Goal: Task Accomplishment & Management: Manage account settings

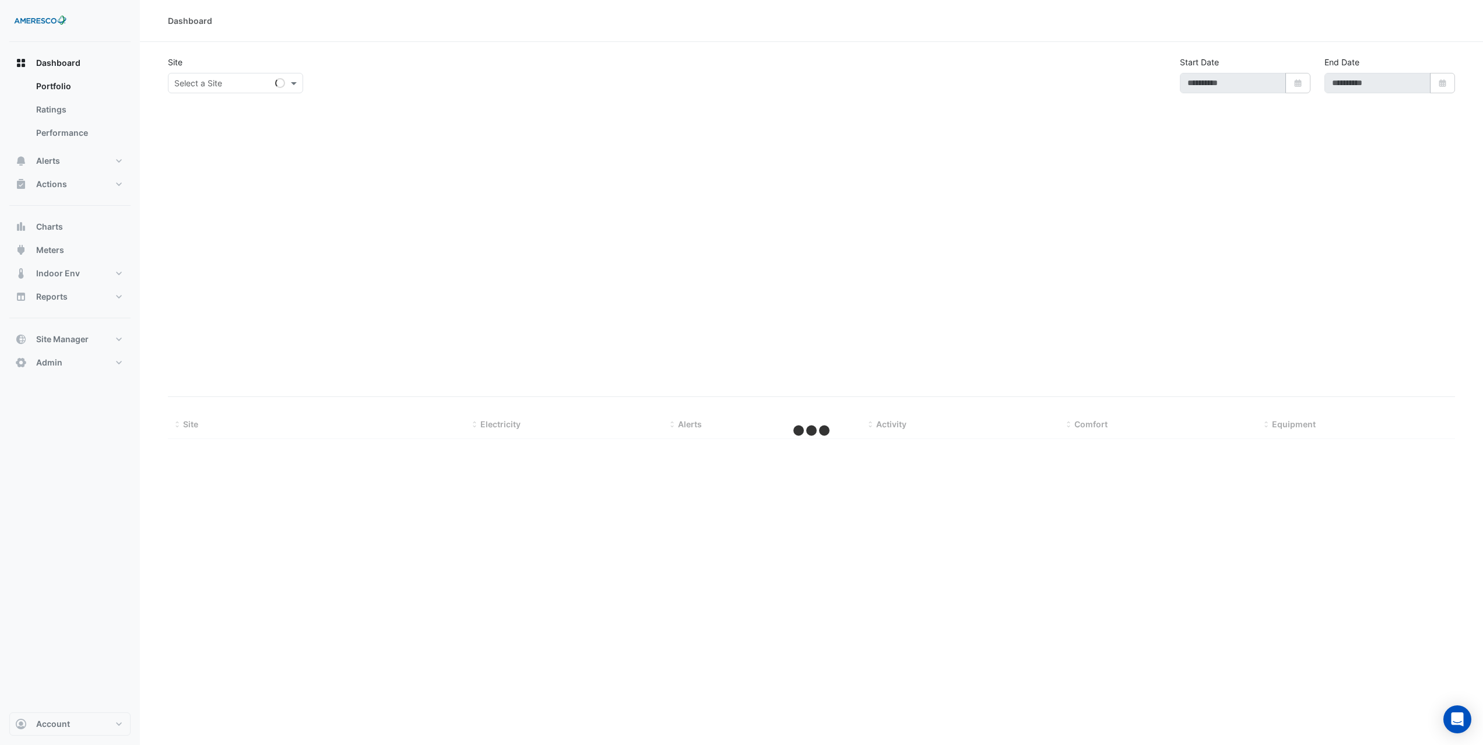
type input "**********"
select select "***"
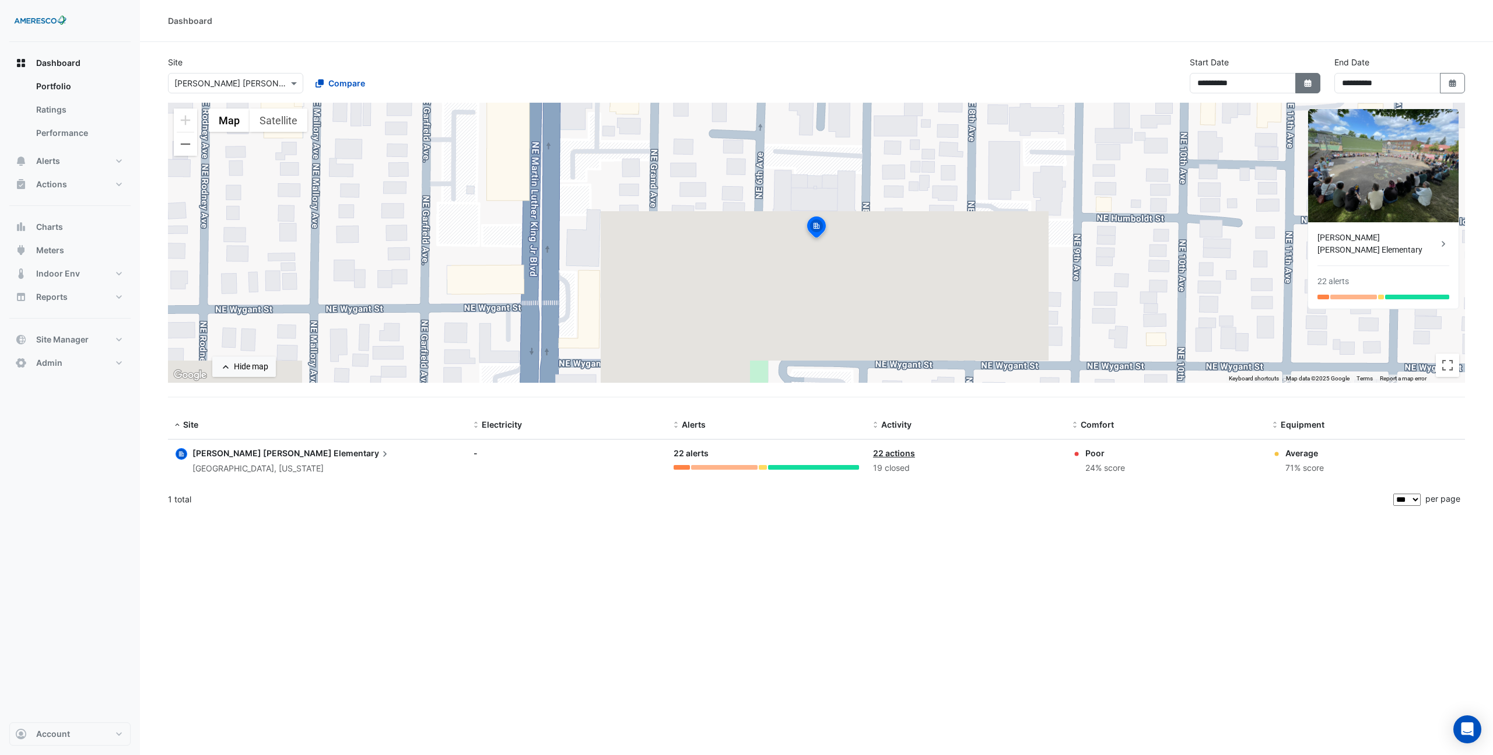
click at [1310, 92] on button "Select Date" at bounding box center [1308, 83] width 26 height 20
select select "*"
select select "****"
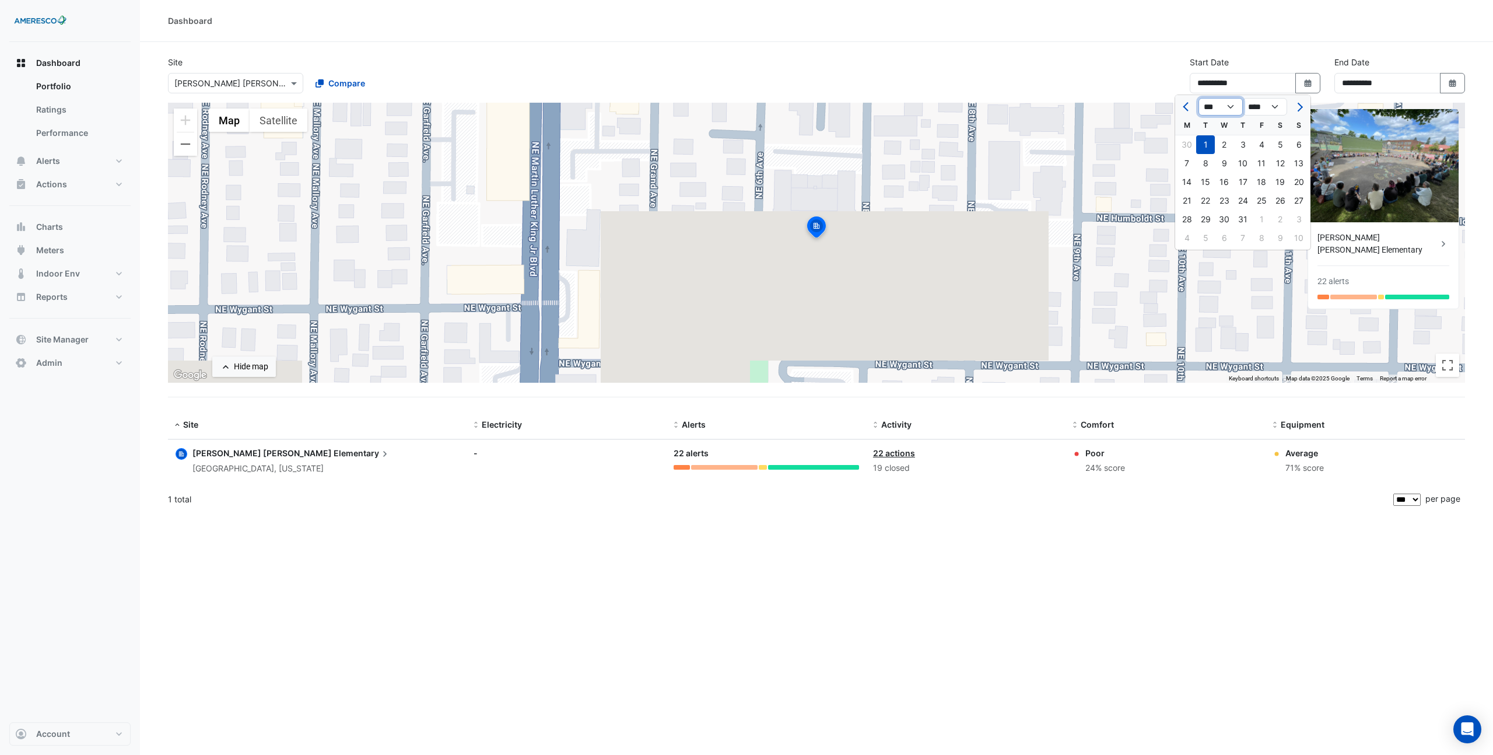
click at [1226, 106] on select "*** *** *** *** *** *** *** *** ***" at bounding box center [1220, 106] width 44 height 17
select select "*"
click at [1198, 98] on select "*** *** *** *** *** *** *** *** ***" at bounding box center [1220, 106] width 44 height 17
click at [1205, 140] on div "1" at bounding box center [1205, 144] width 19 height 19
type input "**********"
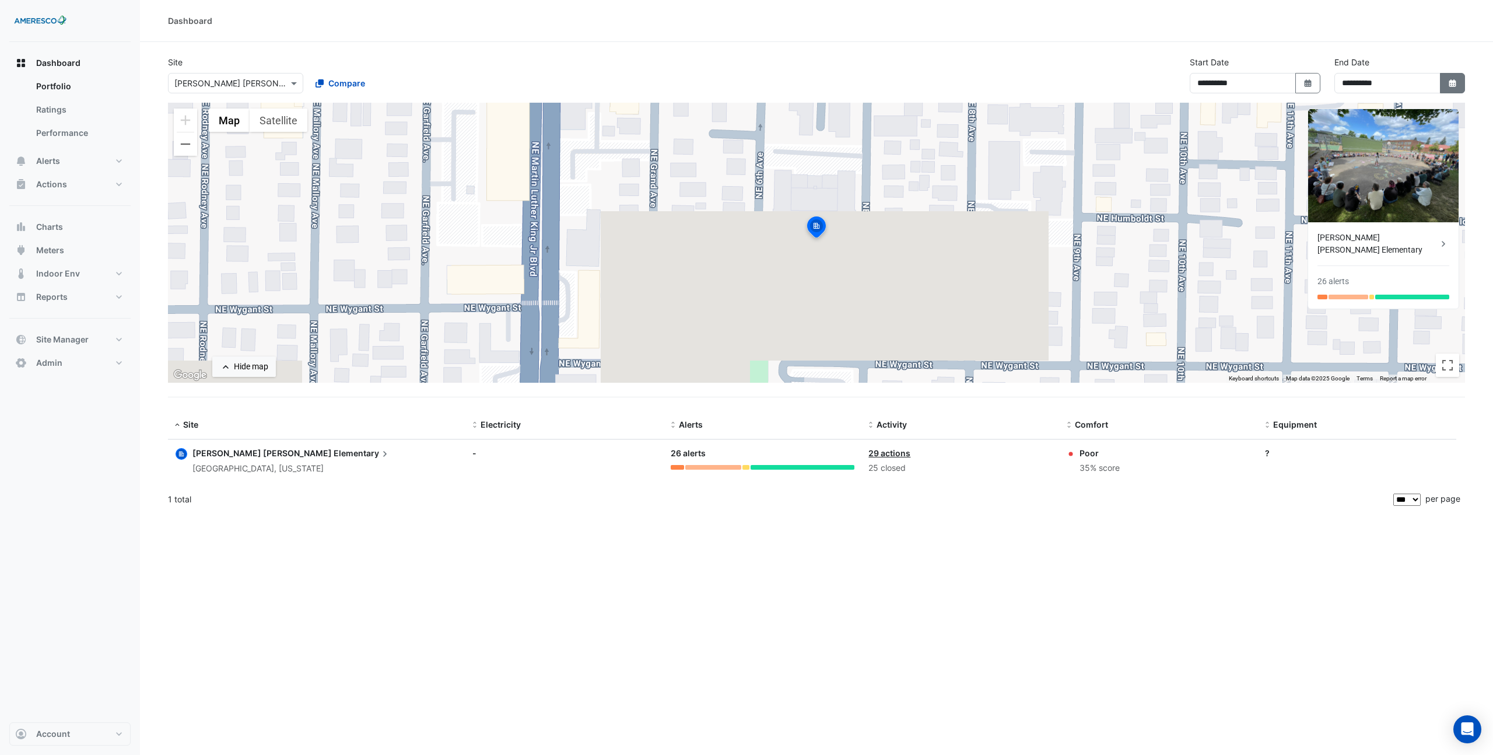
click at [1451, 80] on icon "button" at bounding box center [1451, 83] width 7 height 8
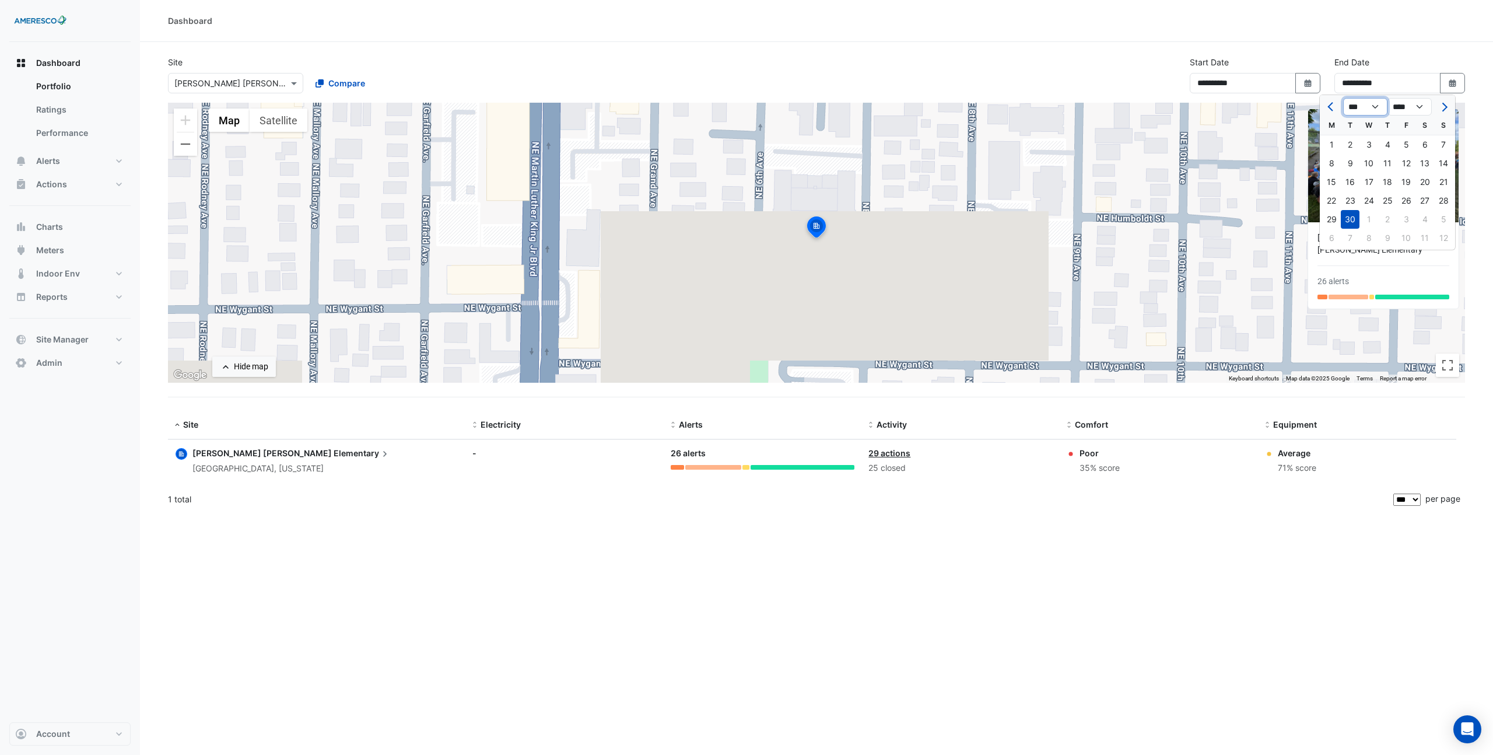
click at [1371, 108] on select "*** *** *** *** *** *** *** *** ***" at bounding box center [1365, 106] width 44 height 17
select select "*"
click at [1343, 98] on select "*** *** *** *** *** *** *** *** ***" at bounding box center [1365, 106] width 44 height 17
click at [1303, 79] on icon "Select Date" at bounding box center [1308, 83] width 10 height 8
select select "*"
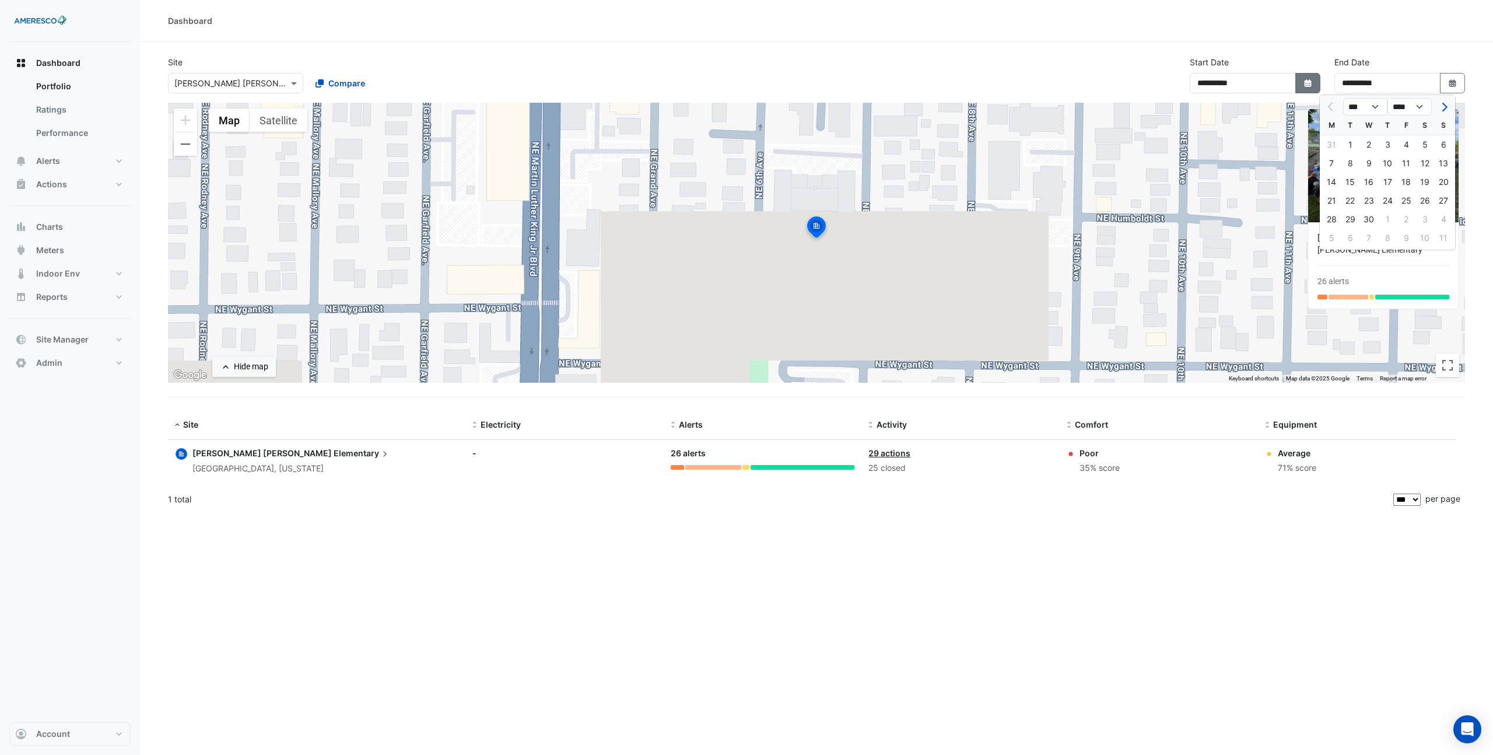
select select "****"
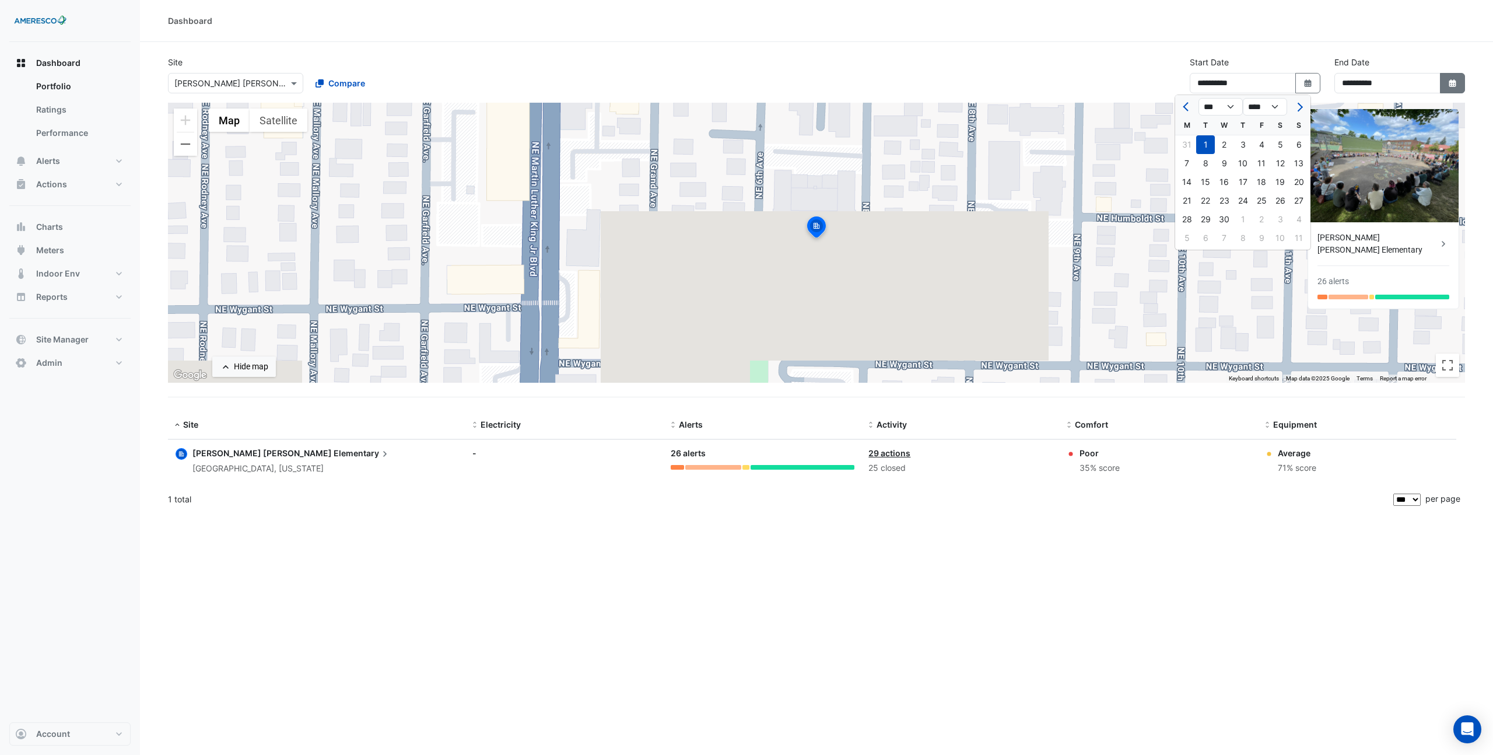
click at [1444, 86] on button "Select Date" at bounding box center [1453, 83] width 26 height 20
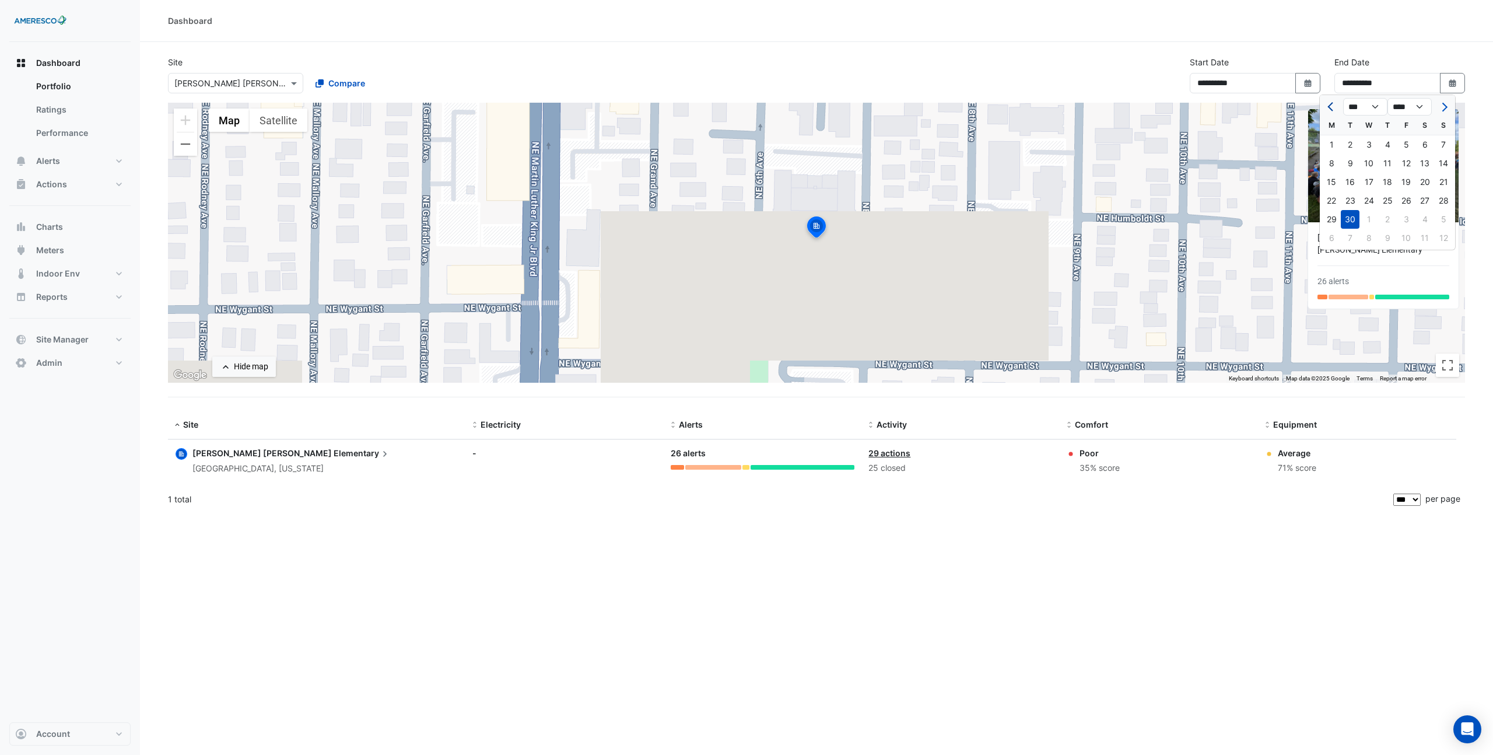
click at [1335, 107] on span "Previous month" at bounding box center [1331, 107] width 9 height 9
click at [1334, 107] on span "Previous month" at bounding box center [1331, 107] width 9 height 9
select select "*"
click at [1382, 217] on div "31" at bounding box center [1387, 219] width 19 height 19
type input "**********"
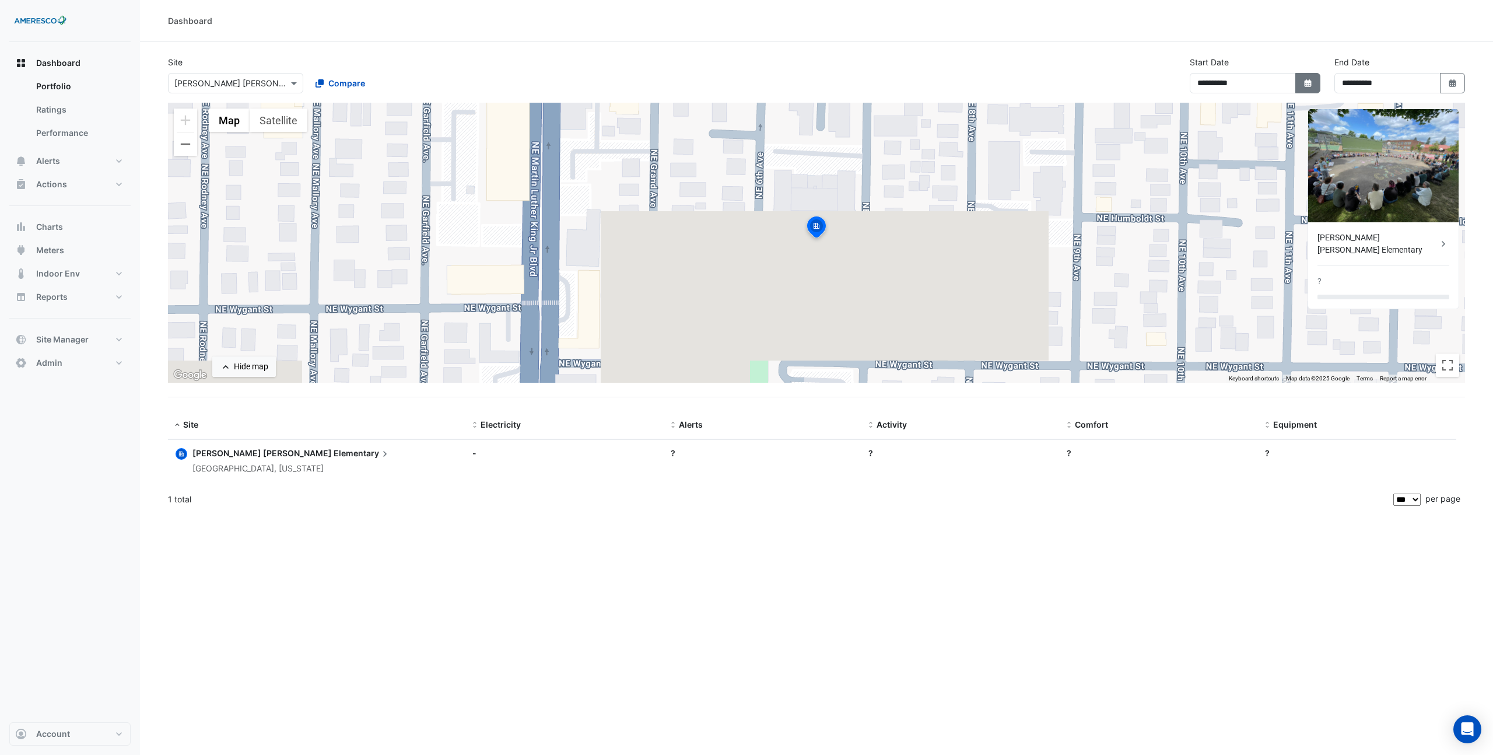
click at [1307, 82] on icon "Select Date" at bounding box center [1308, 83] width 10 height 8
select select "*"
select select "****"
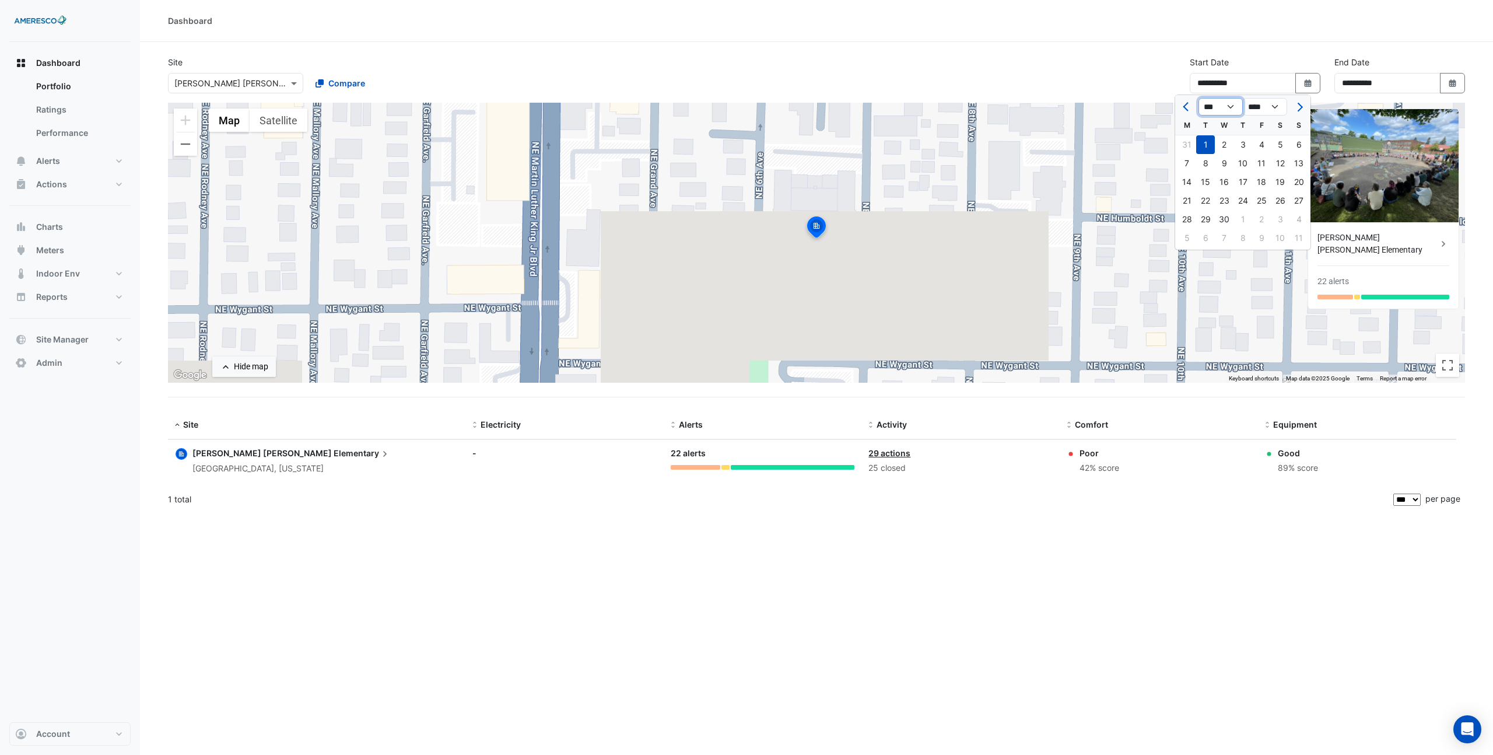
click at [1235, 111] on select "*** *** *** *** *** *** ***" at bounding box center [1220, 106] width 44 height 17
click at [1254, 44] on section "**********" at bounding box center [816, 278] width 1353 height 472
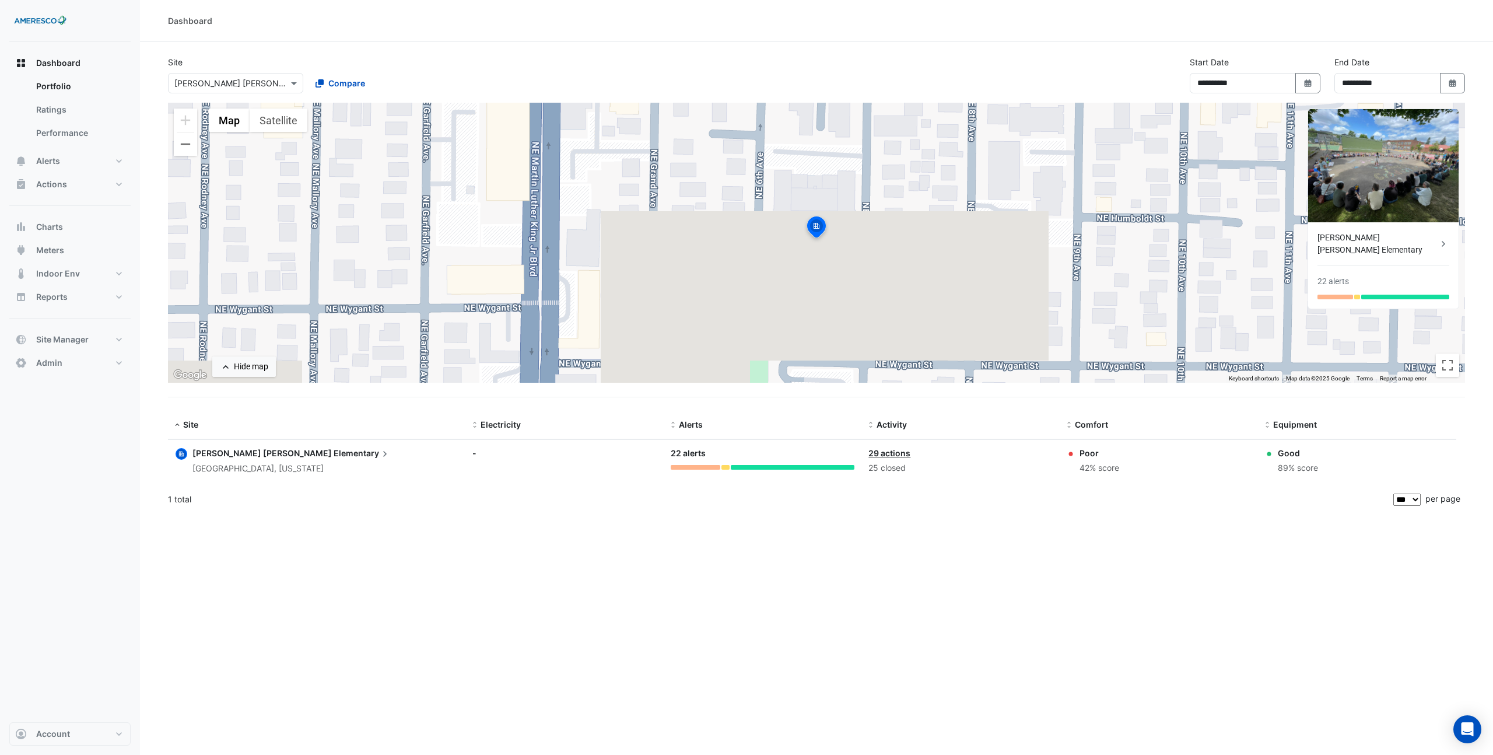
click at [1073, 563] on div "**********" at bounding box center [816, 377] width 1353 height 755
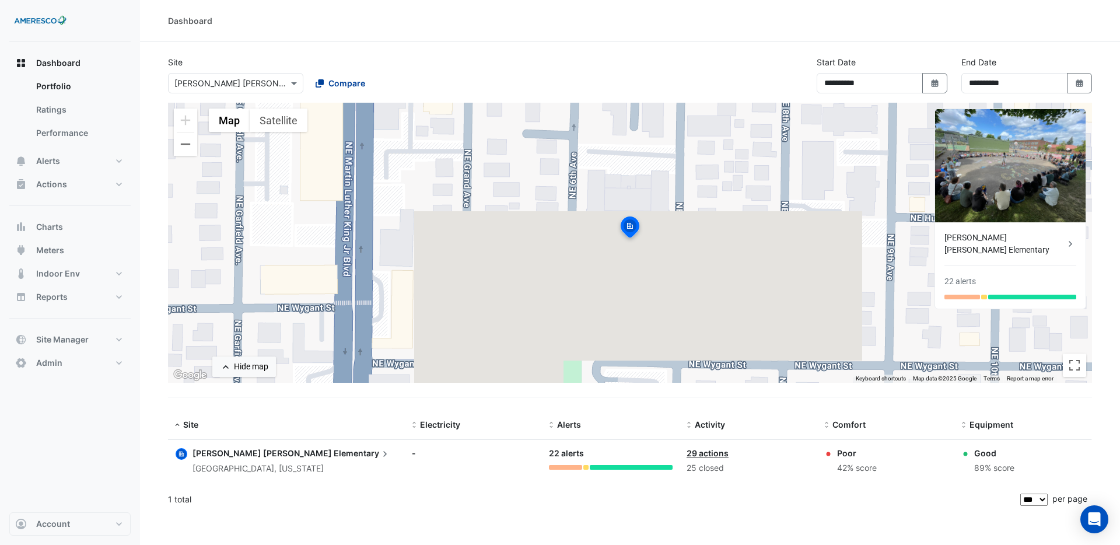
click at [320, 83] on icon at bounding box center [319, 83] width 8 height 8
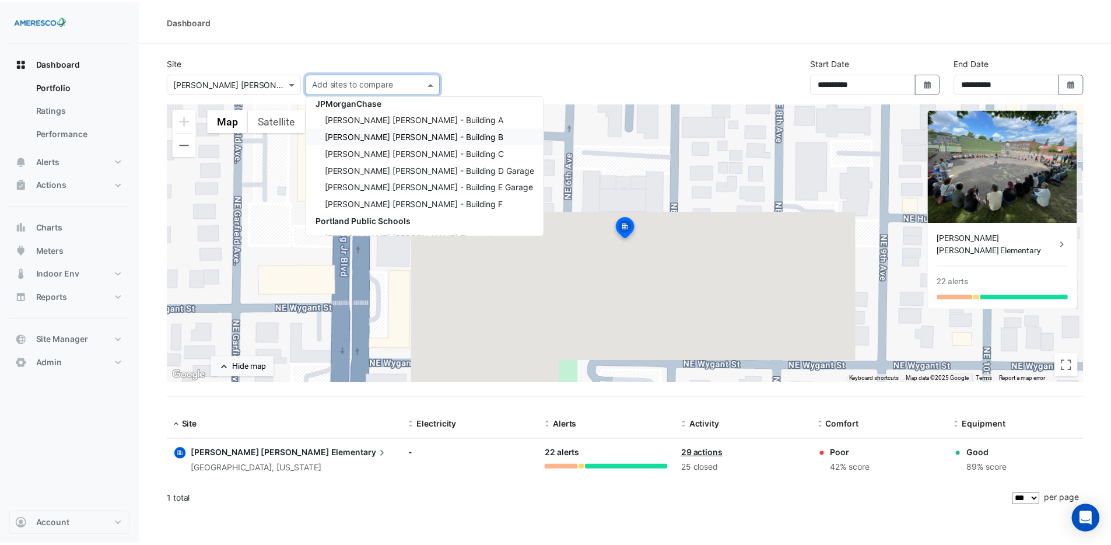
scroll to position [7, 0]
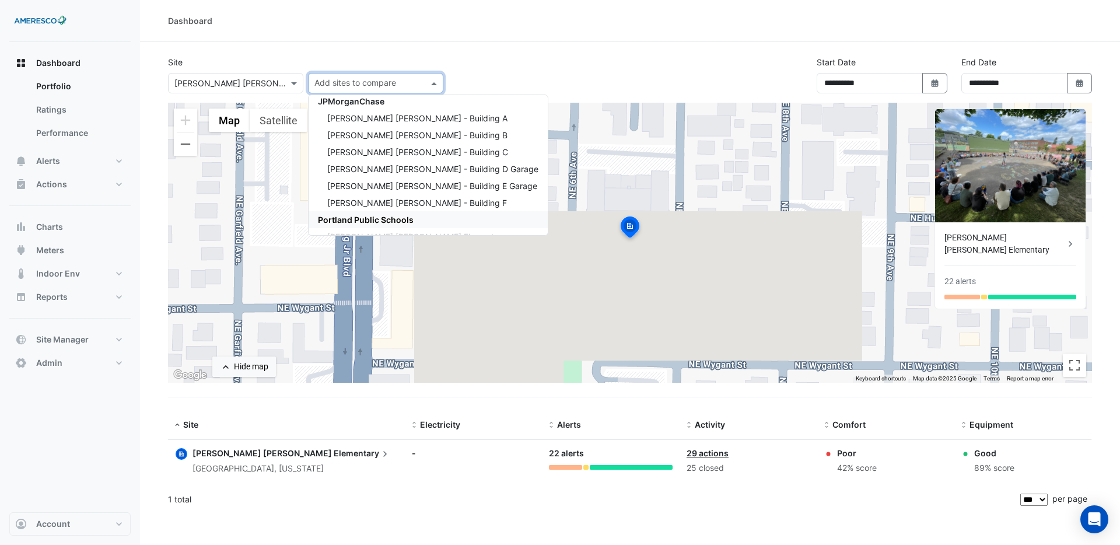
click at [386, 216] on span "Portland Public Schools" at bounding box center [366, 220] width 96 height 10
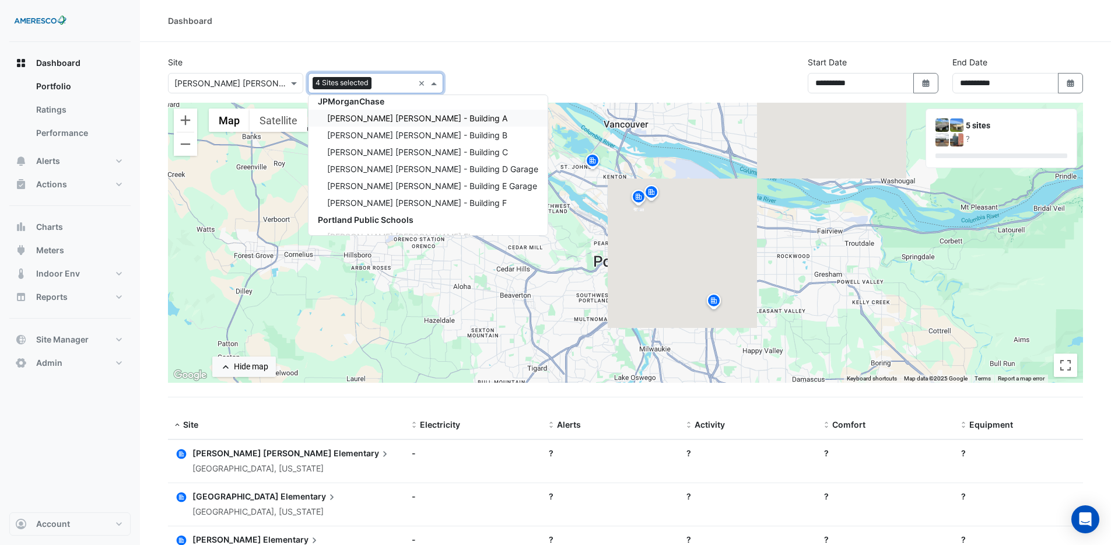
click at [542, 57] on div "**********" at bounding box center [625, 79] width 929 height 47
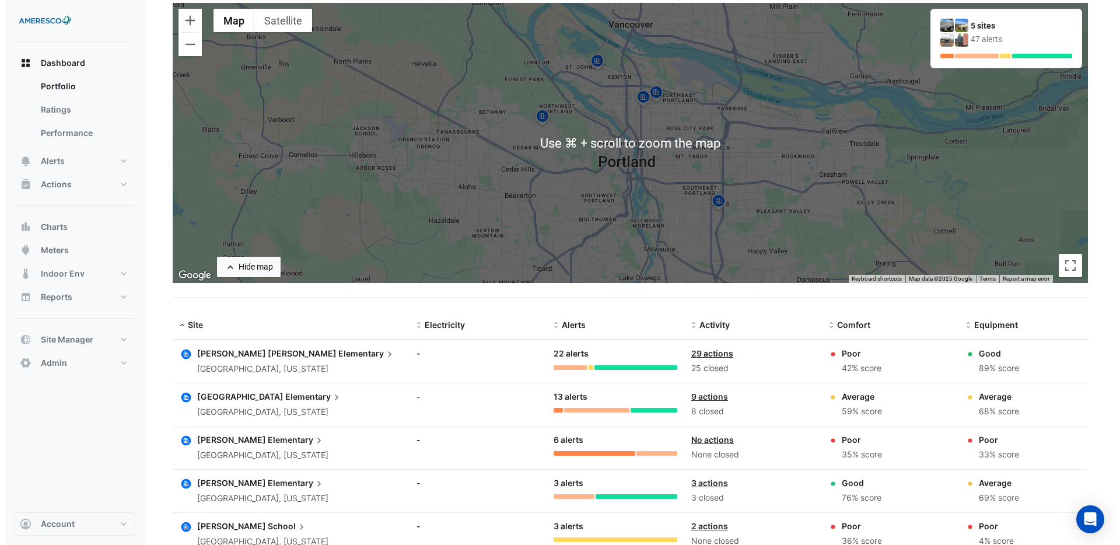
scroll to position [178, 0]
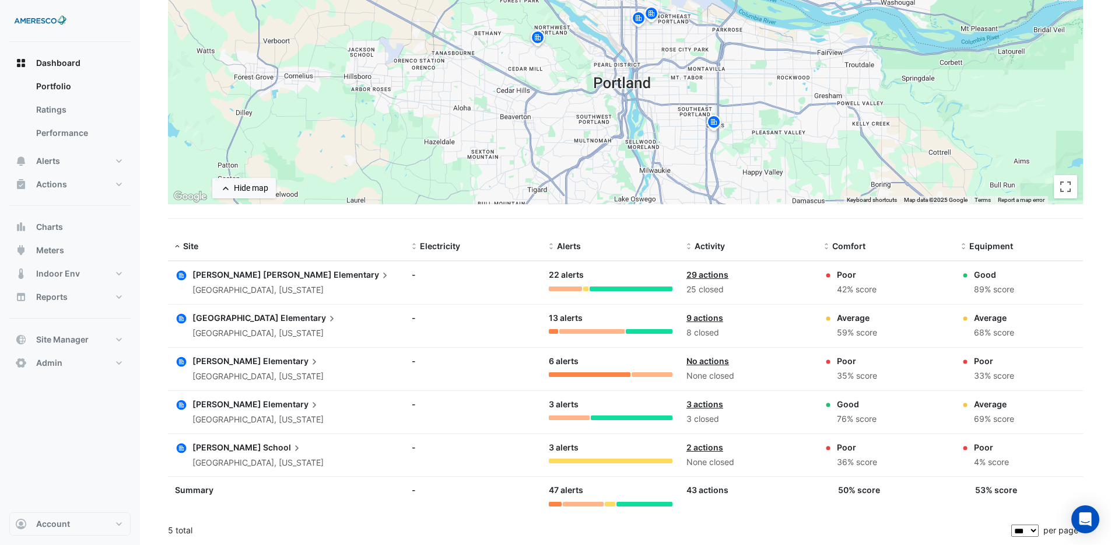
click at [250, 277] on span "[PERSON_NAME] [PERSON_NAME]" at bounding box center [261, 274] width 139 height 10
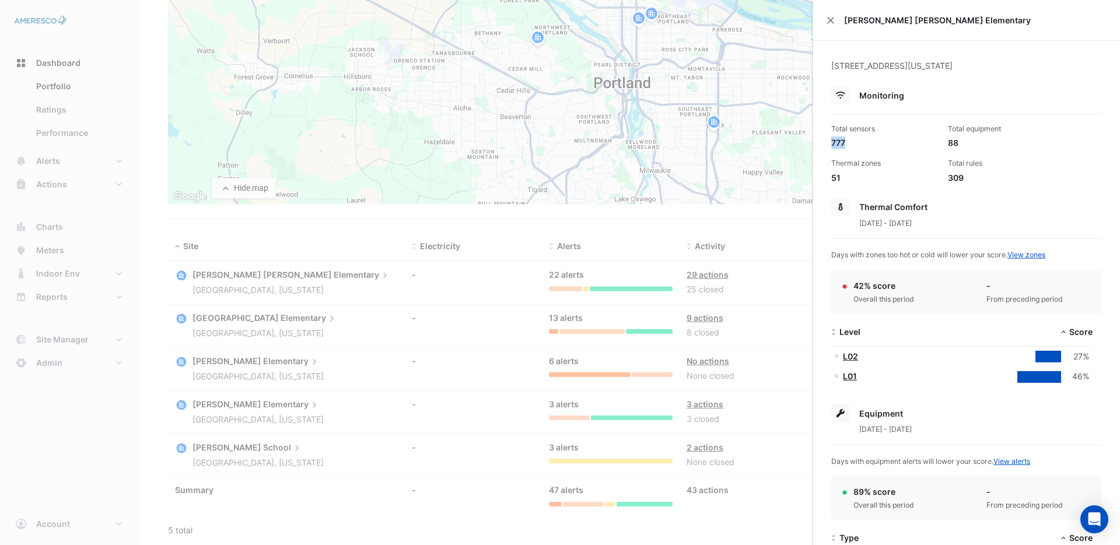
drag, startPoint x: 847, startPoint y: 142, endPoint x: 830, endPoint y: 141, distance: 16.4
click at [831, 141] on div "777" at bounding box center [884, 142] width 107 height 12
drag, startPoint x: 941, startPoint y: 141, endPoint x: 956, endPoint y: 141, distance: 15.8
click at [956, 141] on div "Total equipment 88" at bounding box center [1001, 136] width 117 height 25
click at [963, 178] on div "309" at bounding box center [1001, 177] width 107 height 12
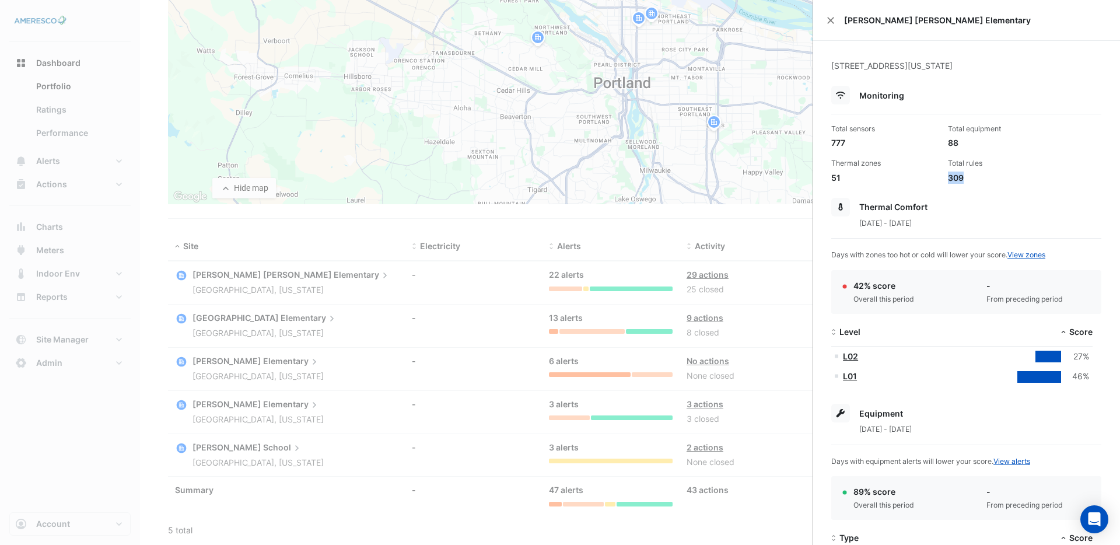
drag, startPoint x: 962, startPoint y: 177, endPoint x: 942, endPoint y: 180, distance: 19.4
click at [943, 180] on div "Total rules 309" at bounding box center [1001, 170] width 117 height 25
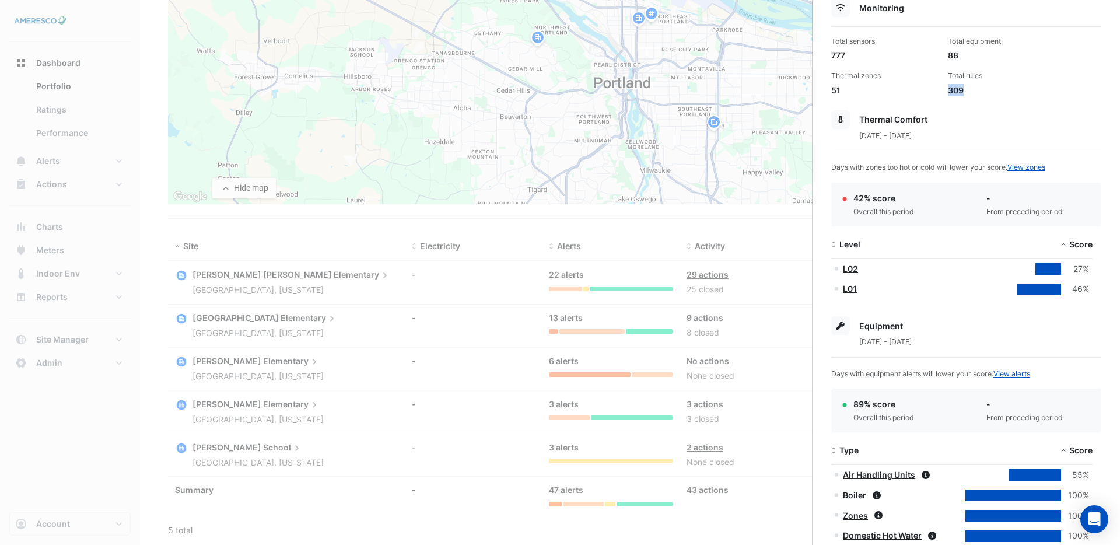
scroll to position [106, 0]
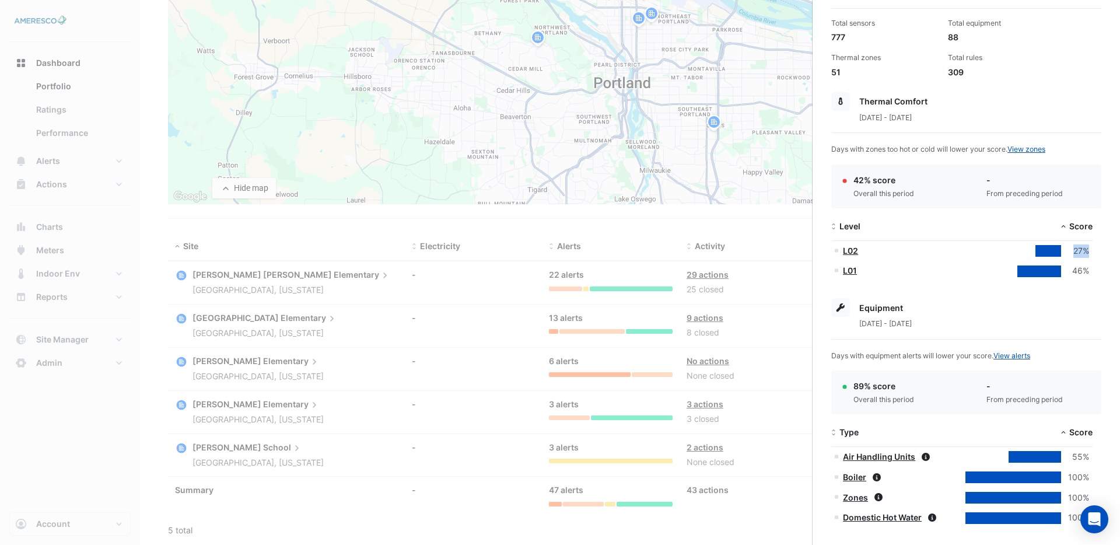
click at [1073, 252] on datatable-body-cell "27%" at bounding box center [1027, 251] width 131 height 20
drag, startPoint x: 1071, startPoint y: 272, endPoint x: 1083, endPoint y: 272, distance: 12.2
click at [1083, 272] on div "46%" at bounding box center [1075, 270] width 28 height 13
click at [1090, 272] on datatable-body-cell "46%" at bounding box center [1027, 271] width 131 height 20
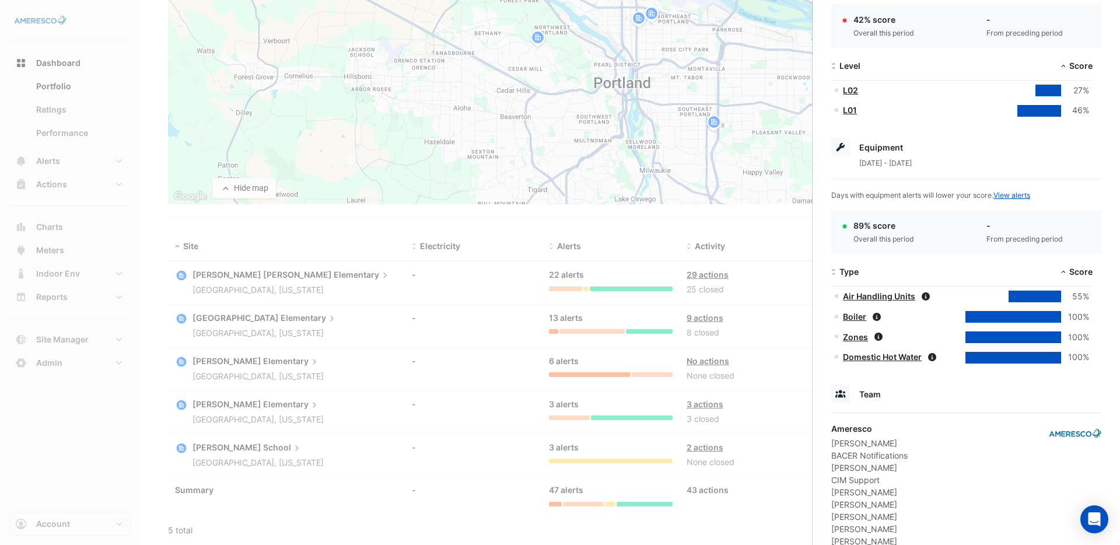
scroll to position [325, 0]
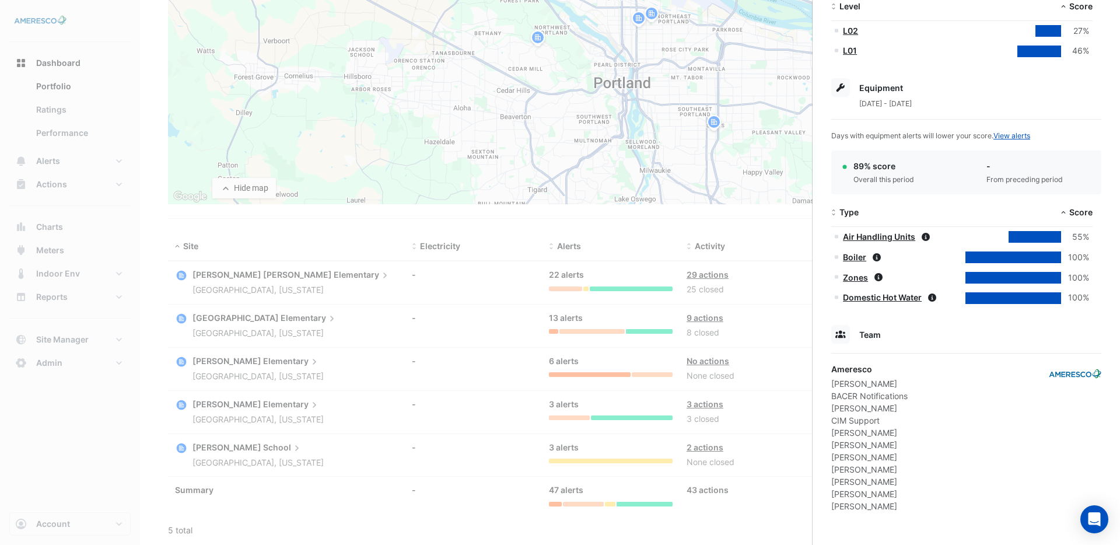
click at [907, 238] on link "Air Handling Units" at bounding box center [879, 236] width 72 height 10
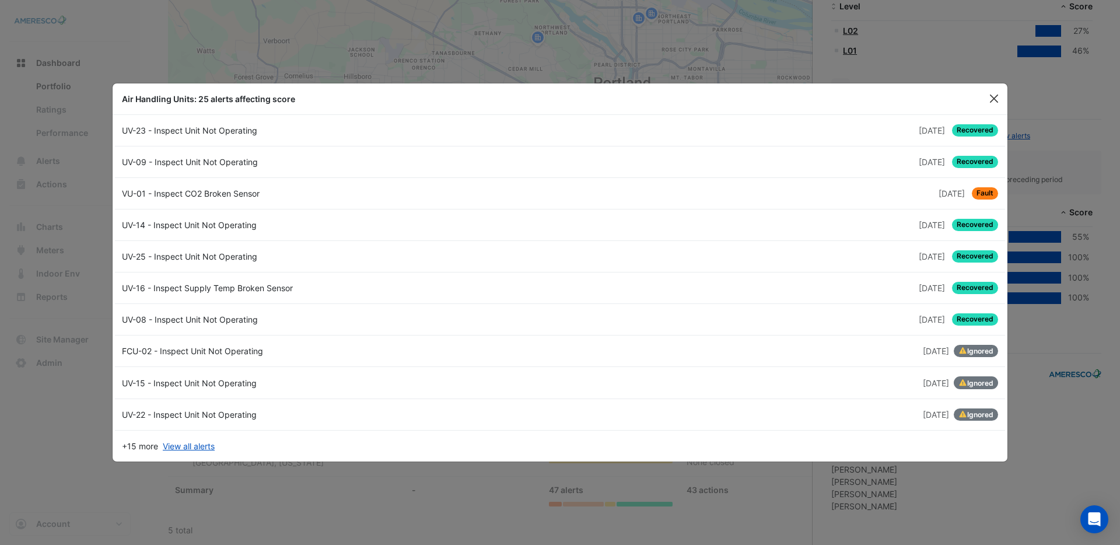
click at [991, 100] on button "Close" at bounding box center [993, 98] width 17 height 17
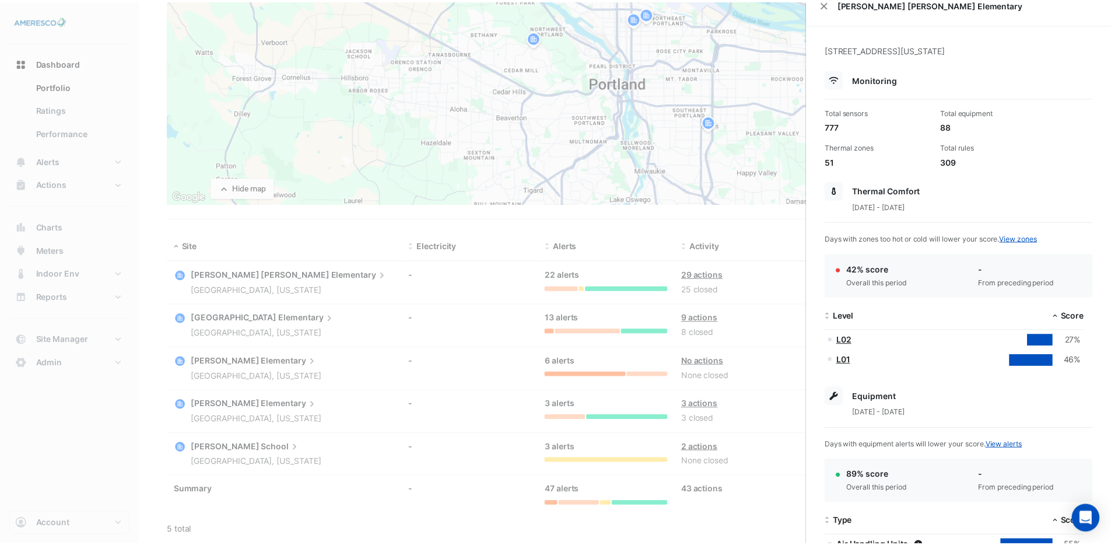
scroll to position [0, 0]
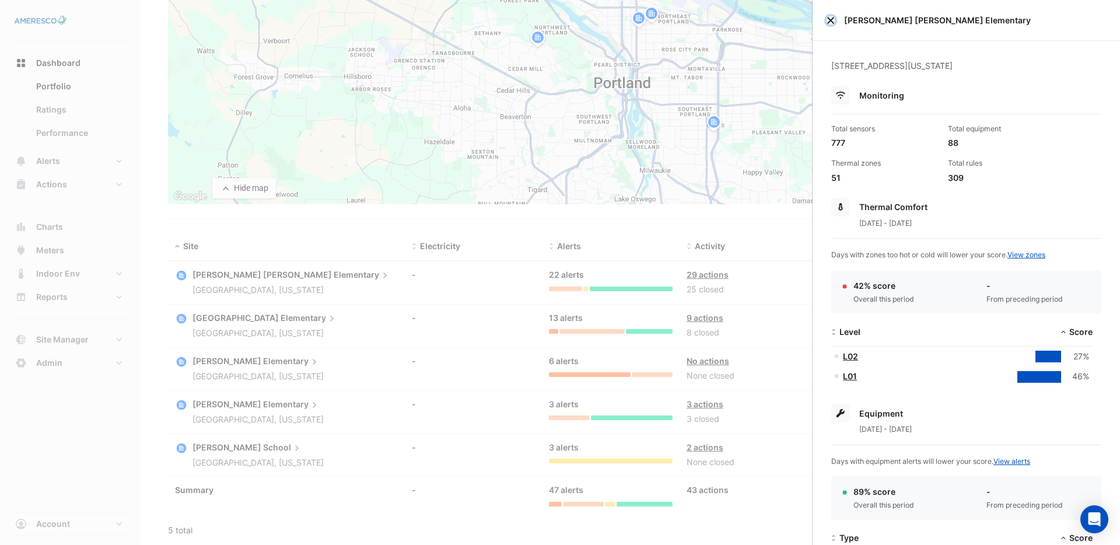
click at [830, 23] on button "Close" at bounding box center [830, 20] width 8 height 8
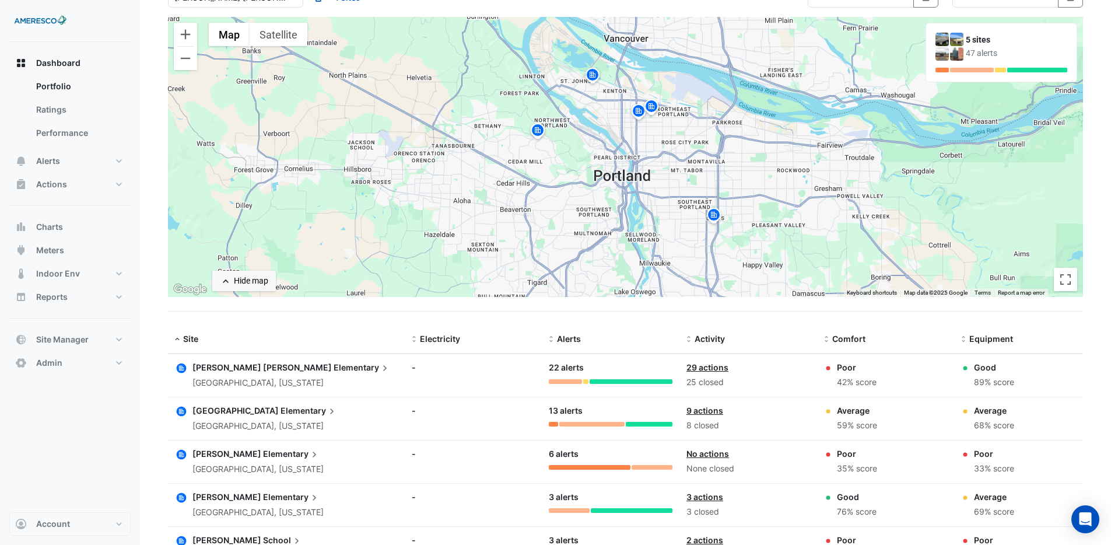
scroll to position [88, 0]
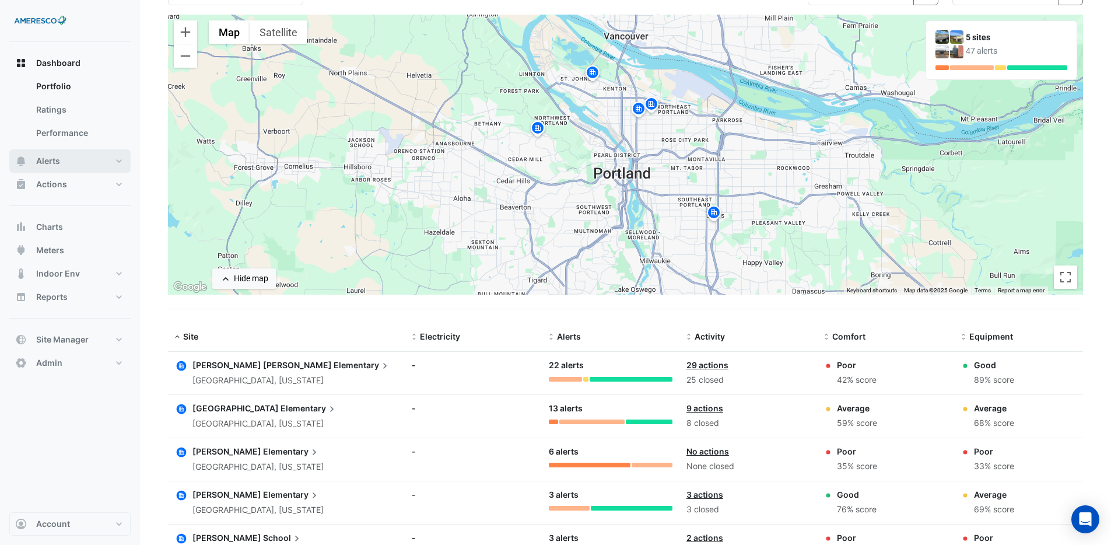
click at [73, 156] on button "Alerts" at bounding box center [69, 160] width 121 height 23
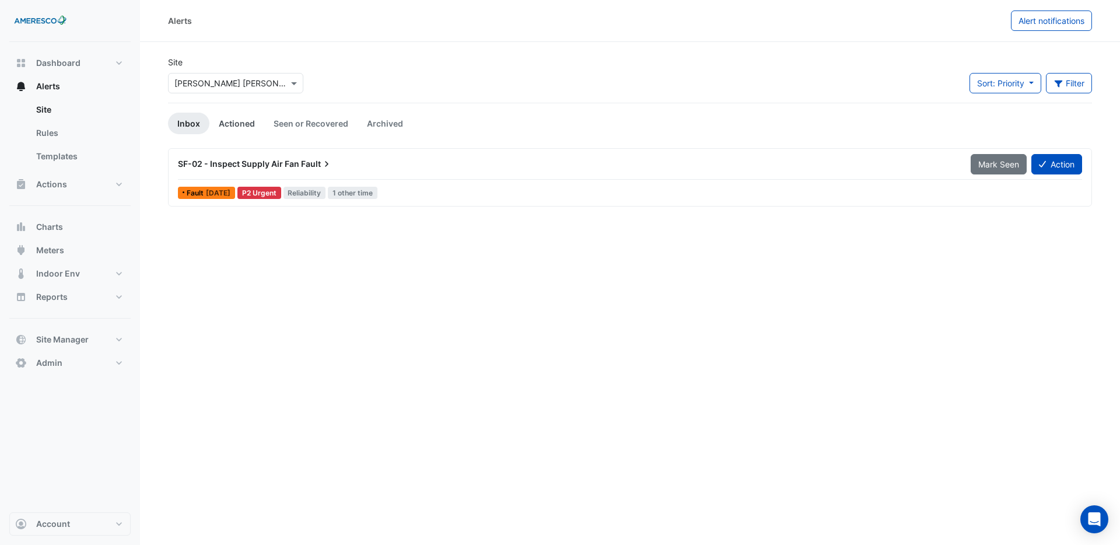
click at [236, 121] on link "Actioned" at bounding box center [236, 124] width 55 height 22
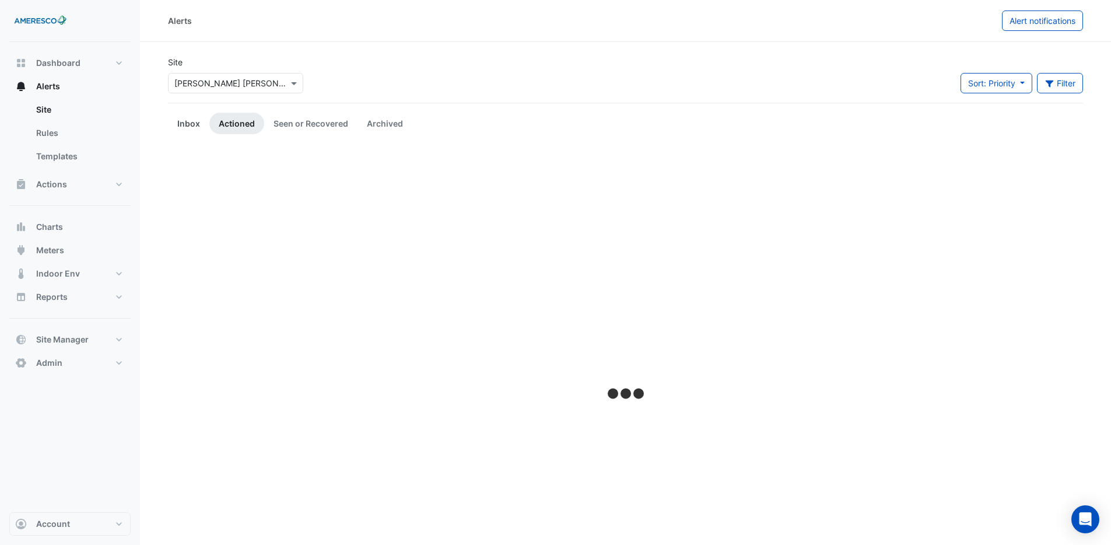
click at [181, 128] on link "Inbox" at bounding box center [188, 124] width 41 height 22
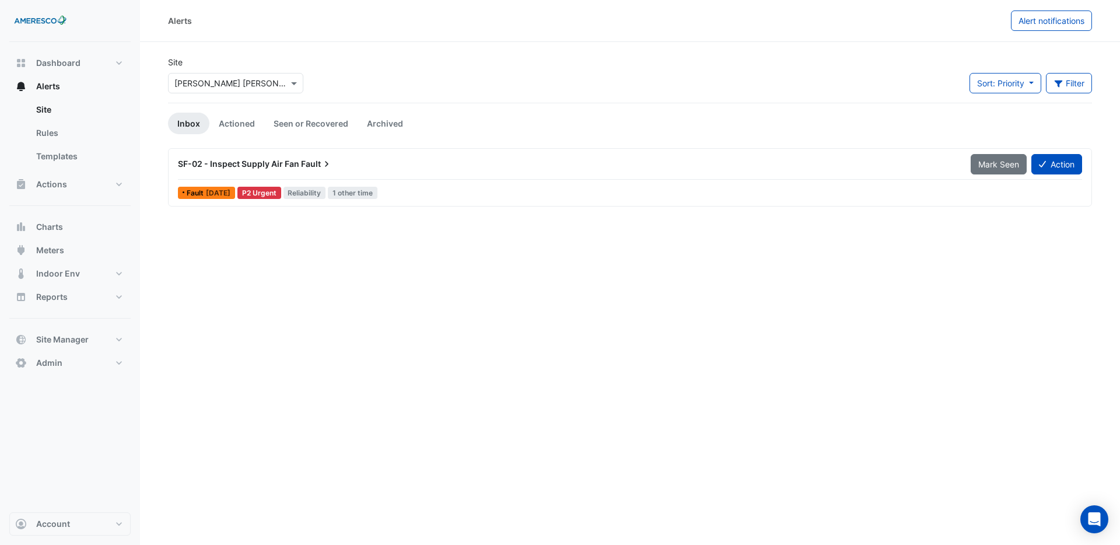
click at [243, 80] on input "text" at bounding box center [223, 84] width 99 height 12
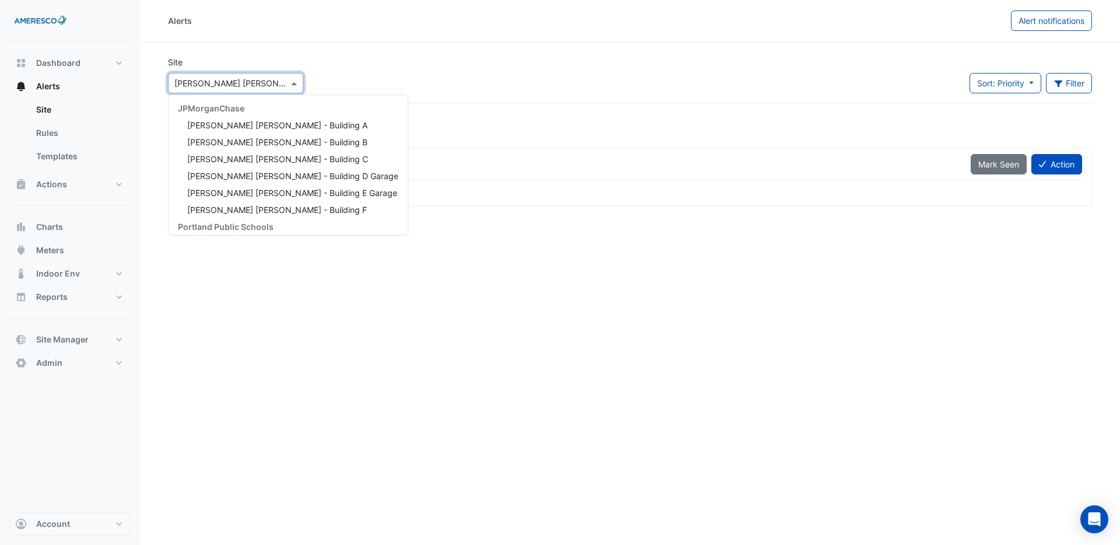
scroll to position [140, 0]
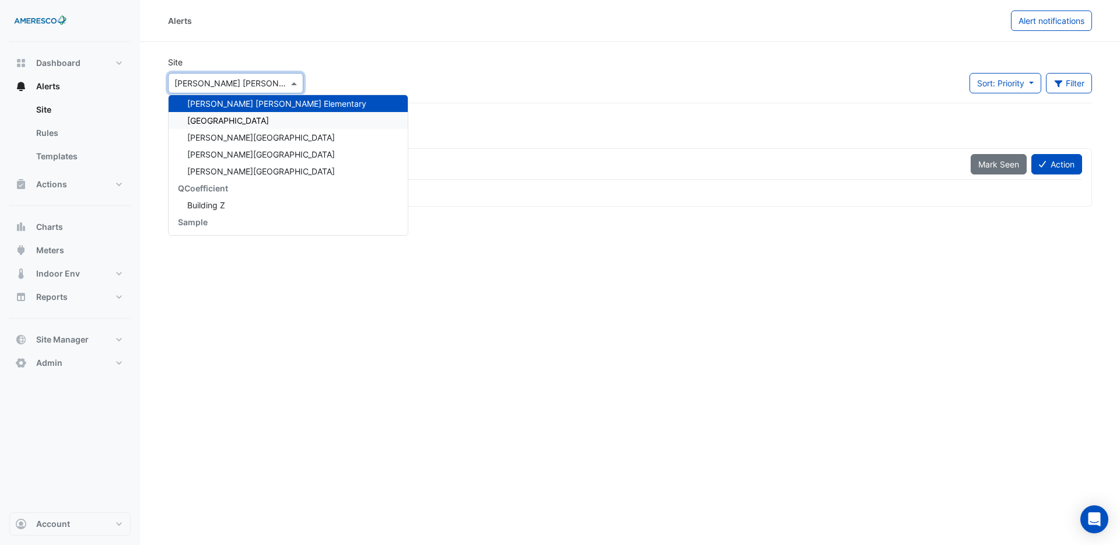
drag, startPoint x: 269, startPoint y: 118, endPoint x: 274, endPoint y: 113, distance: 7.4
click at [269, 118] on span "Forest Park Elementary" at bounding box center [228, 120] width 82 height 10
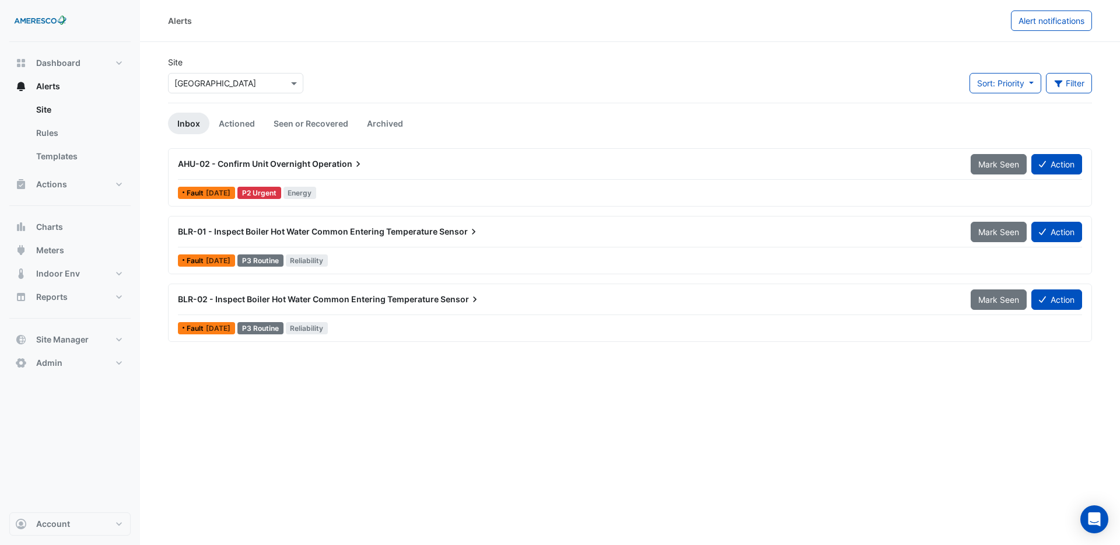
click at [321, 173] on div "AHU-02 - Confirm Unit Overnight Operation" at bounding box center [567, 163] width 792 height 21
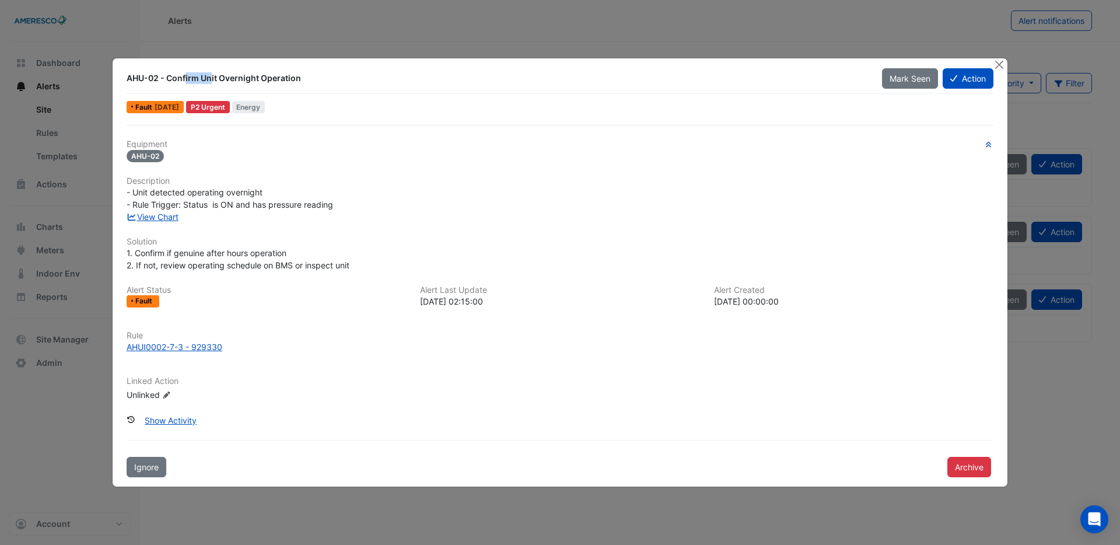
drag, startPoint x: 126, startPoint y: 78, endPoint x: 159, endPoint y: 78, distance: 32.7
click at [159, 78] on div "AHU-02 - Confirm Unit Overnight Operation" at bounding box center [497, 78] width 741 height 12
drag, startPoint x: 159, startPoint y: 78, endPoint x: 129, endPoint y: 78, distance: 29.7
click at [129, 78] on div "AHU-02 - Confirm Unit Overnight Operation" at bounding box center [497, 78] width 741 height 12
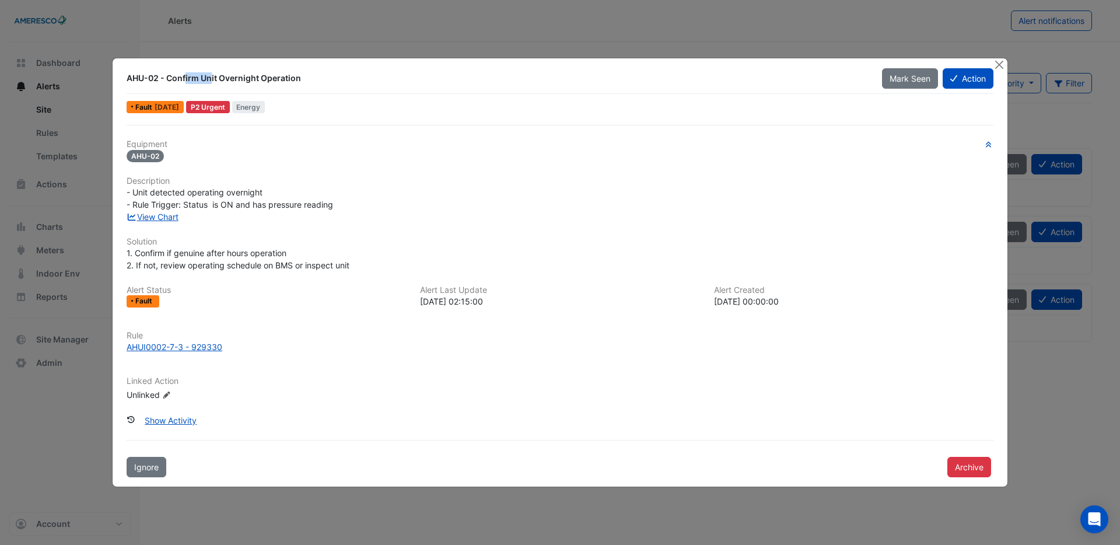
drag, startPoint x: 168, startPoint y: 79, endPoint x: 299, endPoint y: 81, distance: 131.2
click at [299, 81] on div "AHU-02 - Confirm Unit Overnight Operation" at bounding box center [497, 78] width 741 height 12
click at [339, 87] on div "AHU-02 - Confirm Unit Overnight Operation" at bounding box center [497, 78] width 755 height 21
click at [185, 110] on div "Fault 4 days ago" at bounding box center [154, 107] width 59 height 12
drag, startPoint x: 286, startPoint y: 104, endPoint x: 247, endPoint y: 110, distance: 40.1
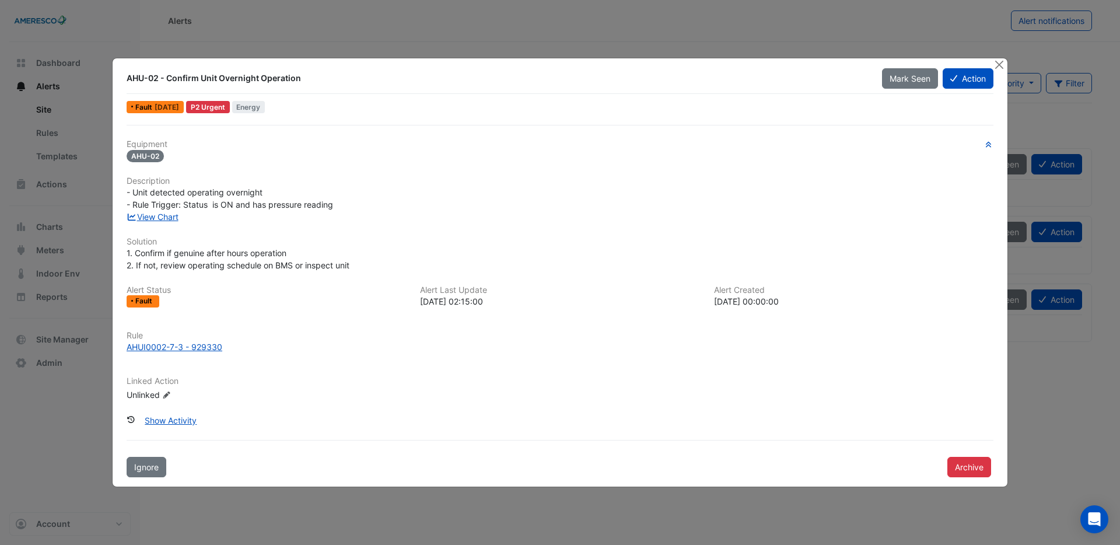
click at [247, 110] on div "Fault 4 days ago P2 Urgent Energy" at bounding box center [559, 107] width 869 height 17
click at [264, 121] on div "AHU-02 - Confirm Unit Overnight Operation Mark Seen Action Fault 4 days ago P2 …" at bounding box center [560, 272] width 894 height 428
drag, startPoint x: 325, startPoint y: 204, endPoint x: 125, endPoint y: 195, distance: 199.6
click at [125, 195] on div "- Unit detected operating overnight - Rule Trigger: Status is ON and has pressu…" at bounding box center [560, 198] width 880 height 24
click at [222, 204] on span "- Unit detected operating overnight - Rule Trigger: Status is ON and has pressu…" at bounding box center [230, 198] width 206 height 22
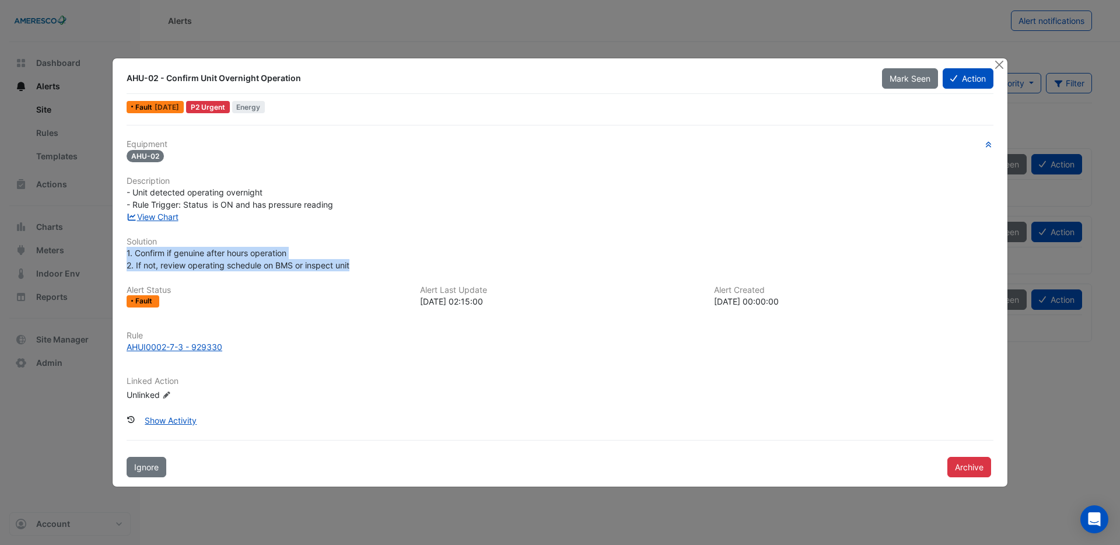
drag, startPoint x: 355, startPoint y: 262, endPoint x: 125, endPoint y: 254, distance: 229.9
click at [124, 255] on div "1. Confirm if genuine after hours operation 2. If not, review operating schedul…" at bounding box center [560, 259] width 880 height 24
click at [171, 243] on h6 "Solution" at bounding box center [560, 242] width 866 height 10
click at [393, 262] on div "1. Confirm if genuine after hours operation 2. If not, review operating schedul…" at bounding box center [560, 259] width 866 height 24
click at [154, 217] on link "View Chart" at bounding box center [153, 217] width 52 height 10
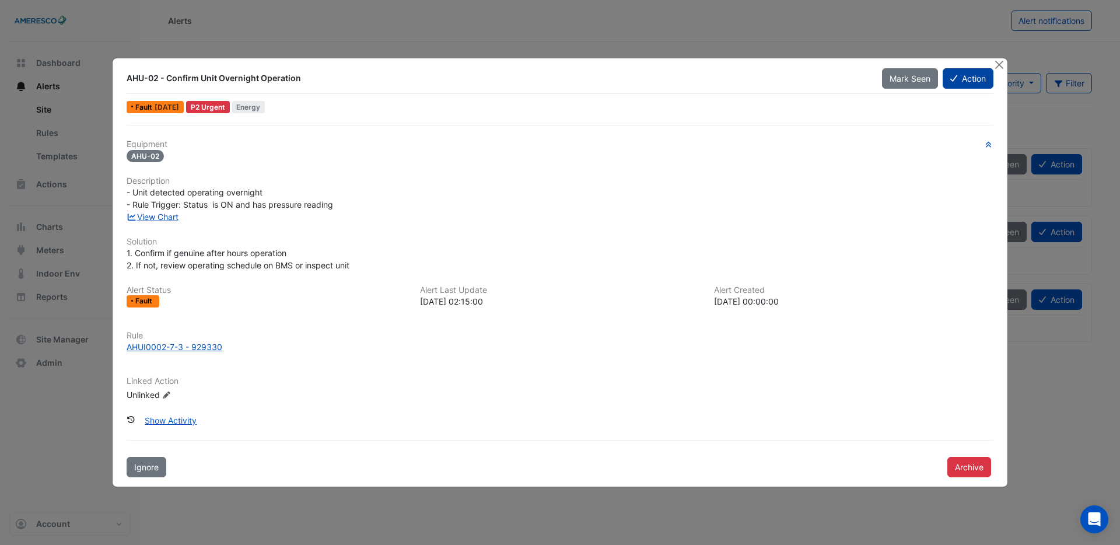
click at [962, 83] on button "Action" at bounding box center [967, 78] width 51 height 20
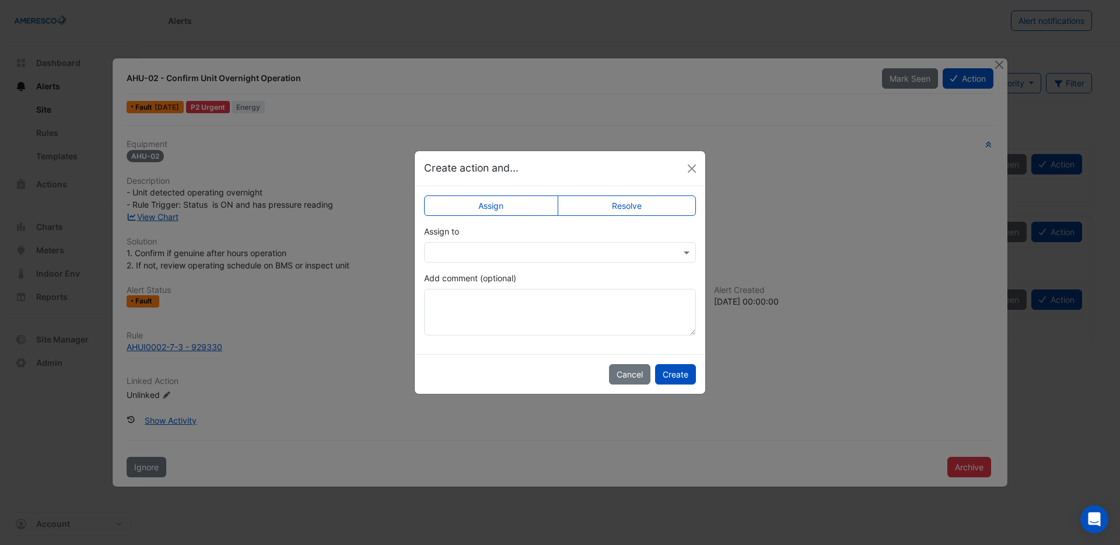
click at [615, 256] on input "text" at bounding box center [548, 253] width 236 height 12
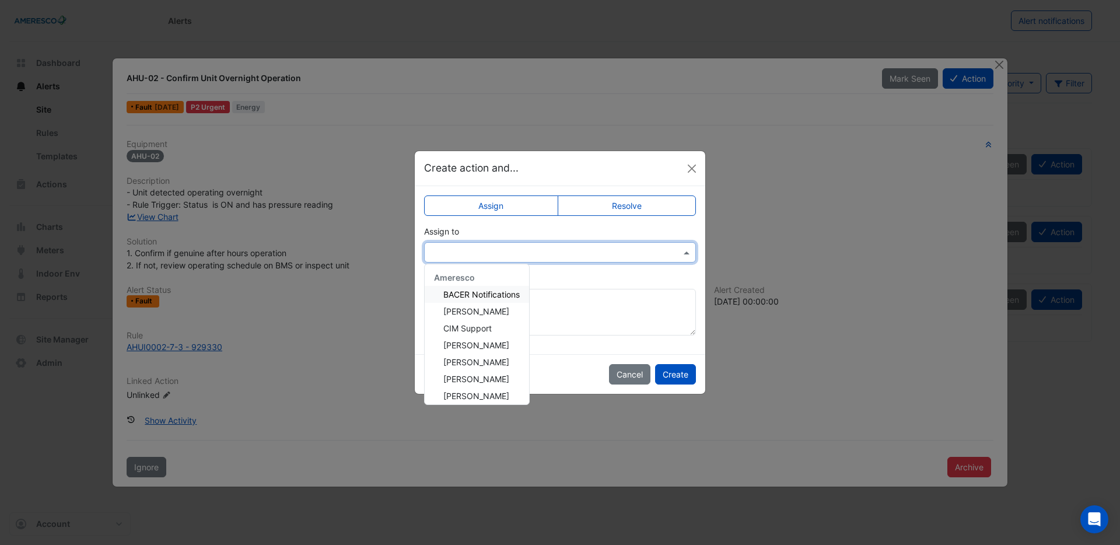
click at [563, 279] on div "Add comment (optional)" at bounding box center [560, 304] width 272 height 64
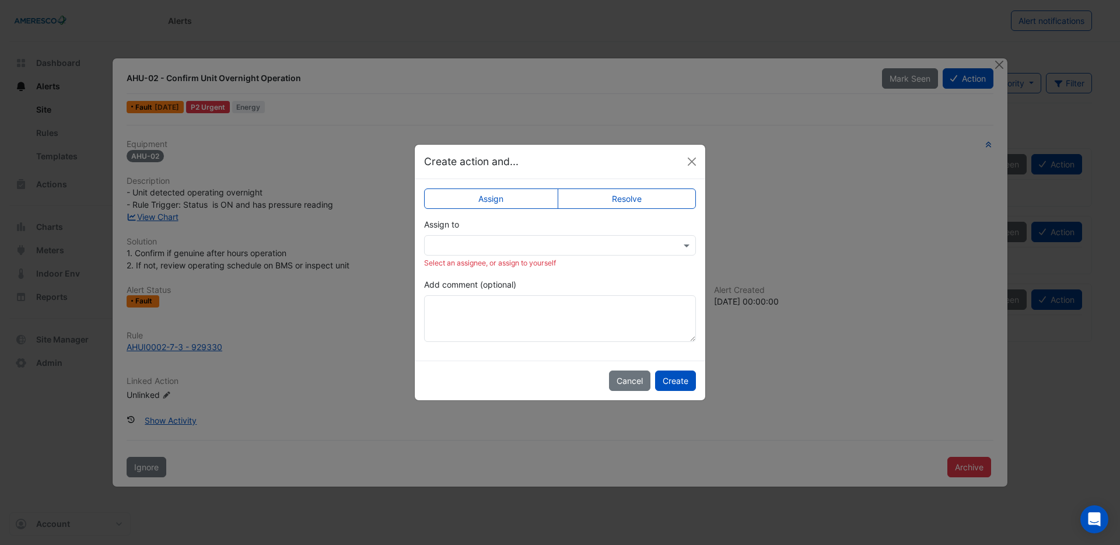
click at [563, 253] on div at bounding box center [560, 245] width 272 height 20
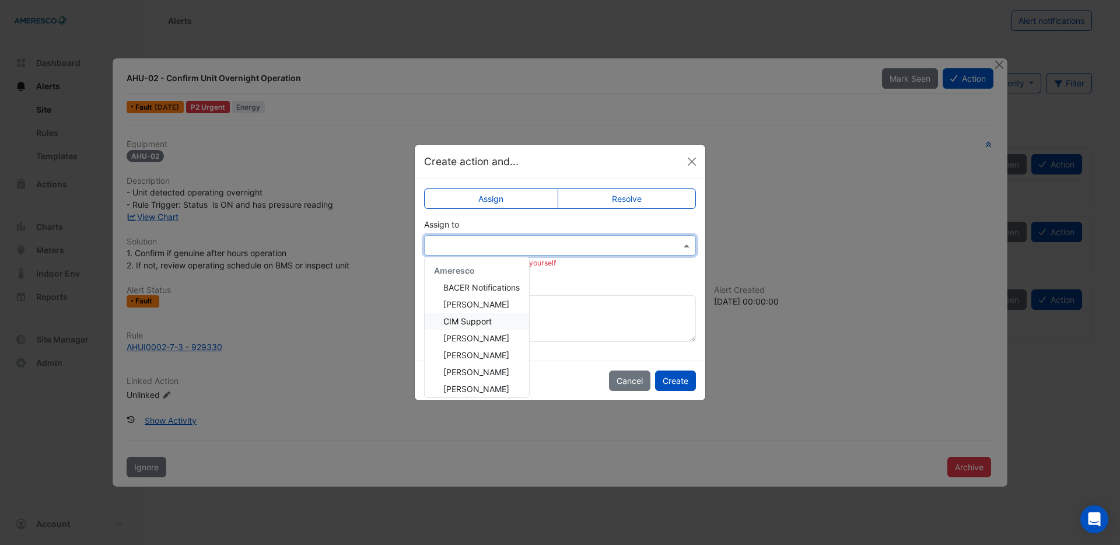
click at [513, 321] on div "CIM Support" at bounding box center [476, 321] width 104 height 17
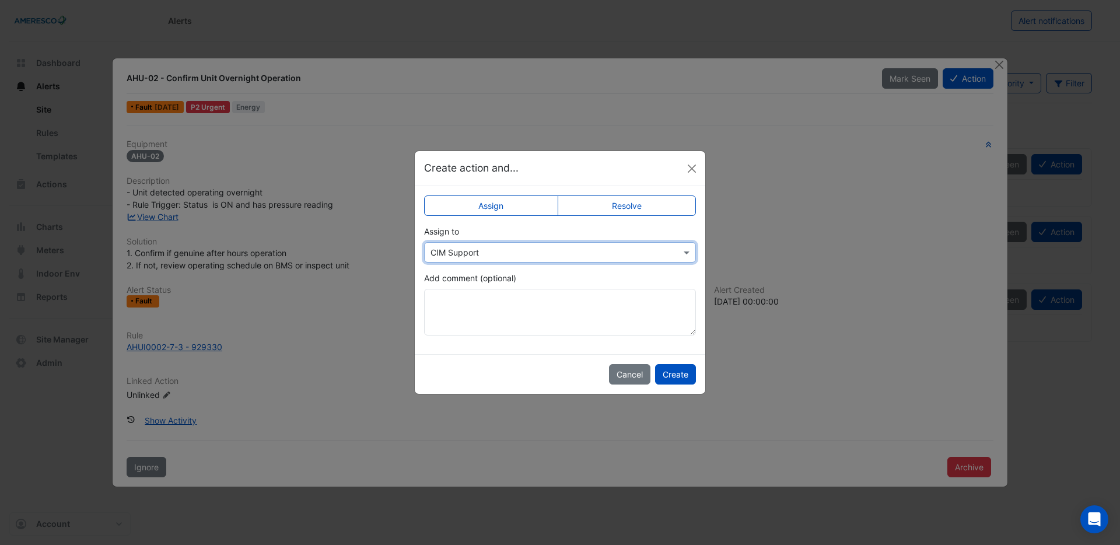
click at [579, 272] on div "Add comment (optional)" at bounding box center [560, 304] width 272 height 64
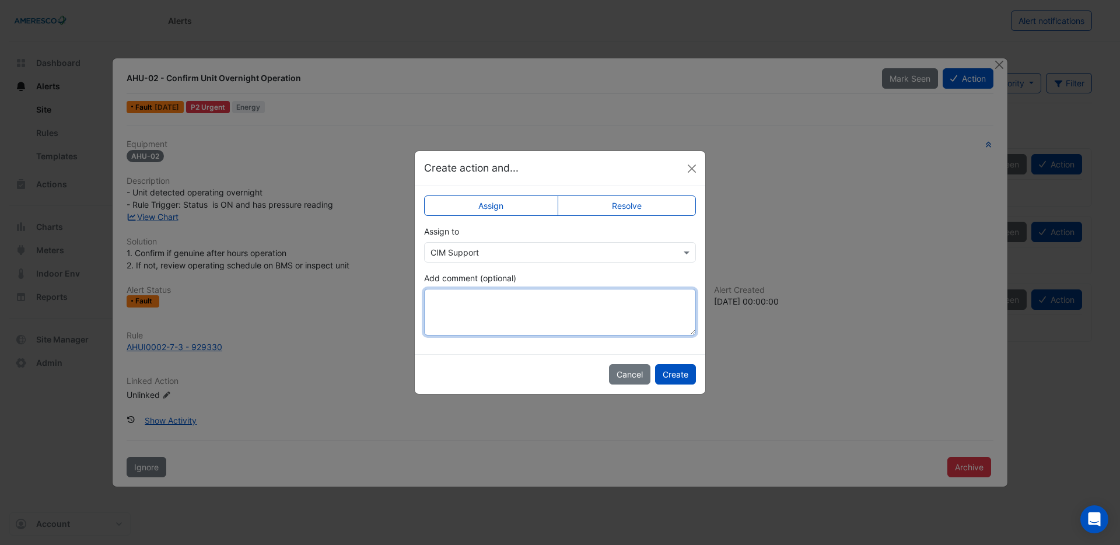
click at [503, 318] on textarea "Add comment (optional)" at bounding box center [560, 312] width 272 height 47
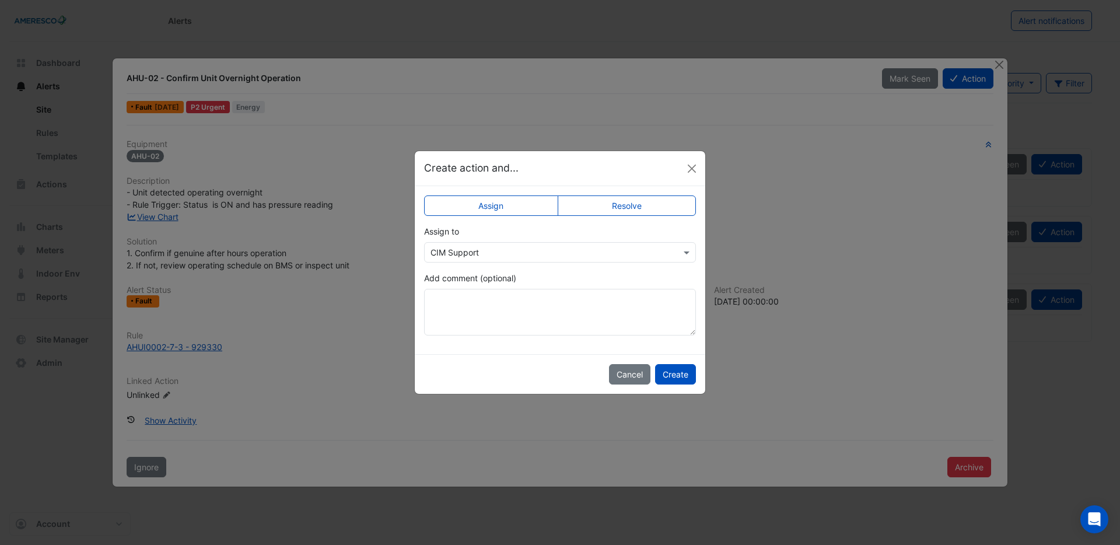
click at [626, 380] on button "Cancel" at bounding box center [629, 374] width 41 height 20
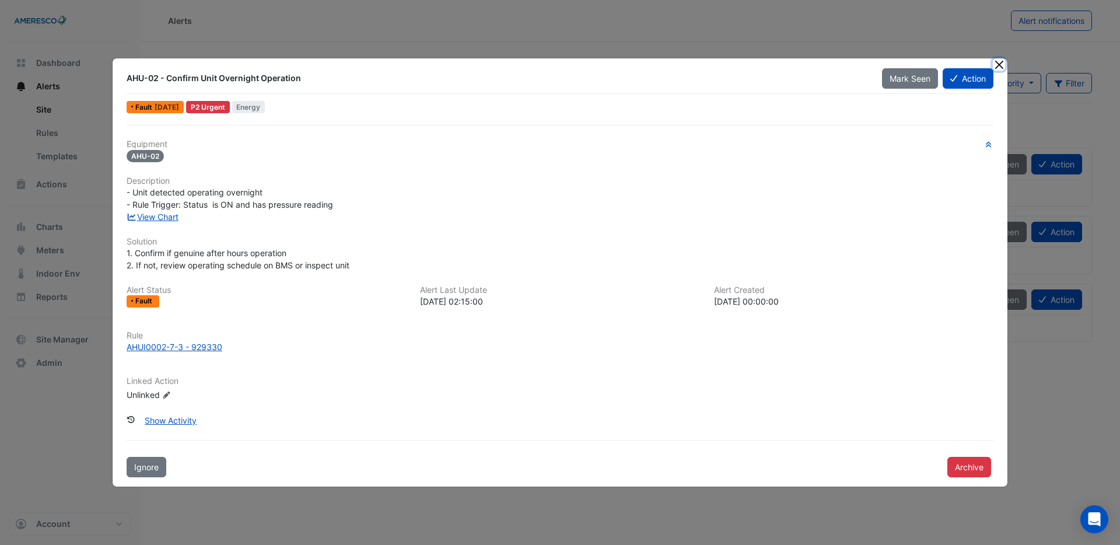
click at [1000, 68] on button "Close" at bounding box center [998, 64] width 12 height 12
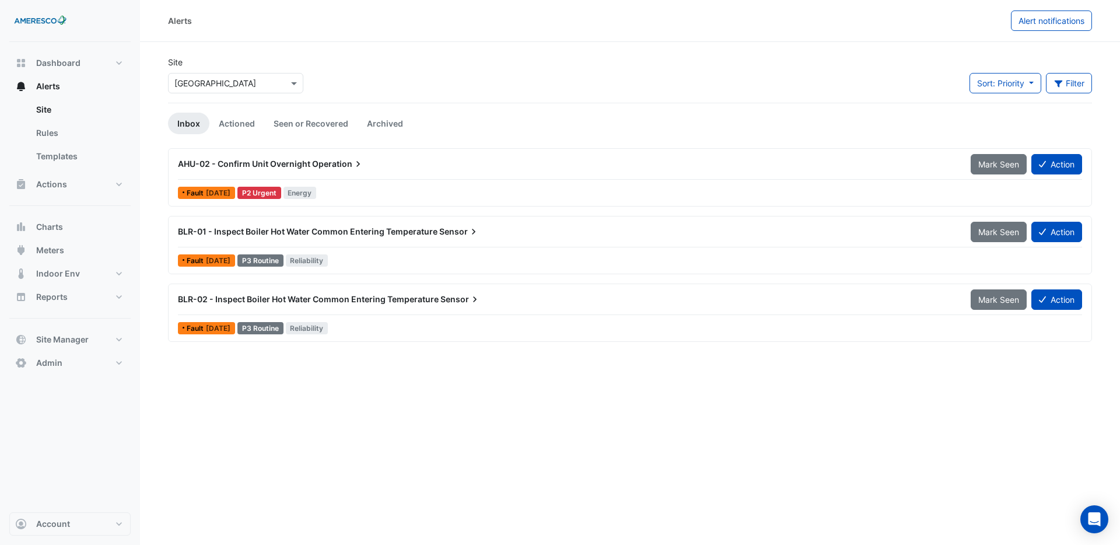
click at [376, 171] on div "AHU-02 - Confirm Unit Overnight Operation" at bounding box center [567, 163] width 792 height 21
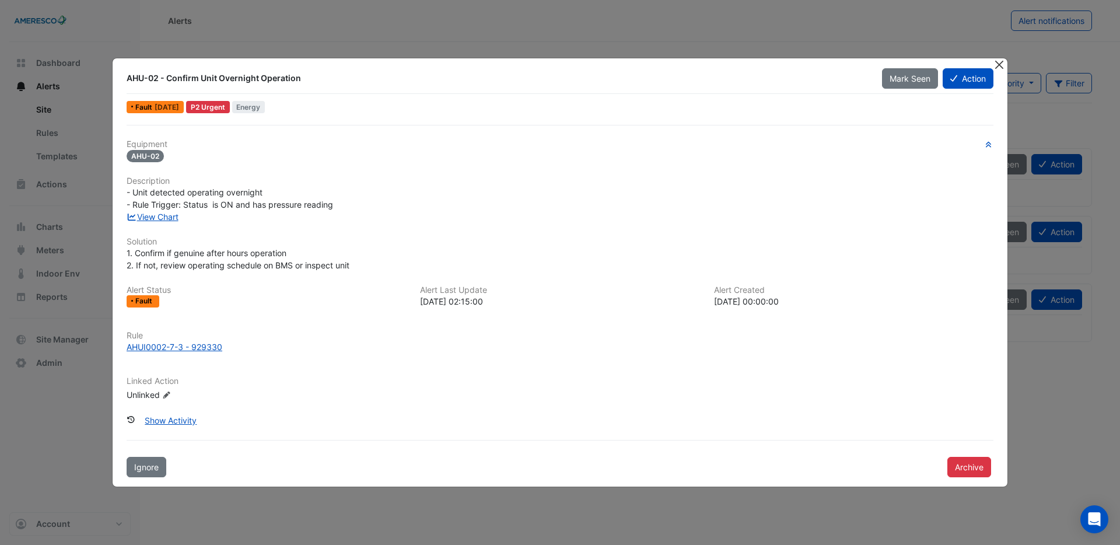
click at [1001, 69] on button "Close" at bounding box center [998, 64] width 12 height 12
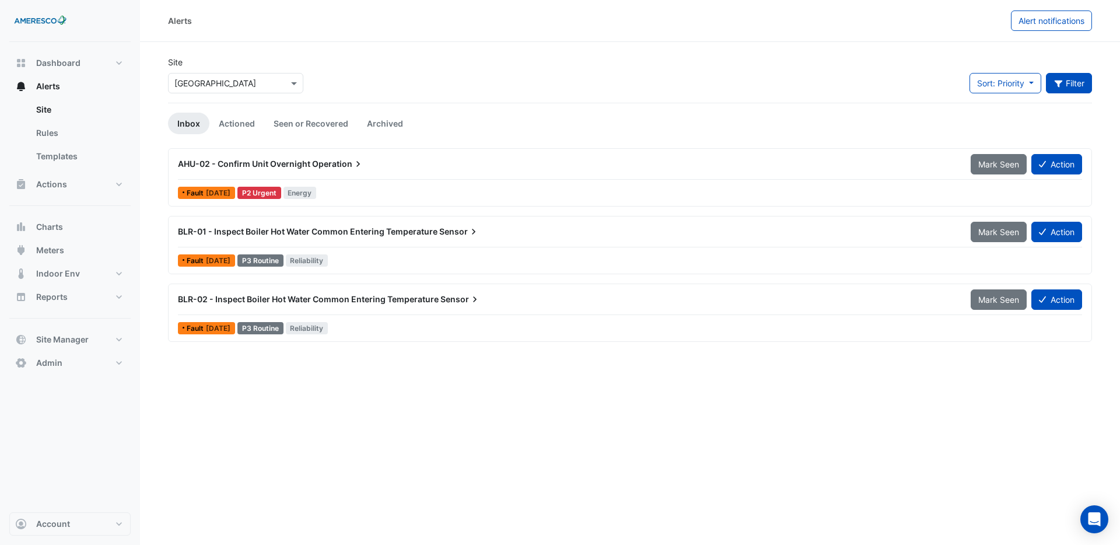
click at [1069, 83] on button "Filter" at bounding box center [1068, 83] width 47 height 20
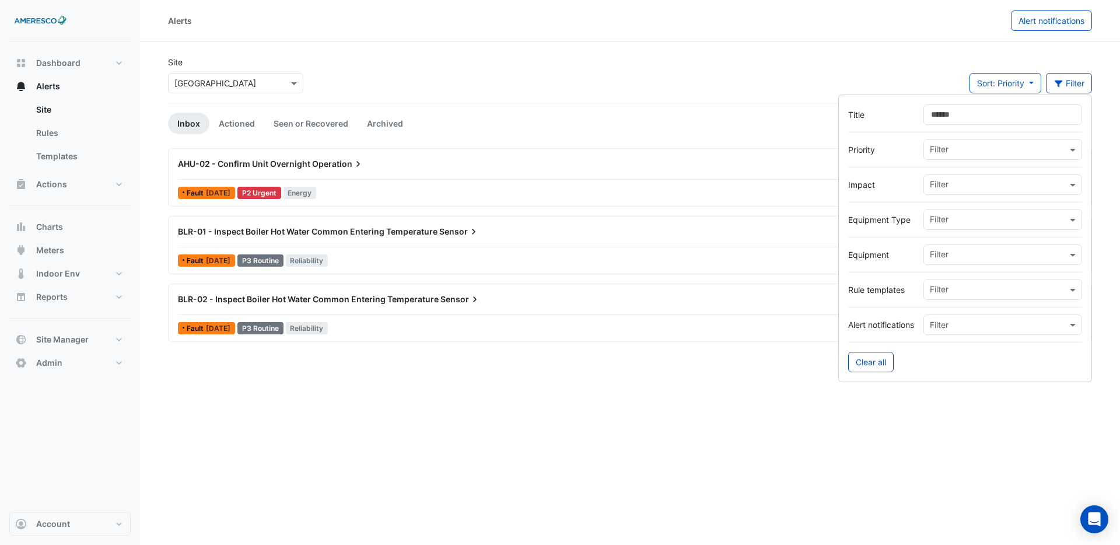
click at [935, 151] on input "text" at bounding box center [997, 151] width 137 height 12
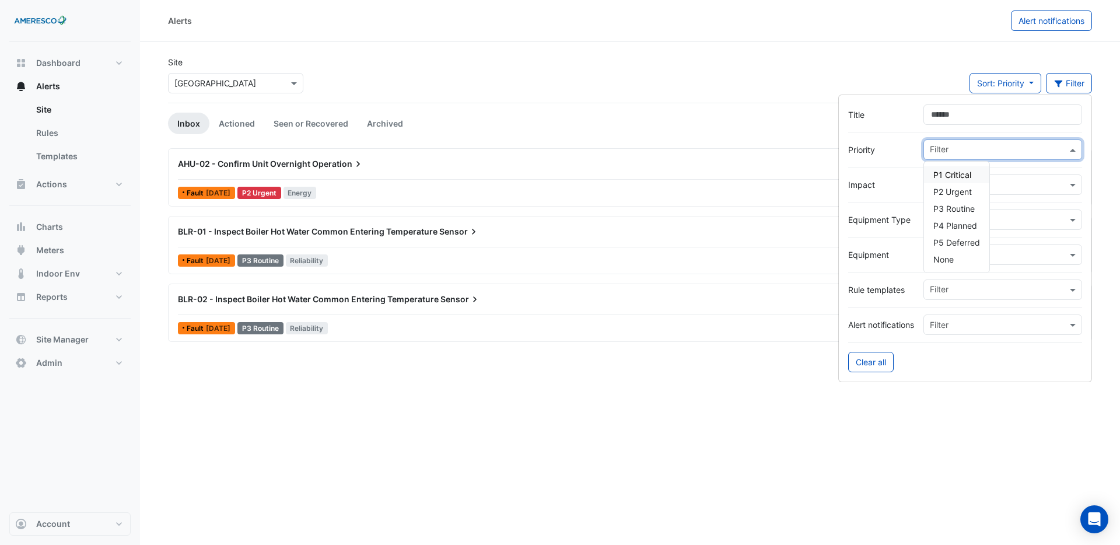
click at [956, 176] on span "P1 Critical" at bounding box center [952, 175] width 38 height 10
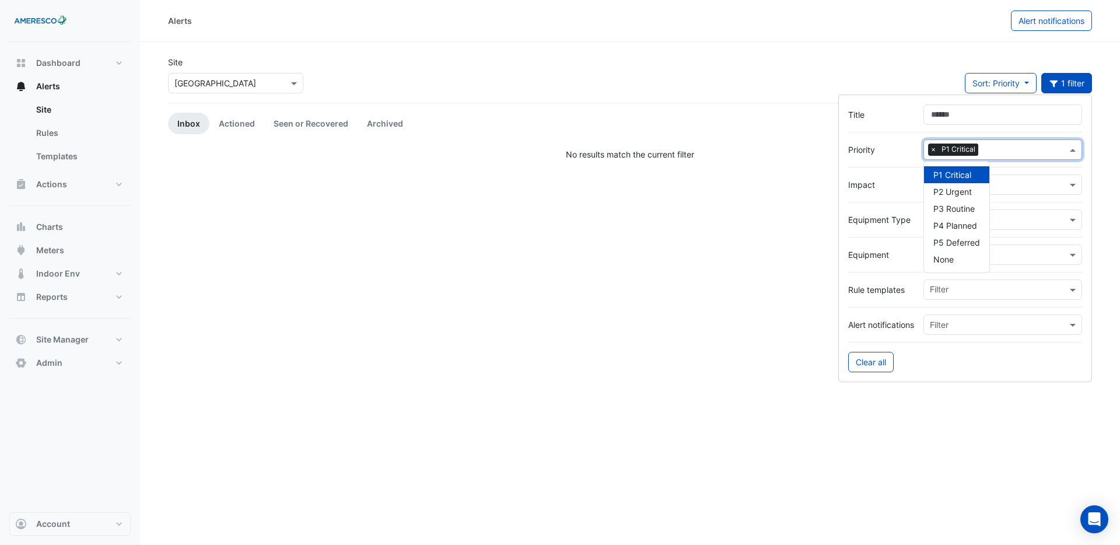
click at [889, 62] on div "Site × Forest Park Elementary Sort: Priority Priority Updated 1 filter" at bounding box center [630, 79] width 938 height 47
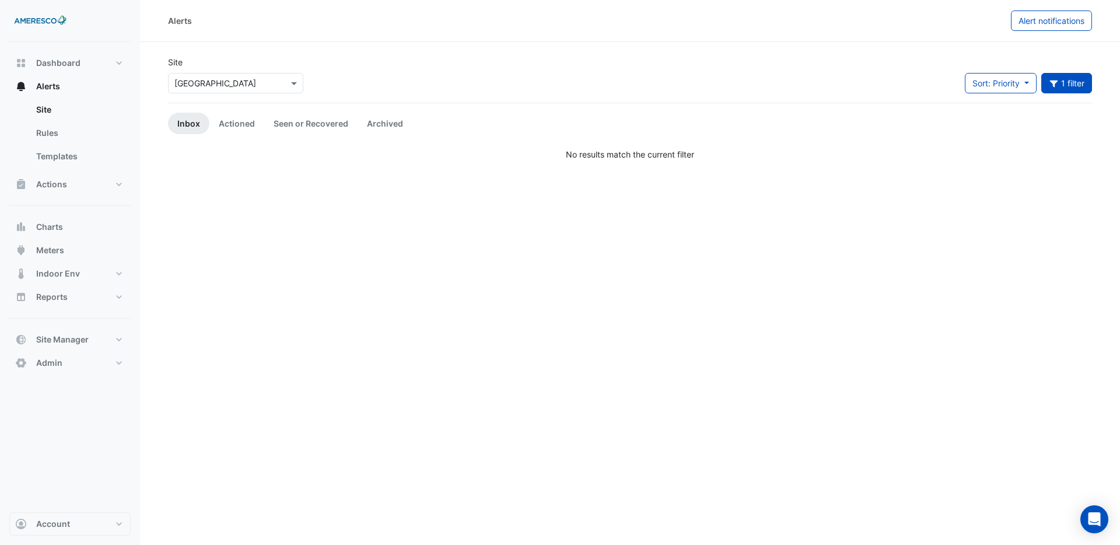
click at [294, 29] on div "Alerts" at bounding box center [589, 20] width 843 height 20
click at [1053, 22] on span "Alert notifications" at bounding box center [1051, 21] width 66 height 10
select select "******"
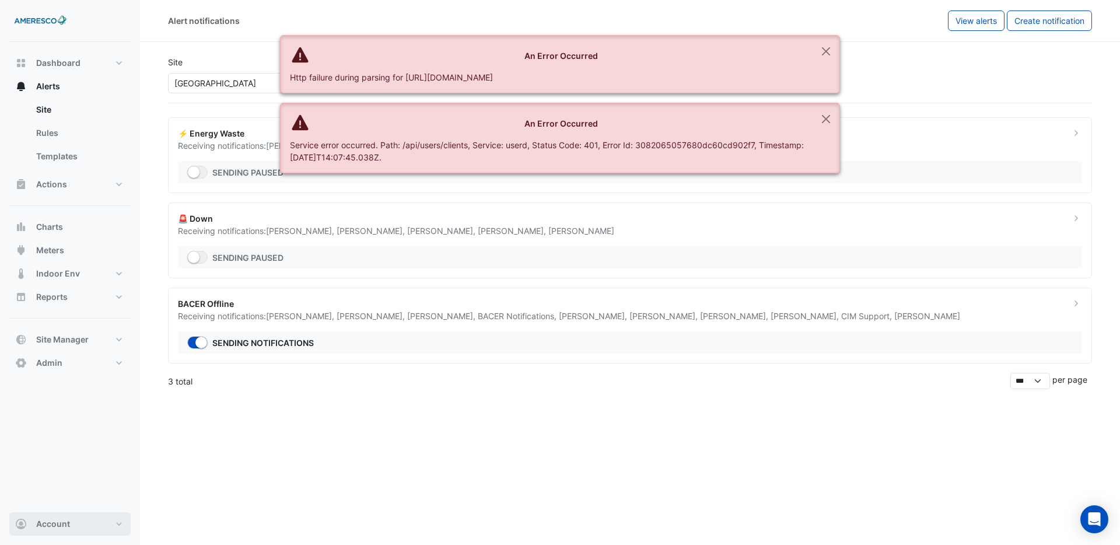
click at [58, 528] on span "Account" at bounding box center [53, 524] width 34 height 12
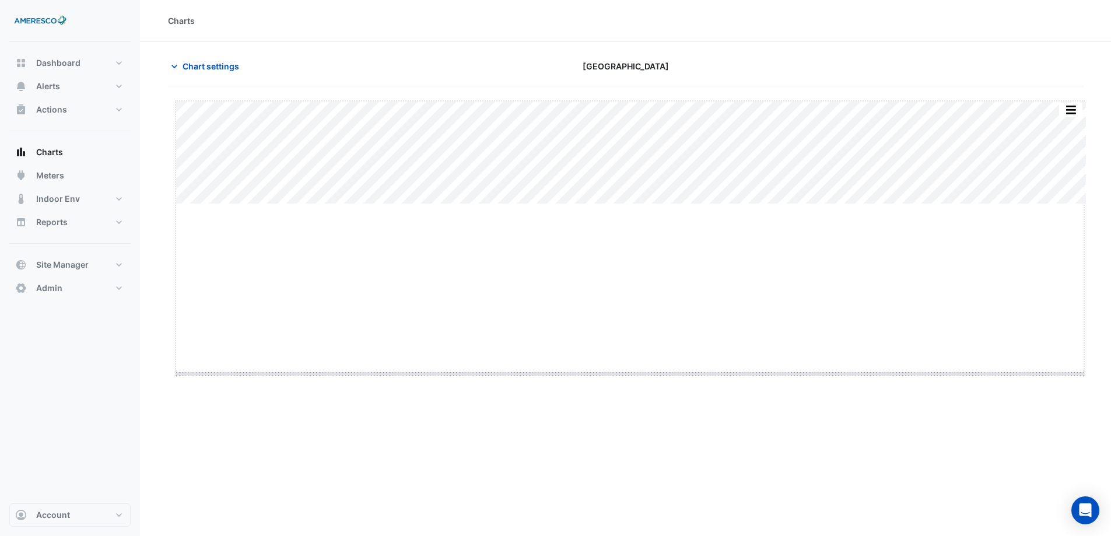
drag, startPoint x: 626, startPoint y: 204, endPoint x: 635, endPoint y: 376, distance: 171.7
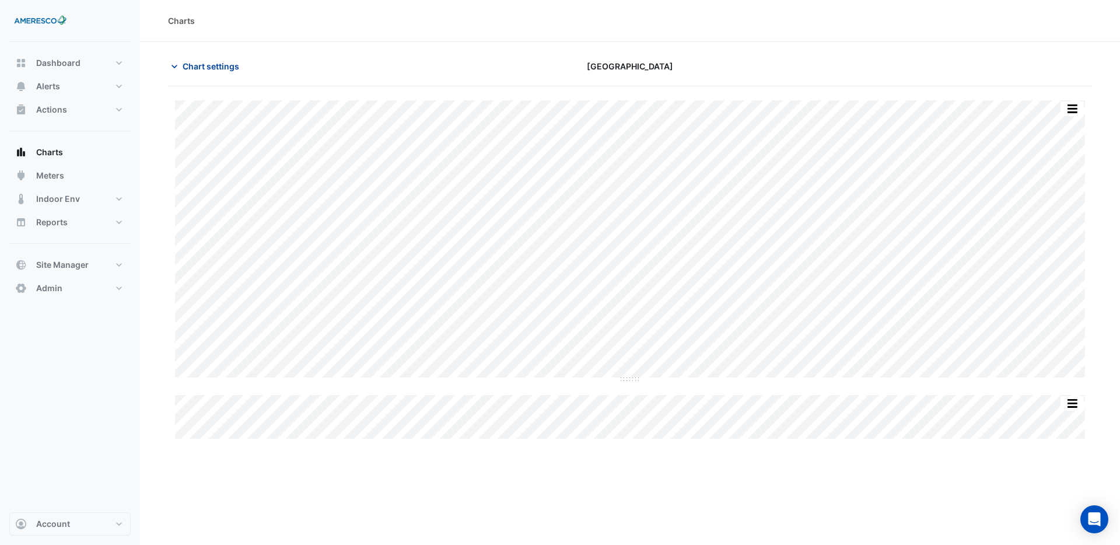
click at [201, 64] on span "Chart settings" at bounding box center [211, 66] width 57 height 12
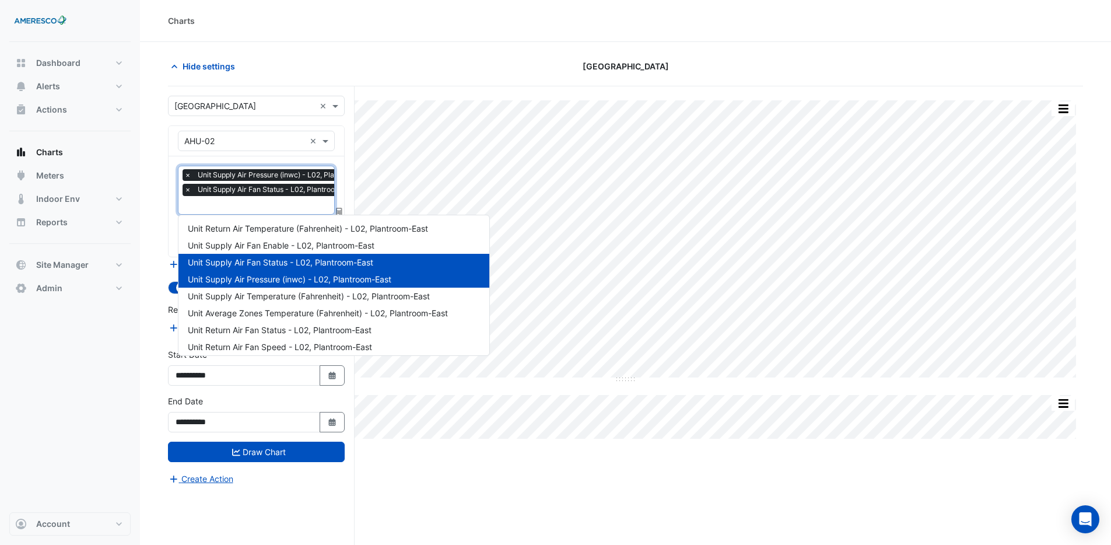
click at [264, 204] on input "text" at bounding box center [282, 206] width 197 height 12
click at [366, 452] on div "Split All Split None Print Save as JPEG Save as PNG Pivot Data Table Export CSV…" at bounding box center [625, 337] width 915 height 503
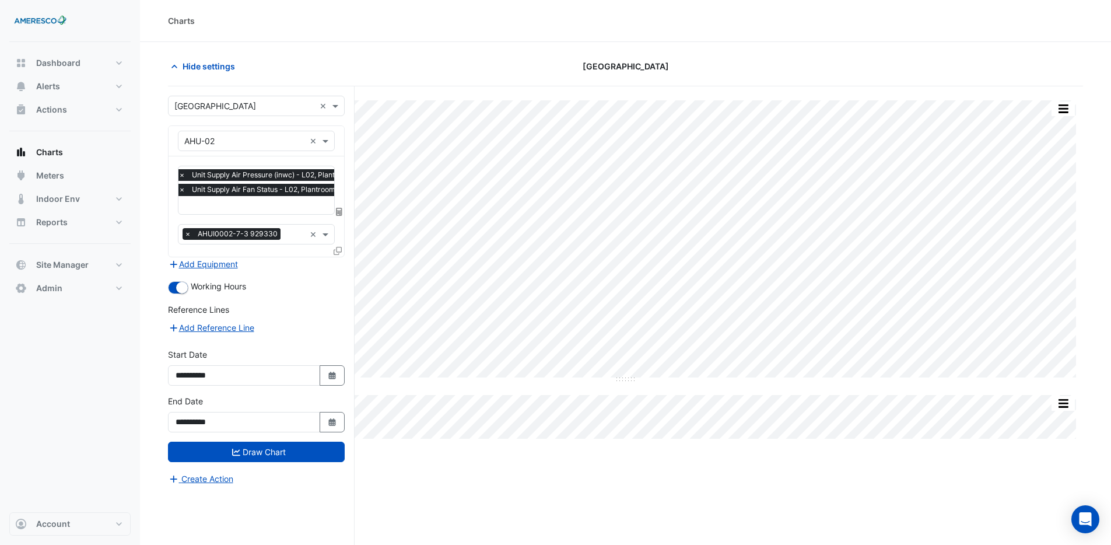
click at [322, 50] on section "Hide settings Forest Park Elementary Split All Split None Print Save as JPEG Sa…" at bounding box center [625, 315] width 971 height 547
click at [208, 61] on span "Hide settings" at bounding box center [209, 66] width 52 height 12
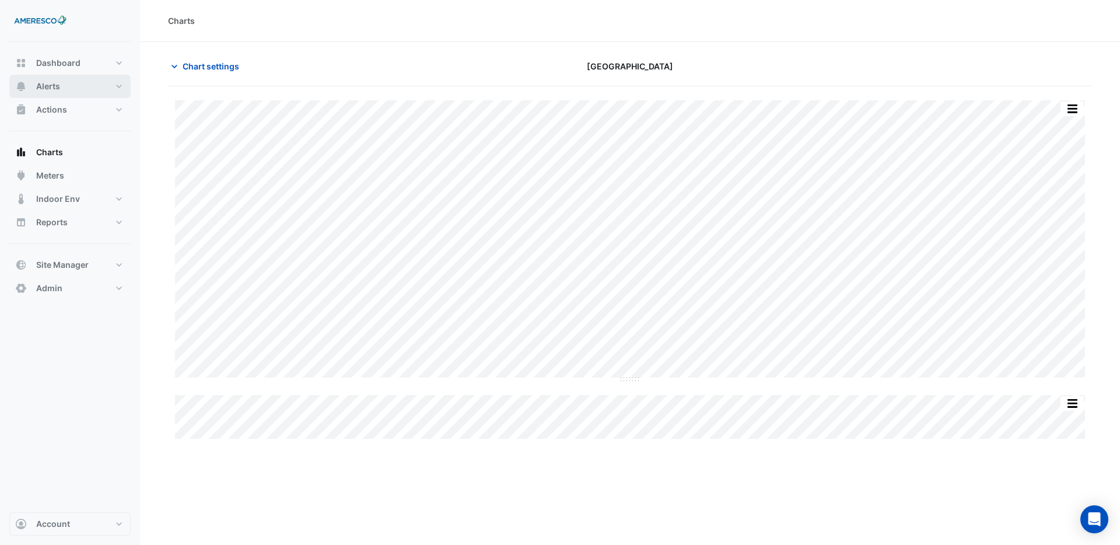
click at [89, 88] on button "Alerts" at bounding box center [69, 86] width 121 height 23
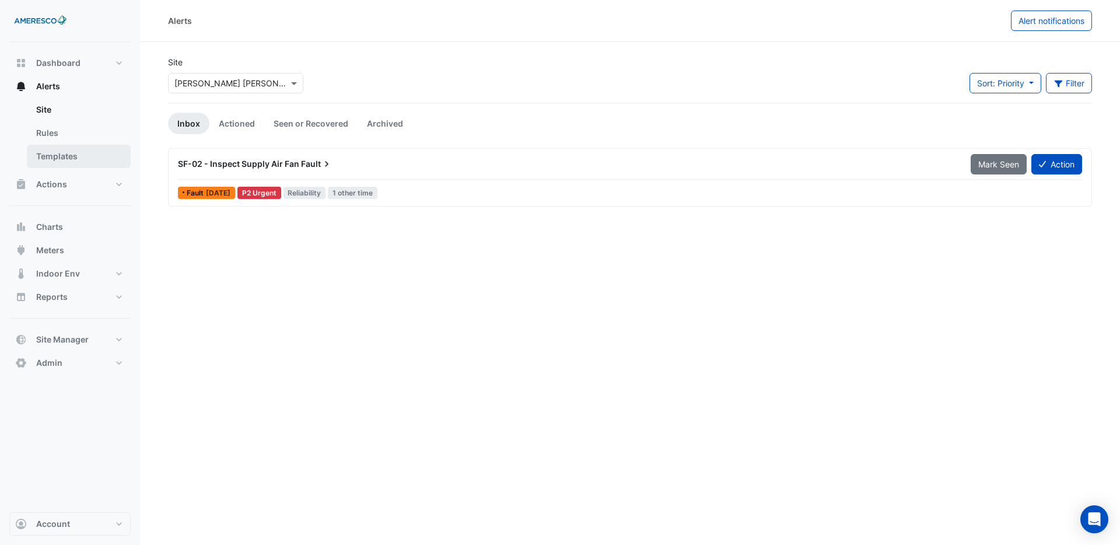
click at [72, 153] on link "Templates" at bounding box center [79, 156] width 104 height 23
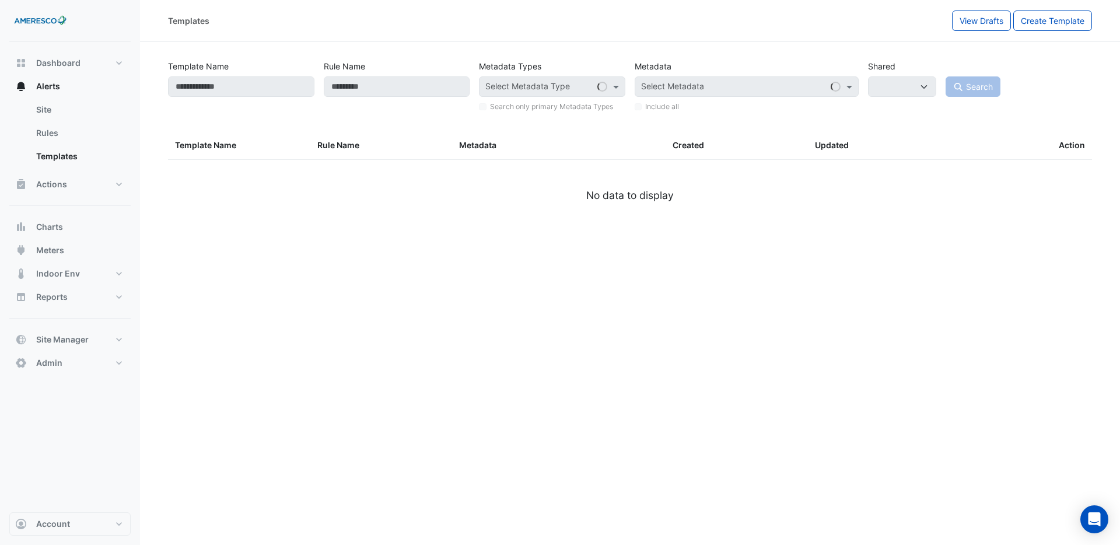
select select
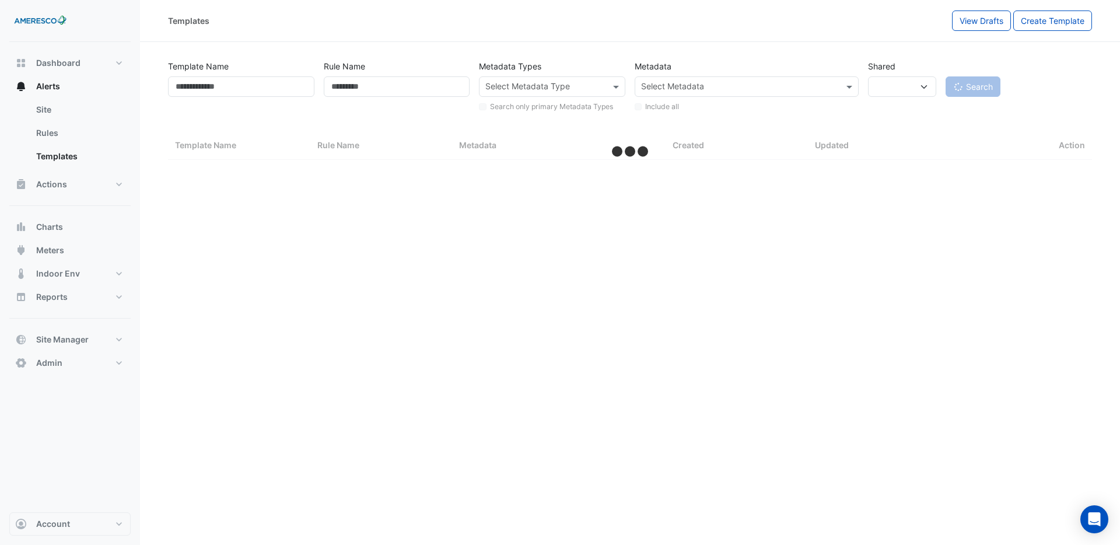
select select "***"
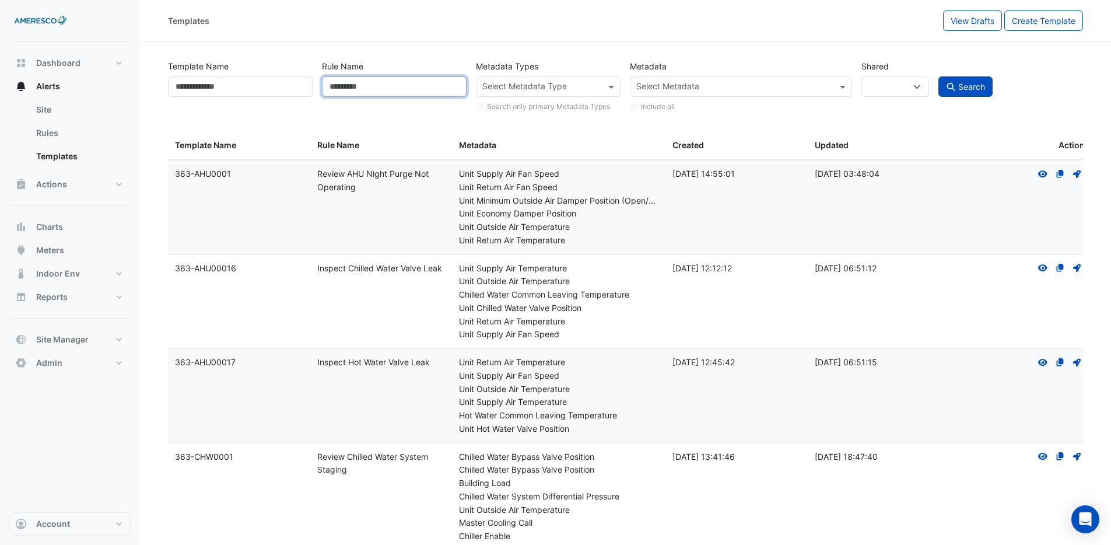
click at [404, 85] on input "Rule Name" at bounding box center [394, 86] width 145 height 20
type input "****"
click at [696, 87] on input "text" at bounding box center [733, 88] width 195 height 12
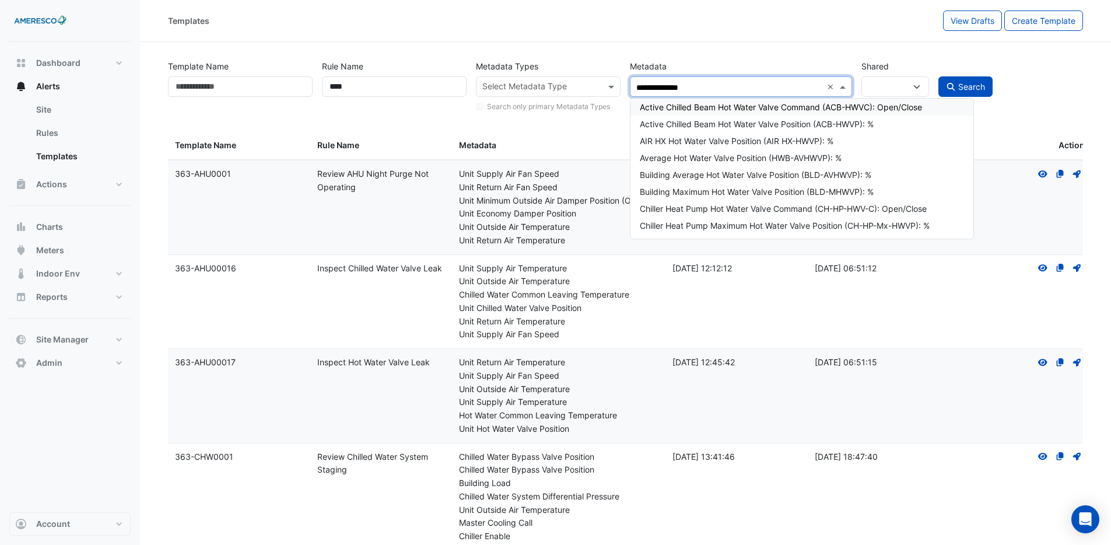
type input "**********"
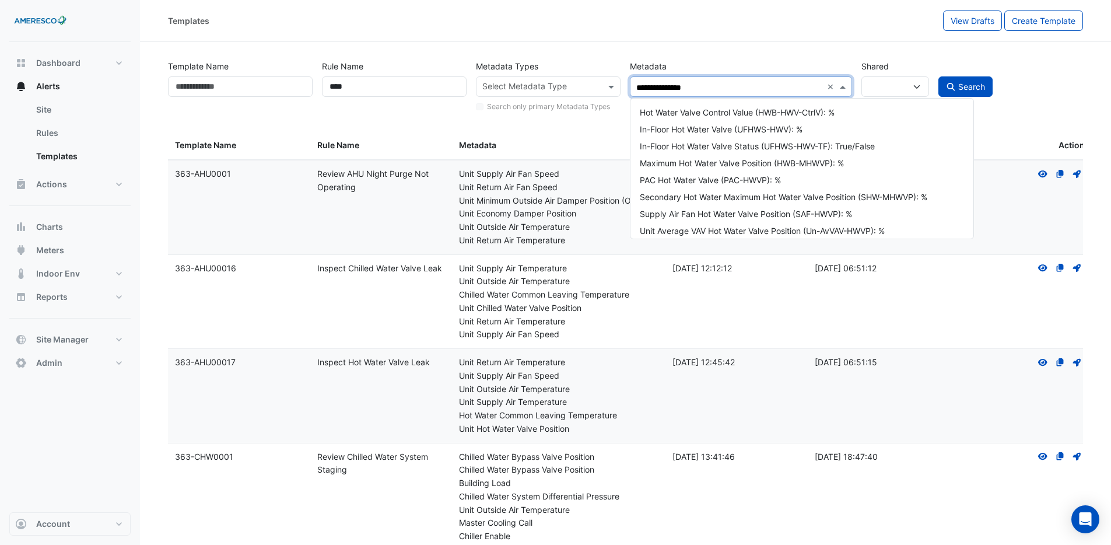
scroll to position [332, 0]
click at [787, 160] on div "Unit Hot Water Valve Position (Un-HWVP): %" at bounding box center [802, 164] width 324 height 12
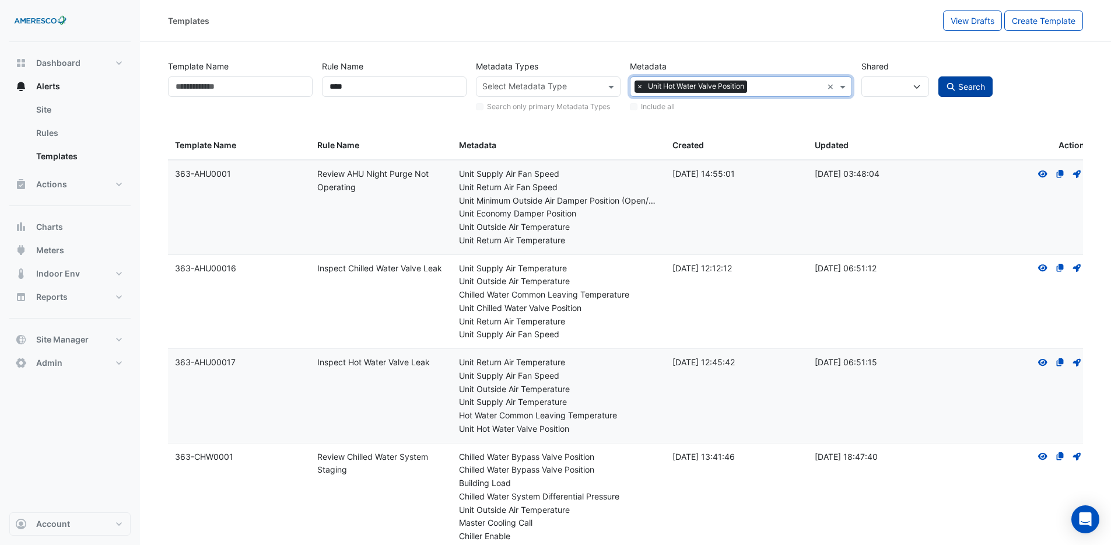
click at [978, 83] on span "Search" at bounding box center [971, 87] width 27 height 10
select select
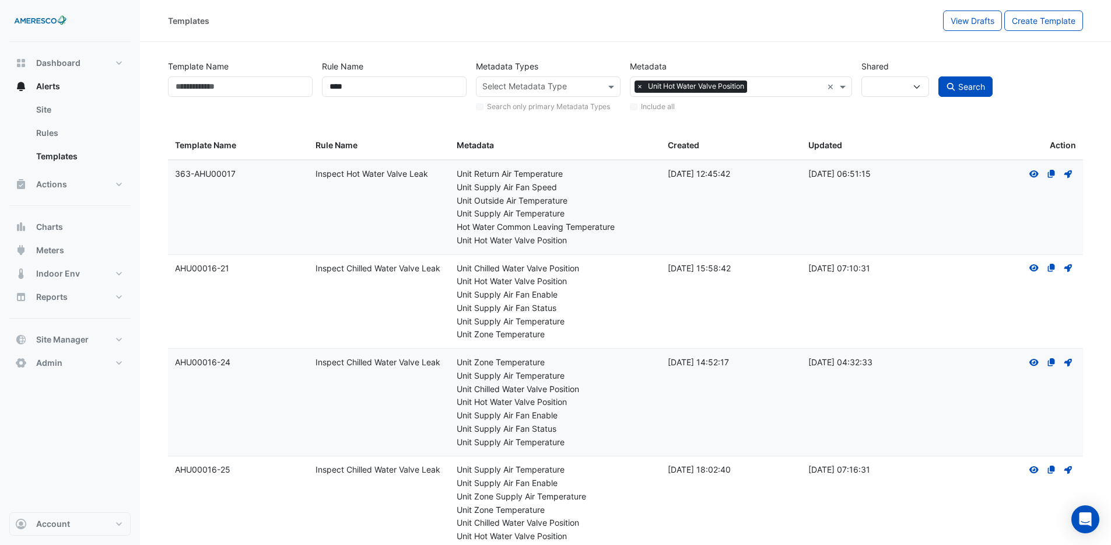
drag, startPoint x: 433, startPoint y: 172, endPoint x: 316, endPoint y: 174, distance: 117.2
click at [316, 174] on div "Rule Name: Inspect Hot Water Valve Leak" at bounding box center [378, 173] width 127 height 13
copy div "Inspect Hot Water Valve Leak"
drag, startPoint x: 351, startPoint y: 82, endPoint x: 310, endPoint y: 90, distance: 42.2
click at [310, 90] on div "Template Name Rule Name **** Metadata Types Select Metadata Type Search only pr…" at bounding box center [625, 83] width 924 height 59
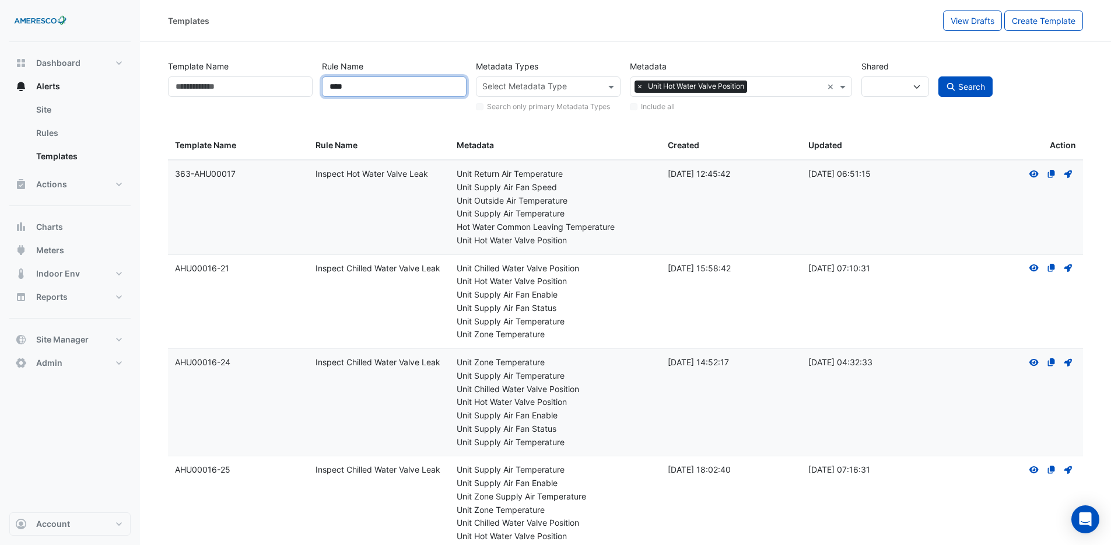
paste input "**********"
type input "**********"
click at [950, 82] on fa-icon "submit" at bounding box center [951, 87] width 10 height 10
select select
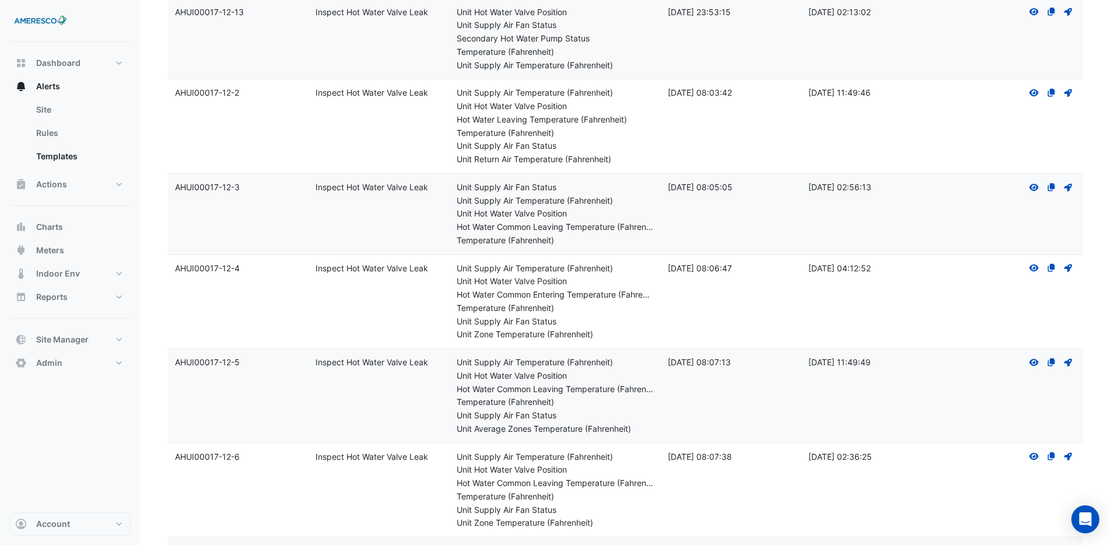
scroll to position [5934, 0]
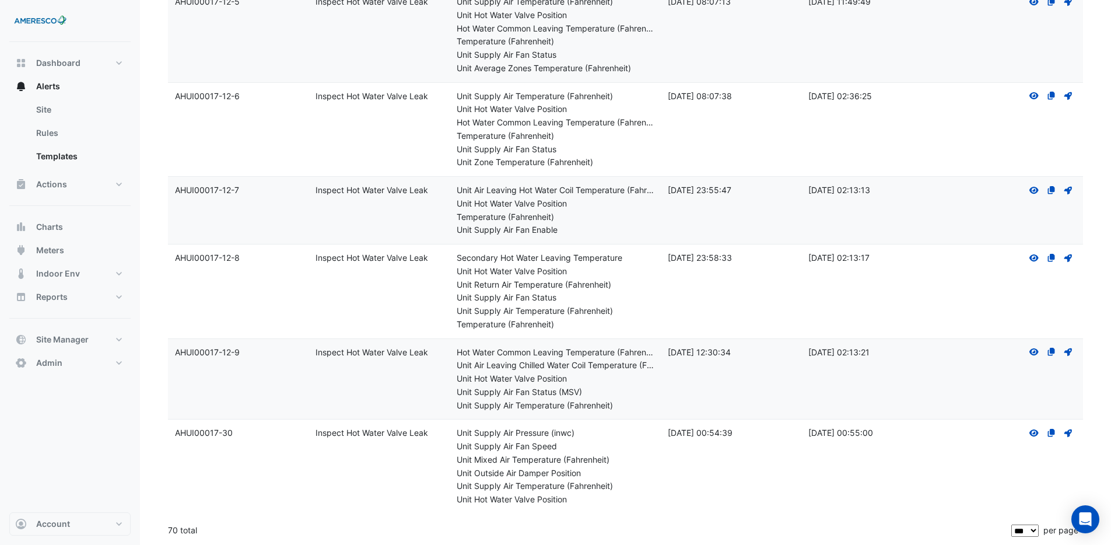
drag, startPoint x: 167, startPoint y: 529, endPoint x: 178, endPoint y: 531, distance: 11.2
click at [178, 531] on div "70 total" at bounding box center [588, 529] width 841 height 29
click at [432, 508] on datatable-body-cell "Rule Name: Inspect Hot Water Valve Leak" at bounding box center [378, 466] width 141 height 94
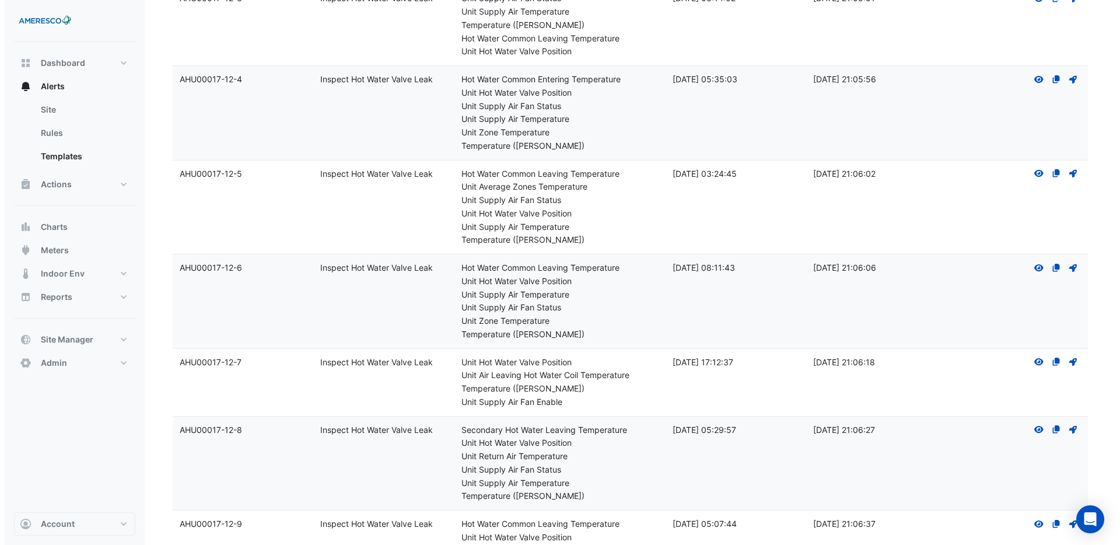
scroll to position [0, 0]
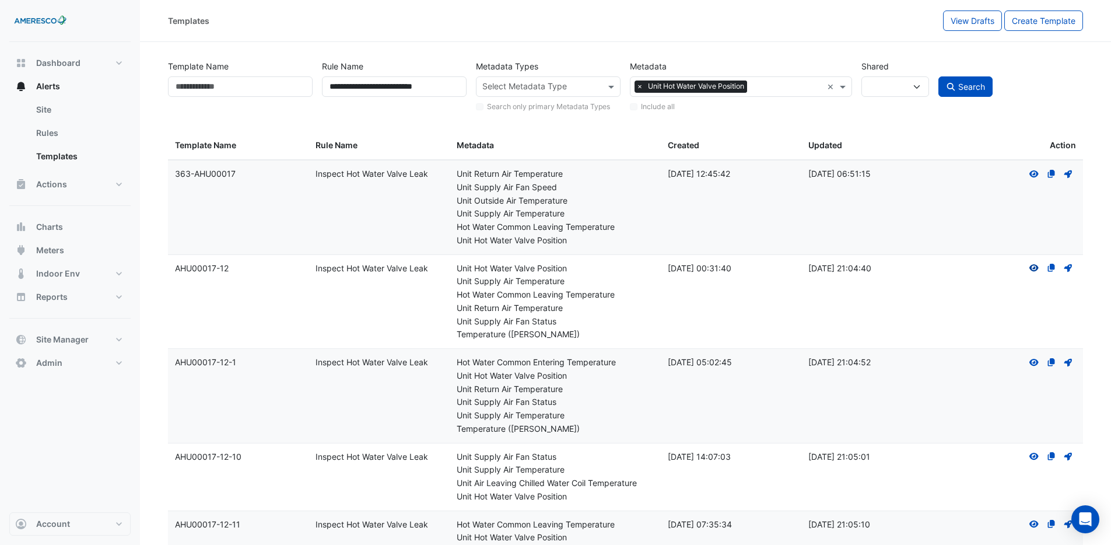
click at [1037, 268] on icon at bounding box center [1033, 267] width 9 height 7
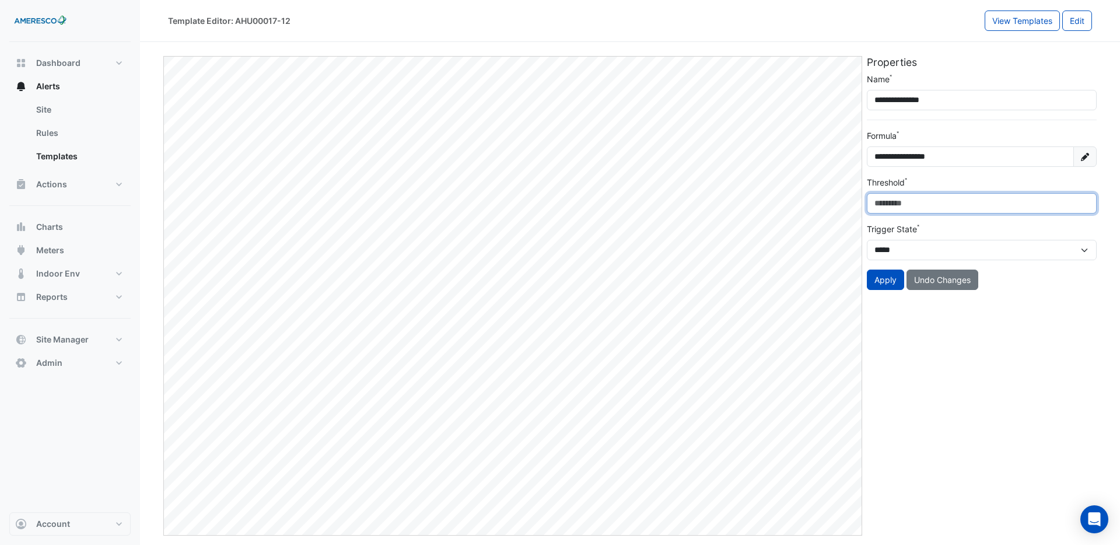
click at [858, 202] on div "**********" at bounding box center [630, 291] width 938 height 489
click at [880, 204] on input "*" at bounding box center [981, 203] width 230 height 20
drag, startPoint x: 876, startPoint y: 204, endPoint x: 868, endPoint y: 204, distance: 8.2
click at [868, 204] on input "*" at bounding box center [981, 203] width 230 height 20
click at [927, 179] on div "Threshold *" at bounding box center [981, 194] width 230 height 37
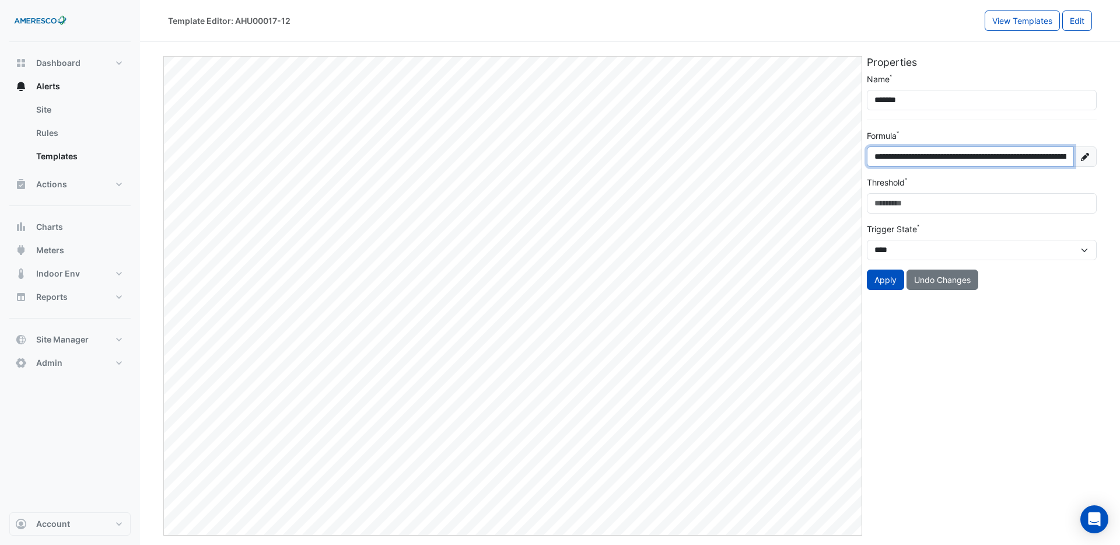
drag, startPoint x: 871, startPoint y: 158, endPoint x: 901, endPoint y: 160, distance: 30.4
click at [901, 160] on input "**********" at bounding box center [969, 156] width 207 height 20
click at [908, 155] on input "**********" at bounding box center [969, 156] width 207 height 20
drag, startPoint x: 899, startPoint y: 160, endPoint x: 889, endPoint y: 153, distance: 12.1
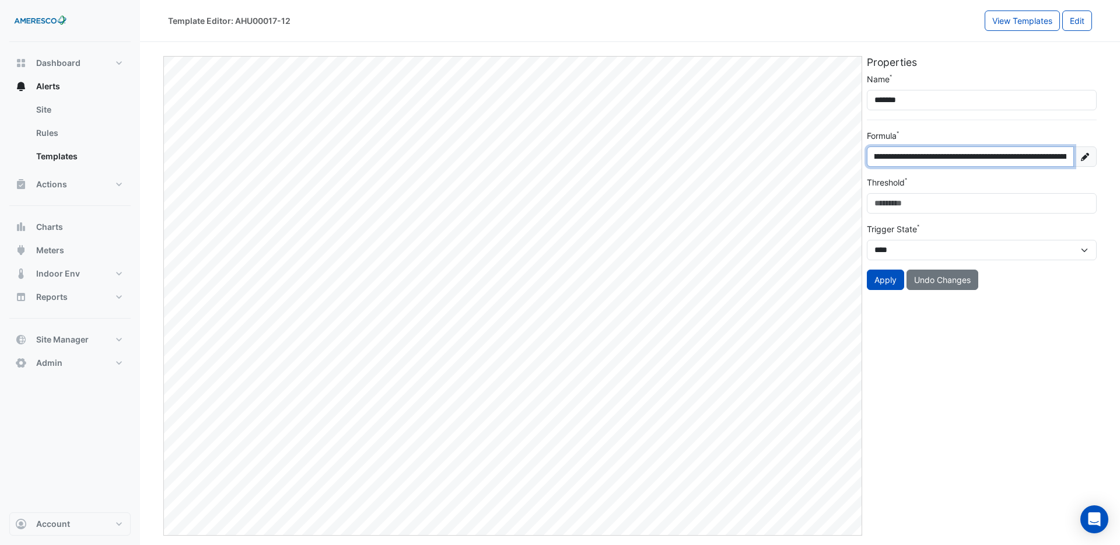
click at [887, 153] on input "**********" at bounding box center [969, 156] width 207 height 20
click at [952, 135] on div "**********" at bounding box center [981, 147] width 230 height 37
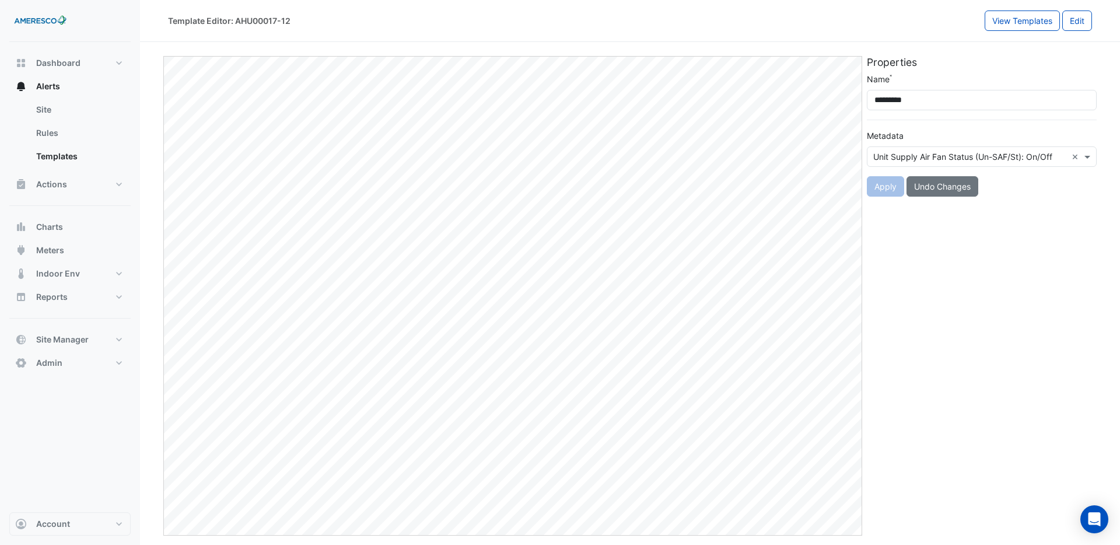
click at [917, 157] on input "text" at bounding box center [970, 157] width 194 height 12
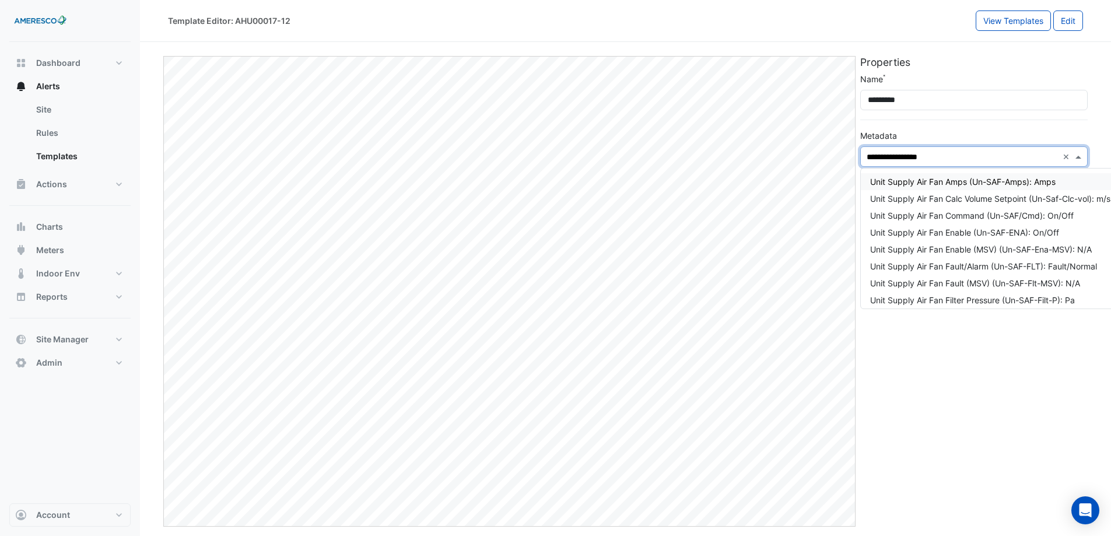
type input "**********"
click at [1005, 178] on div "Unit Supply Air Flow (Un-SAF): l/s" at bounding box center [1007, 182] width 275 height 12
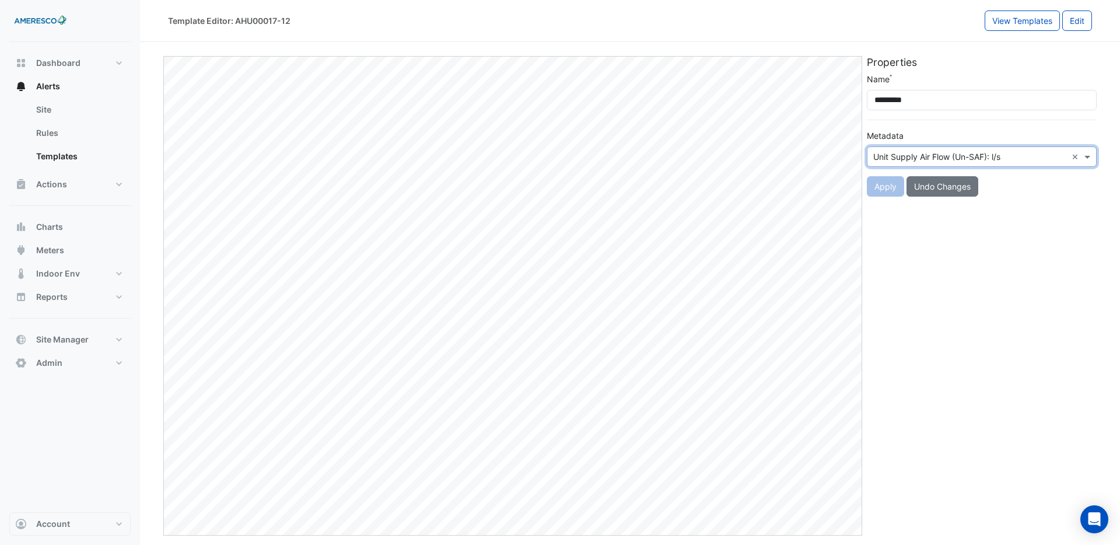
click at [934, 57] on h5 "Properties" at bounding box center [981, 62] width 230 height 12
click at [87, 301] on button "Reports" at bounding box center [69, 296] width 121 height 23
select select "***"
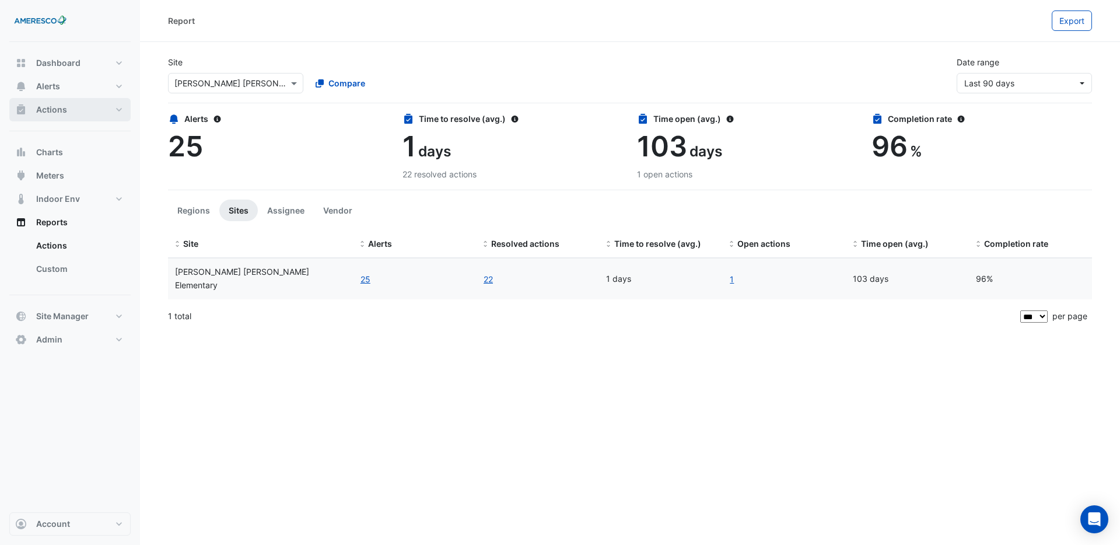
click at [97, 111] on button "Actions" at bounding box center [69, 109] width 121 height 23
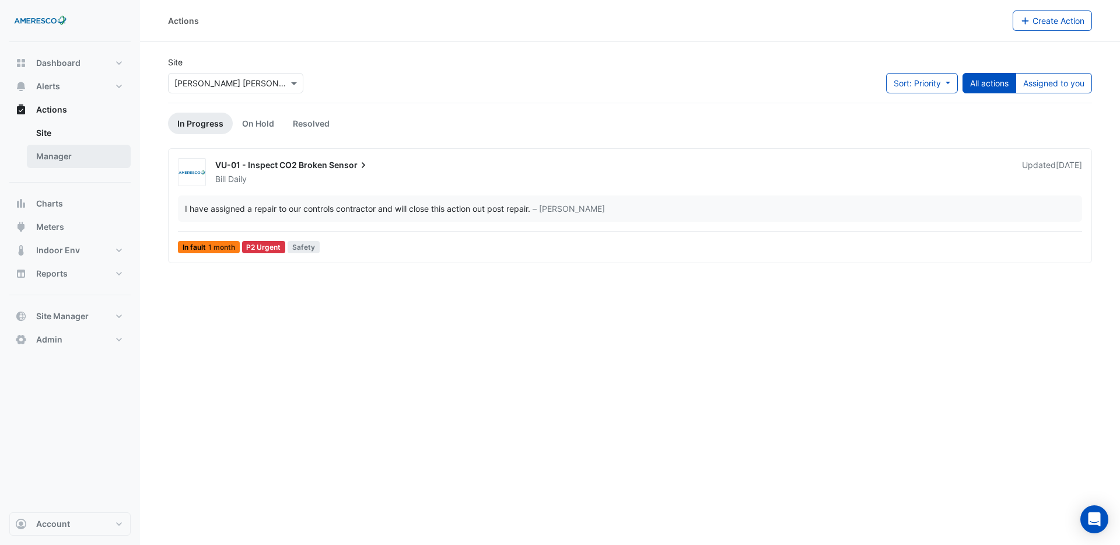
click at [79, 160] on link "Manager" at bounding box center [79, 156] width 104 height 23
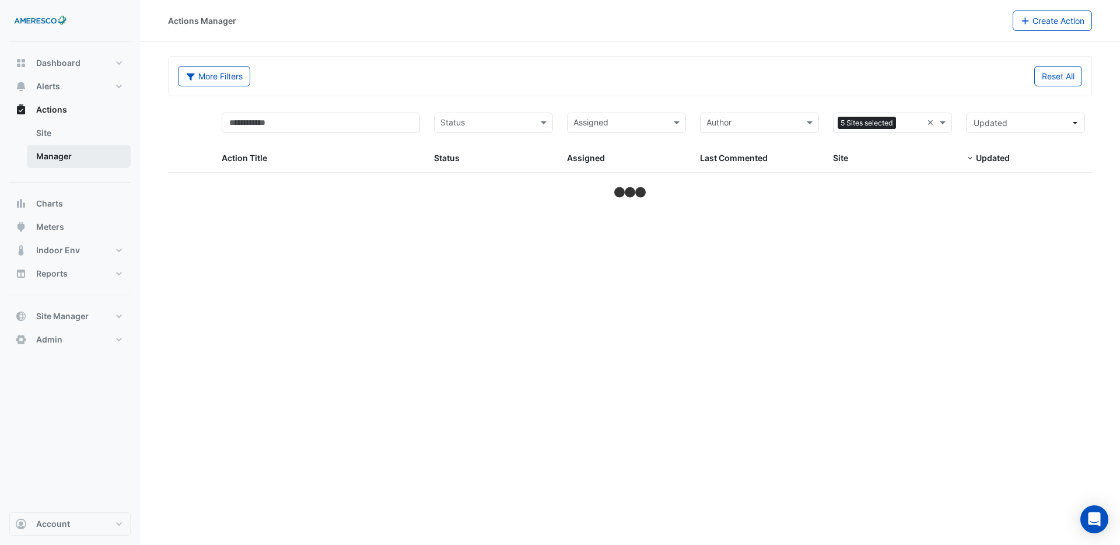
select select "***"
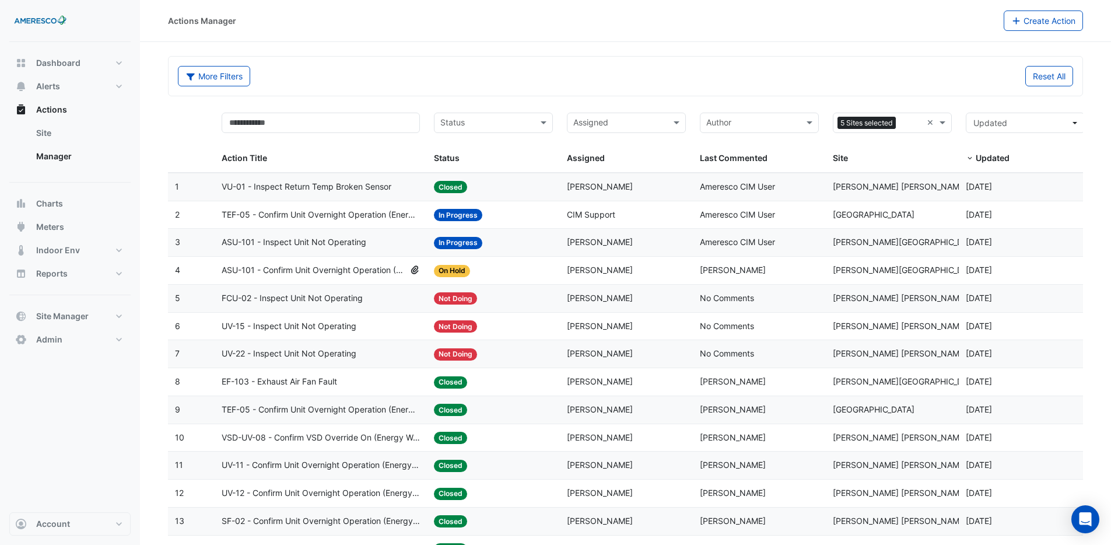
click at [371, 186] on span "VU-01 - Inspect Return Temp Broken Sensor" at bounding box center [307, 186] width 170 height 13
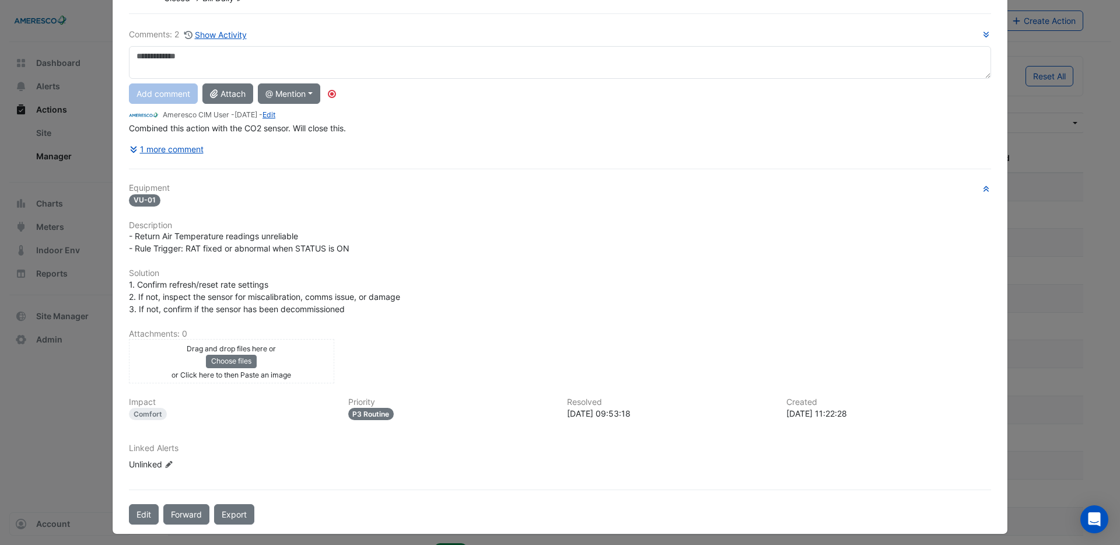
scroll to position [72, 0]
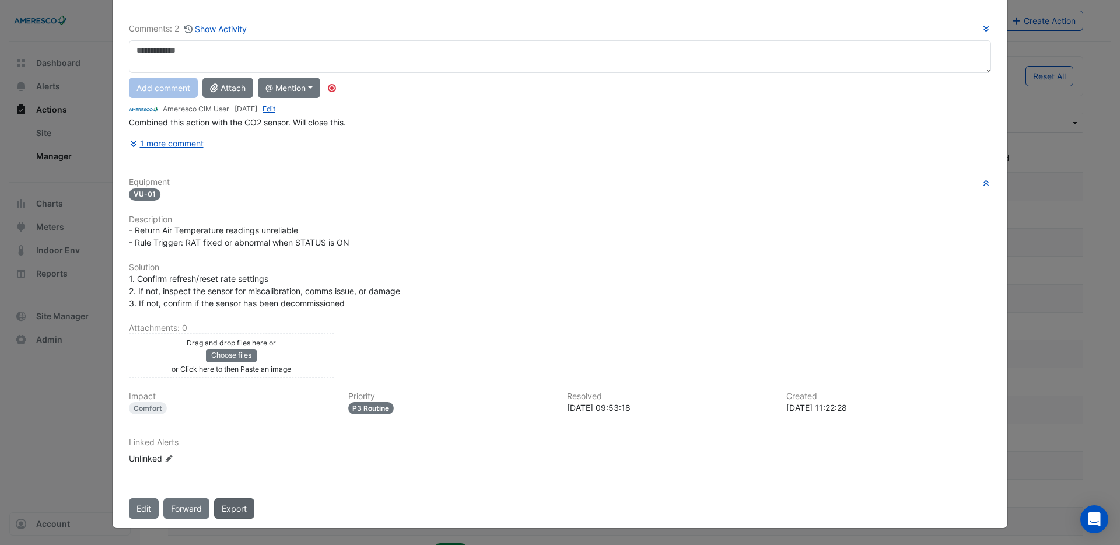
click at [233, 510] on link "Export" at bounding box center [234, 508] width 40 height 20
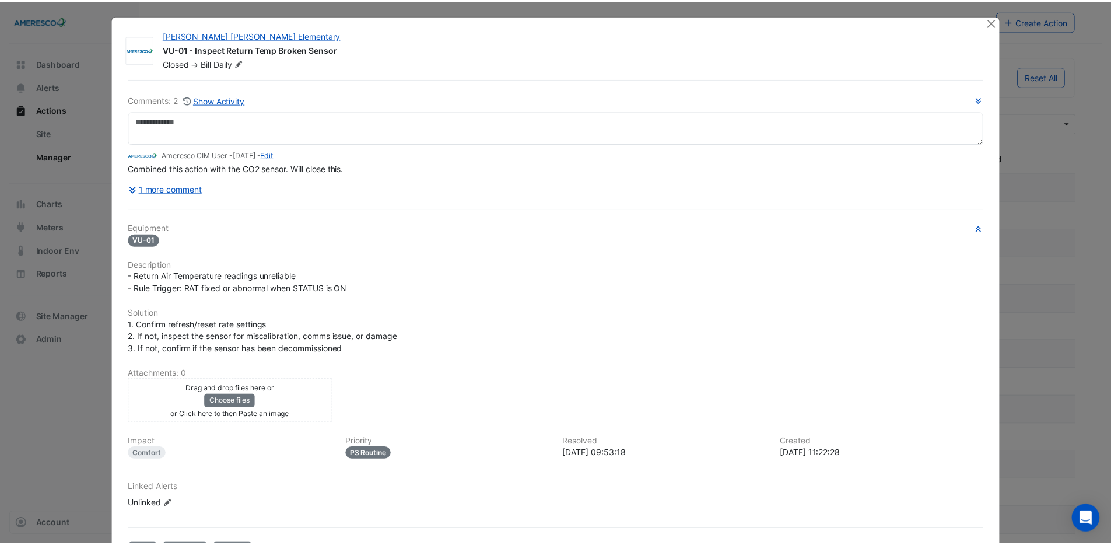
scroll to position [0, 0]
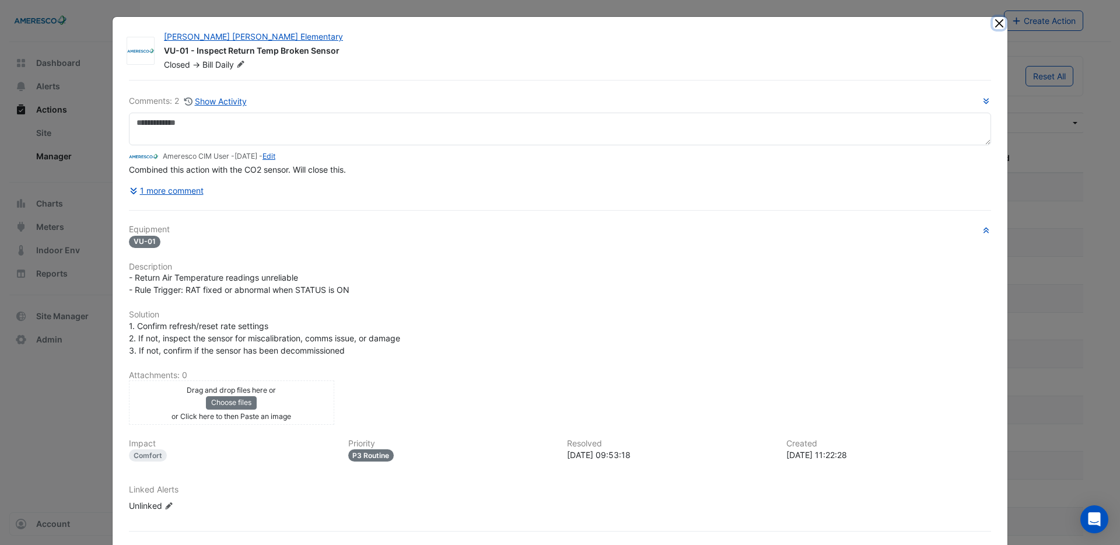
click at [995, 22] on button "Close" at bounding box center [998, 23] width 12 height 12
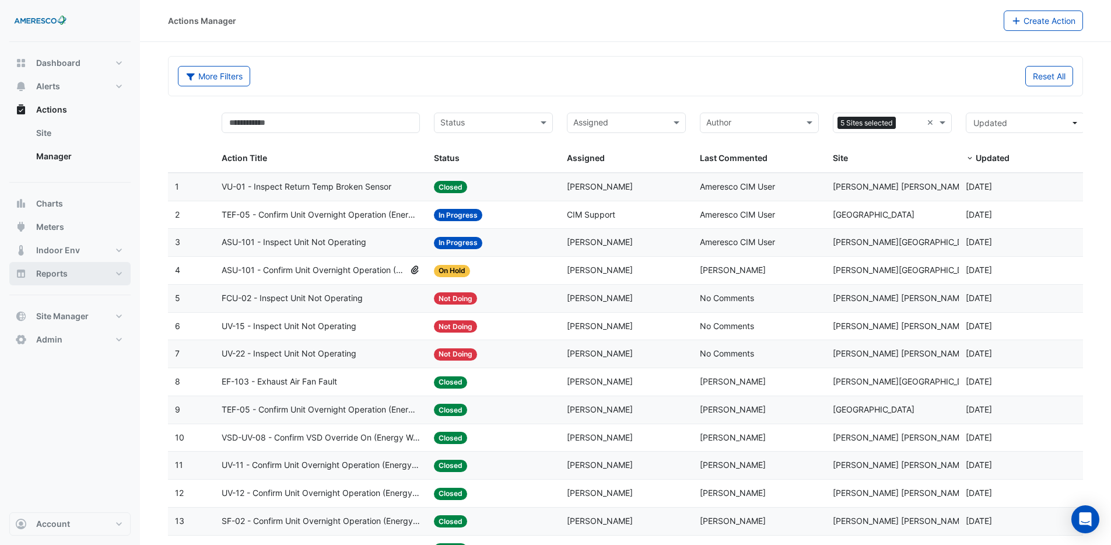
click at [79, 275] on button "Reports" at bounding box center [69, 273] width 121 height 23
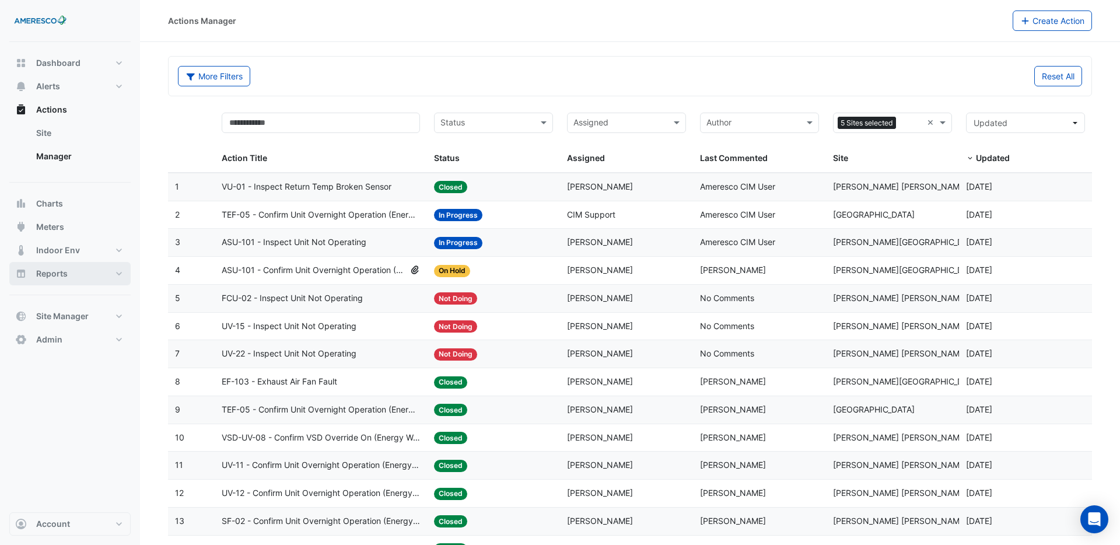
select select "***"
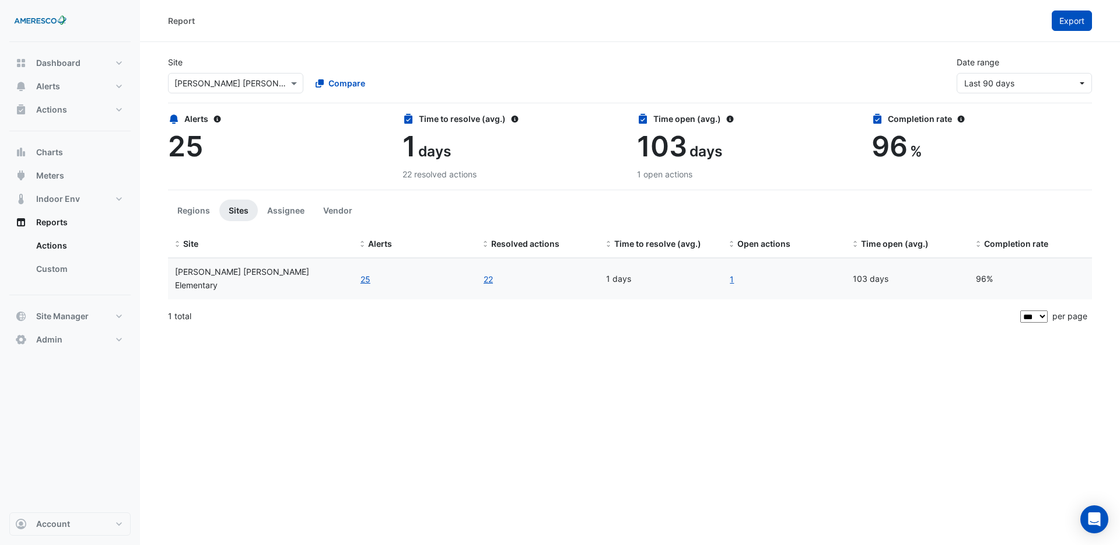
click at [1074, 22] on span "Export" at bounding box center [1071, 21] width 25 height 10
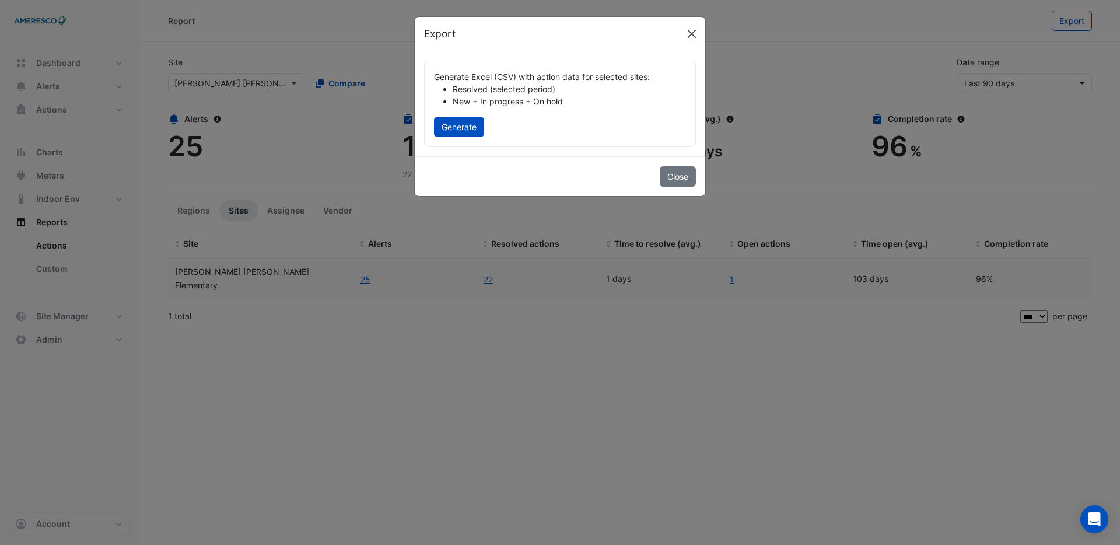
click at [694, 36] on button "Close" at bounding box center [691, 33] width 17 height 17
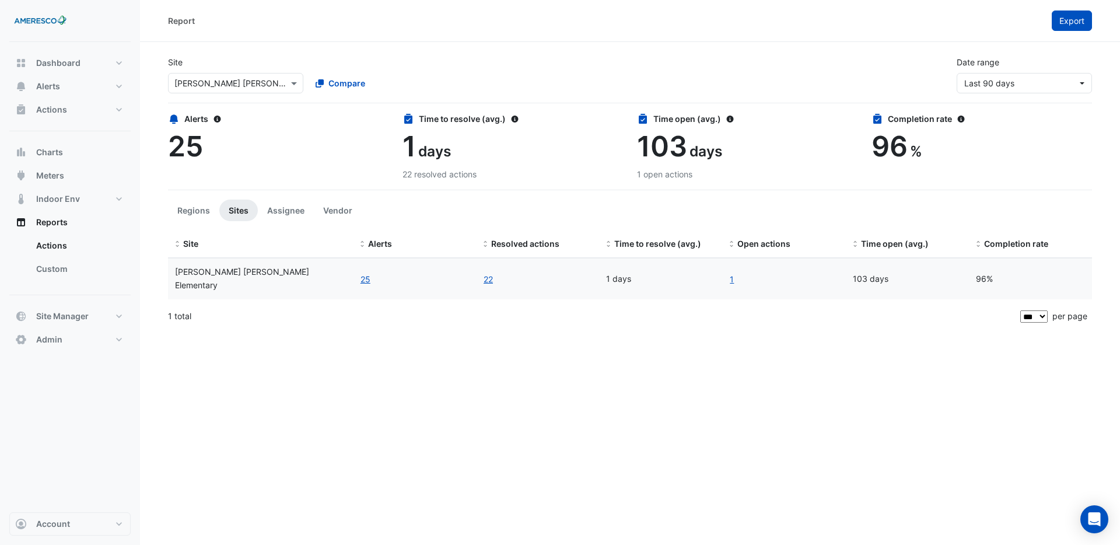
click at [1080, 23] on span "Export" at bounding box center [1071, 21] width 25 height 10
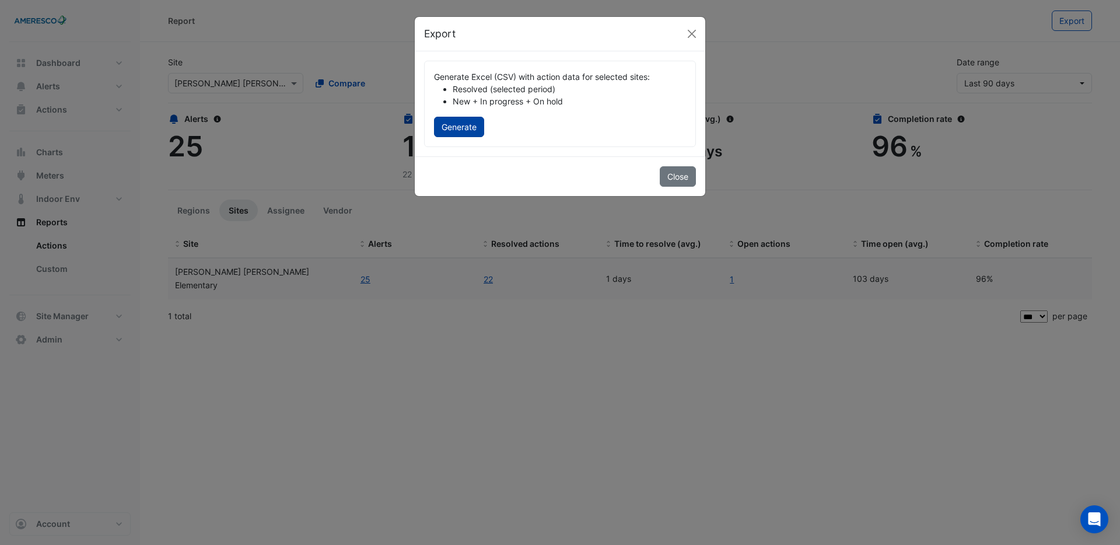
click at [468, 123] on button "Generate" at bounding box center [459, 127] width 50 height 20
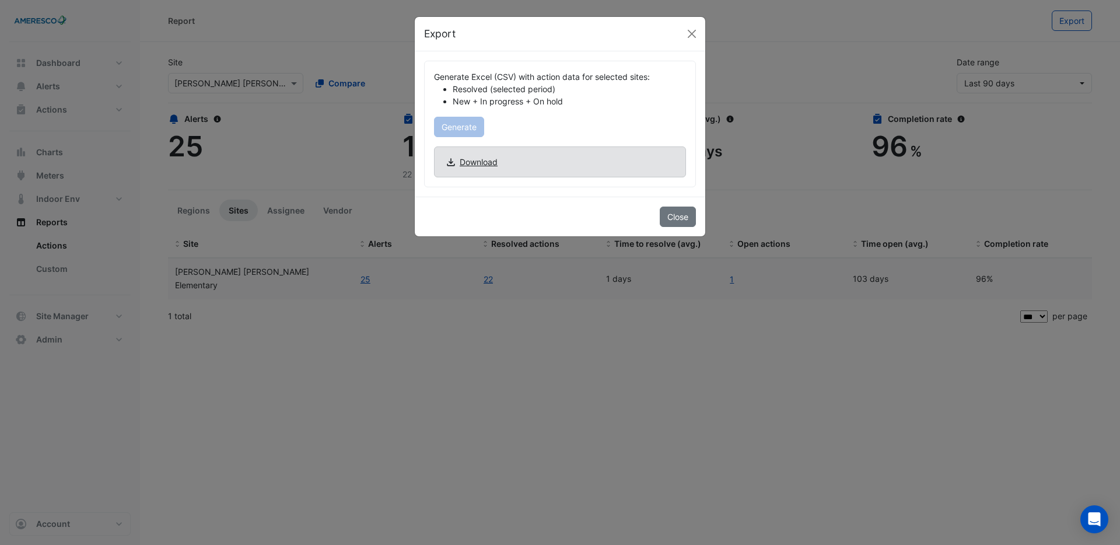
click at [477, 165] on span "Download" at bounding box center [478, 162] width 38 height 12
click at [693, 34] on button "Close" at bounding box center [691, 33] width 17 height 17
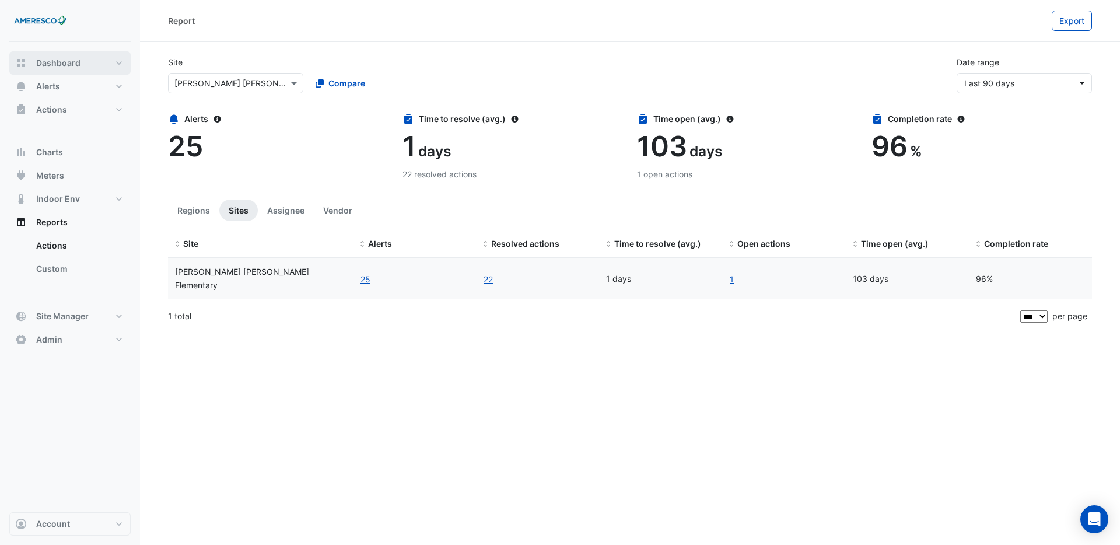
click at [52, 62] on span "Dashboard" at bounding box center [58, 63] width 44 height 12
select select "***"
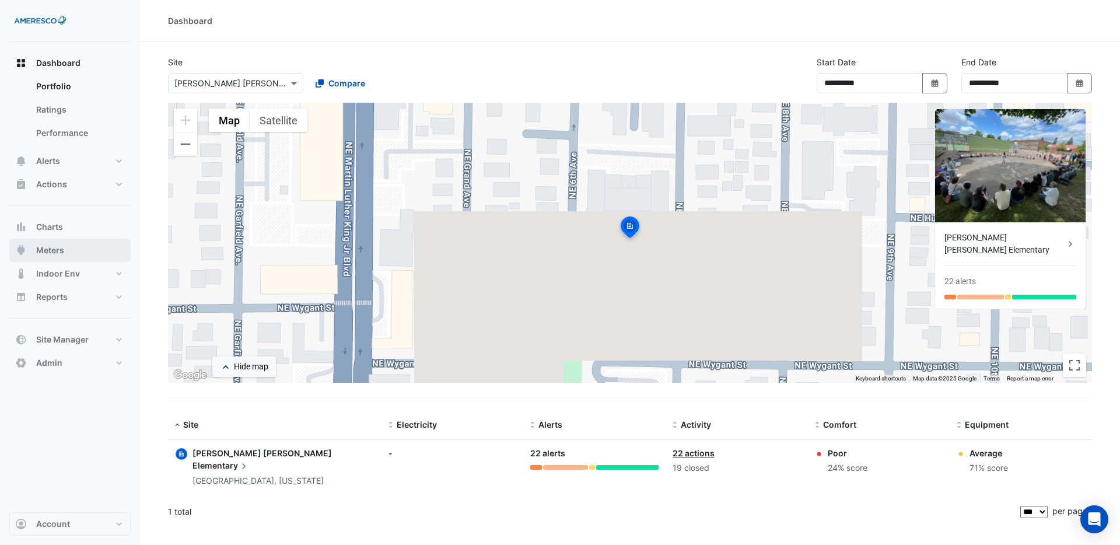
click at [72, 251] on button "Meters" at bounding box center [69, 249] width 121 height 23
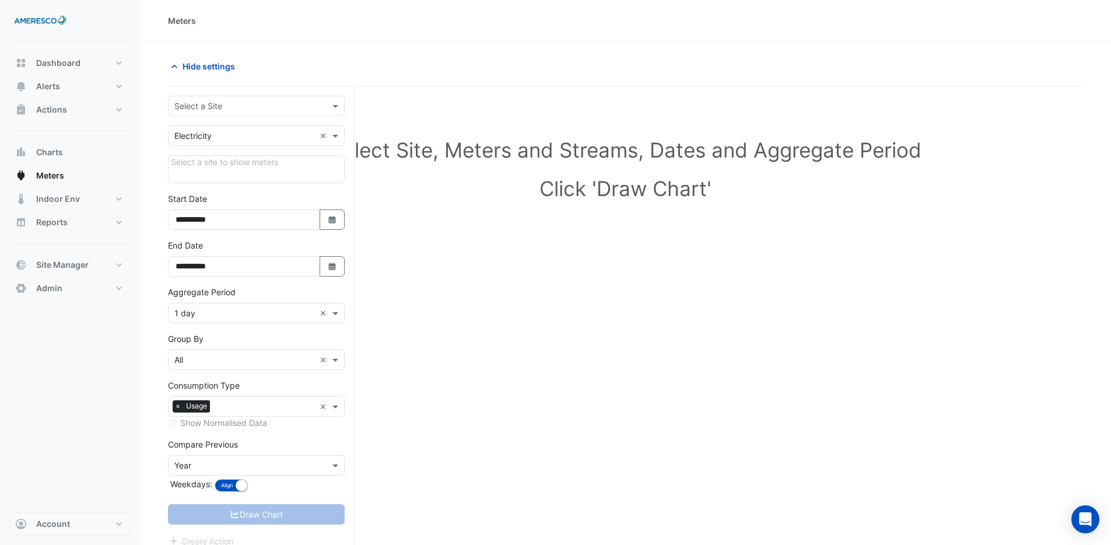
click at [275, 106] on input "text" at bounding box center [244, 106] width 141 height 12
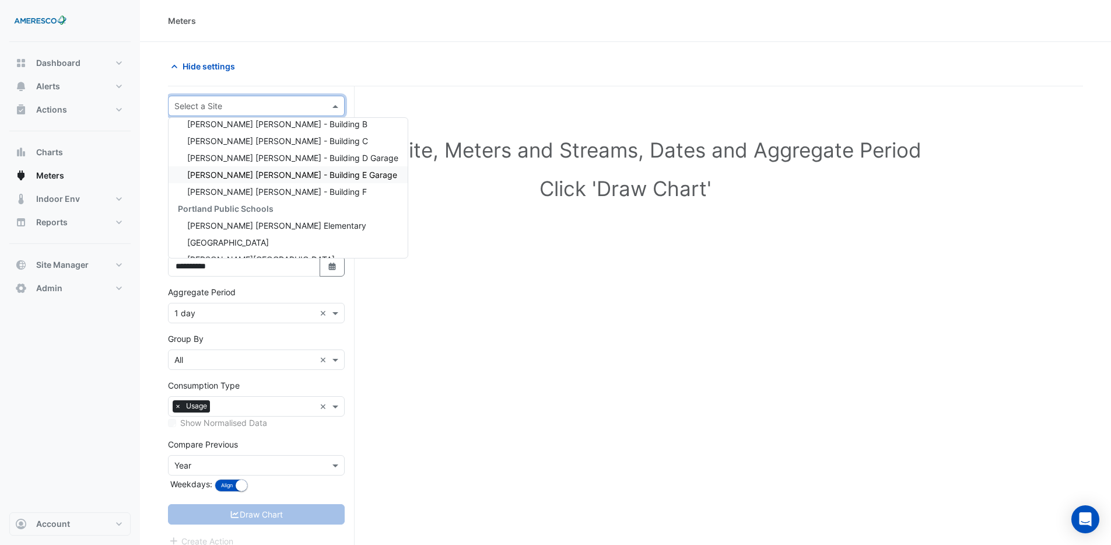
scroll to position [78, 0]
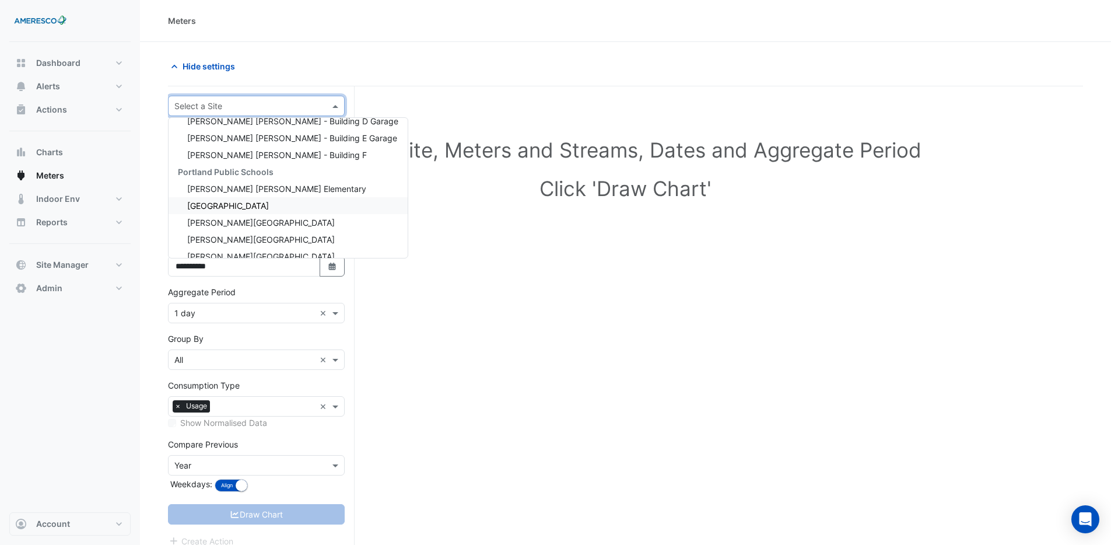
click at [273, 198] on div "Forest Park Elementary" at bounding box center [288, 205] width 239 height 17
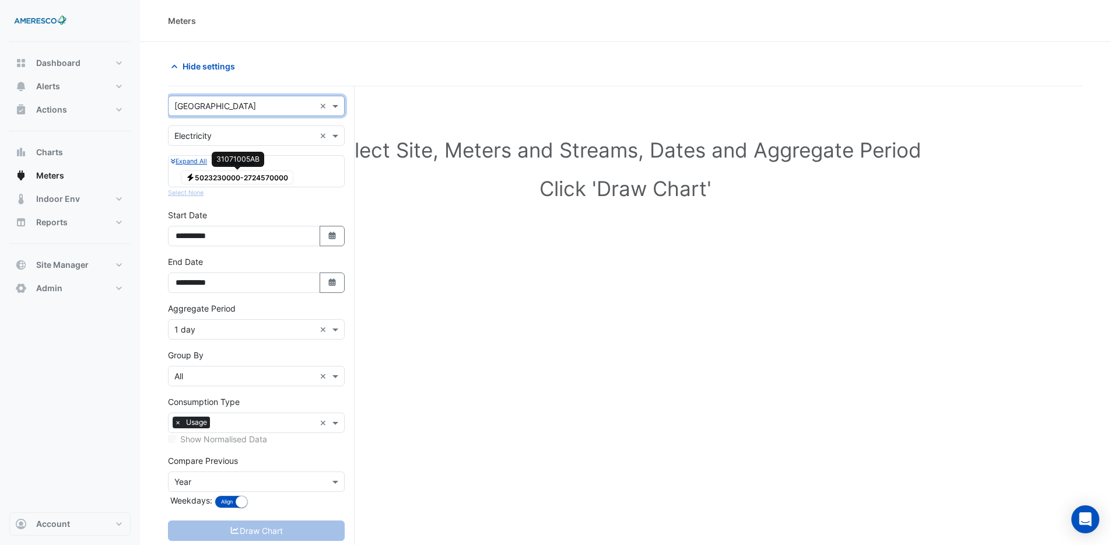
click at [252, 176] on span "Electricity 5023230000-2724570000" at bounding box center [237, 177] width 113 height 14
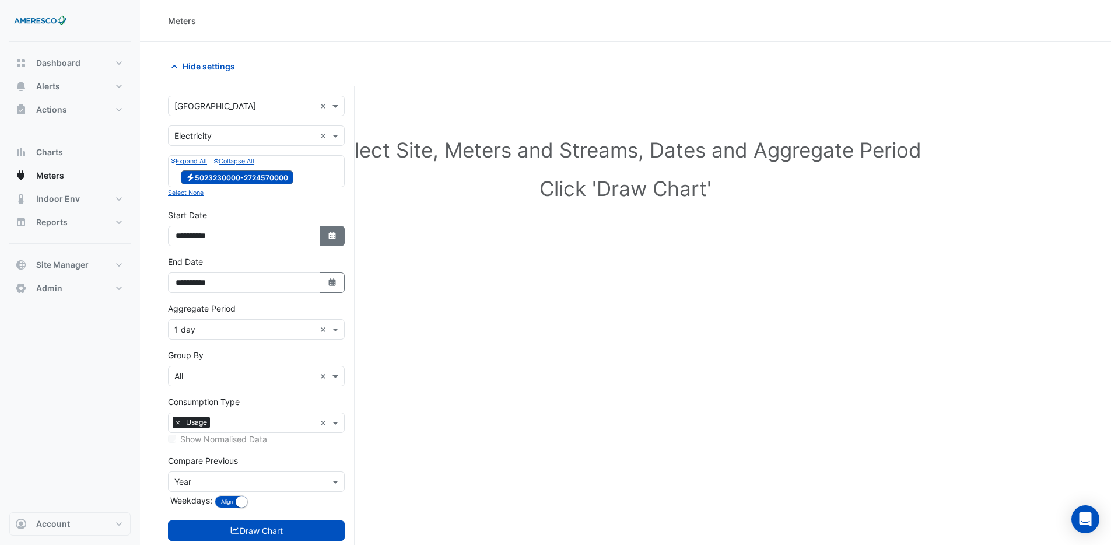
click at [334, 238] on icon "button" at bounding box center [331, 235] width 7 height 8
select select "*"
select select "****"
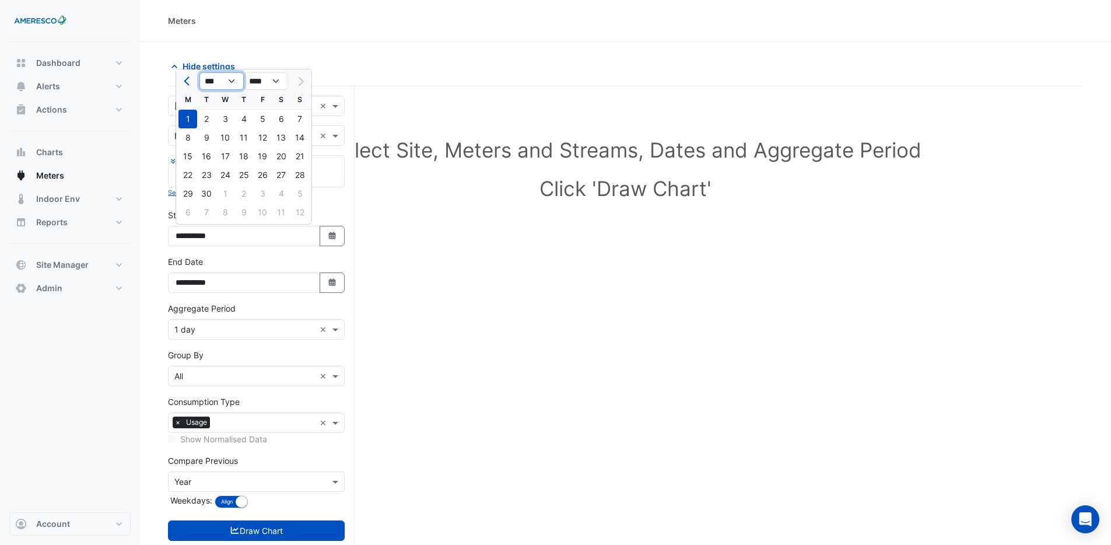
click at [226, 80] on select "*** *** *** *** *** *** *** *** ***" at bounding box center [221, 80] width 44 height 17
select select "*"
click at [199, 72] on select "*** *** *** *** *** *** *** *** ***" at bounding box center [221, 80] width 44 height 17
click at [207, 120] on div "1" at bounding box center [206, 119] width 19 height 19
type input "**********"
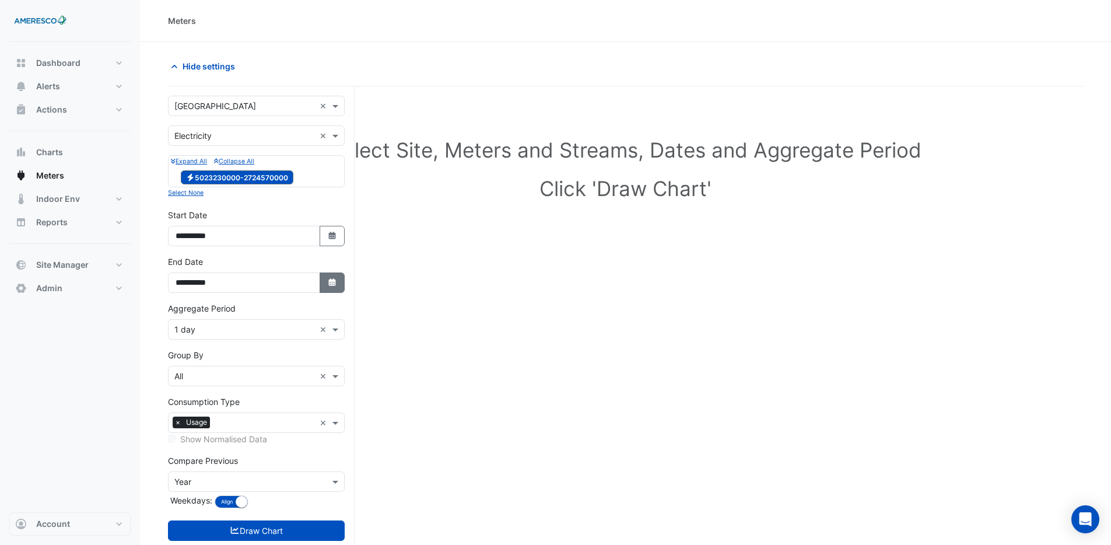
click at [331, 282] on icon "Select Date" at bounding box center [332, 282] width 10 height 8
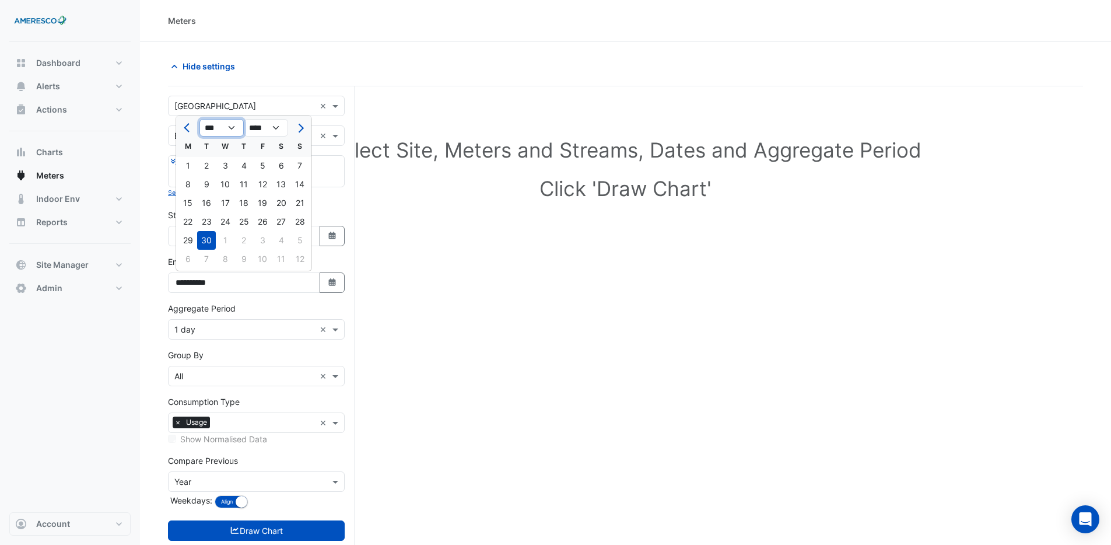
click at [212, 130] on select "*** *** *** *** *** *** *** *** ***" at bounding box center [221, 127] width 44 height 17
select select "*"
click at [199, 119] on select "*** *** *** *** *** *** *** *** ***" at bounding box center [221, 127] width 44 height 17
click at [226, 237] on div "30" at bounding box center [225, 240] width 19 height 19
type input "**********"
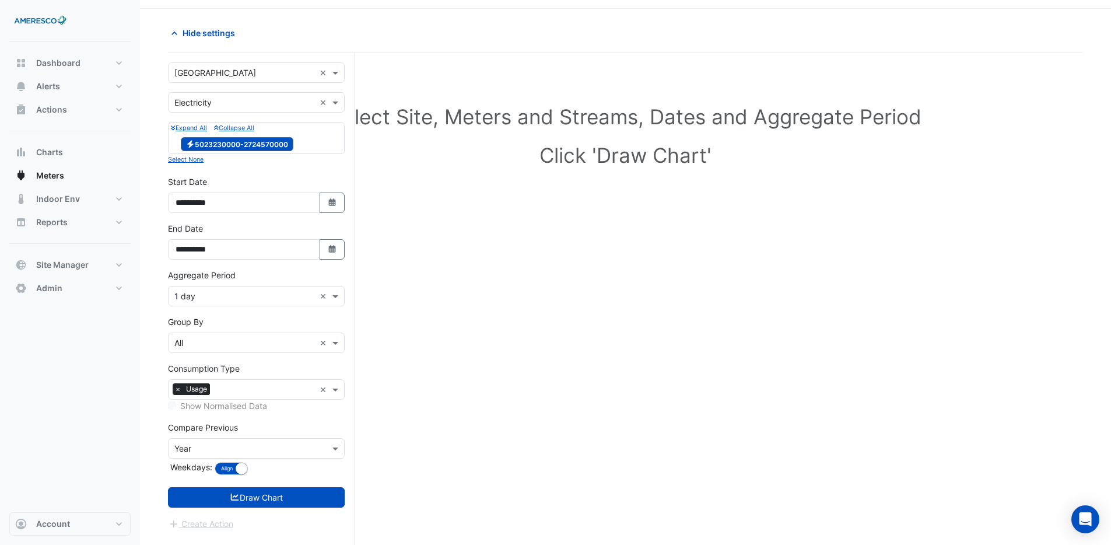
scroll to position [34, 0]
click at [222, 389] on input "text" at bounding box center [265, 389] width 100 height 12
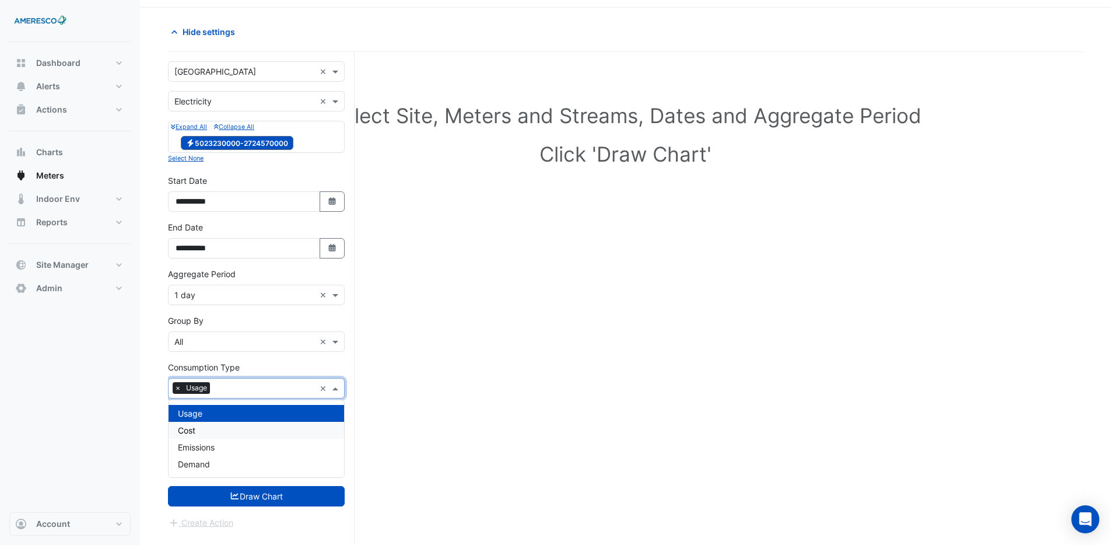
click at [194, 431] on span "Cost" at bounding box center [186, 430] width 17 height 10
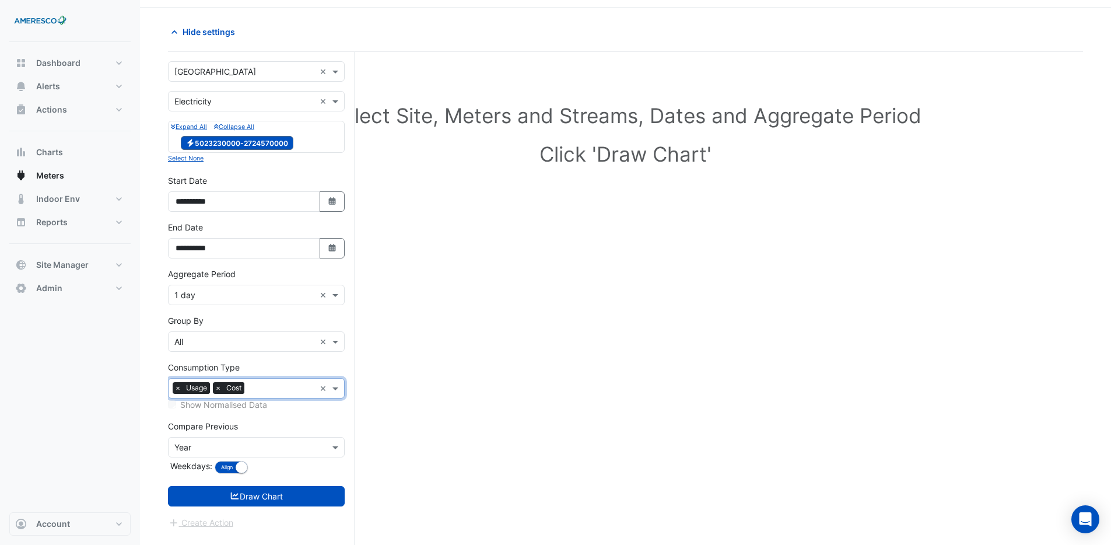
click at [289, 363] on div "Consumption Type × Usage × Cost × Show Normalised Data" at bounding box center [256, 386] width 177 height 50
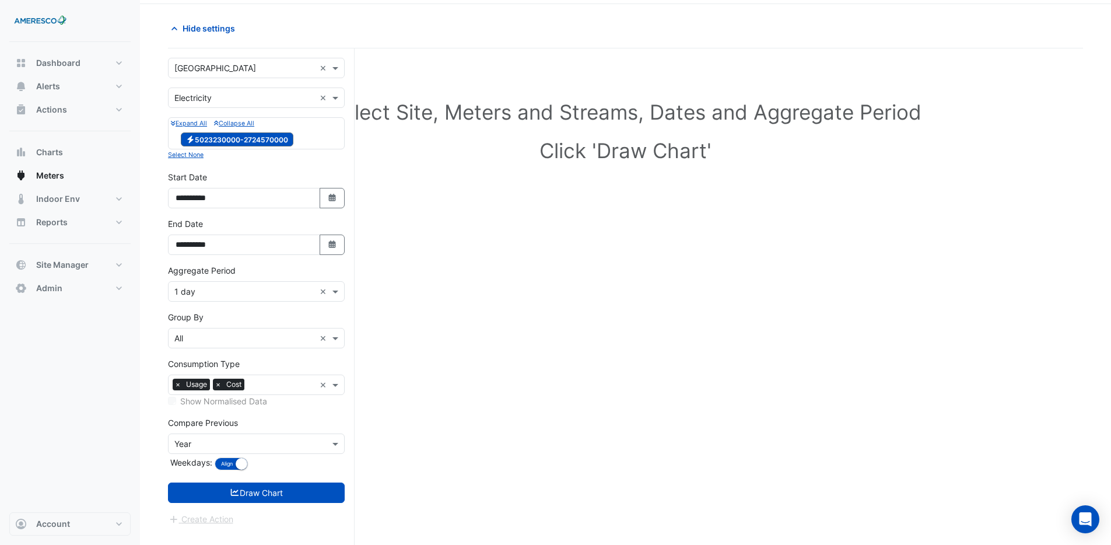
scroll to position [44, 0]
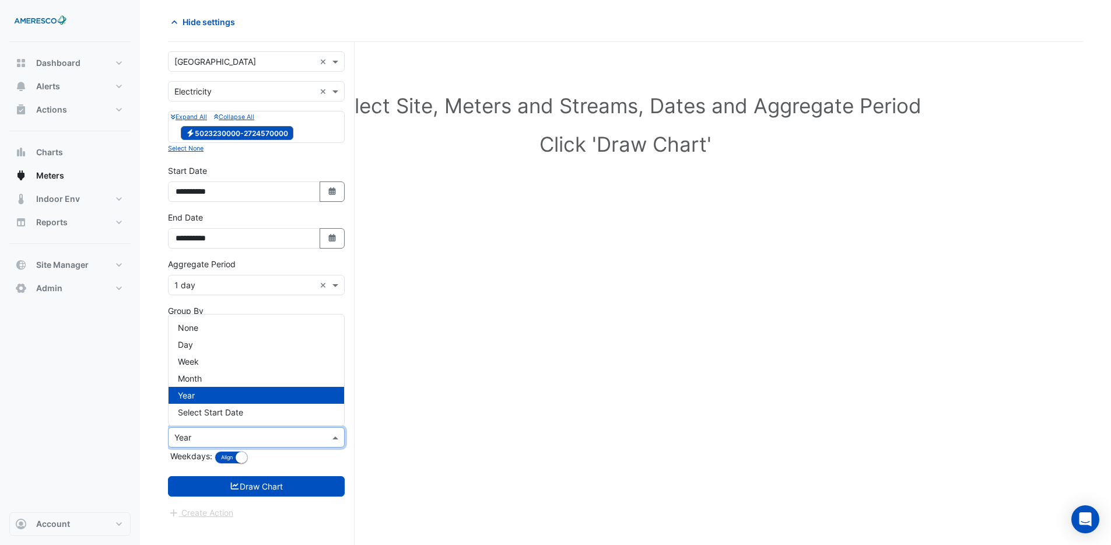
click at [252, 436] on input "text" at bounding box center [244, 437] width 141 height 12
click at [156, 394] on section "**********" at bounding box center [625, 271] width 971 height 547
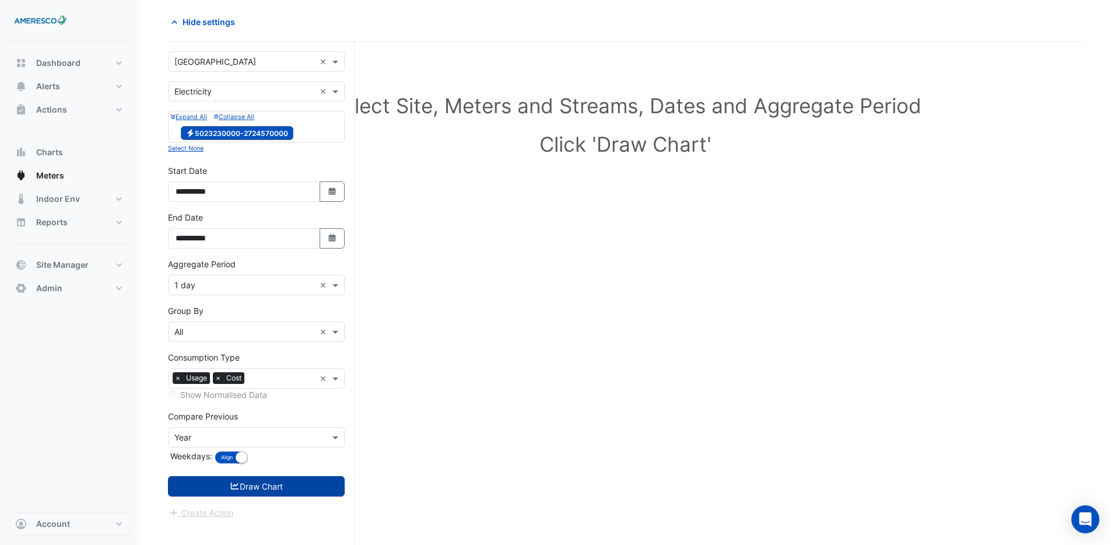
click at [254, 485] on button "Draw Chart" at bounding box center [256, 486] width 177 height 20
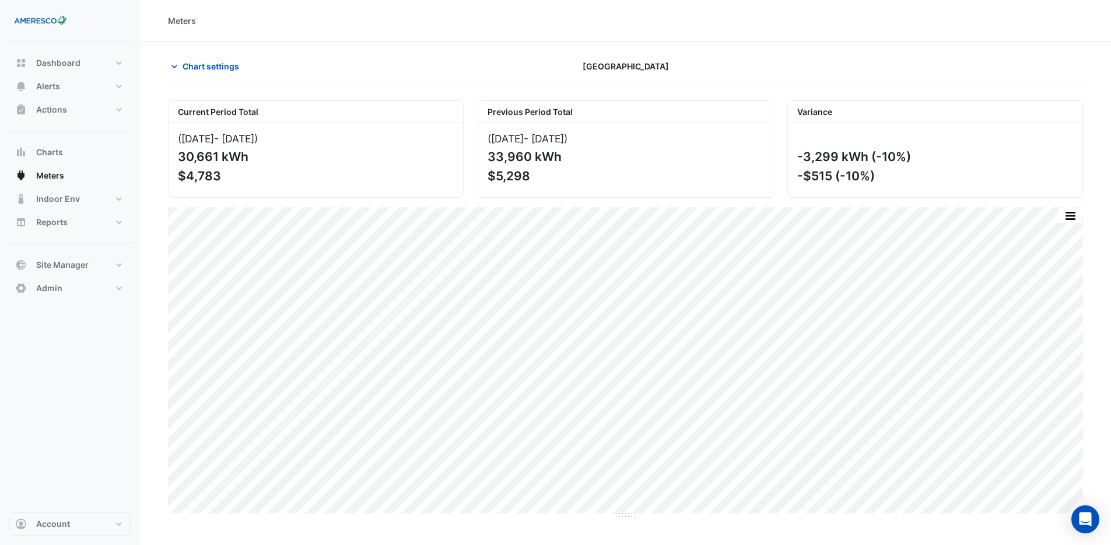
drag, startPoint x: 179, startPoint y: 137, endPoint x: 290, endPoint y: 141, distance: 111.4
click at [290, 141] on div "(01 Apr 25 - 30 Apr 25 )" at bounding box center [316, 138] width 276 height 12
drag, startPoint x: 177, startPoint y: 157, endPoint x: 240, endPoint y: 162, distance: 62.6
click at [247, 157] on div "30,661 kWh" at bounding box center [314, 156] width 273 height 15
drag, startPoint x: 222, startPoint y: 174, endPoint x: 177, endPoint y: 177, distance: 45.0
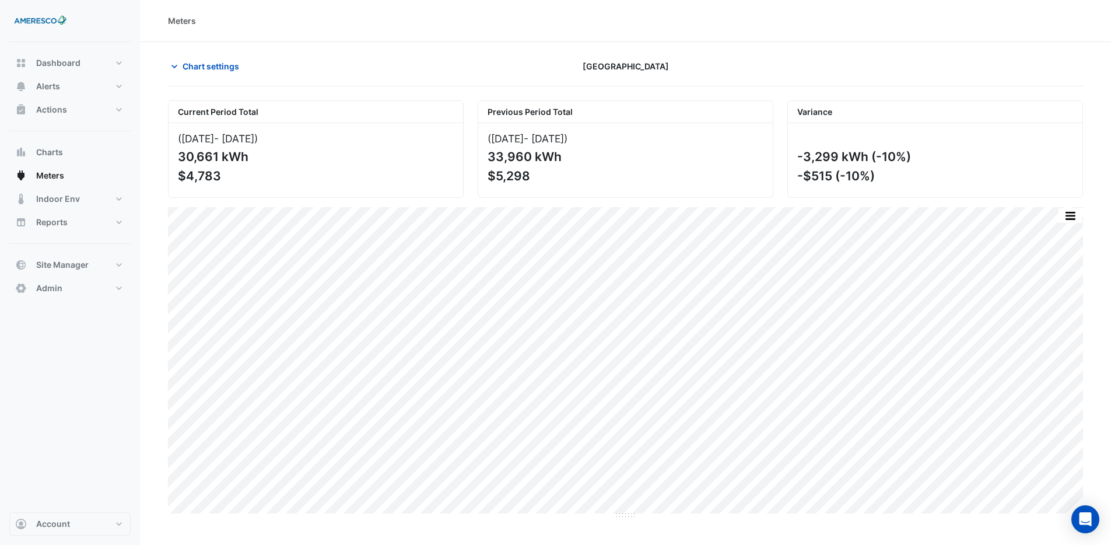
click at [178, 177] on div "$4,783" at bounding box center [314, 176] width 273 height 15
click at [229, 179] on div "$4,783" at bounding box center [314, 176] width 273 height 15
drag, startPoint x: 525, startPoint y: 137, endPoint x: 555, endPoint y: 129, distance: 30.8
click at [539, 136] on div "(02 Apr 24 - 01 May 24 )" at bounding box center [625, 138] width 276 height 12
drag, startPoint x: 586, startPoint y: 135, endPoint x: 601, endPoint y: 135, distance: 14.6
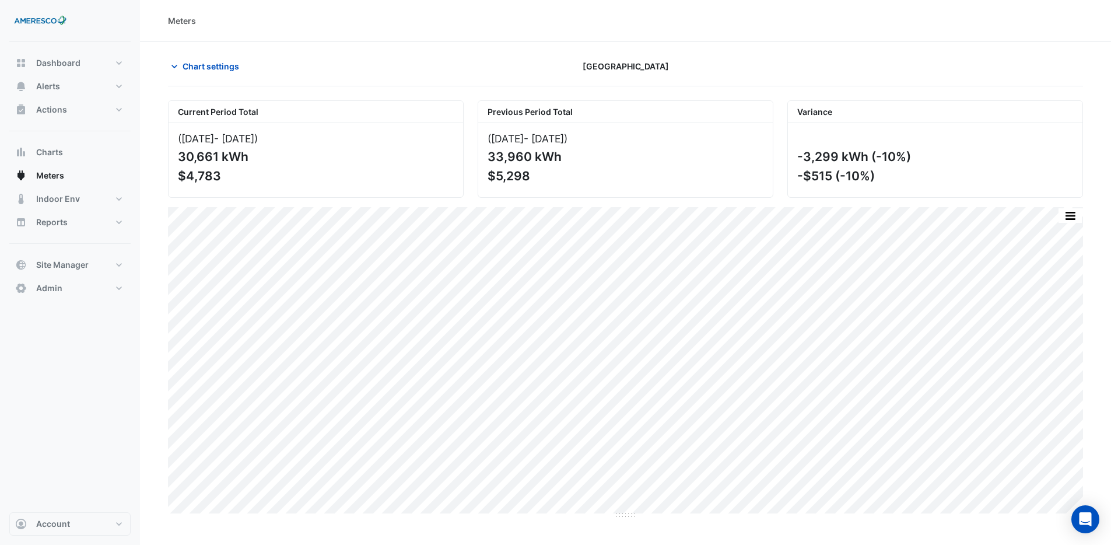
click at [601, 135] on div "(02 Apr 24 - 01 May 24 )" at bounding box center [625, 138] width 276 height 12
drag, startPoint x: 490, startPoint y: 153, endPoint x: 536, endPoint y: 155, distance: 46.1
click at [532, 153] on div "33,960 kWh" at bounding box center [623, 156] width 273 height 15
drag, startPoint x: 538, startPoint y: 176, endPoint x: 528, endPoint y: 177, distance: 9.4
click at [497, 178] on div "$5,298" at bounding box center [623, 176] width 273 height 15
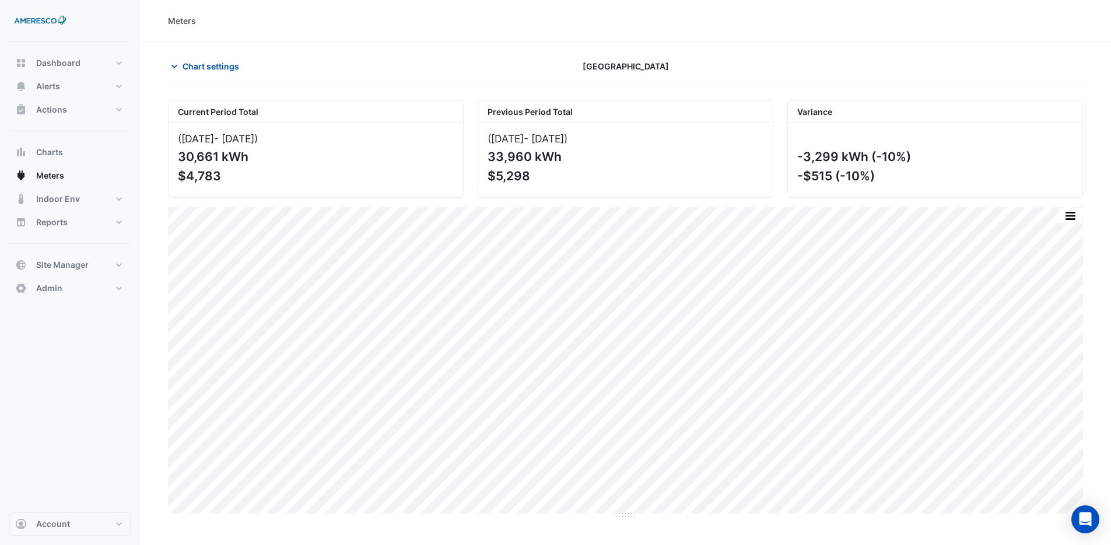
drag, startPoint x: 886, startPoint y: 170, endPoint x: 861, endPoint y: 171, distance: 25.1
click at [861, 171] on div "-$515 (-10%)" at bounding box center [933, 176] width 273 height 15
click at [887, 169] on div "-$515 (-10%)" at bounding box center [933, 176] width 273 height 15
drag, startPoint x: 803, startPoint y: 156, endPoint x: 869, endPoint y: 155, distance: 66.5
click at [869, 155] on div "-3,299 kWh (-10%)" at bounding box center [933, 156] width 273 height 15
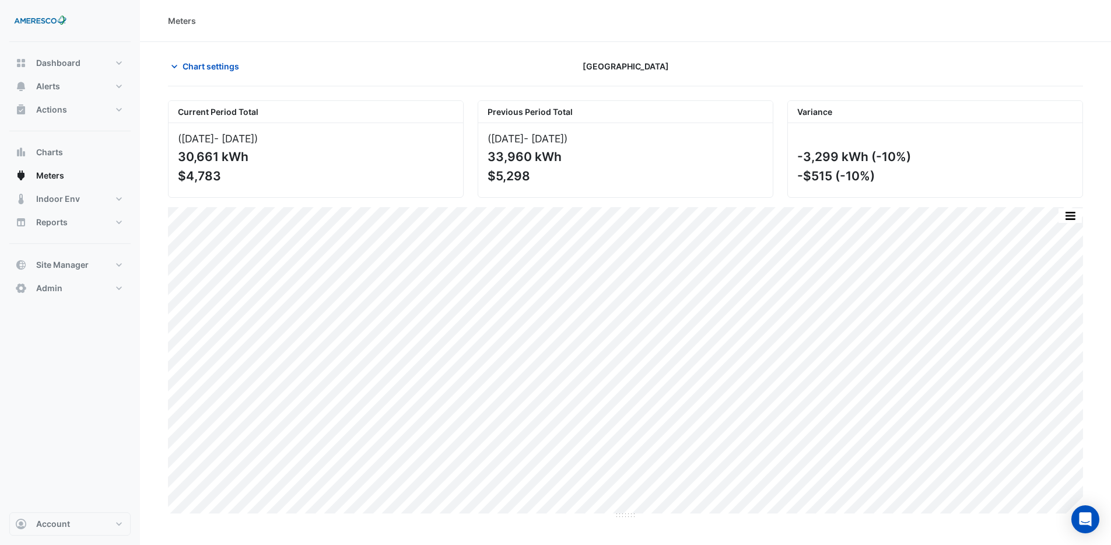
drag, startPoint x: 882, startPoint y: 155, endPoint x: 907, endPoint y: 155, distance: 24.5
click at [907, 155] on div "-3,299 kWh (-10%)" at bounding box center [933, 156] width 273 height 15
drag, startPoint x: 873, startPoint y: 176, endPoint x: 854, endPoint y: 174, distance: 19.3
click at [870, 176] on div "-$515 (-10%)" at bounding box center [933, 176] width 273 height 15
drag, startPoint x: 833, startPoint y: 176, endPoint x: 809, endPoint y: 181, distance: 24.9
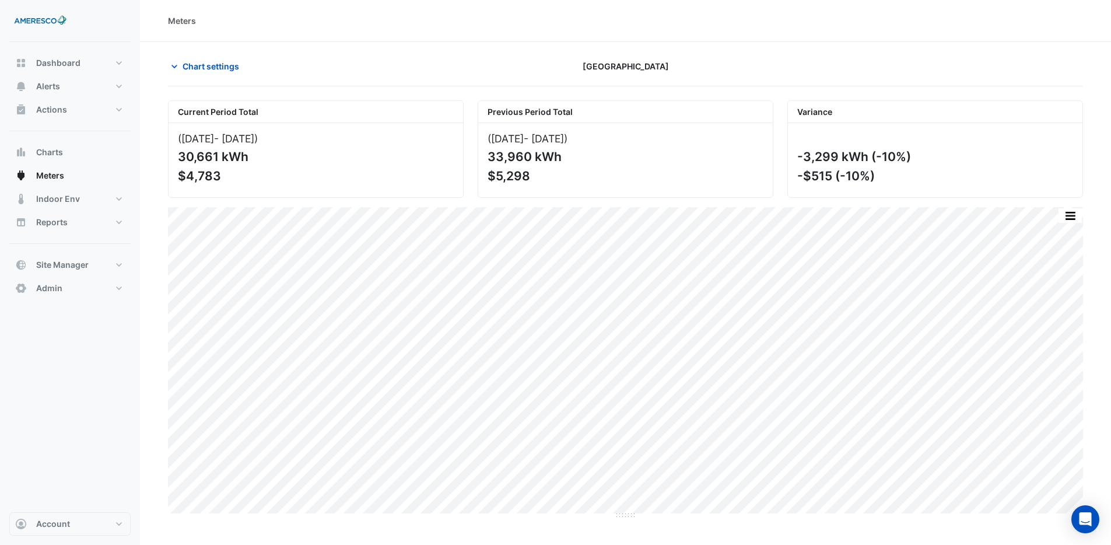
click at [809, 181] on div "-$515 (-10%)" at bounding box center [933, 176] width 273 height 15
click at [889, 177] on div "-$515 (-10%)" at bounding box center [933, 176] width 273 height 15
click at [1088, 526] on div "Open Intercom Messenger" at bounding box center [1085, 519] width 31 height 31
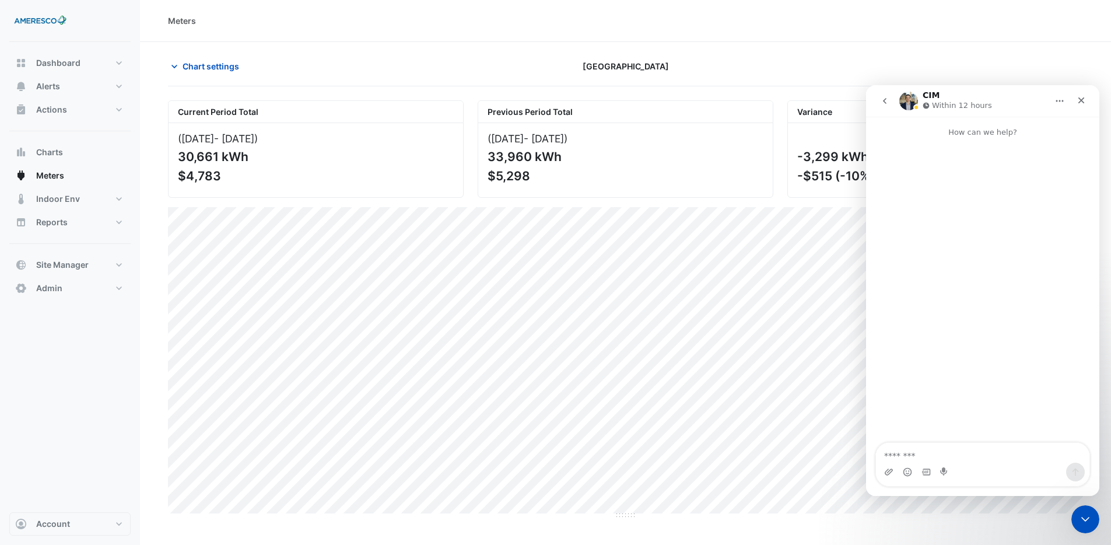
click at [815, 82] on div "Chart settings Forest Park Elementary" at bounding box center [625, 71] width 915 height 30
click at [1083, 105] on div "Close" at bounding box center [1081, 100] width 21 height 21
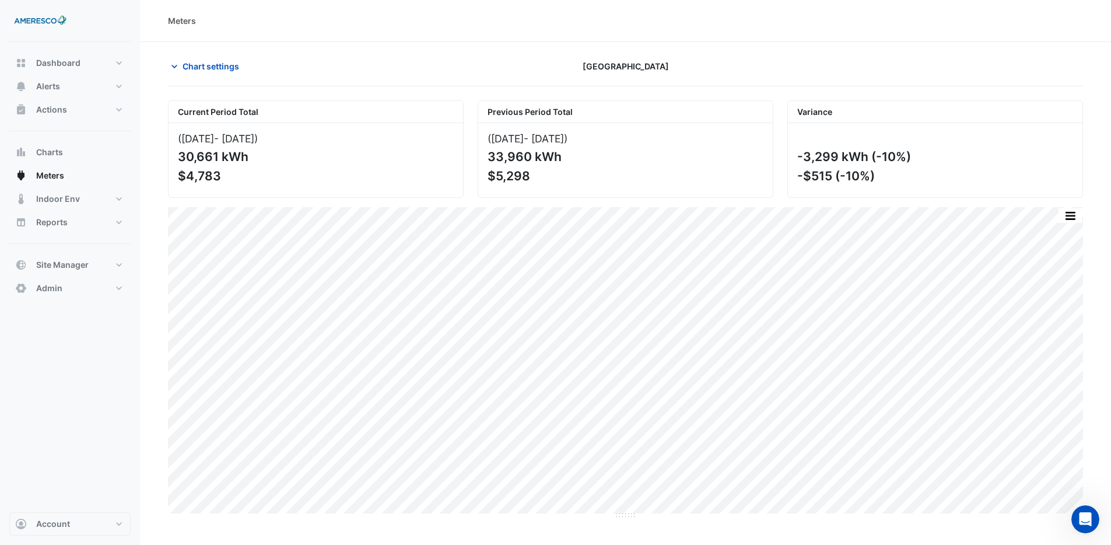
drag, startPoint x: 834, startPoint y: 176, endPoint x: 802, endPoint y: 178, distance: 32.7
click at [802, 178] on div "-$515 (-10%)" at bounding box center [933, 176] width 273 height 15
click at [804, 178] on div "-$515 (-10%)" at bounding box center [933, 176] width 273 height 15
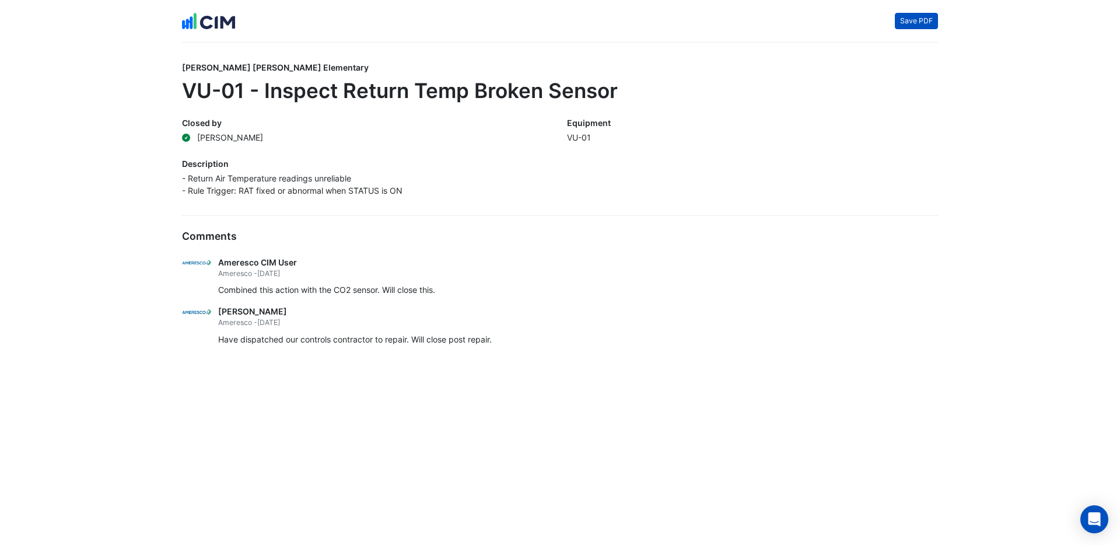
click at [914, 20] on button "Save PDF" at bounding box center [915, 21] width 43 height 16
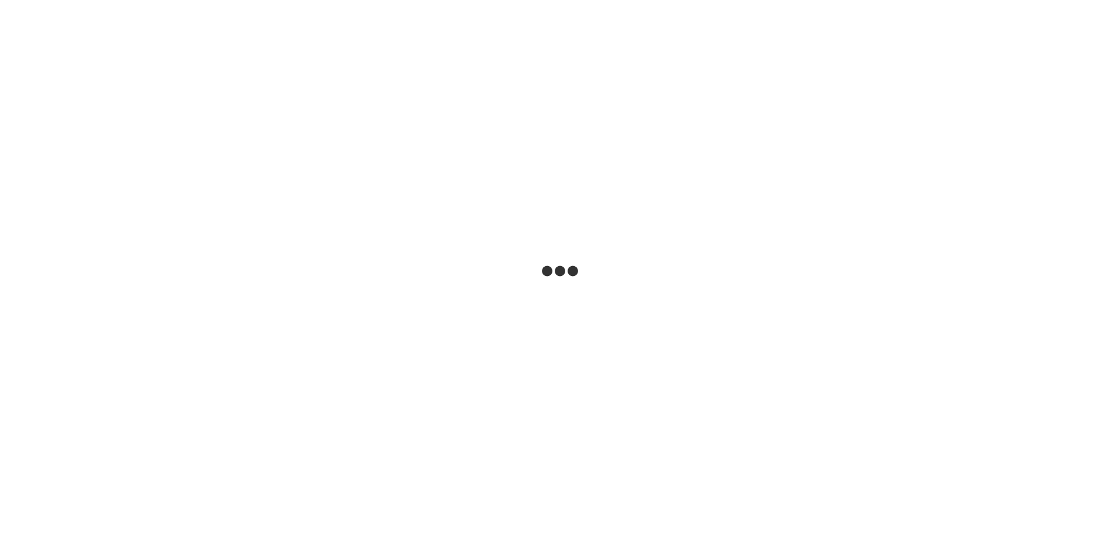
drag, startPoint x: 0, startPoint y: 0, endPoint x: 68, endPoint y: 496, distance: 500.3
click at [68, 0] on html at bounding box center [560, 0] width 1120 height 0
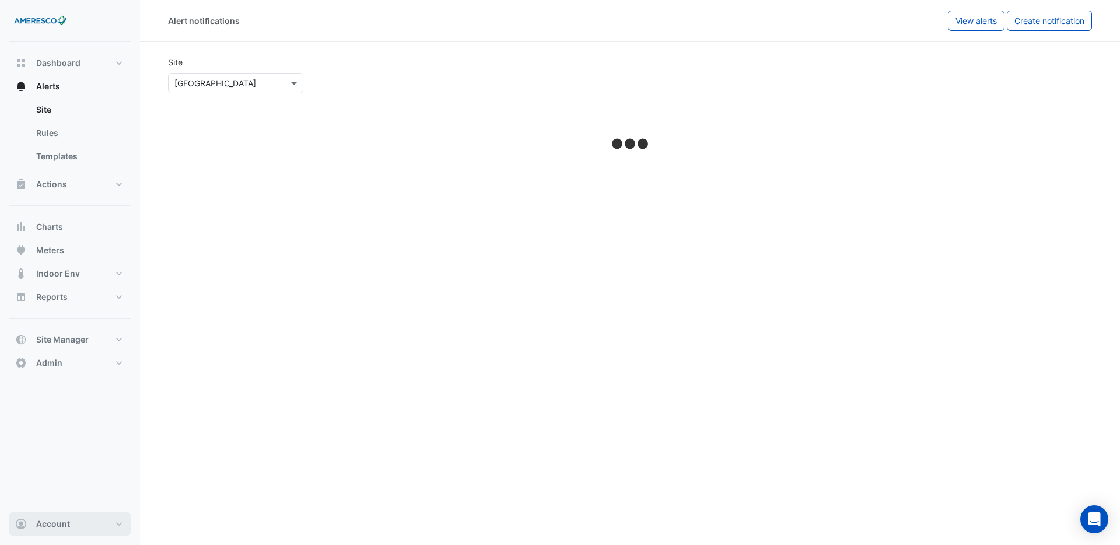
click at [79, 530] on button "Account" at bounding box center [69, 523] width 121 height 23
select select "******"
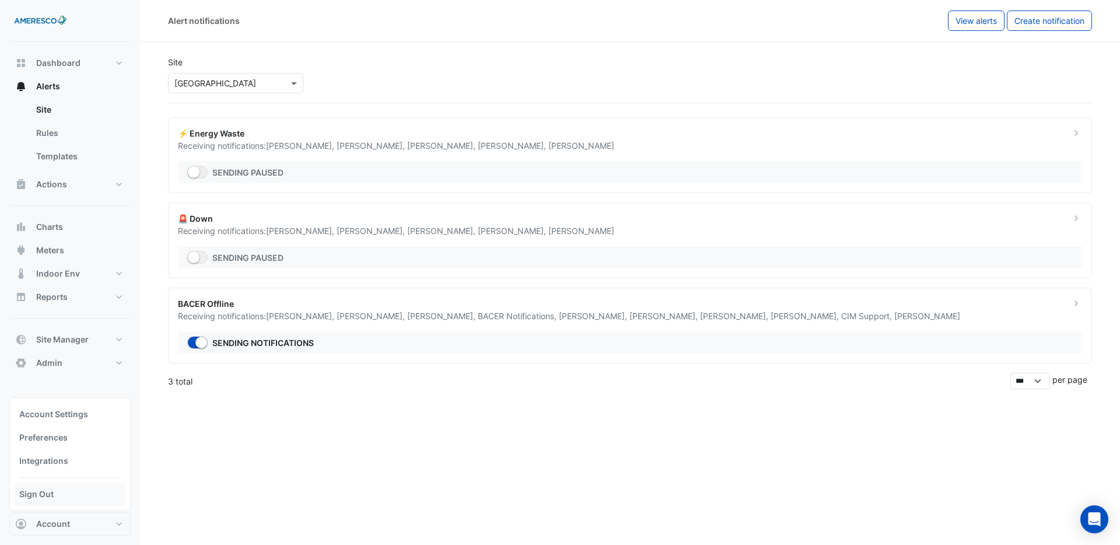
click at [71, 493] on link "Sign Out" at bounding box center [70, 493] width 111 height 23
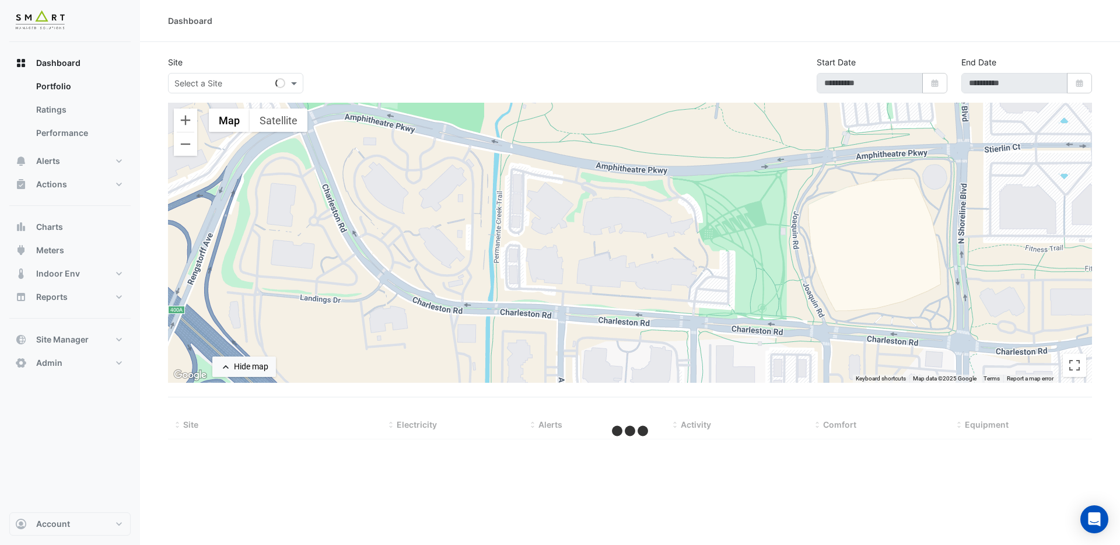
type input "**********"
select select "***"
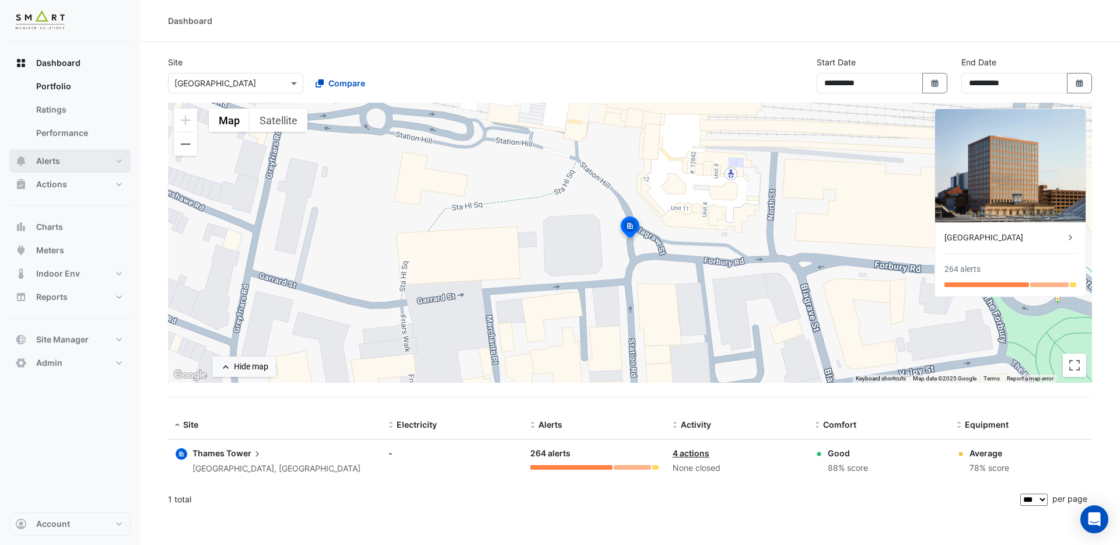
click at [73, 155] on button "Alerts" at bounding box center [69, 160] width 121 height 23
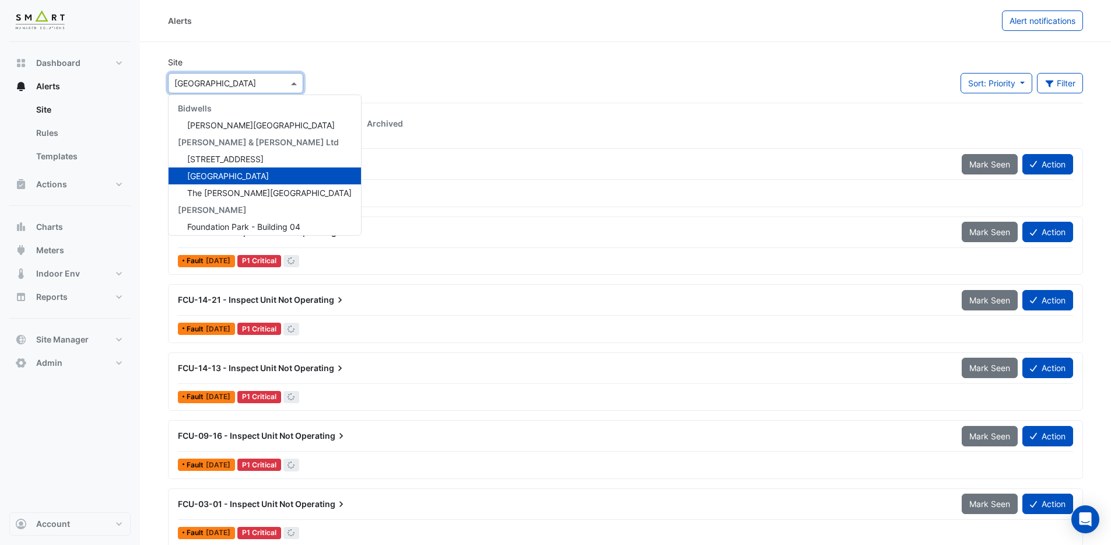
click at [216, 82] on input "text" at bounding box center [223, 84] width 99 height 12
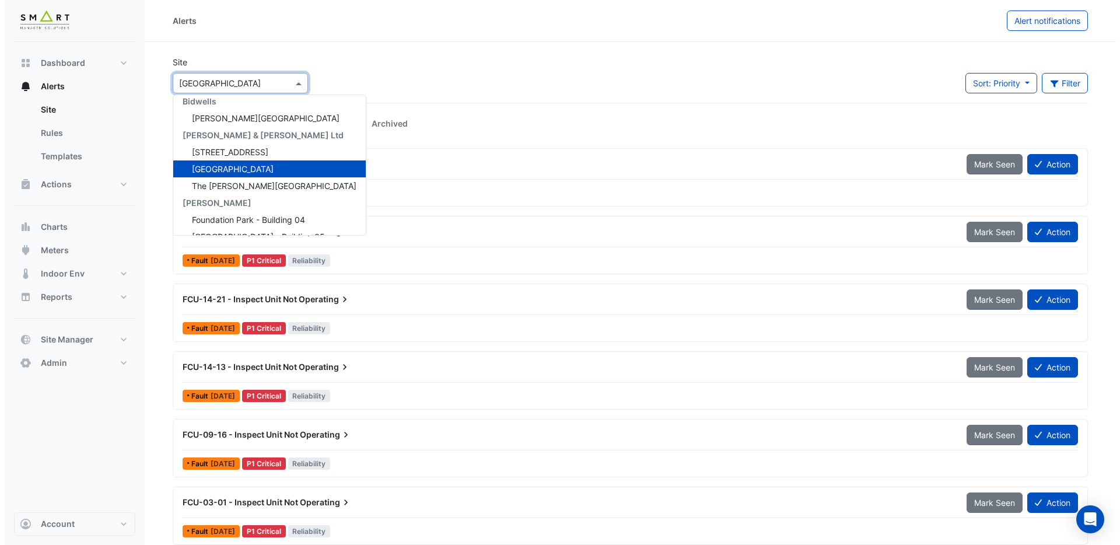
scroll to position [38, 0]
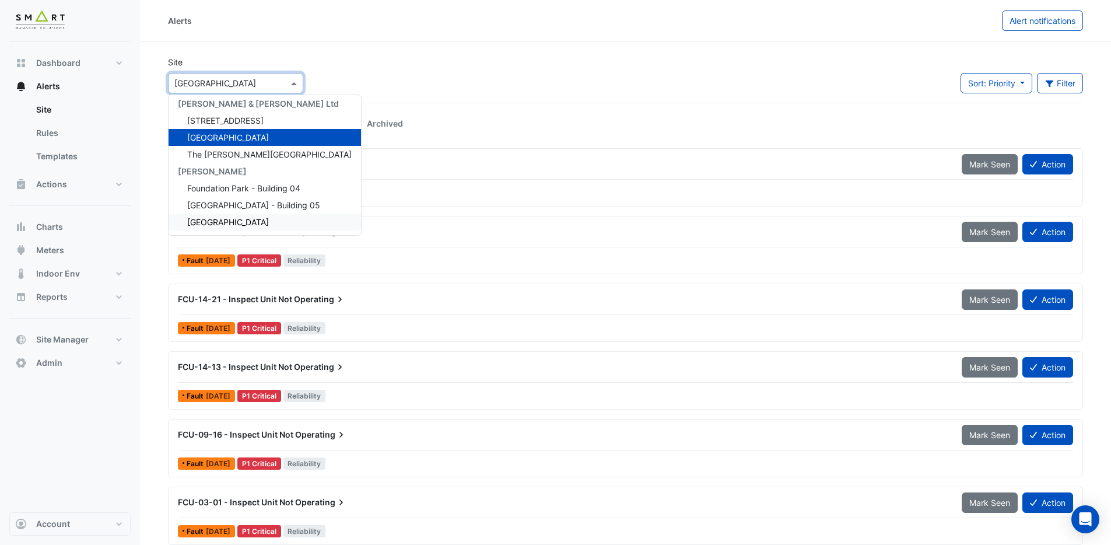
click at [245, 222] on span "Marble Arch Place" at bounding box center [228, 222] width 82 height 10
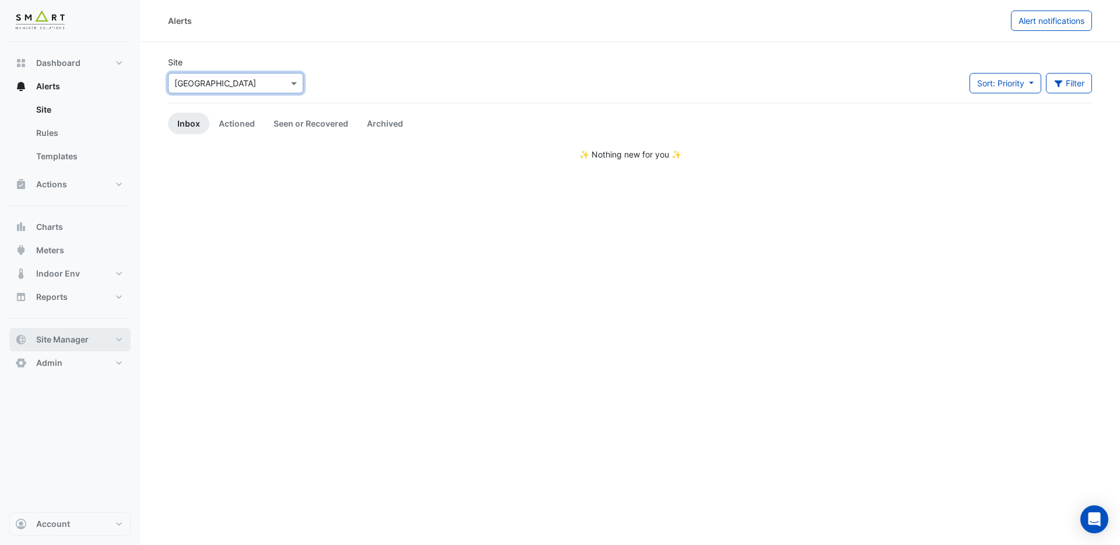
click at [83, 330] on button "Site Manager" at bounding box center [69, 339] width 121 height 23
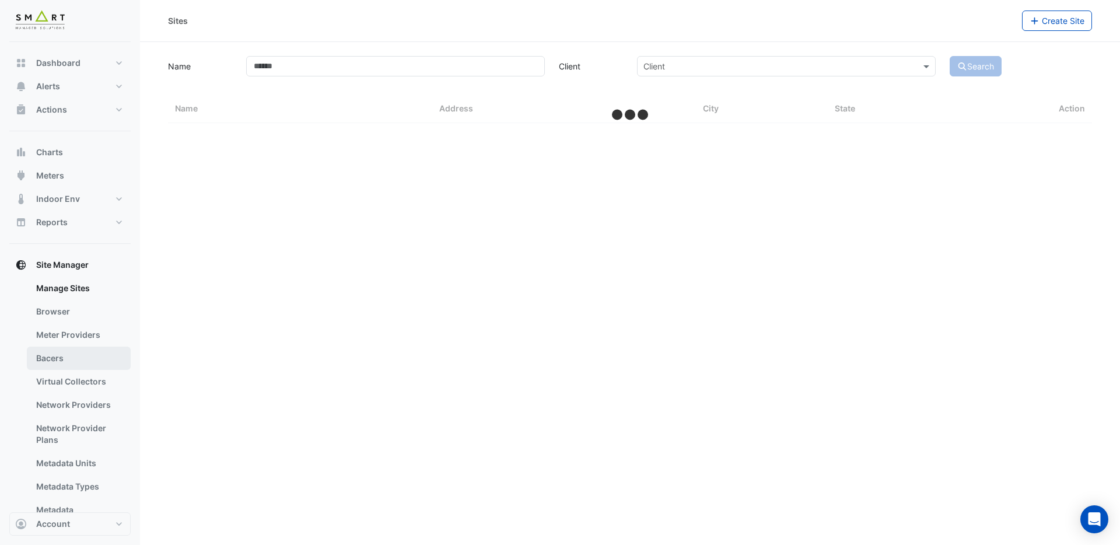
click at [66, 356] on link "Bacers" at bounding box center [79, 357] width 104 height 23
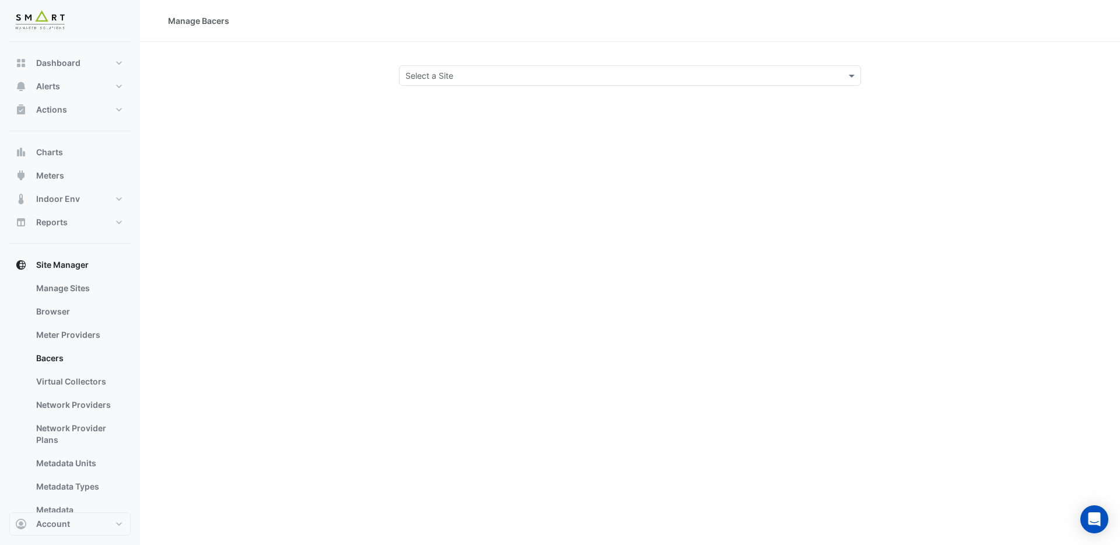
click at [478, 72] on input "text" at bounding box center [618, 76] width 426 height 12
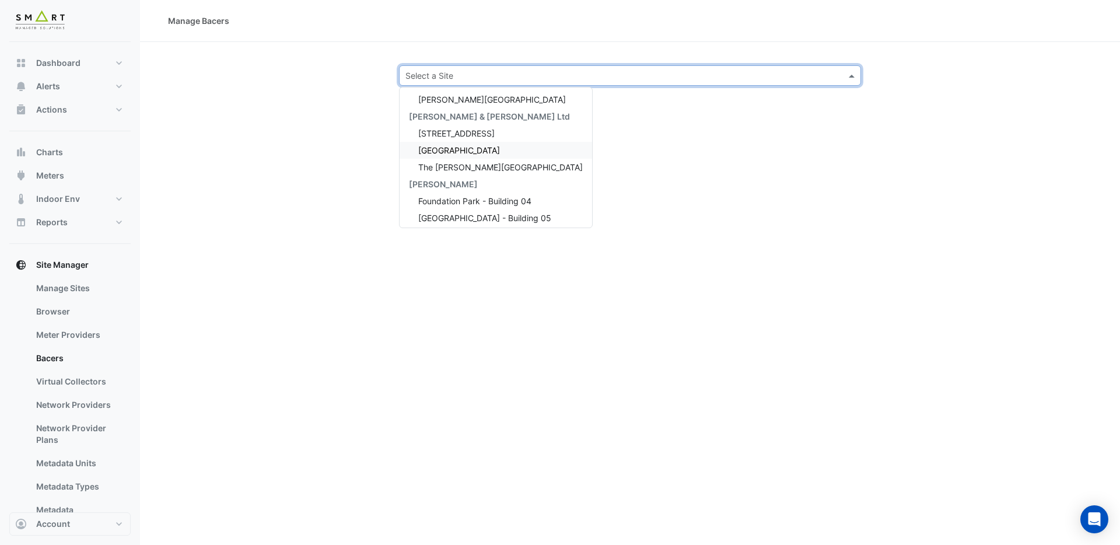
scroll to position [38, 0]
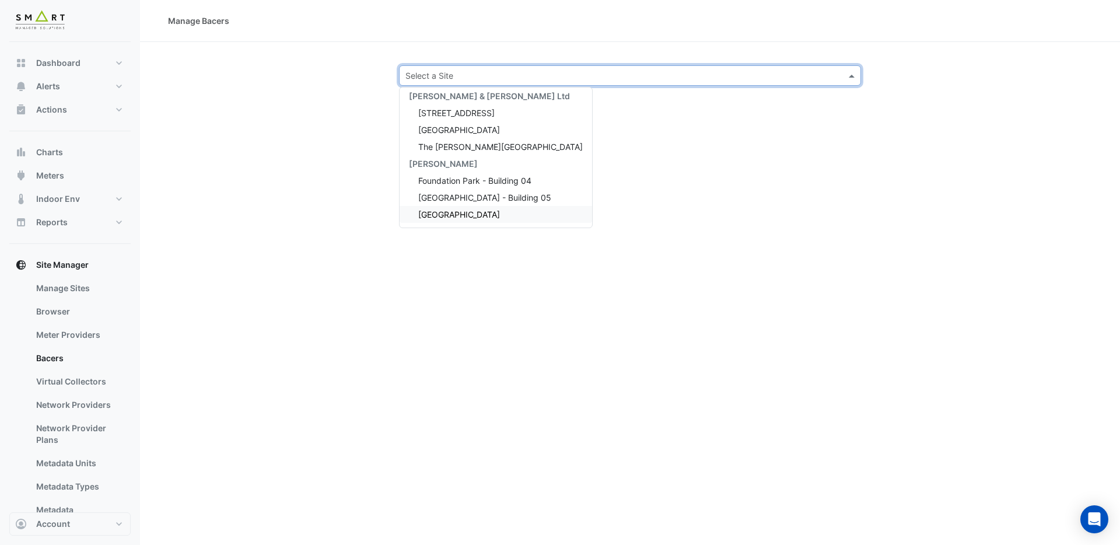
drag, startPoint x: 460, startPoint y: 208, endPoint x: 453, endPoint y: 212, distance: 8.1
click at [460, 210] on div "Marble Arch Place" at bounding box center [495, 214] width 192 height 17
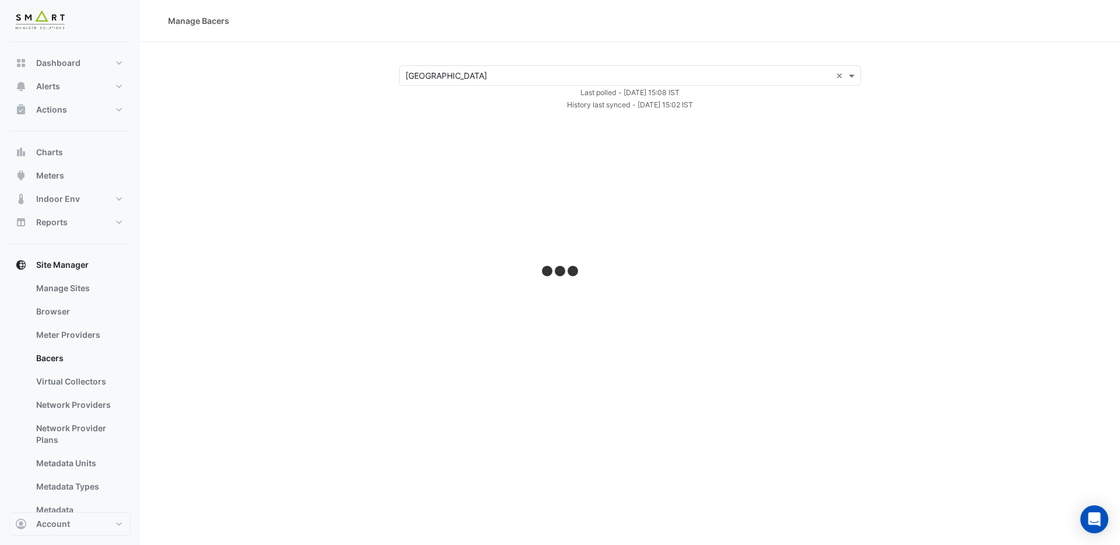
click at [517, 72] on input "text" at bounding box center [618, 76] width 426 height 12
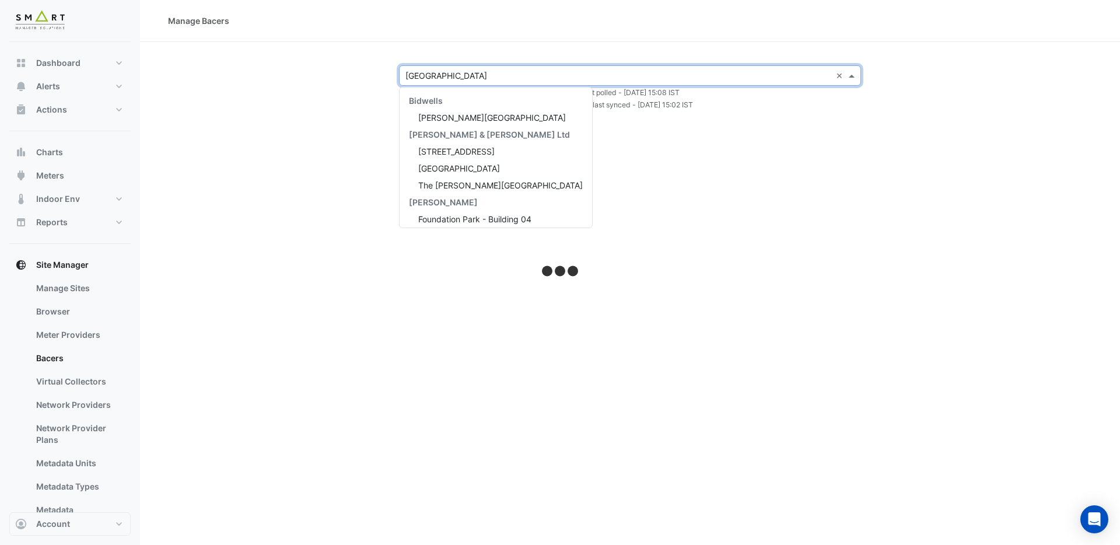
scroll to position [38, 0]
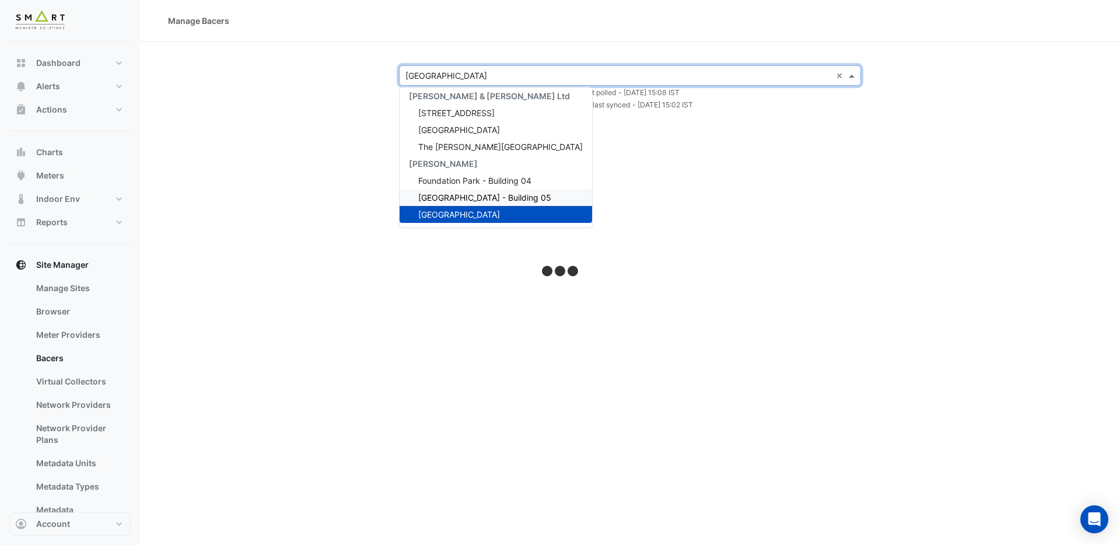
click at [485, 194] on span "Foundation Park - Building 05" at bounding box center [484, 197] width 133 height 10
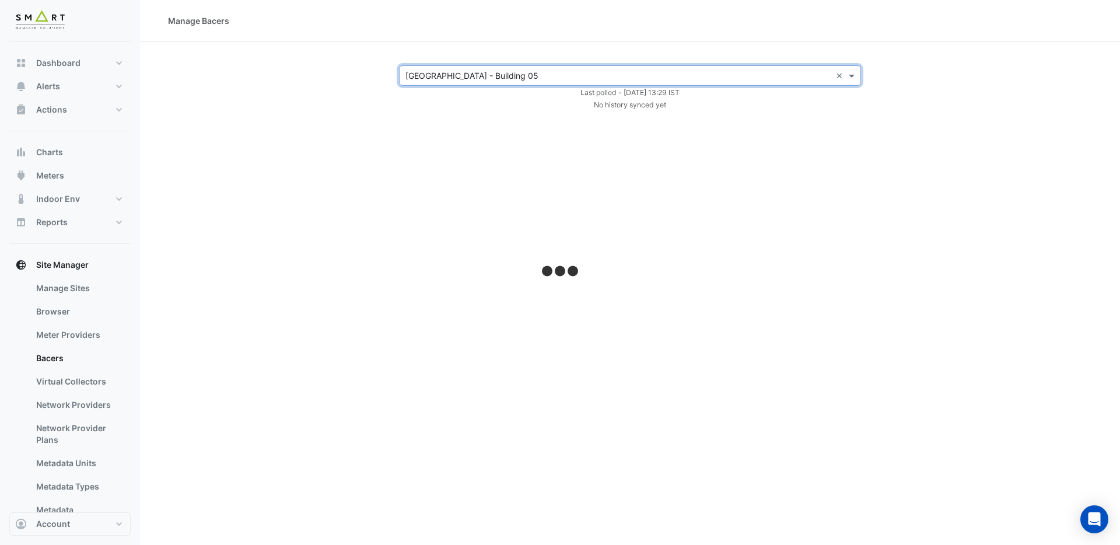
click at [516, 68] on div "× Foundation Park - Building 05 ×" at bounding box center [630, 75] width 462 height 20
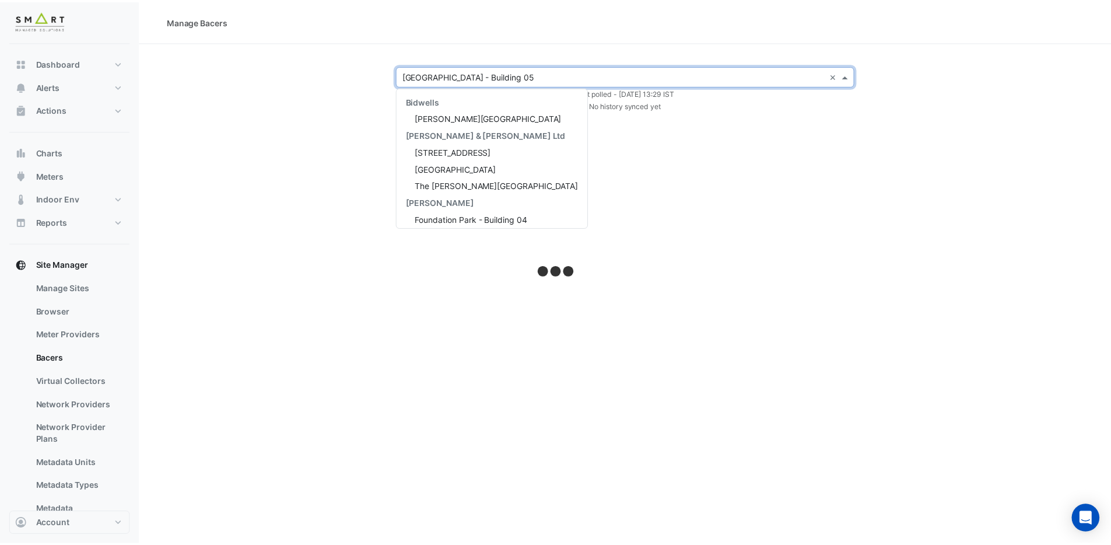
scroll to position [38, 0]
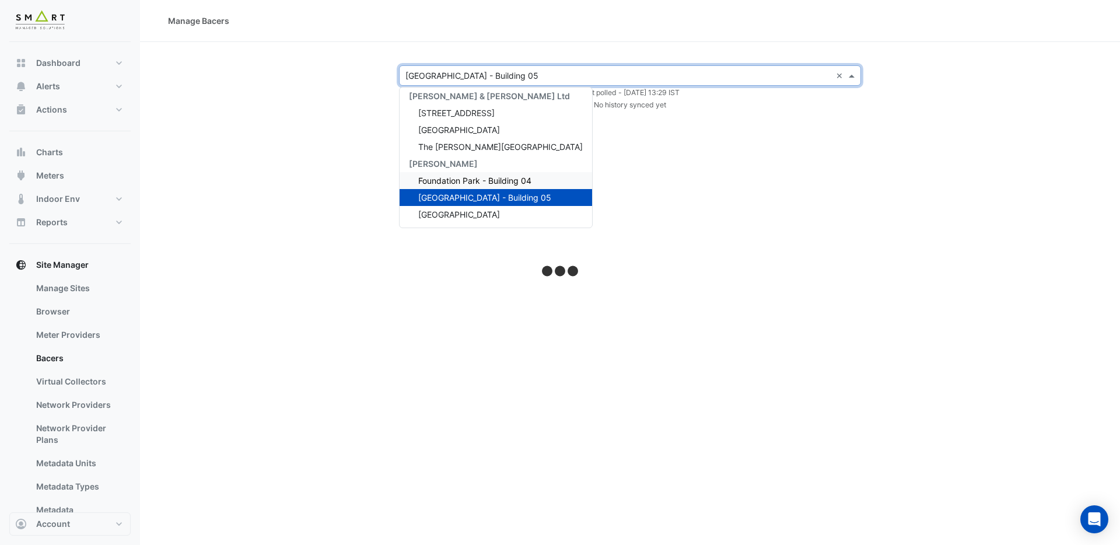
click at [513, 177] on span "Foundation Park - Building 04" at bounding box center [474, 181] width 113 height 10
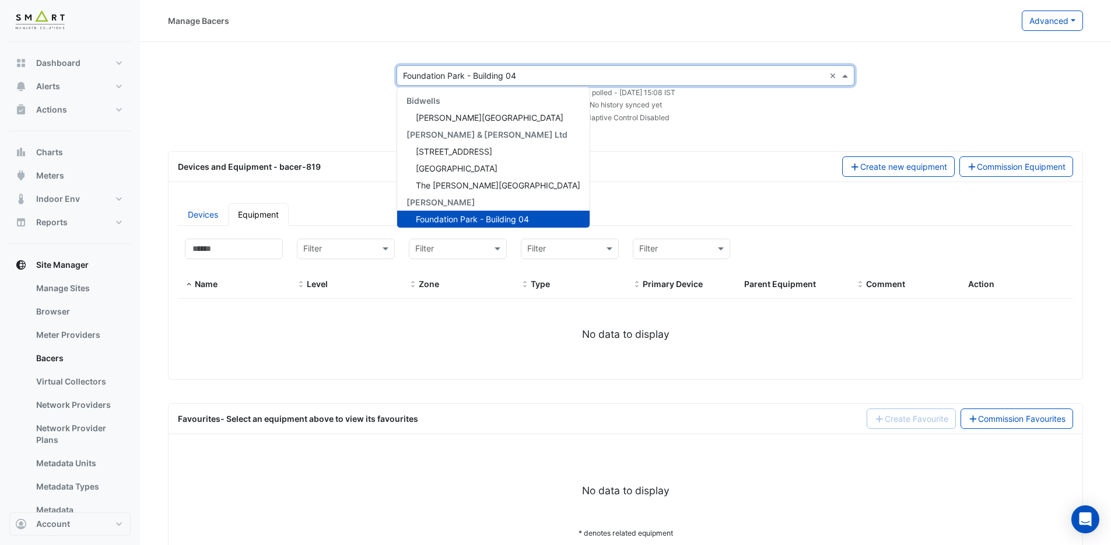
click at [578, 79] on input "text" at bounding box center [614, 76] width 422 height 12
click at [486, 181] on span "The Porter Building" at bounding box center [498, 185] width 164 height 10
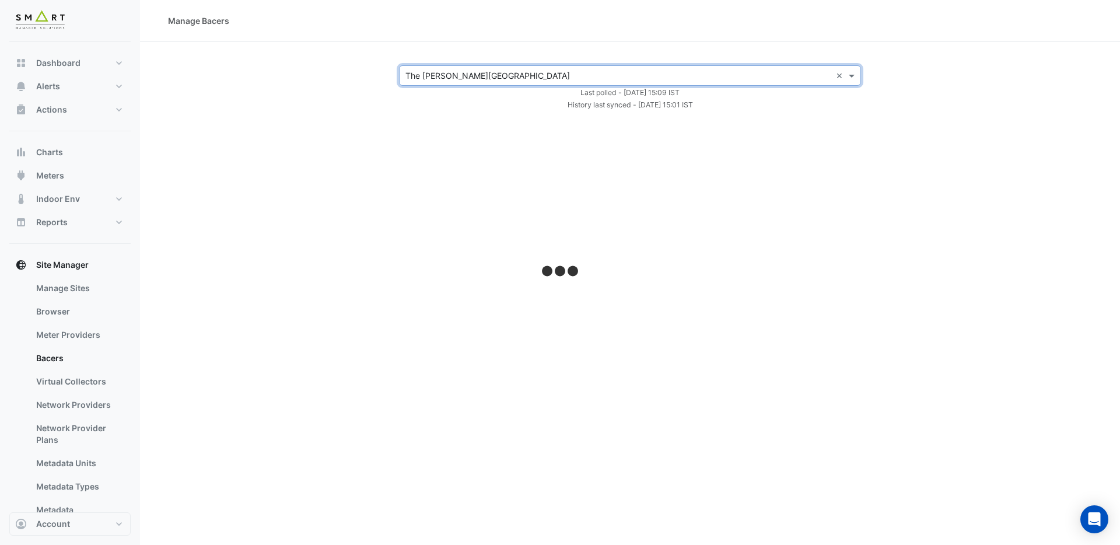
click at [615, 70] on input "text" at bounding box center [618, 76] width 426 height 12
select select "***"
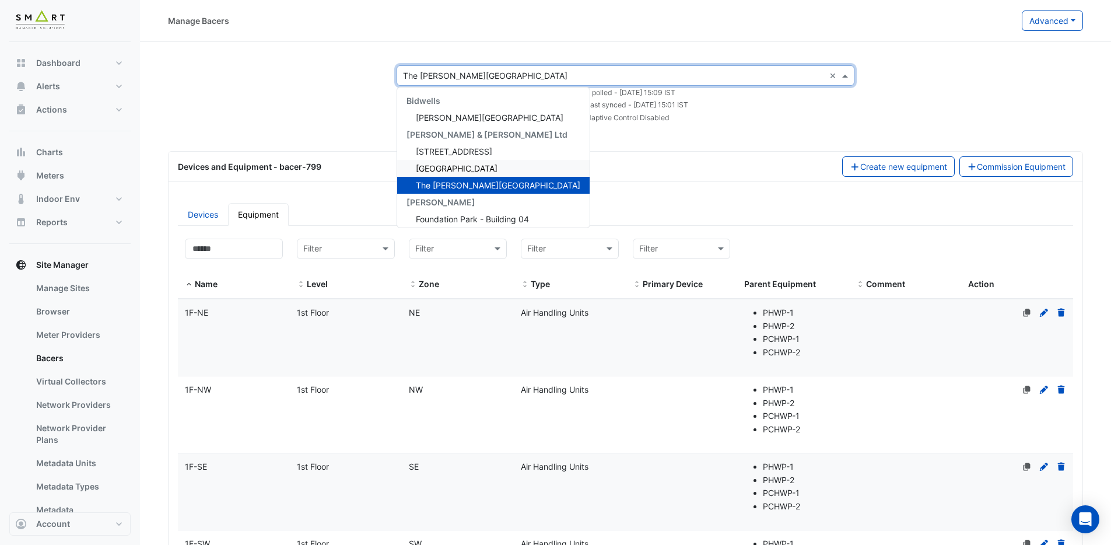
click at [465, 167] on span "Thames Tower" at bounding box center [457, 168] width 82 height 10
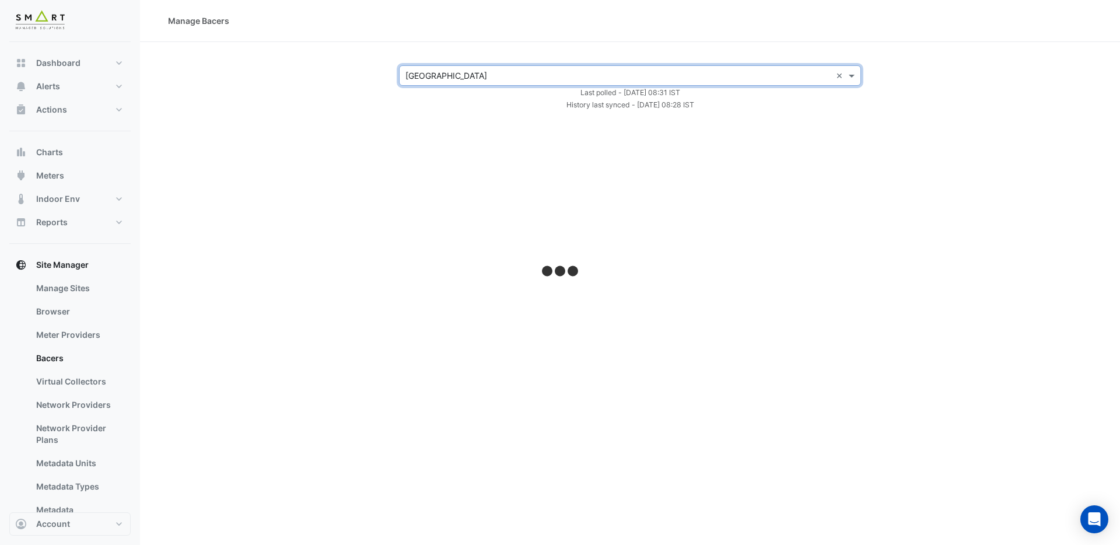
select select "***"
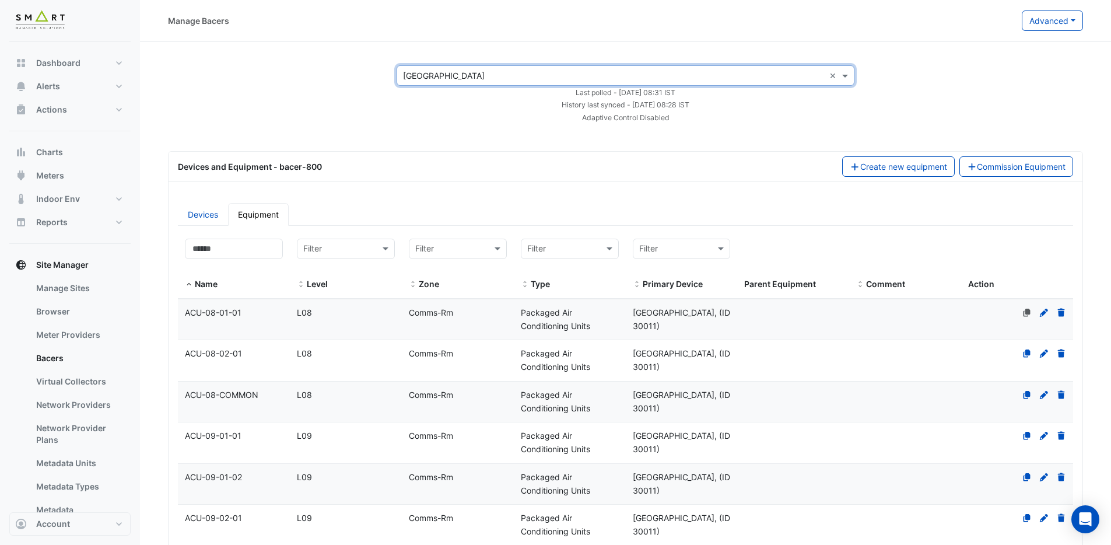
click at [557, 115] on div "Adaptive Control Disabled" at bounding box center [626, 117] width 472 height 12
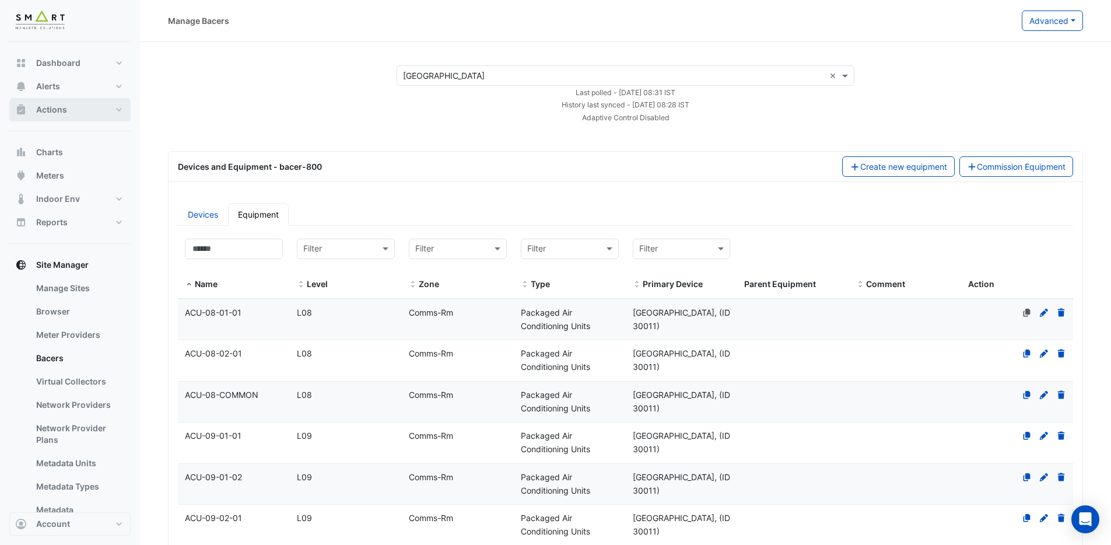
click at [82, 113] on button "Actions" at bounding box center [69, 109] width 121 height 23
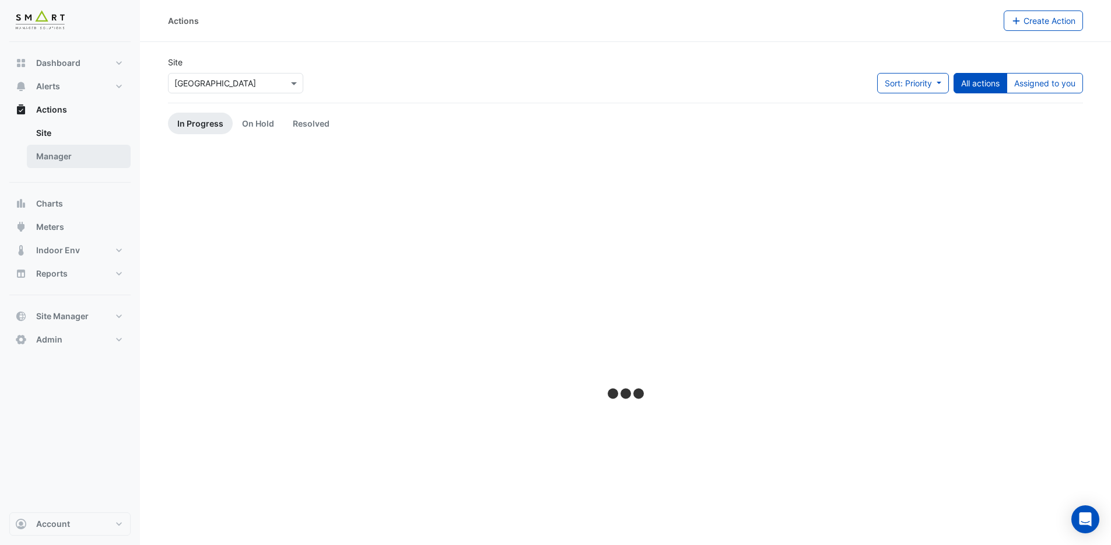
click at [86, 147] on link "Manager" at bounding box center [79, 156] width 104 height 23
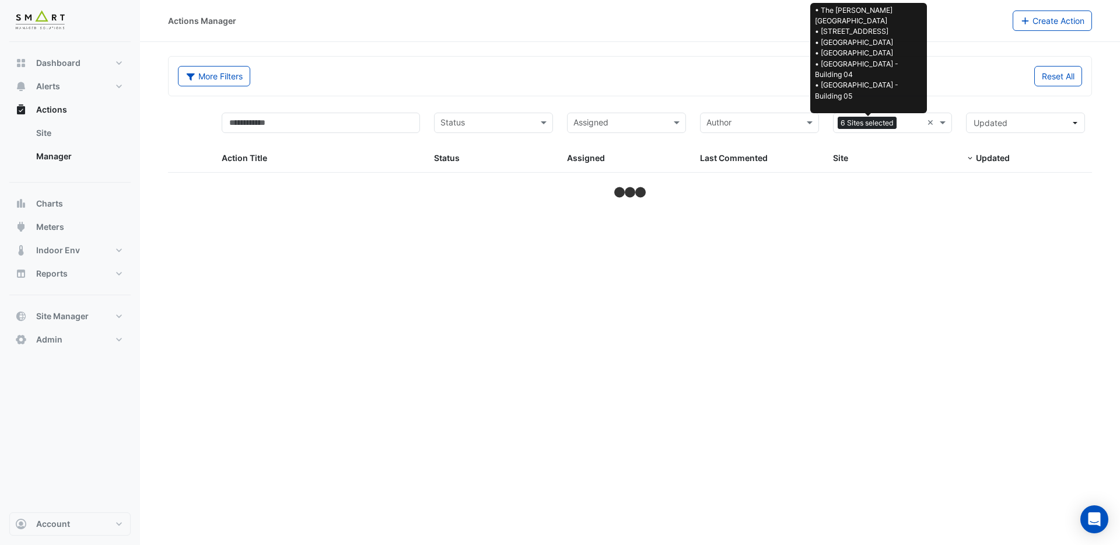
select select "***"
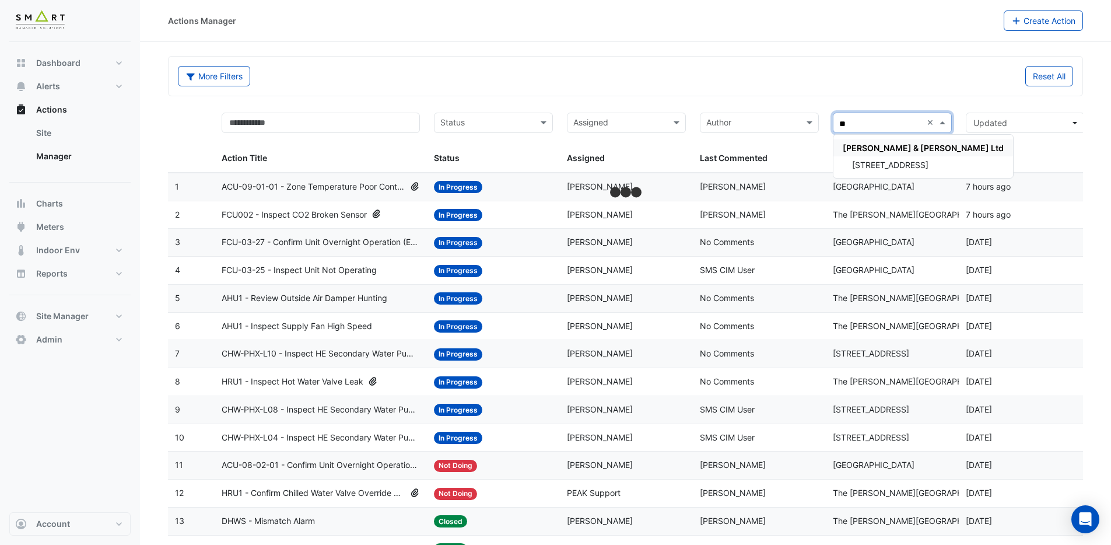
type input "*"
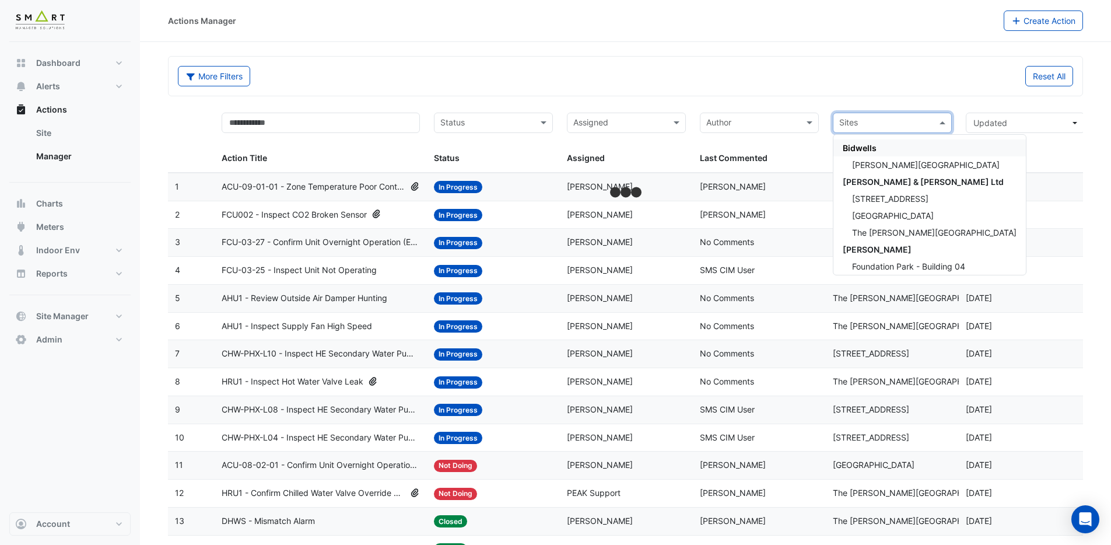
click at [866, 92] on div "More Filters Reset All" at bounding box center [626, 76] width 914 height 39
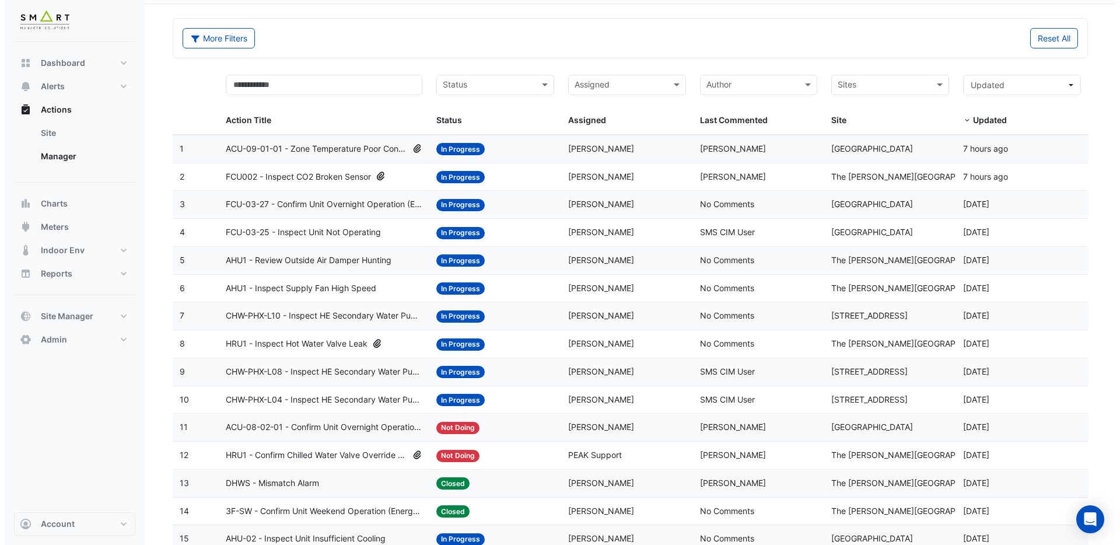
scroll to position [40, 0]
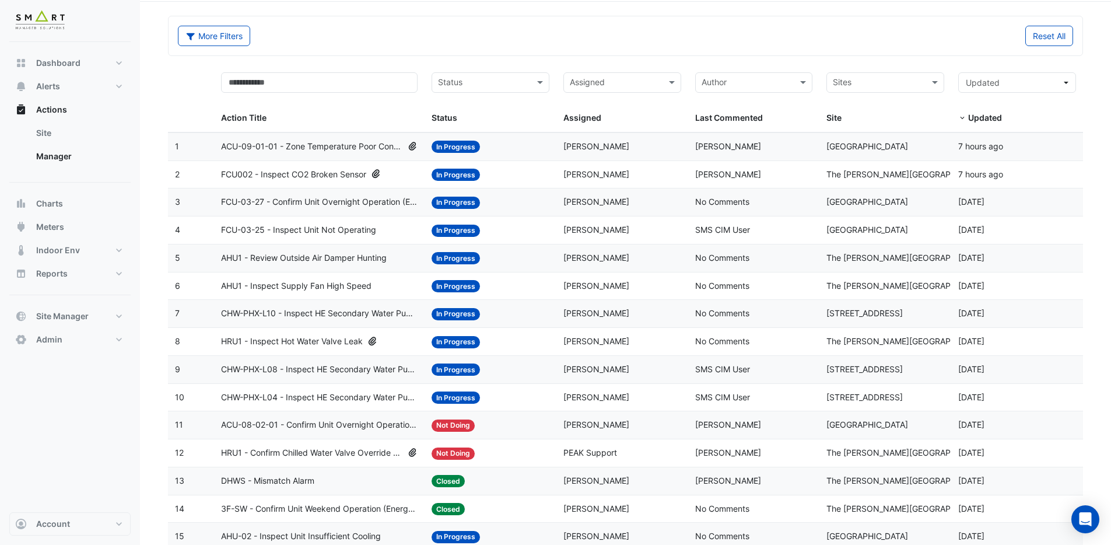
click at [353, 150] on span "ACU-09-01-01 - Zone Temperature Poor Control_Not tracking Zone TSP" at bounding box center [312, 146] width 182 height 13
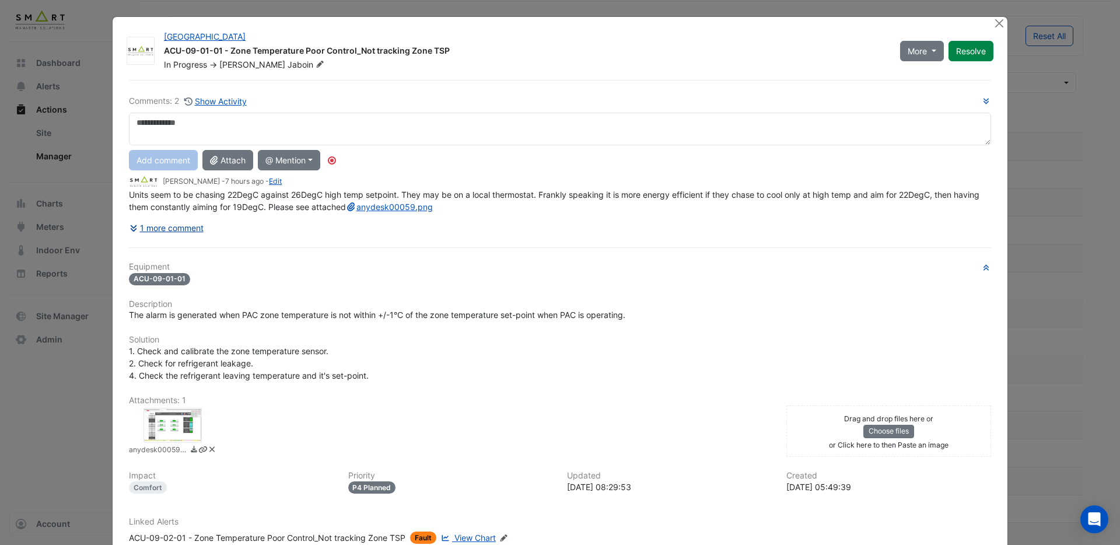
click at [185, 238] on button "1 more comment" at bounding box center [166, 227] width 75 height 20
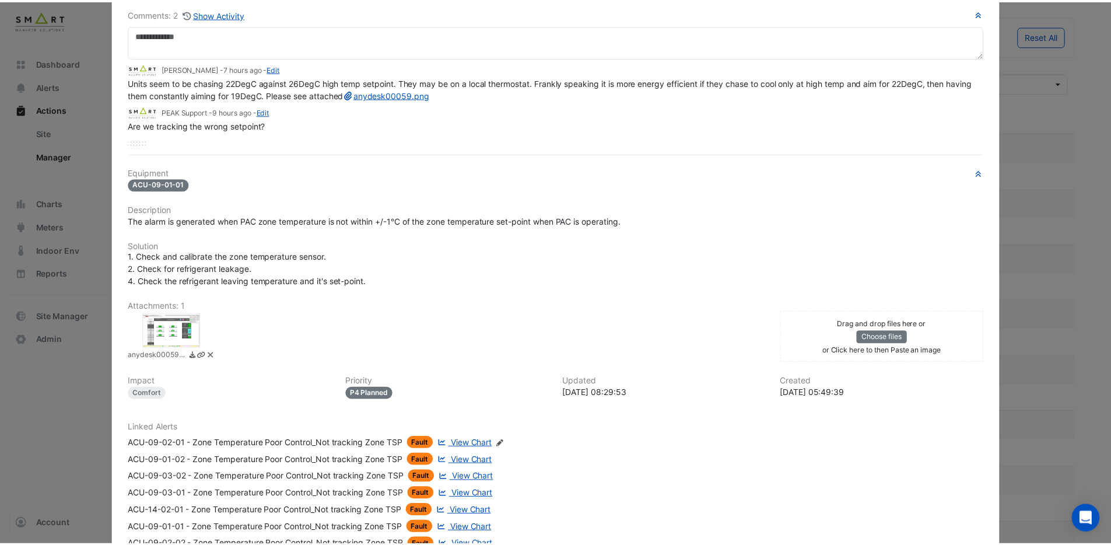
scroll to position [0, 0]
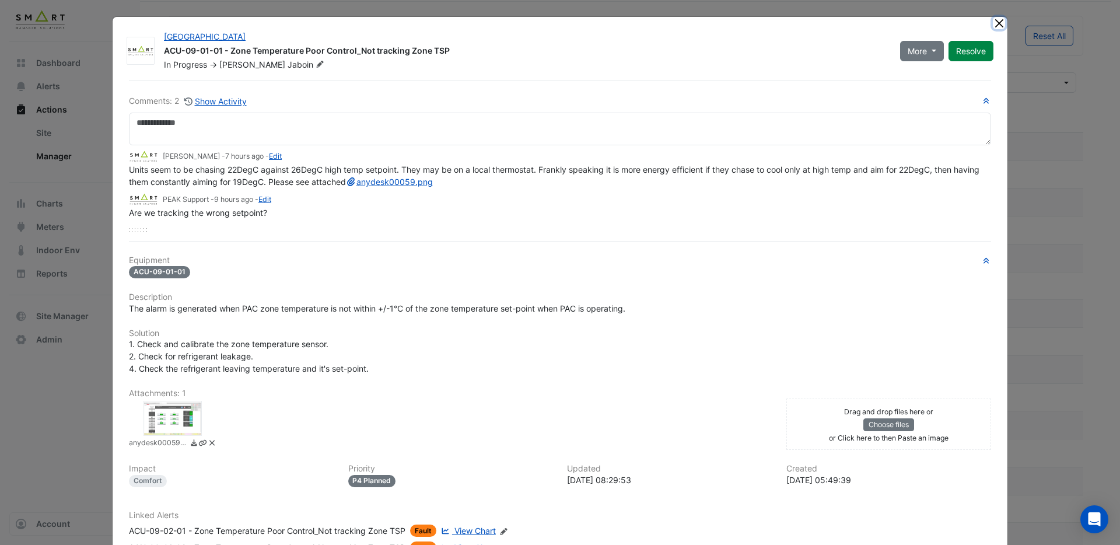
click at [995, 26] on button "Close" at bounding box center [998, 23] width 12 height 12
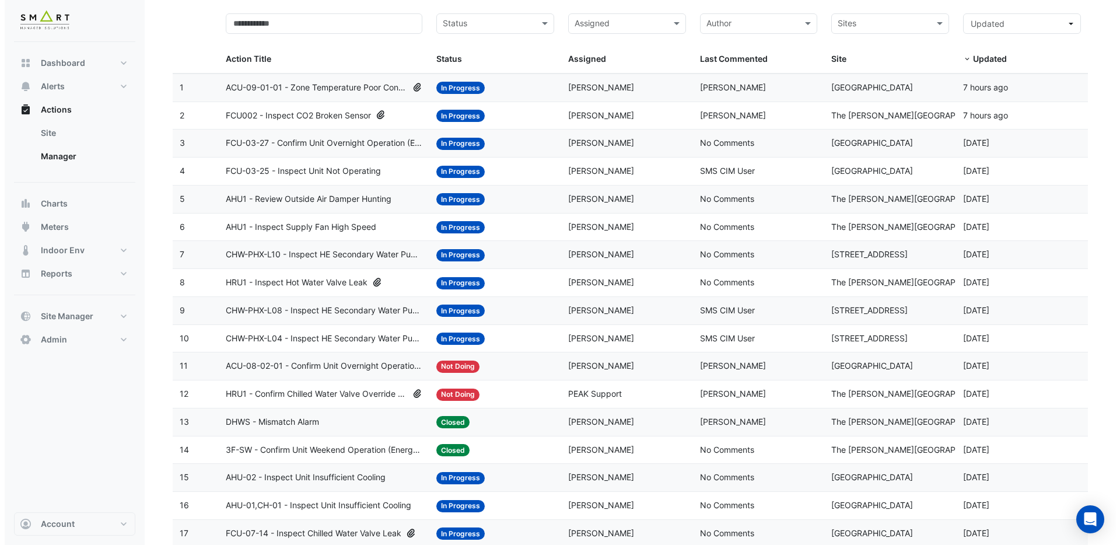
scroll to position [133, 0]
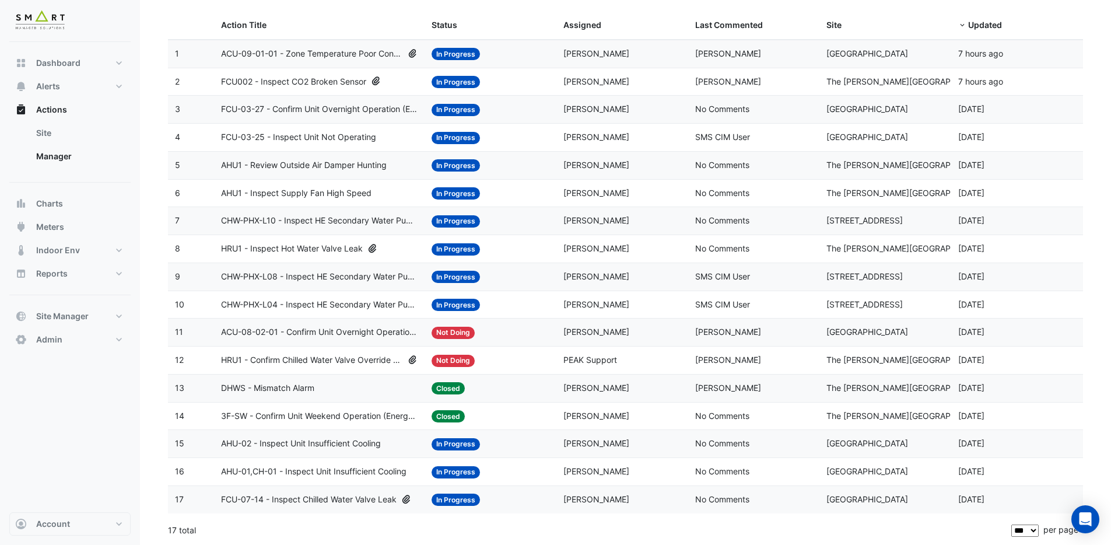
click at [350, 360] on span "HRU1 - Confirm Chilled Water Valve Override Closed" at bounding box center [312, 359] width 182 height 13
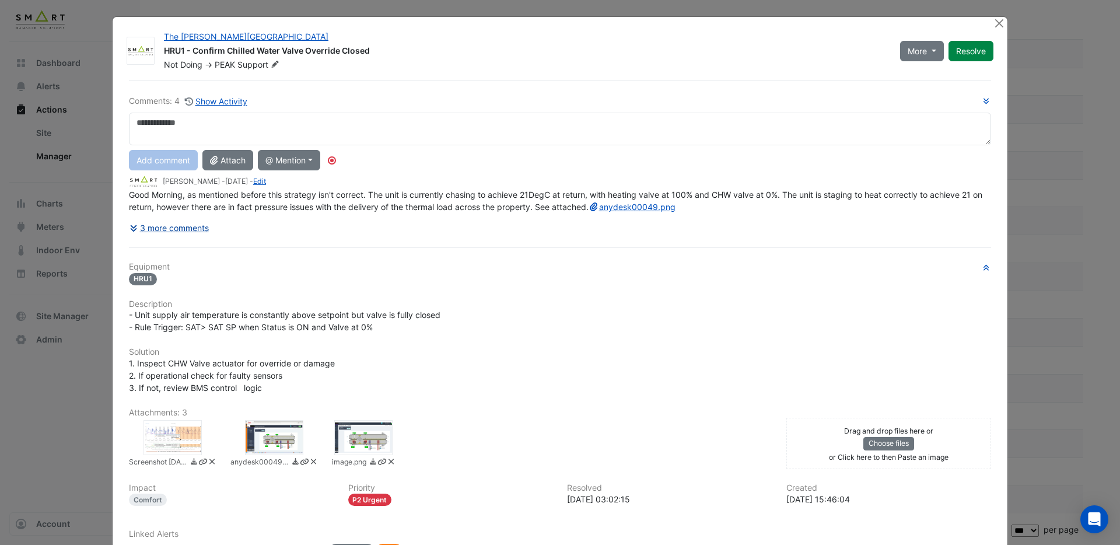
click at [183, 237] on button "3 more comments" at bounding box center [169, 227] width 80 height 20
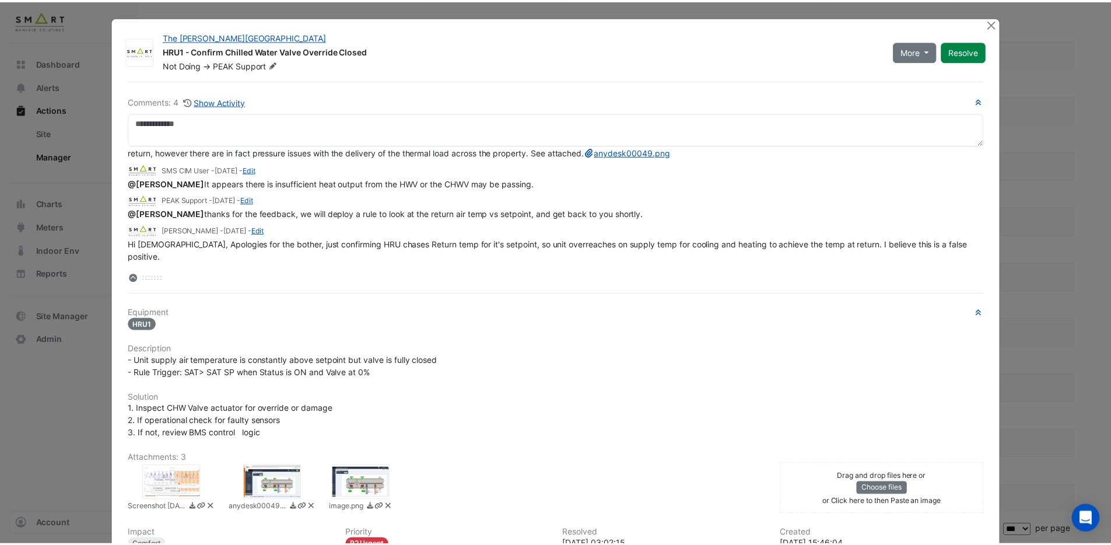
scroll to position [2, 0]
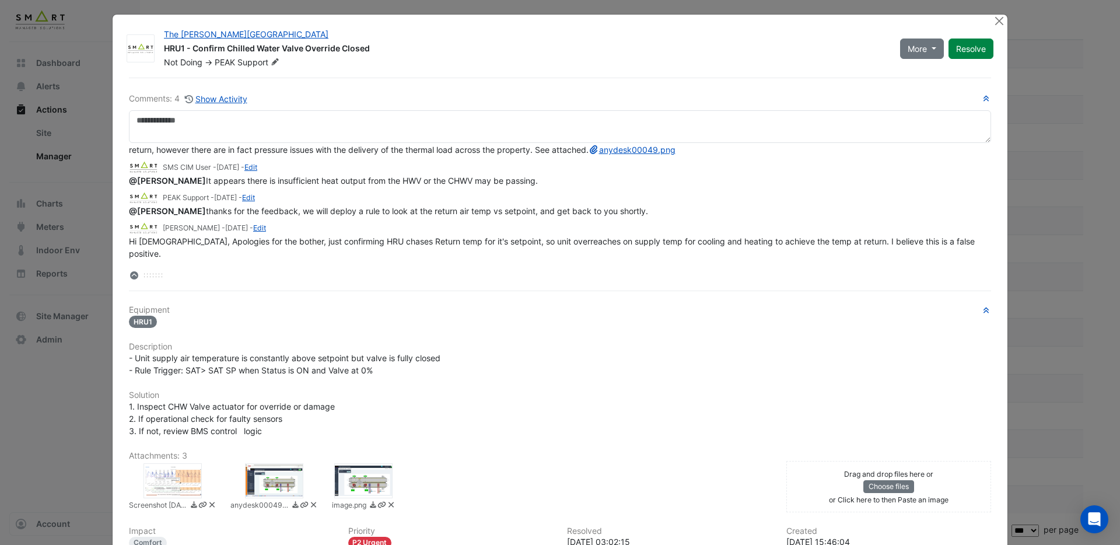
click at [277, 479] on div at bounding box center [274, 480] width 58 height 35
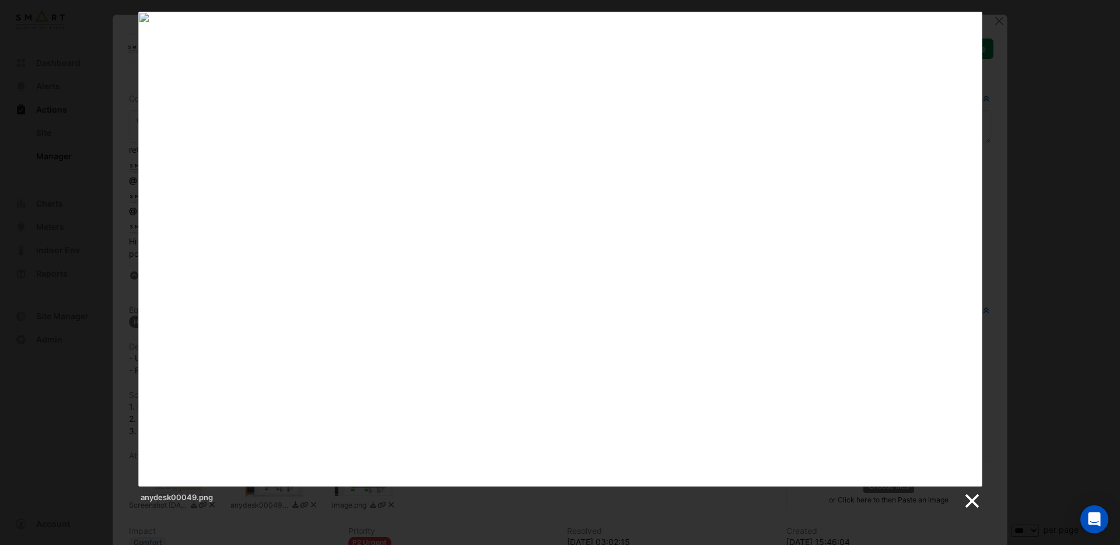
click at [971, 504] on link at bounding box center [970, 500] width 17 height 17
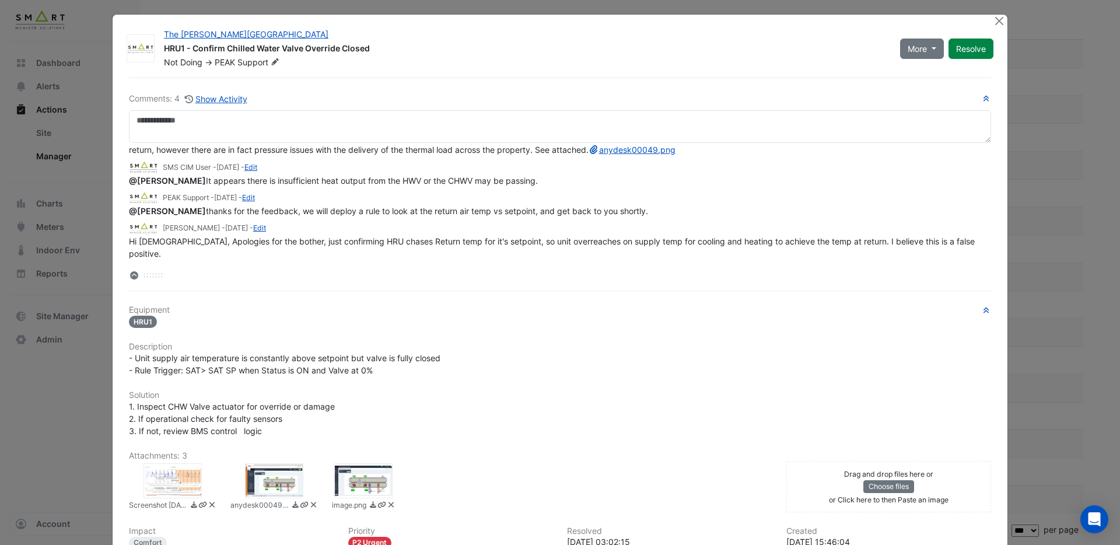
click at [176, 472] on div at bounding box center [172, 480] width 58 height 35
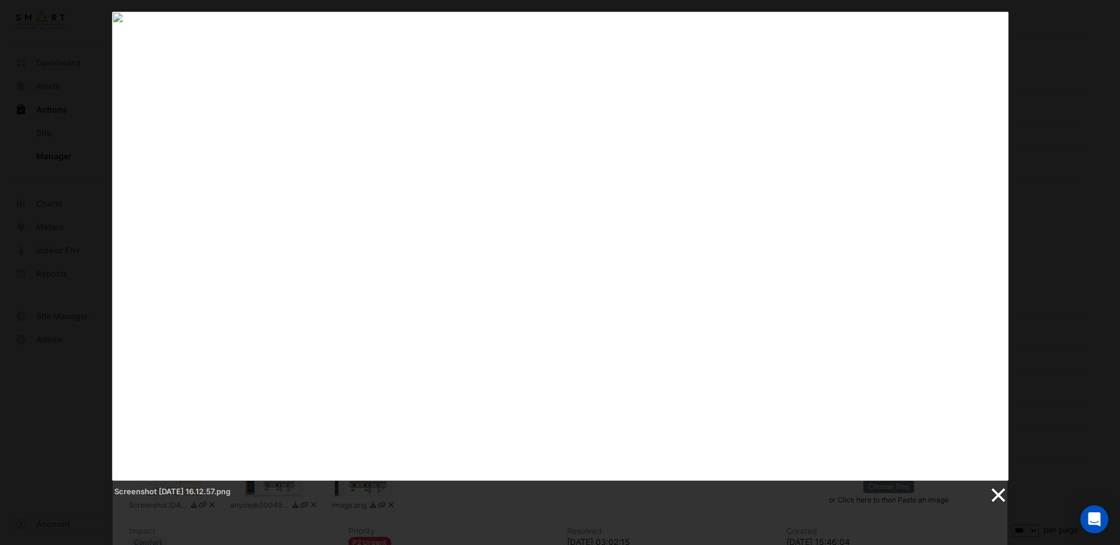
click at [999, 496] on link at bounding box center [996, 494] width 17 height 17
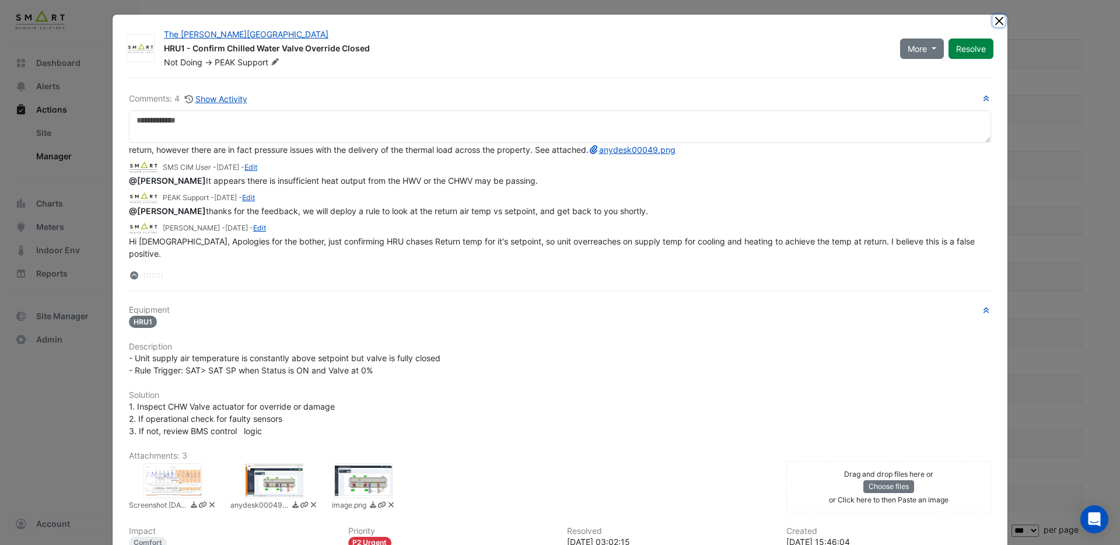
click at [998, 20] on button "Close" at bounding box center [998, 21] width 12 height 12
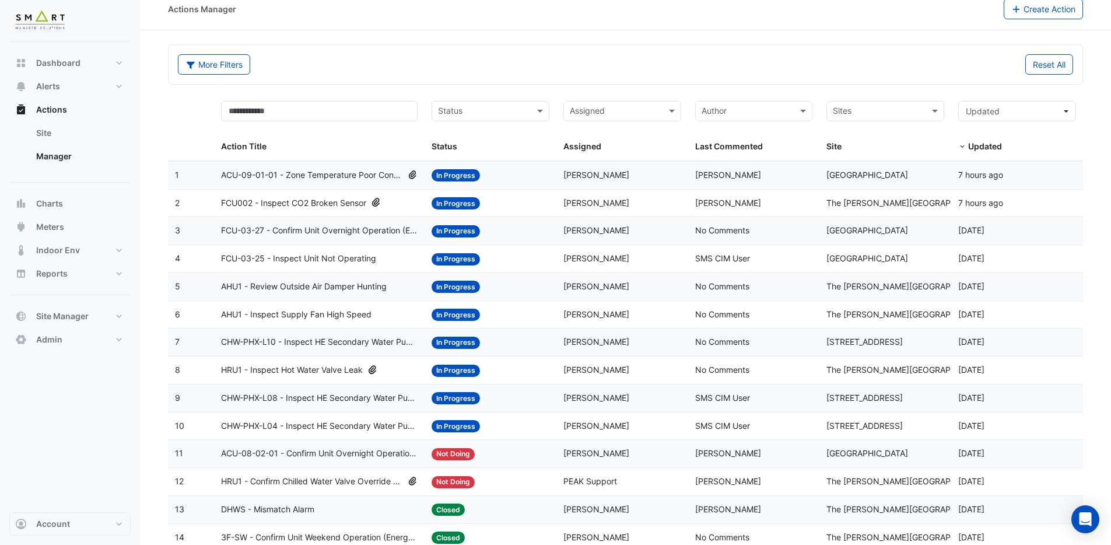
scroll to position [0, 0]
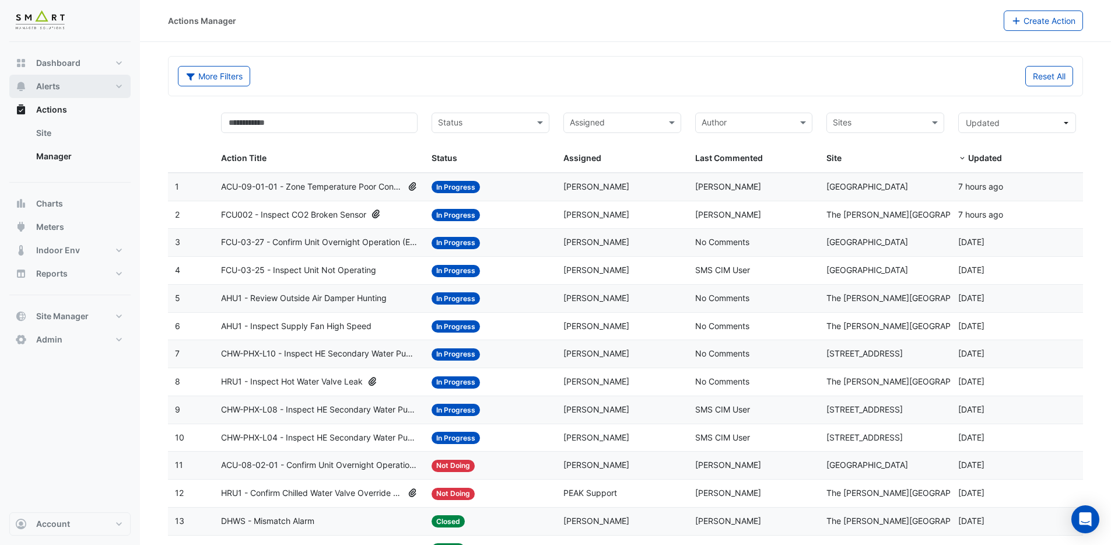
click at [78, 92] on button "Alerts" at bounding box center [69, 86] width 121 height 23
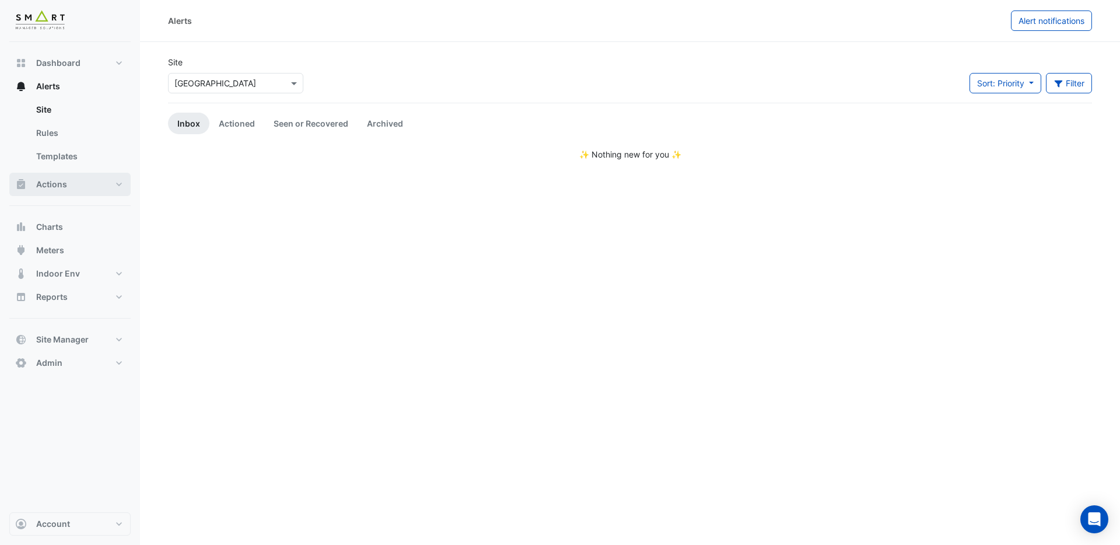
click at [88, 181] on button "Actions" at bounding box center [69, 184] width 121 height 23
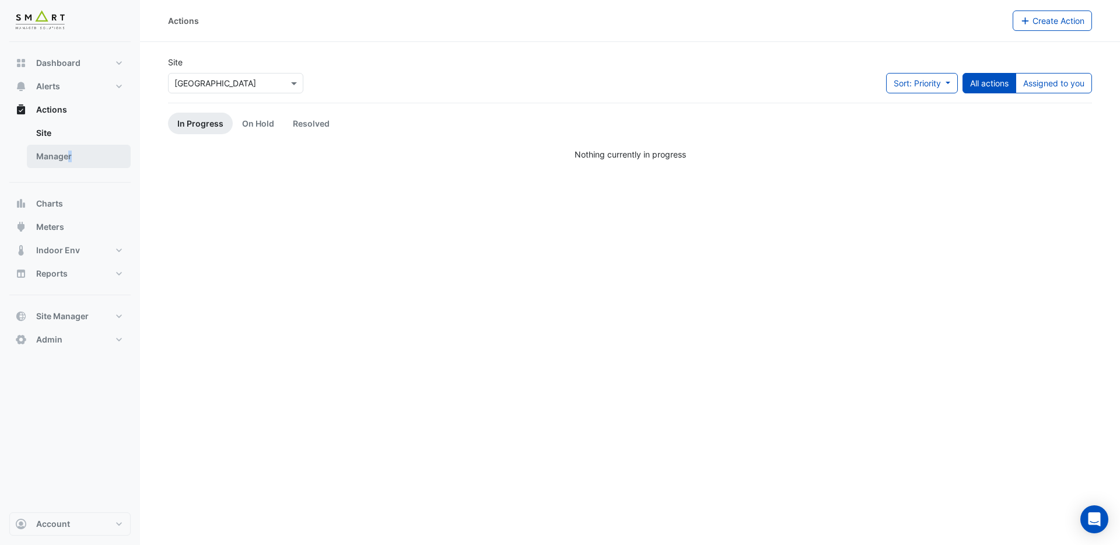
click at [70, 156] on link "Manager" at bounding box center [79, 156] width 104 height 23
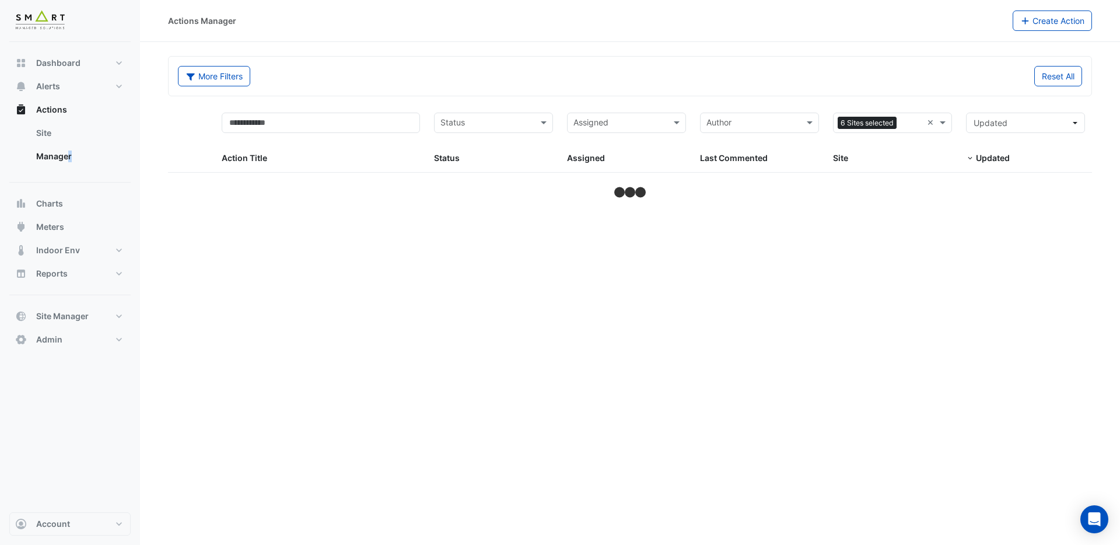
select select "***"
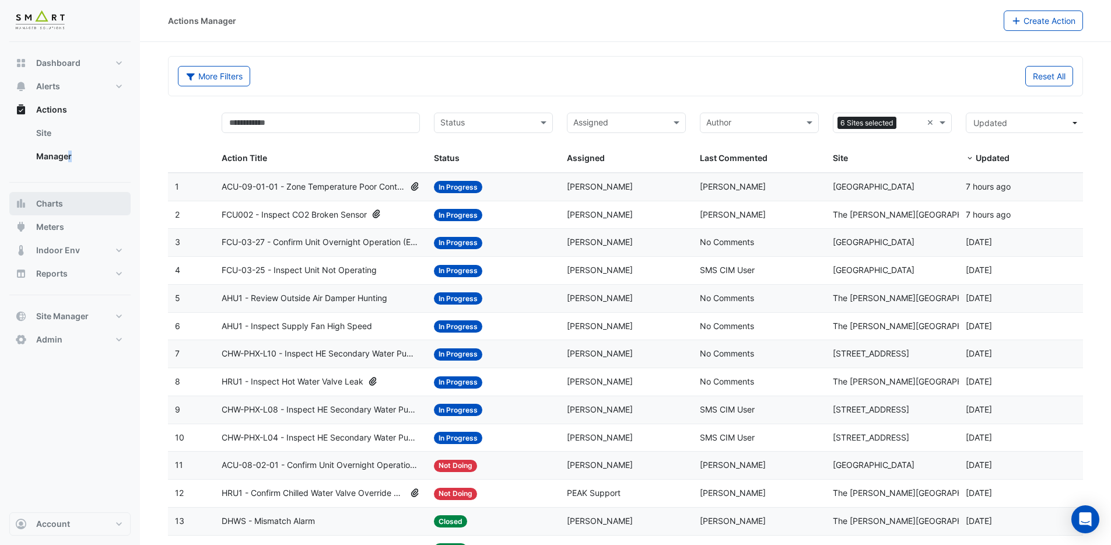
click at [64, 203] on button "Charts" at bounding box center [69, 203] width 121 height 23
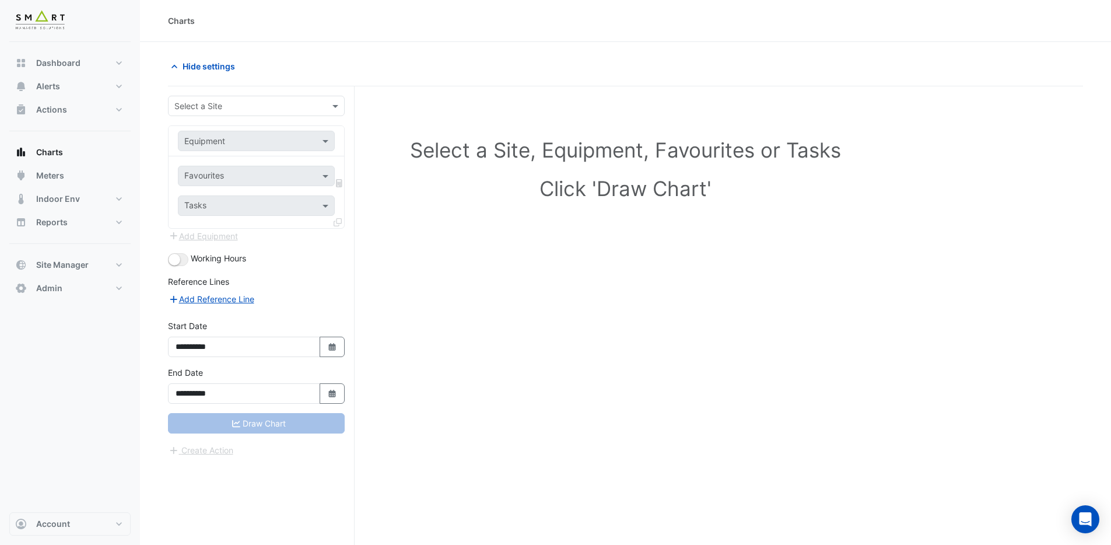
click at [276, 108] on input "text" at bounding box center [244, 106] width 141 height 12
type input "*"
type input "******"
click at [238, 149] on span "[GEOGRAPHIC_DATA]" at bounding box center [228, 148] width 82 height 10
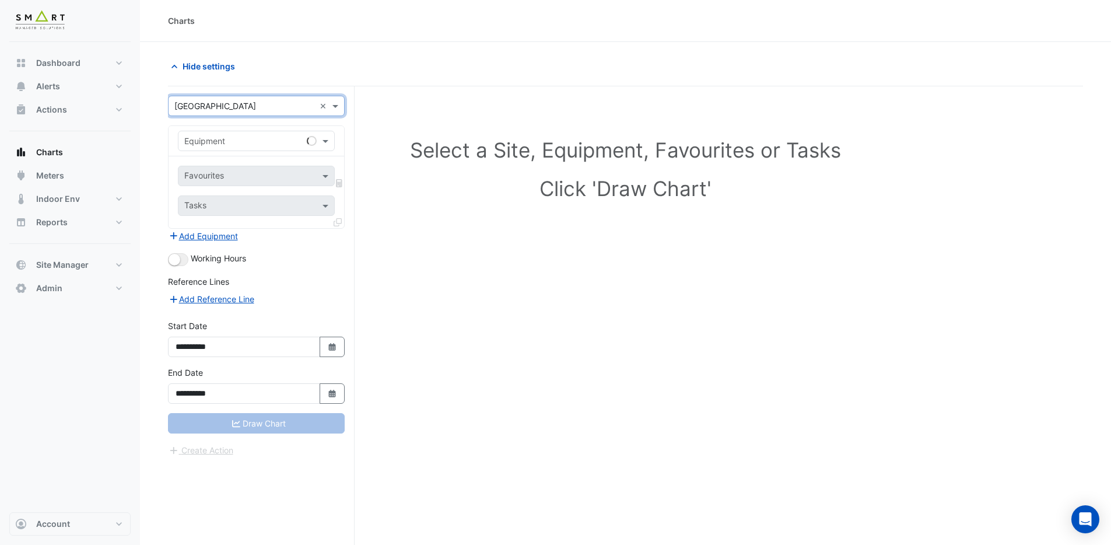
click at [482, 62] on div "Hide settings" at bounding box center [393, 66] width 465 height 20
click at [234, 145] on input "text" at bounding box center [244, 141] width 121 height 12
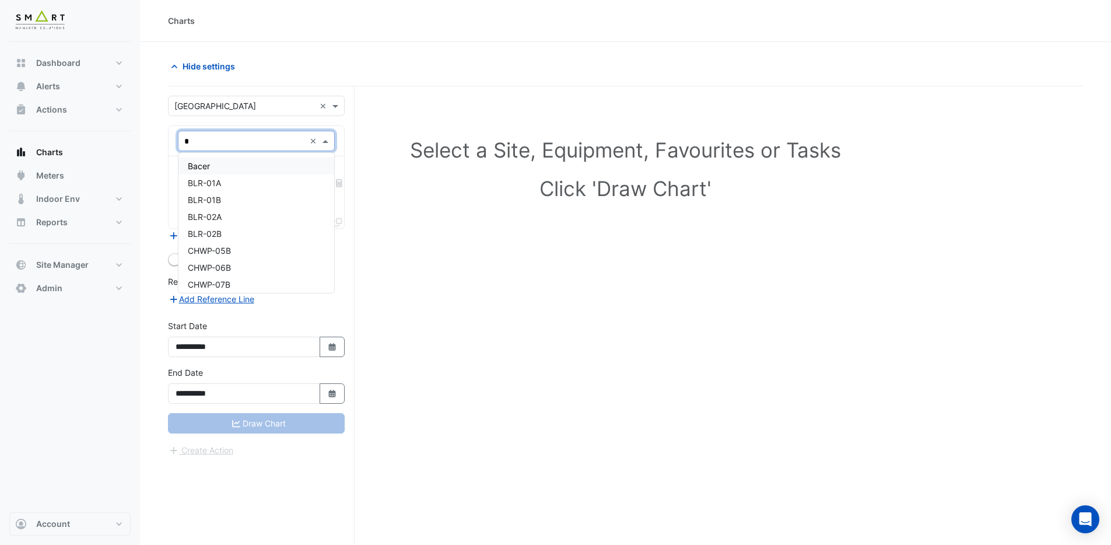
type input "**"
click at [259, 200] on div "BLR-02A" at bounding box center [256, 199] width 156 height 17
click at [271, 174] on input "text" at bounding box center [249, 177] width 131 height 12
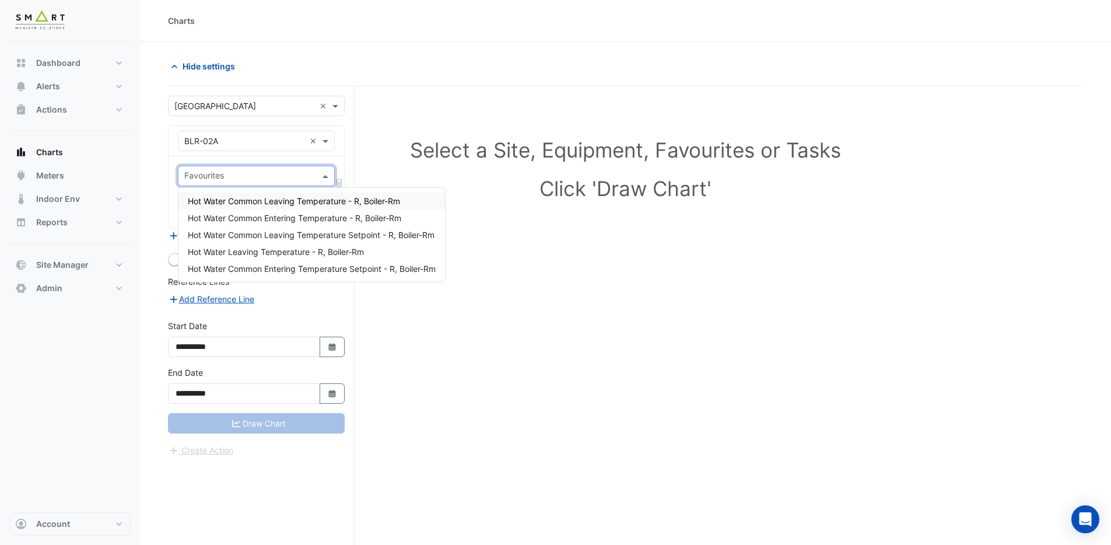
click at [159, 123] on section "**********" at bounding box center [625, 315] width 971 height 547
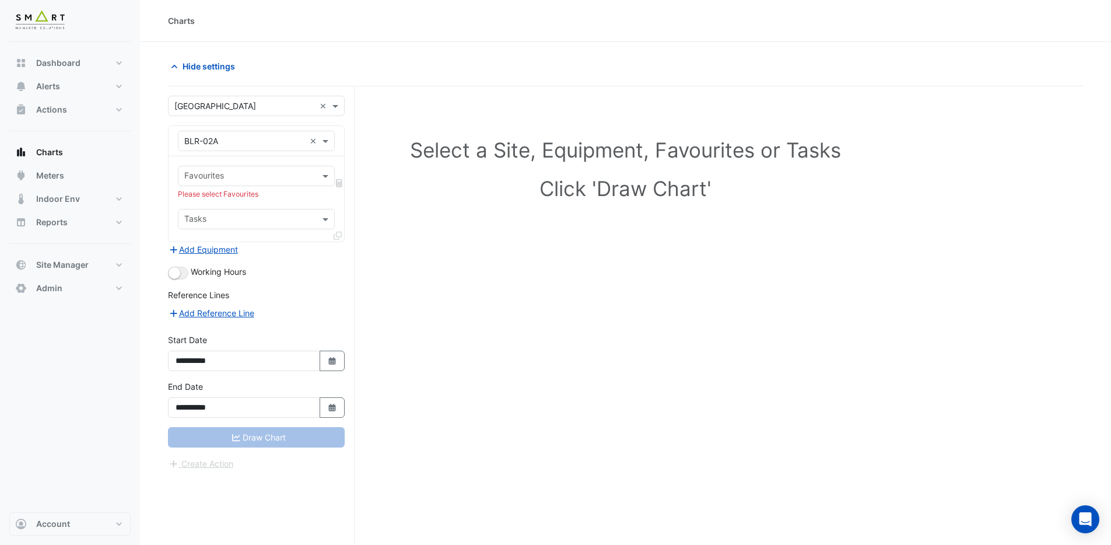
click at [234, 176] on input "text" at bounding box center [249, 177] width 131 height 12
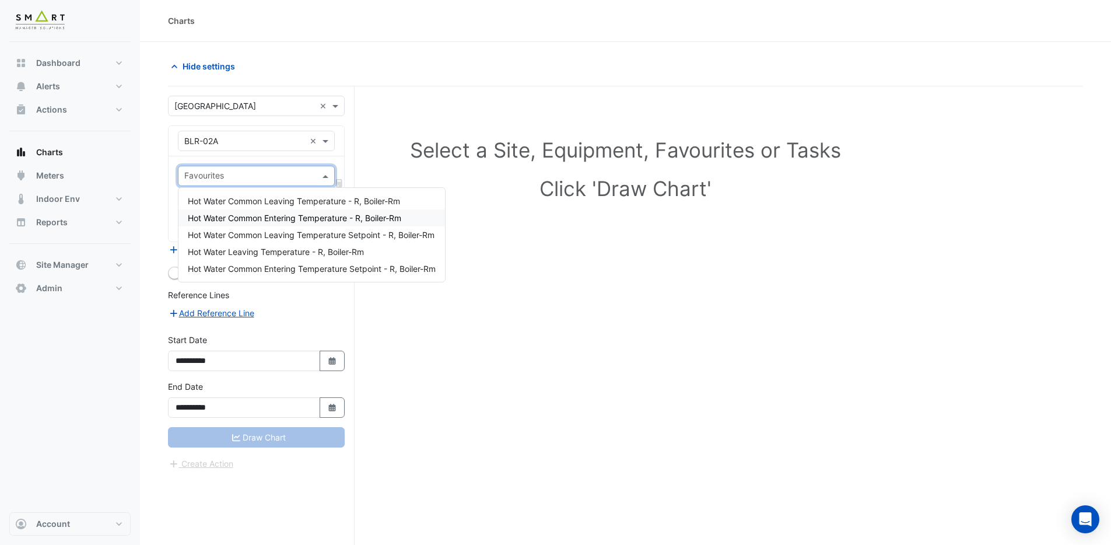
click at [300, 215] on span "Hot Water Common Entering Temperature - R, Boiler-Rm" at bounding box center [294, 218] width 213 height 10
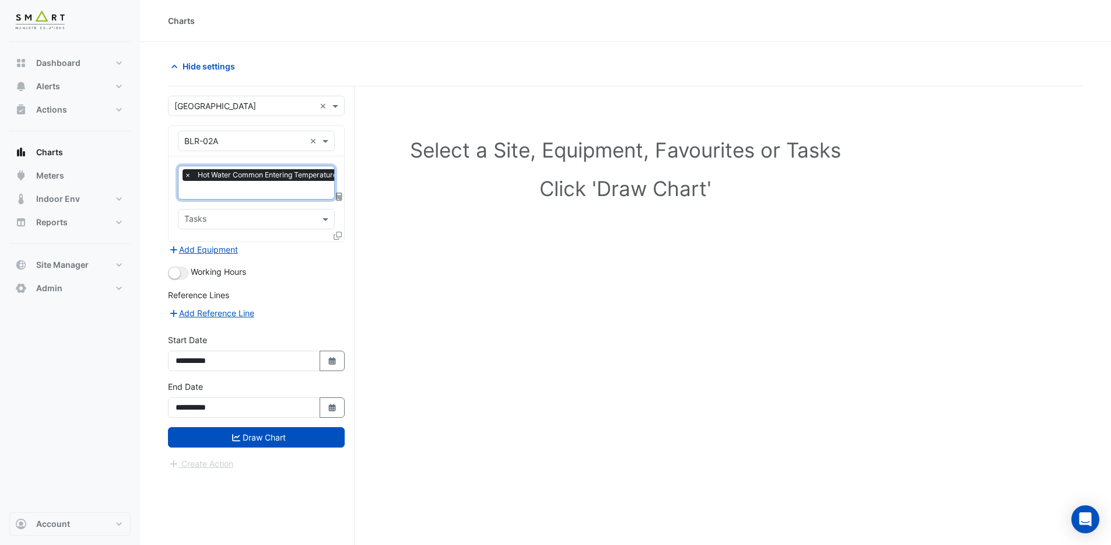
click at [339, 233] on icon at bounding box center [338, 235] width 8 height 8
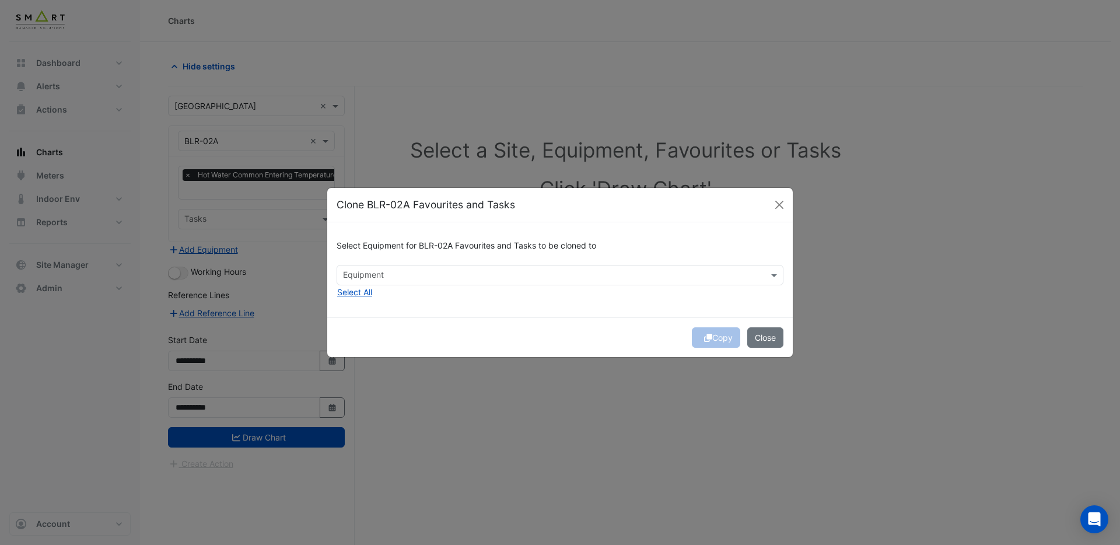
click at [356, 276] on input "text" at bounding box center [553, 276] width 420 height 12
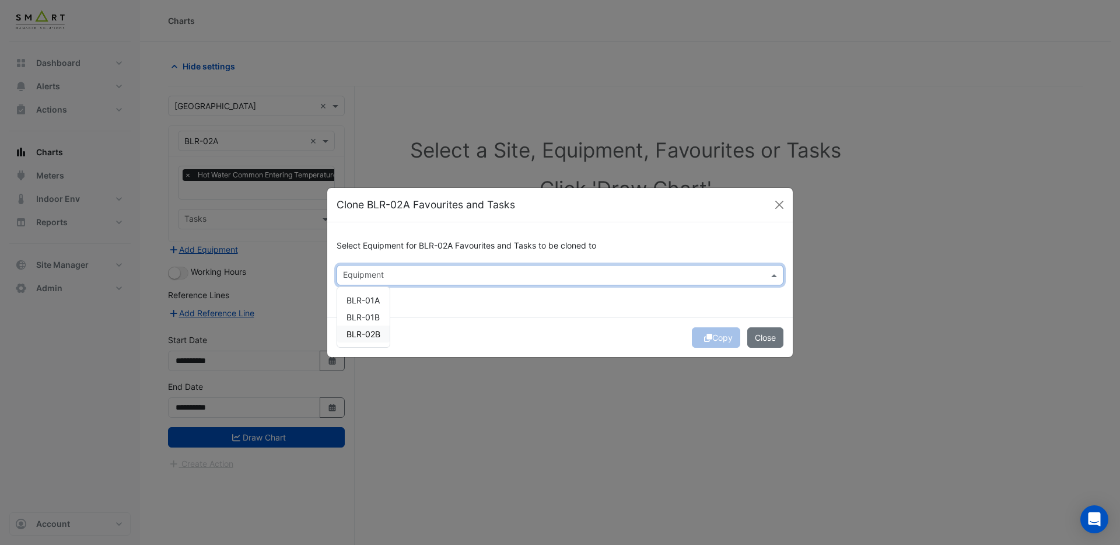
click at [362, 337] on span "BLR-02B" at bounding box center [363, 334] width 34 height 10
click at [434, 313] on div "Select Equipment for BLR-02A Favourites and Tasks to be cloned to × BLR-02B × B…" at bounding box center [559, 269] width 465 height 95
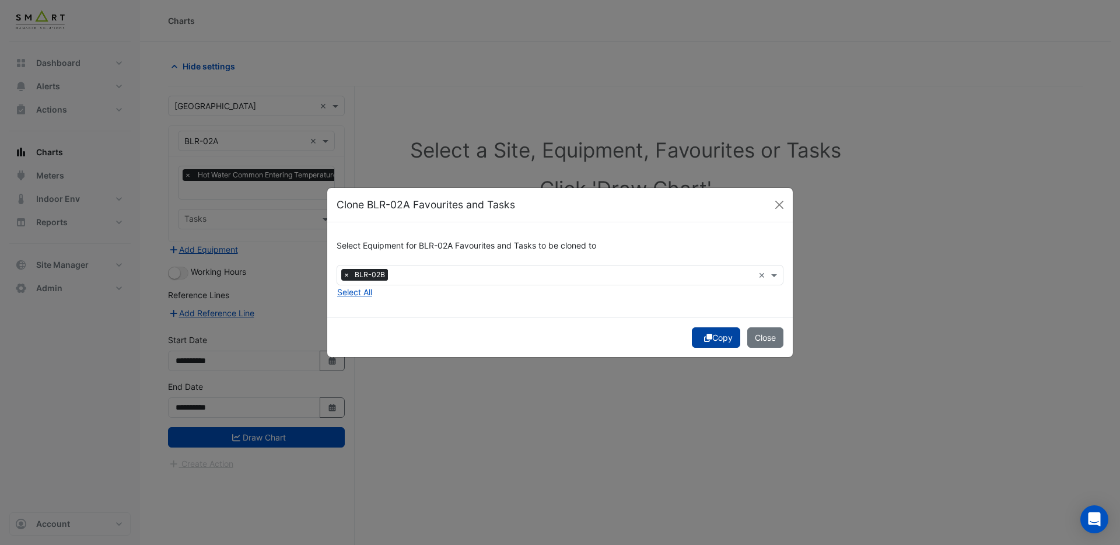
click at [721, 342] on button "Copy" at bounding box center [716, 337] width 48 height 20
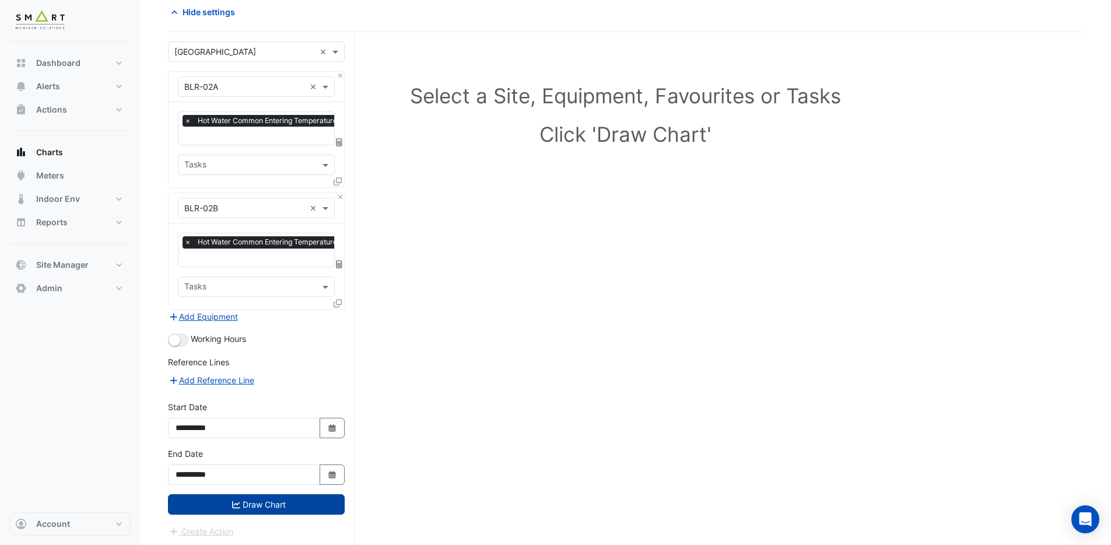
click at [322, 496] on button "Draw Chart" at bounding box center [256, 504] width 177 height 20
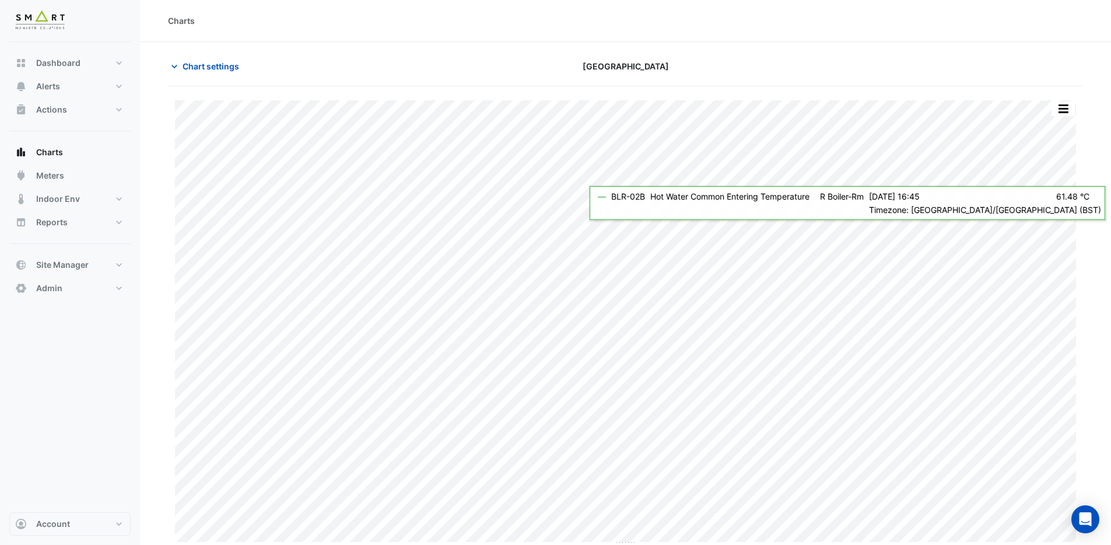
scroll to position [2, 0]
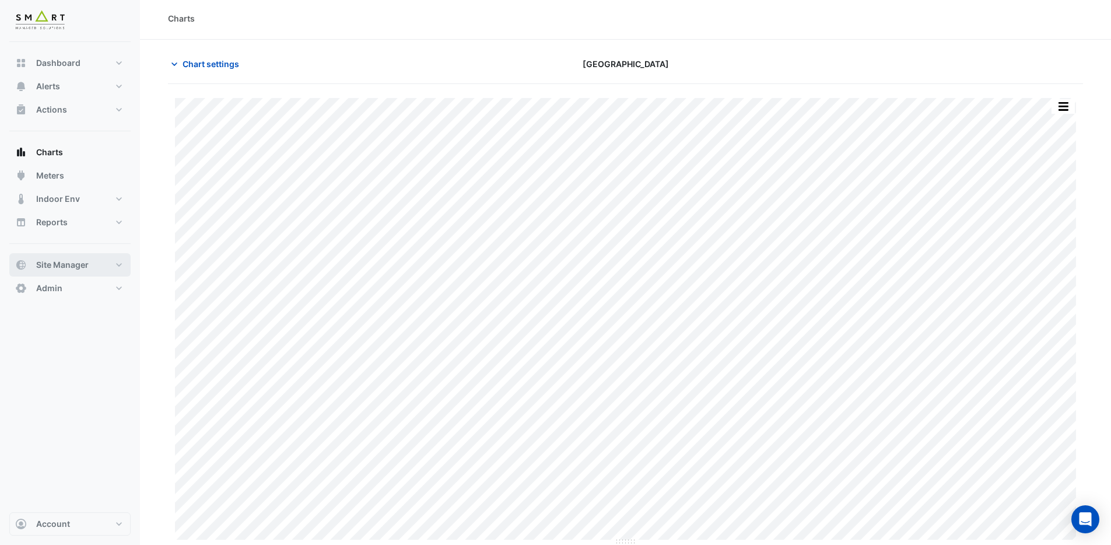
click at [102, 261] on button "Site Manager" at bounding box center [69, 264] width 121 height 23
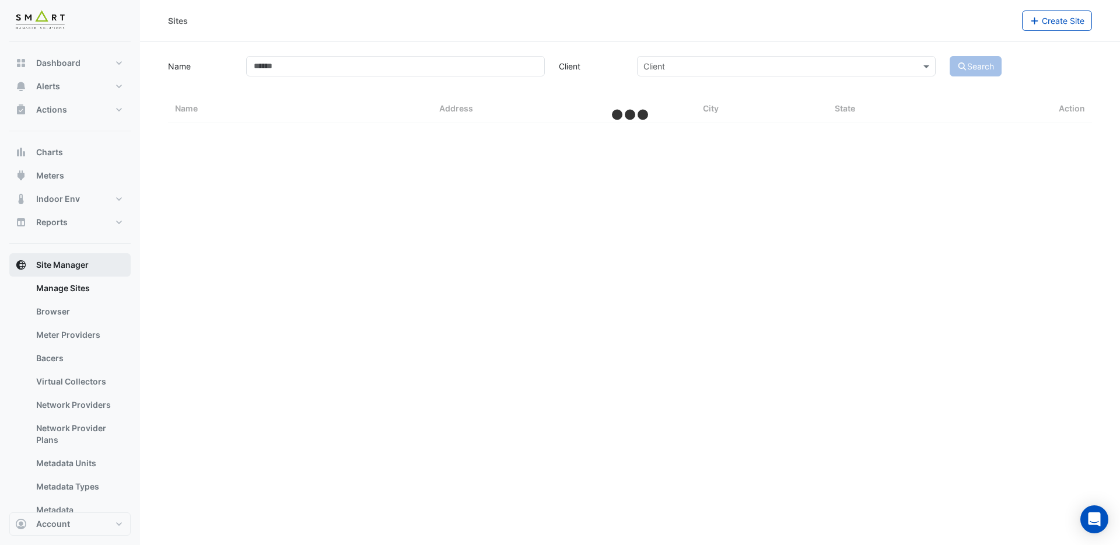
select select "***"
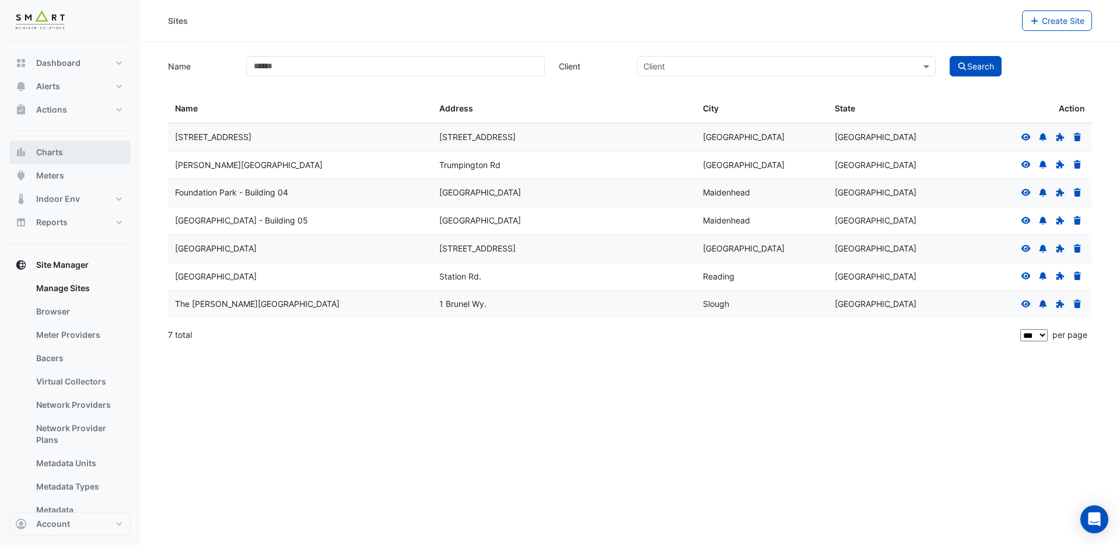
click at [68, 155] on button "Charts" at bounding box center [69, 152] width 121 height 23
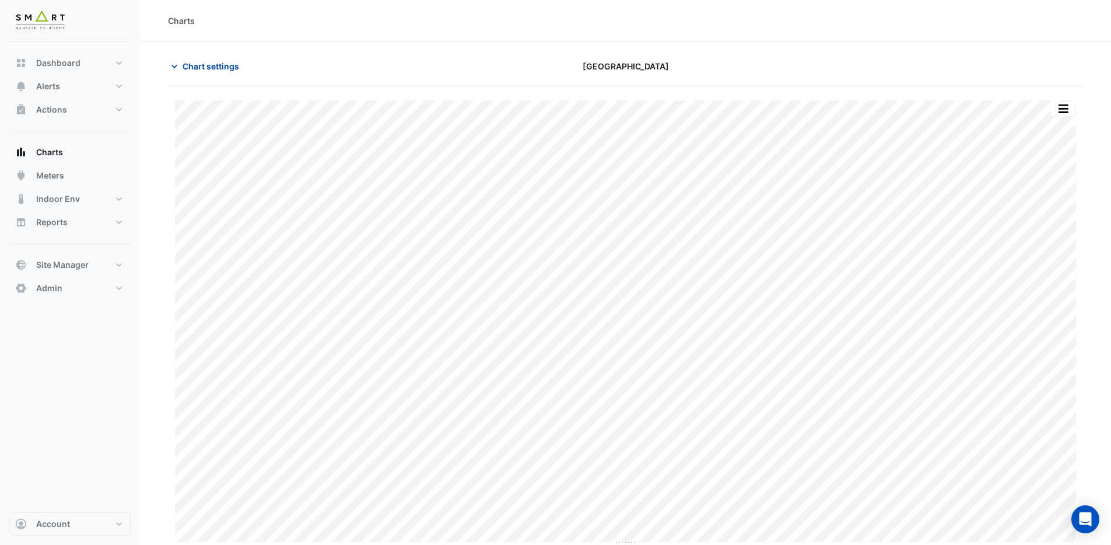
click at [219, 64] on span "Chart settings" at bounding box center [211, 66] width 57 height 12
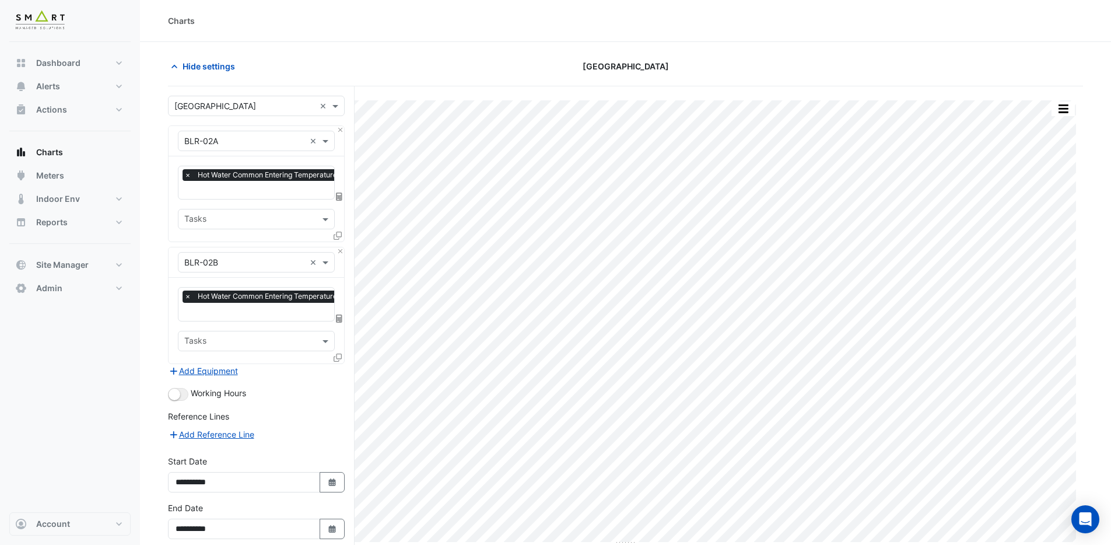
click at [224, 194] on input "text" at bounding box center [288, 191] width 208 height 12
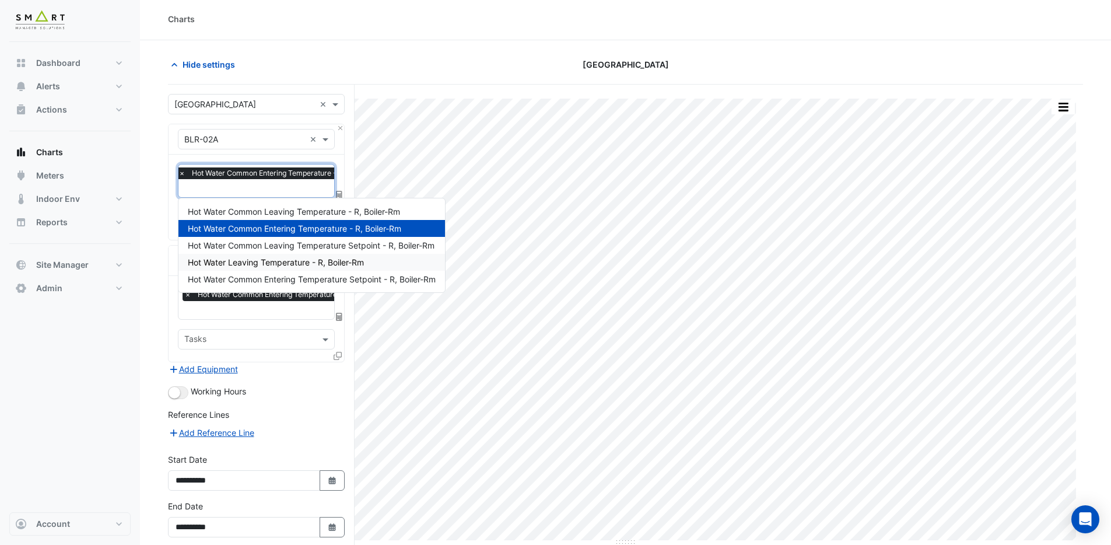
scroll to position [2, 0]
click at [245, 263] on span "Hot Water Leaving Temperature - R, Boiler-Rm" at bounding box center [276, 262] width 176 height 10
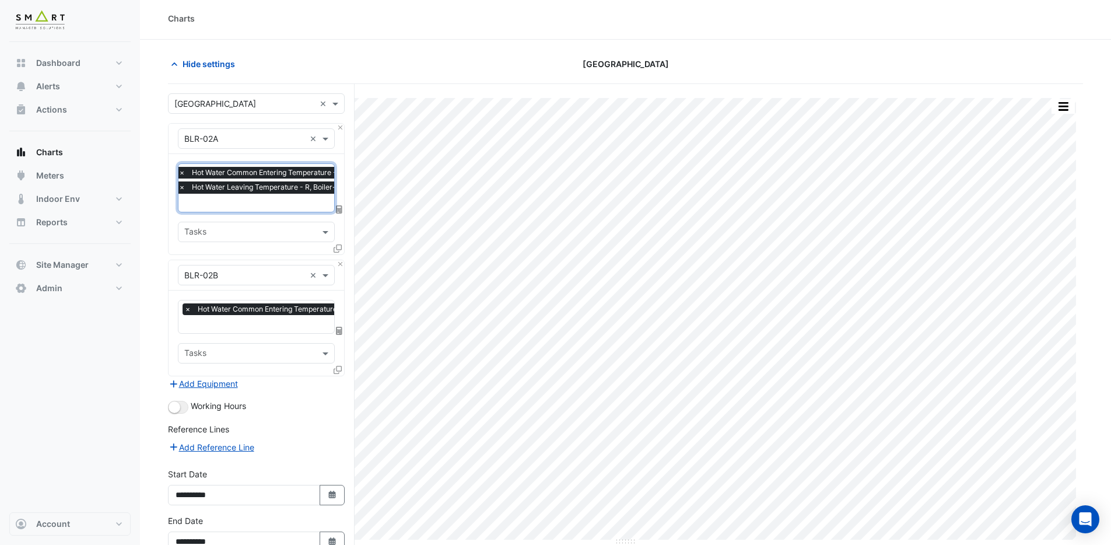
click at [182, 171] on span "×" at bounding box center [182, 173] width 10 height 12
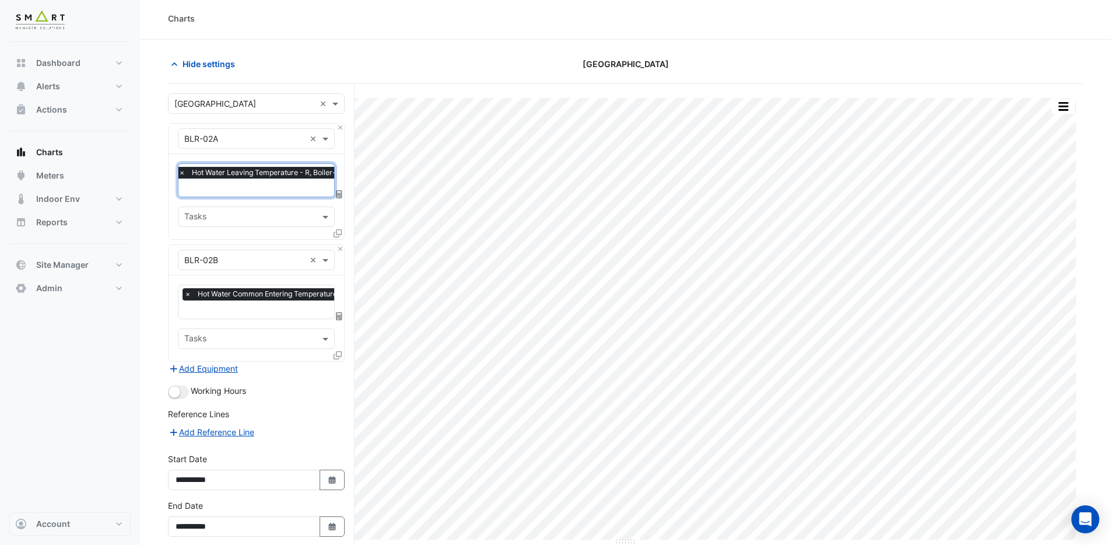
click at [187, 293] on span "×" at bounding box center [188, 294] width 10 height 12
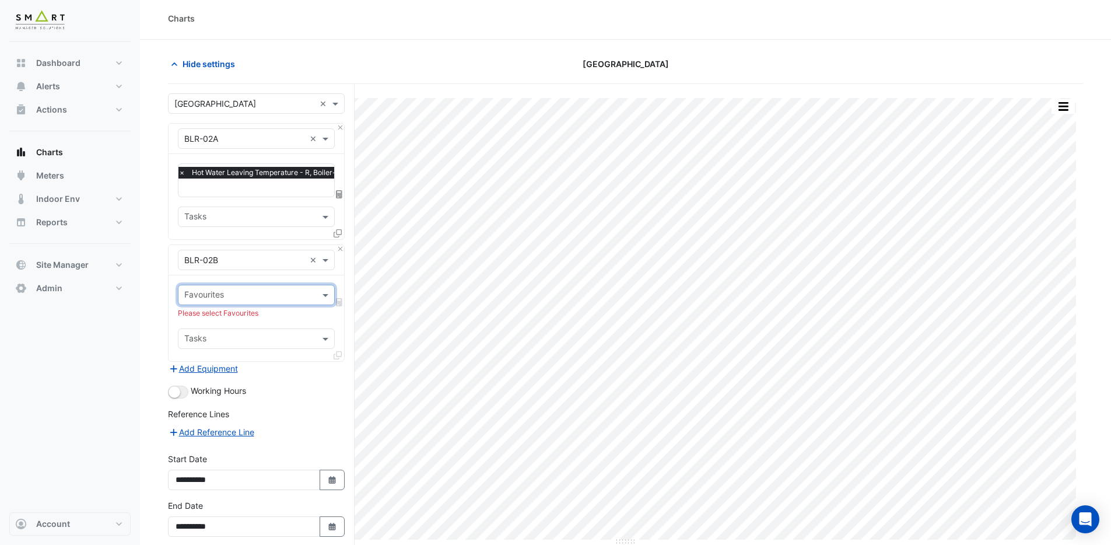
scroll to position [0, 0]
click at [207, 297] on input "text" at bounding box center [249, 296] width 131 height 12
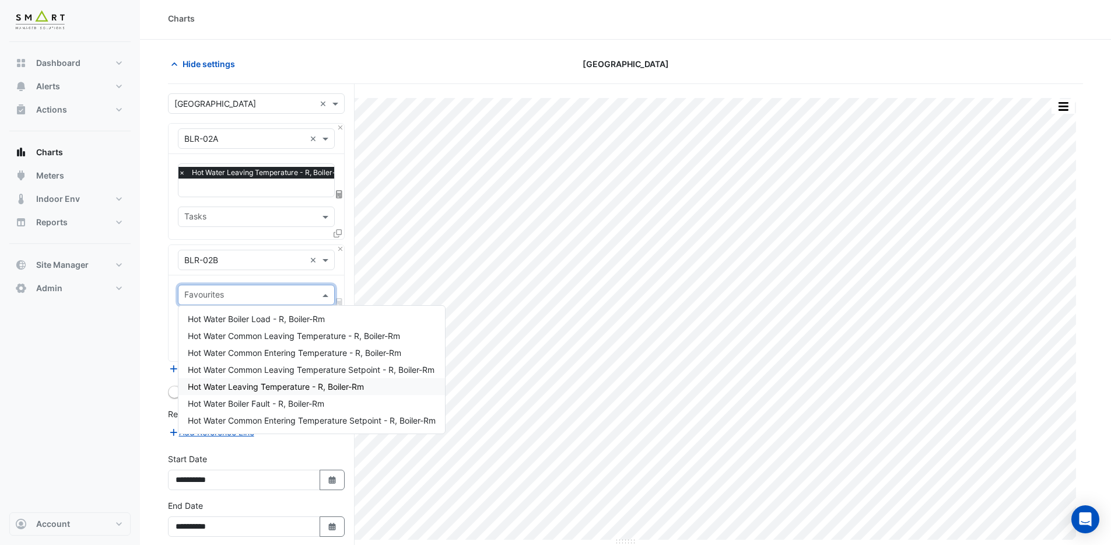
click at [265, 385] on span "Hot Water Leaving Temperature - R, Boiler-Rm" at bounding box center [276, 386] width 176 height 10
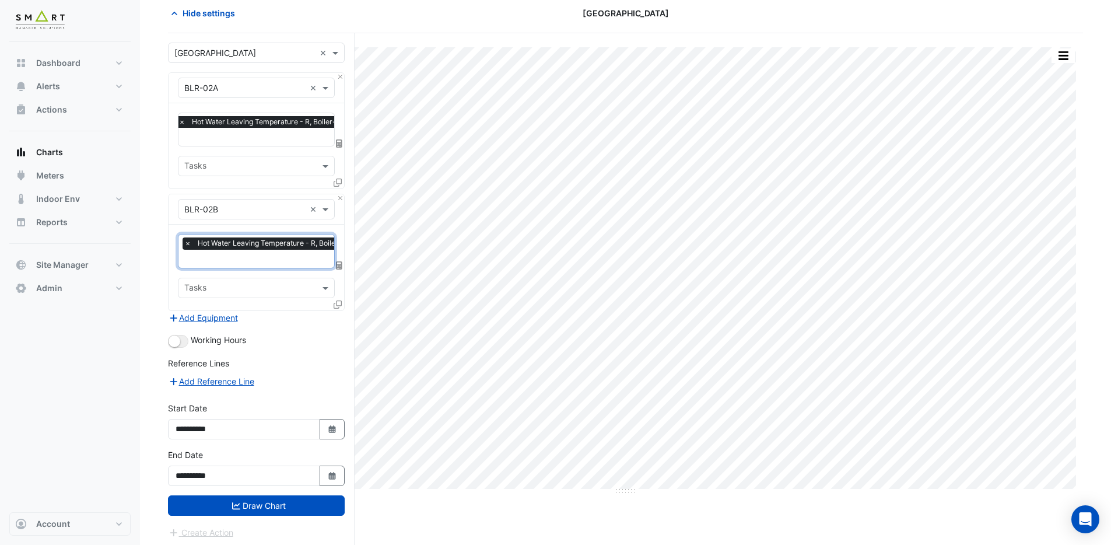
scroll to position [54, 0]
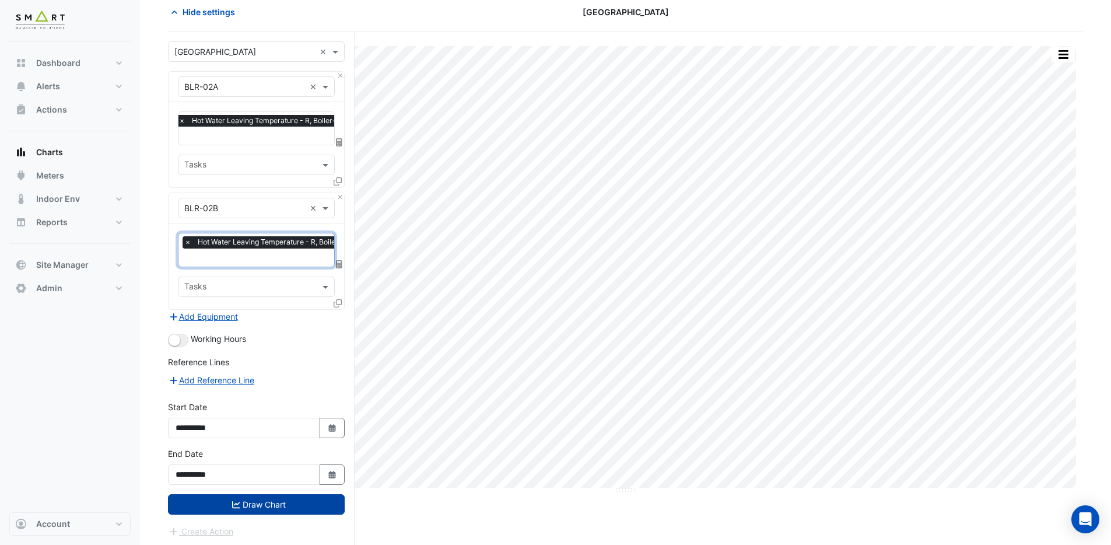
click at [248, 496] on button "Draw Chart" at bounding box center [256, 504] width 177 height 20
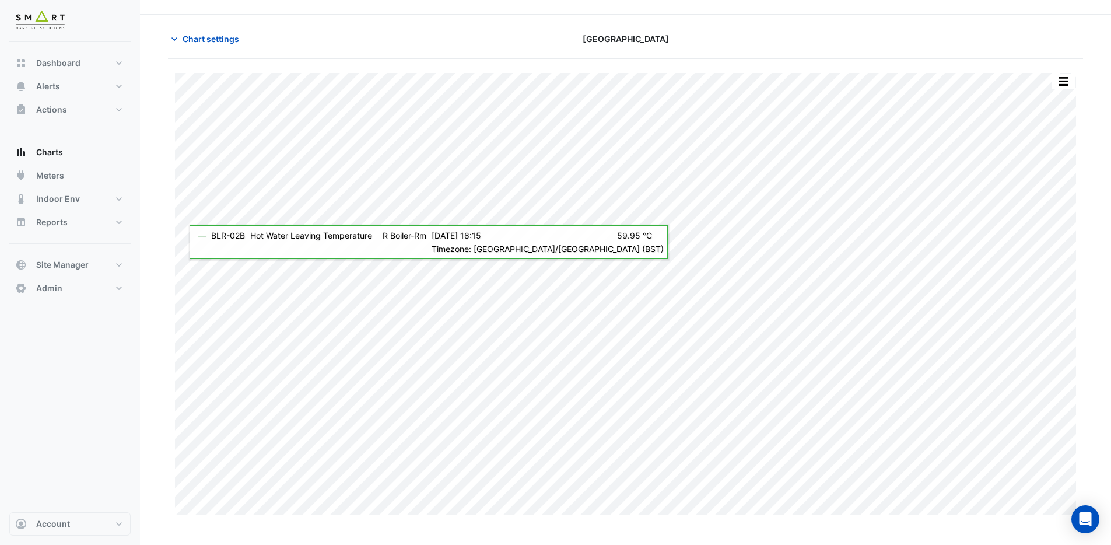
scroll to position [54, 0]
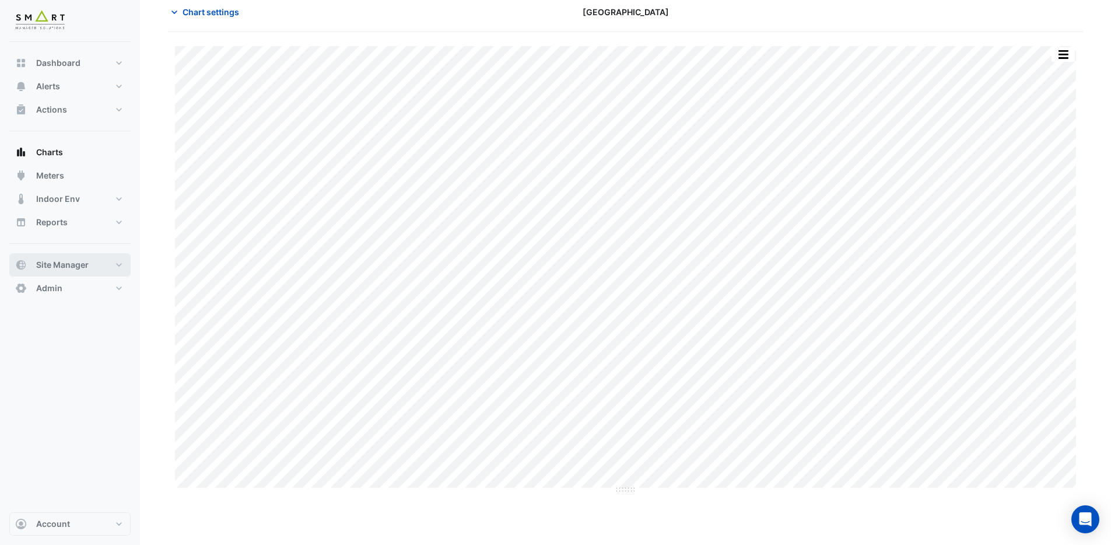
click at [89, 273] on button "Site Manager" at bounding box center [69, 264] width 121 height 23
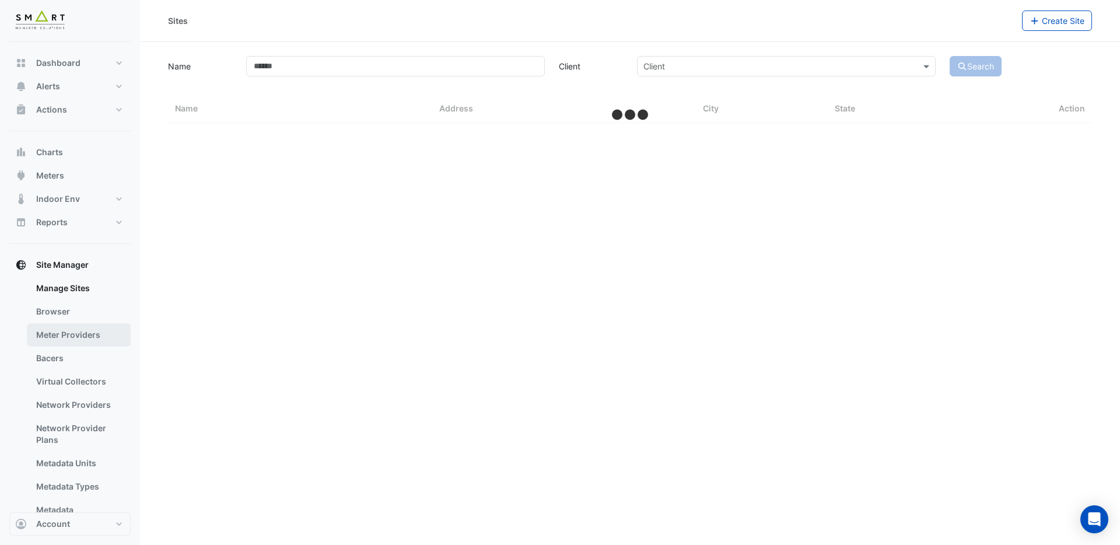
select select "***"
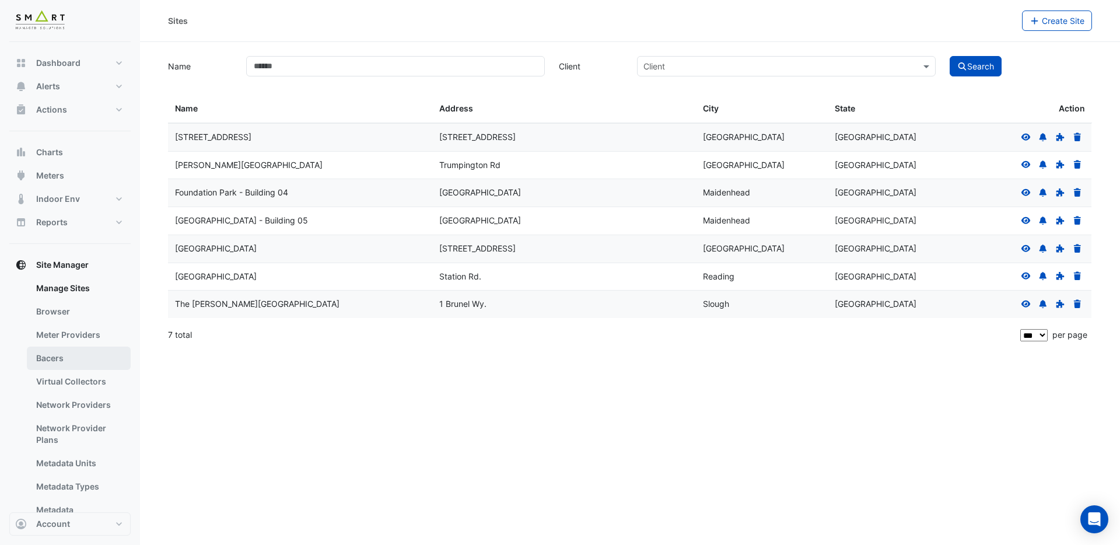
click at [88, 362] on link "Bacers" at bounding box center [79, 357] width 104 height 23
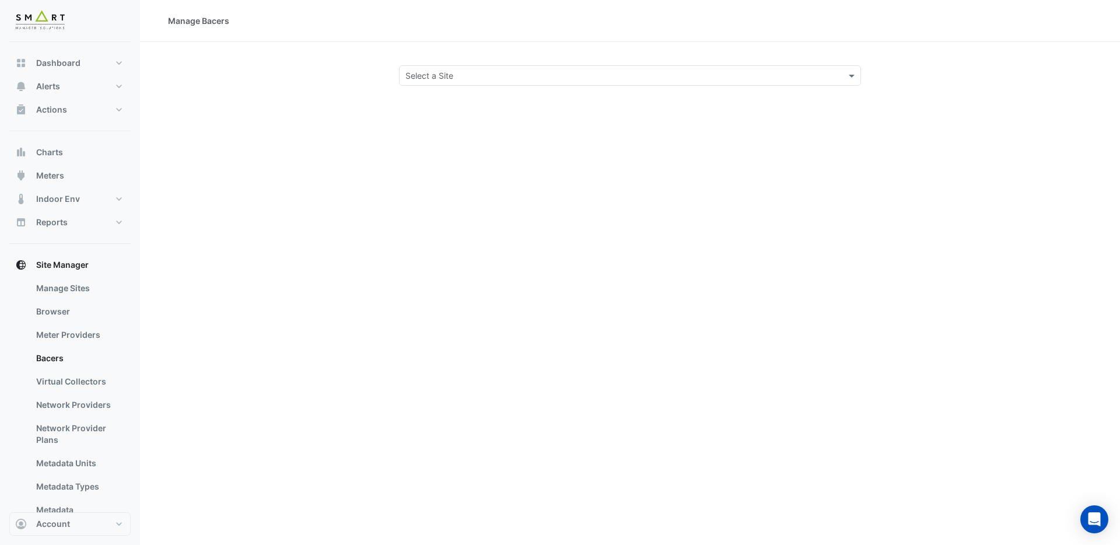
click at [504, 71] on input "text" at bounding box center [618, 76] width 426 height 12
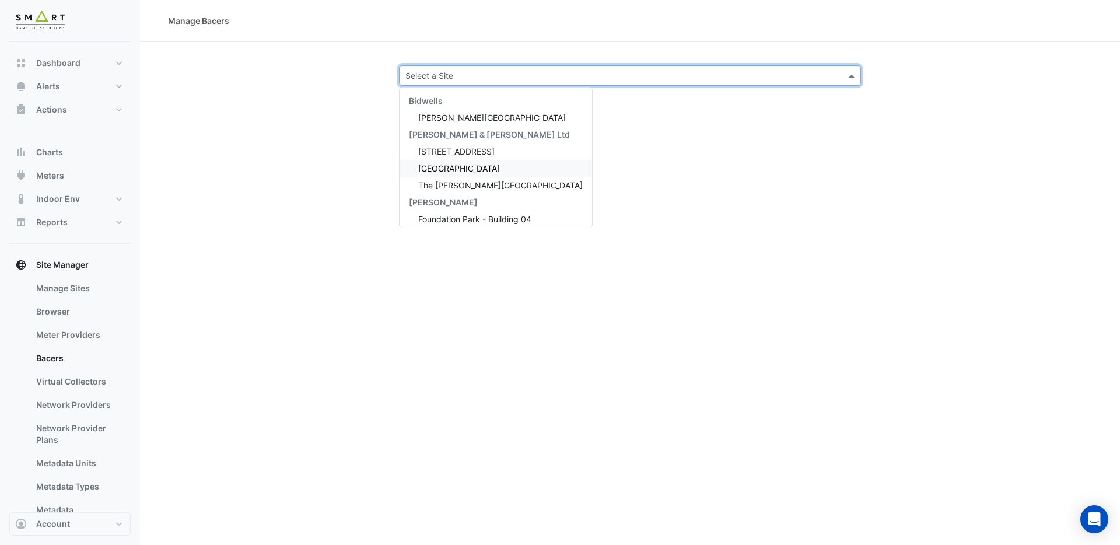
click at [479, 171] on div "[GEOGRAPHIC_DATA]" at bounding box center [495, 168] width 192 height 17
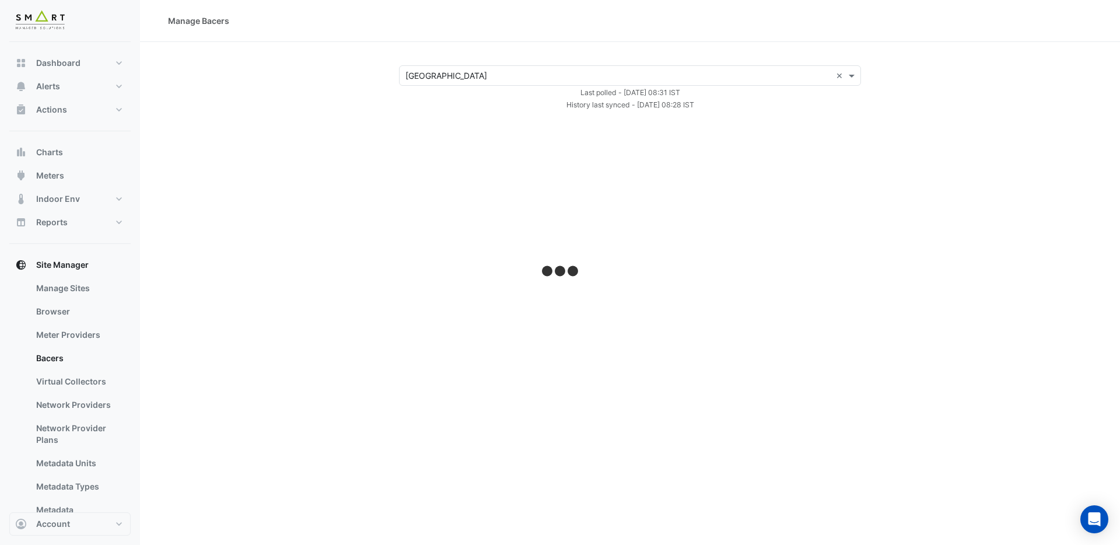
select select "***"
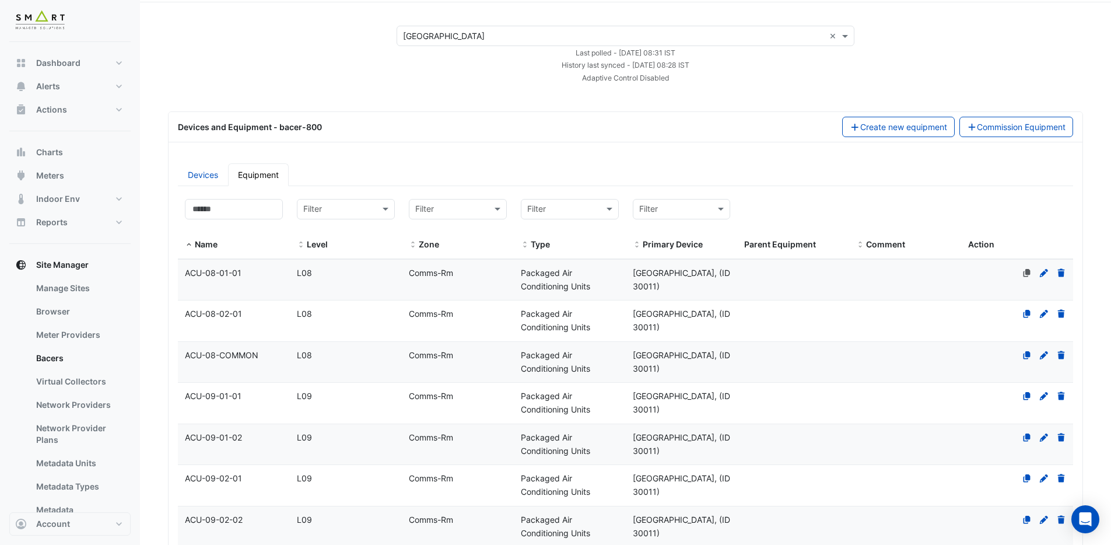
scroll to position [42, 0]
click at [268, 209] on input at bounding box center [234, 207] width 98 height 20
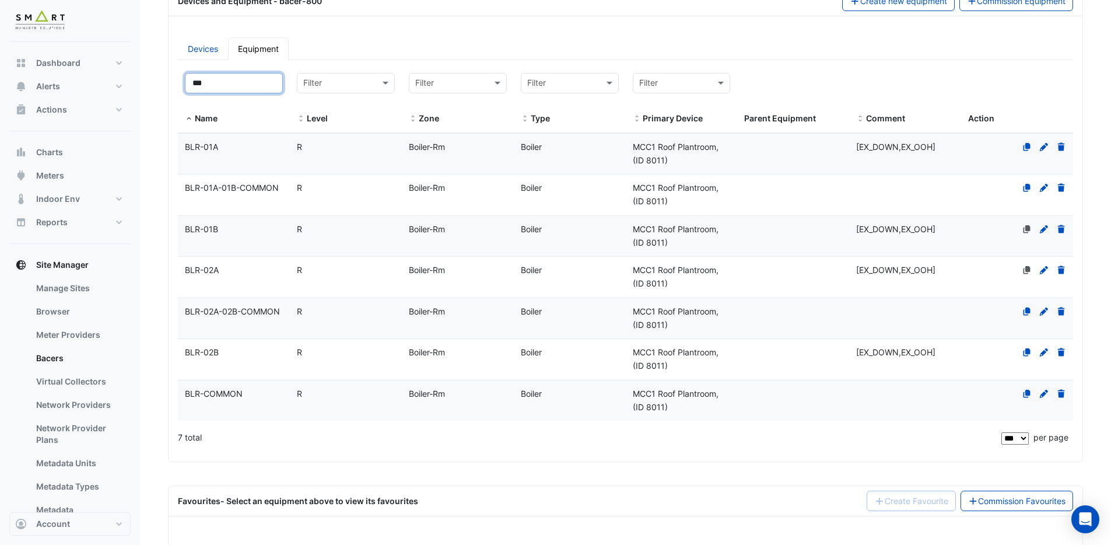
scroll to position [166, 0]
type input "***"
click at [255, 318] on datatable-body-cell "Name BLR-02A-02B-COMMON" at bounding box center [234, 317] width 112 height 41
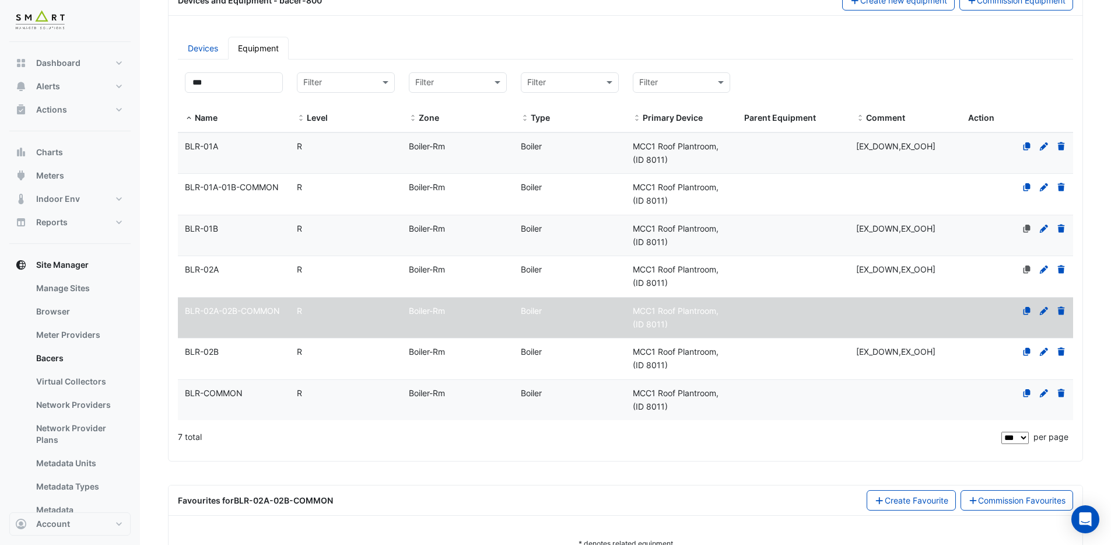
select select "***"
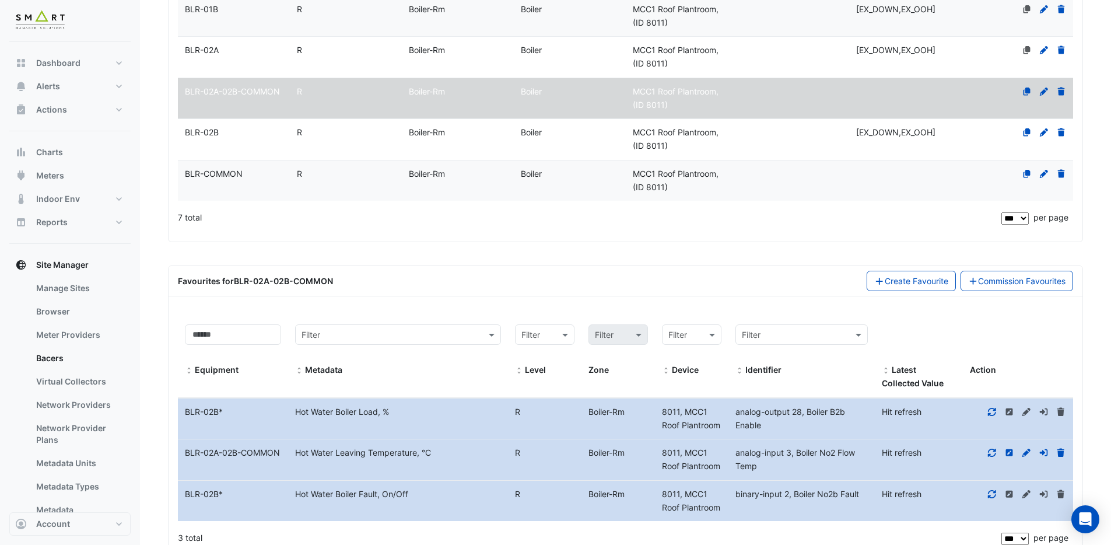
scroll to position [372, 0]
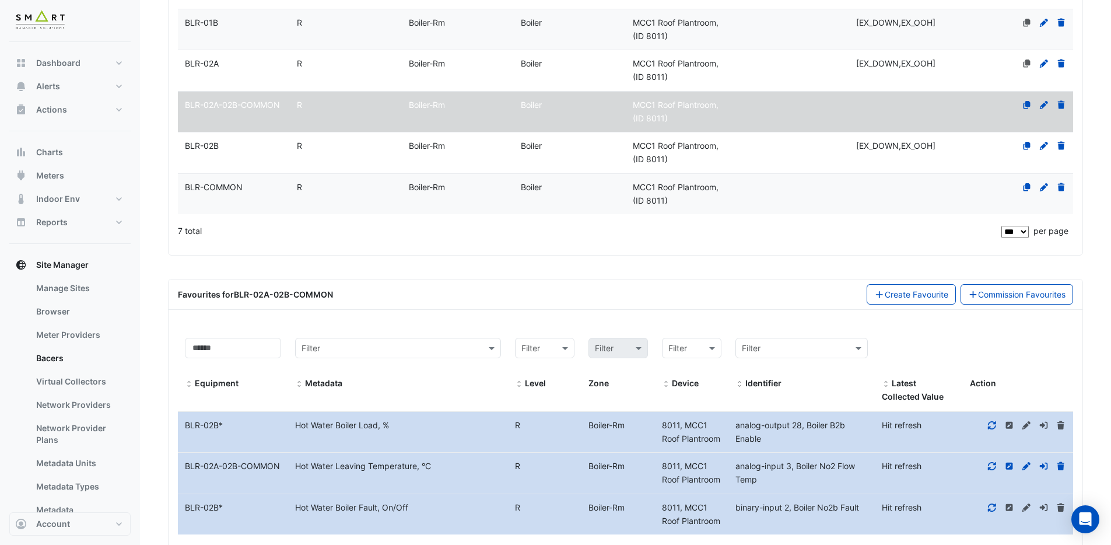
click at [266, 71] on div "BLR-02A" at bounding box center [234, 63] width 112 height 13
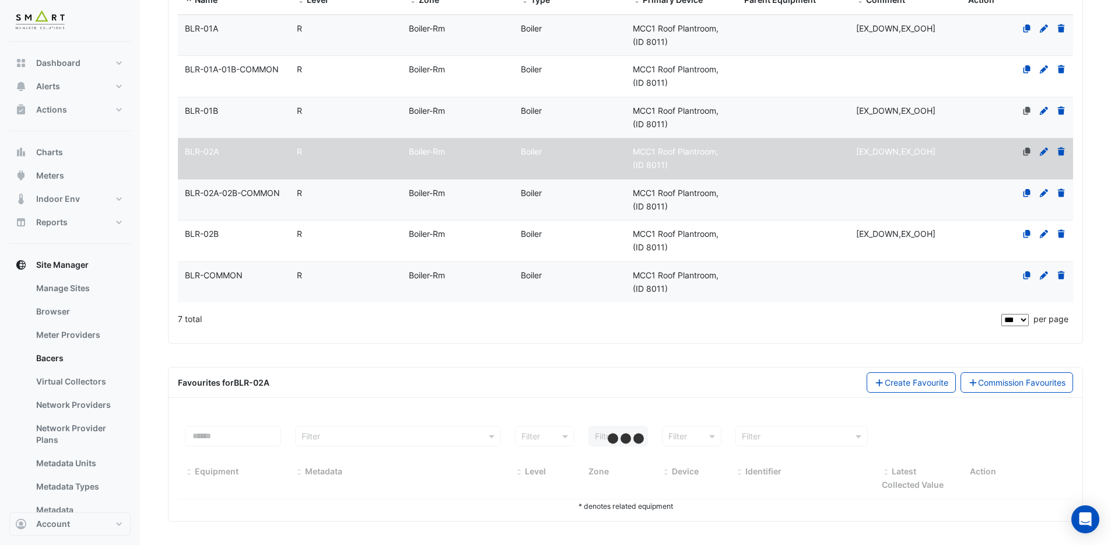
select select "***"
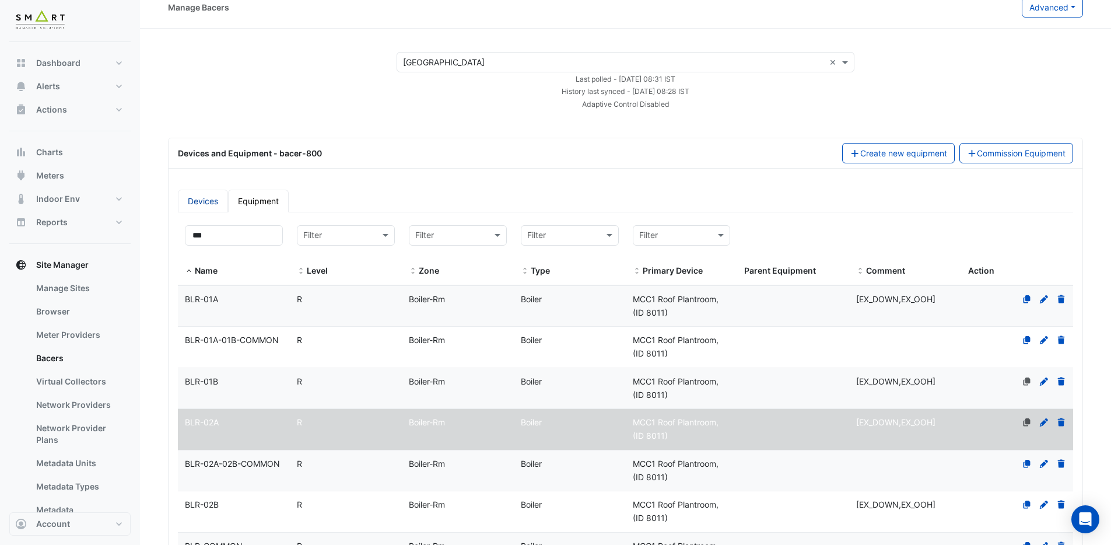
scroll to position [0, 0]
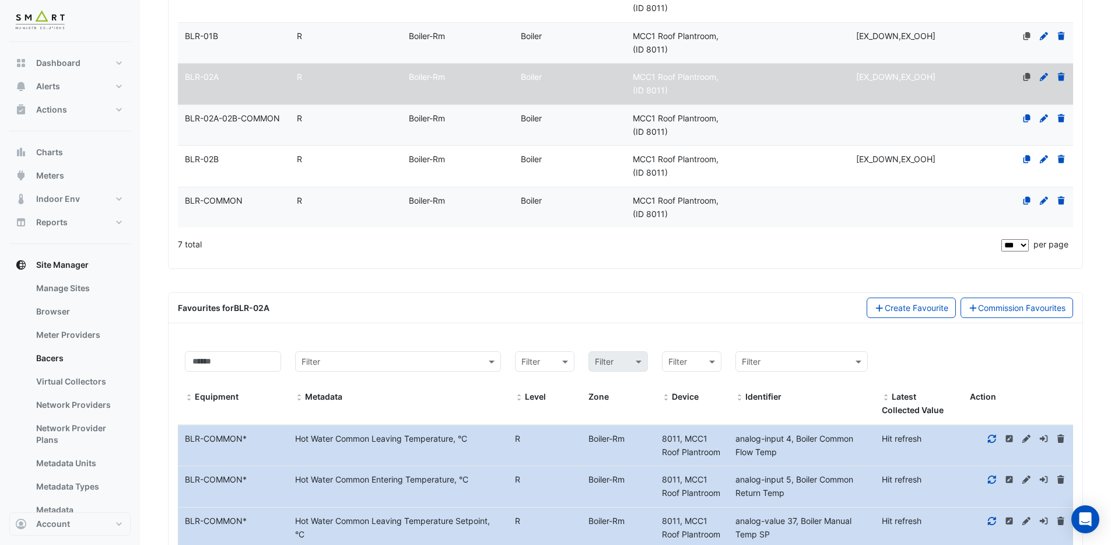
click at [256, 125] on div "BLR-02A-02B-COMMON" at bounding box center [234, 118] width 112 height 13
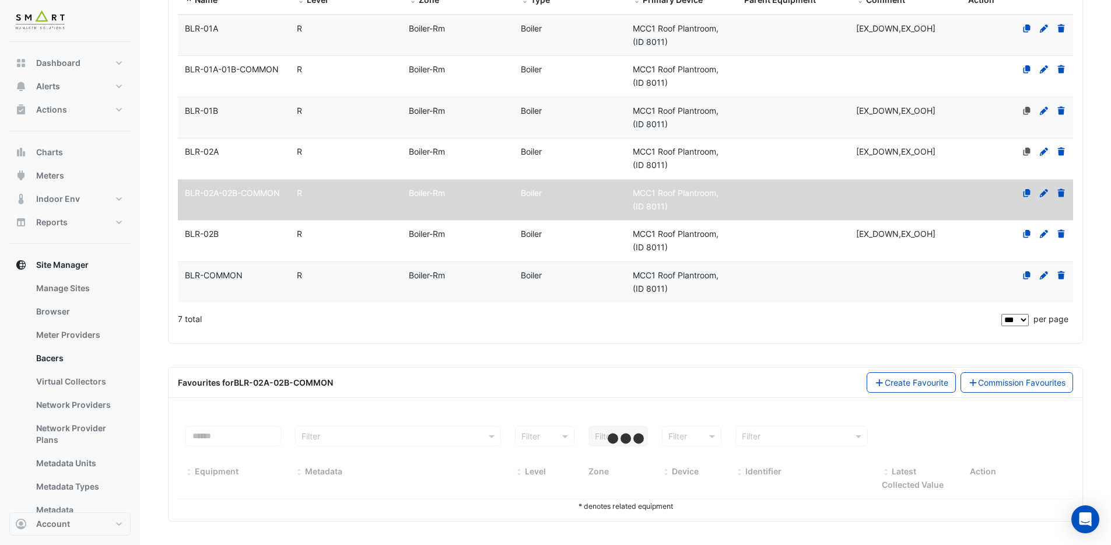
select select "***"
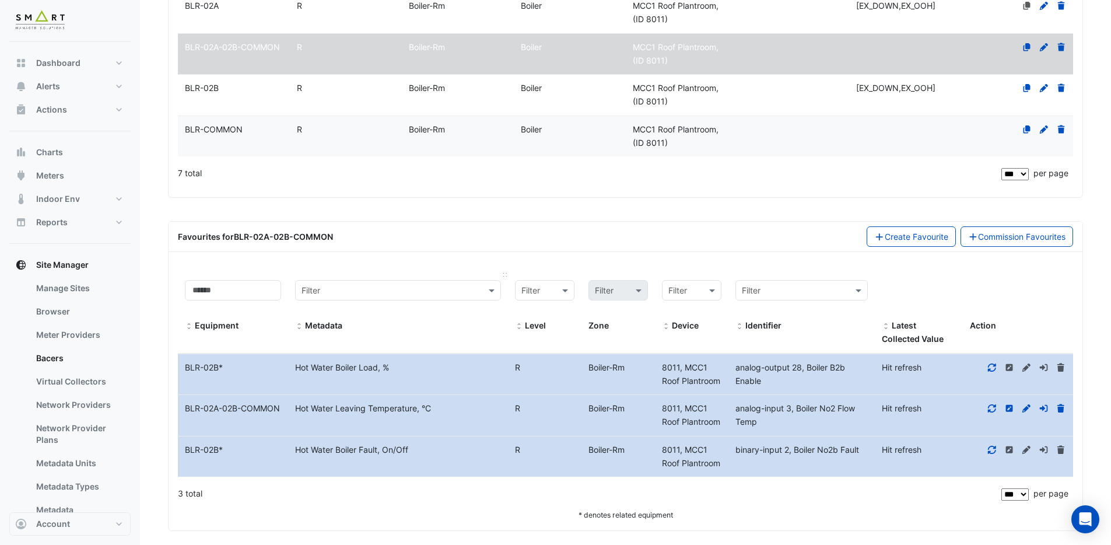
scroll to position [439, 0]
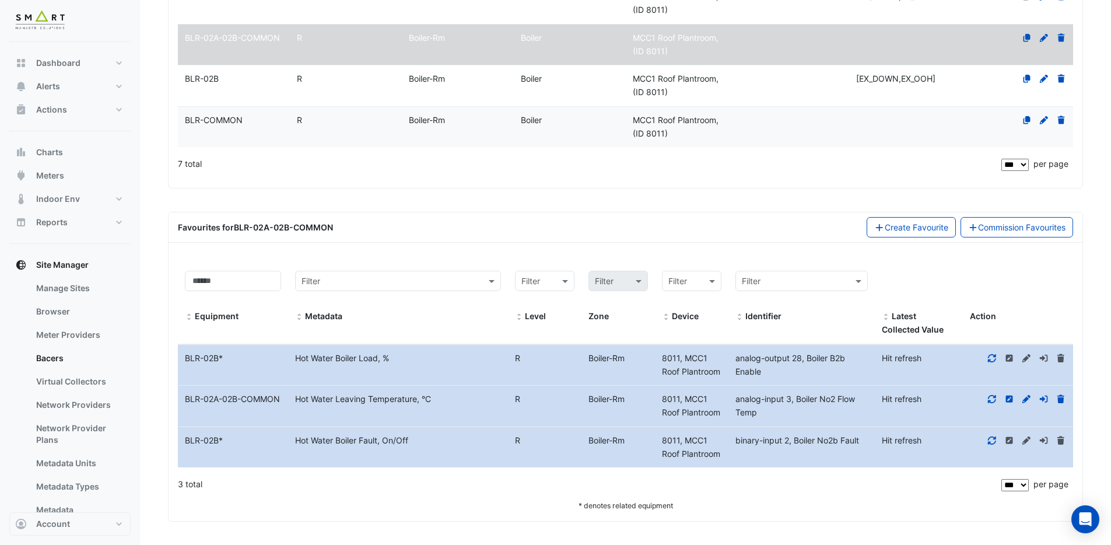
click at [261, 85] on div "BLR-02B" at bounding box center [234, 78] width 112 height 13
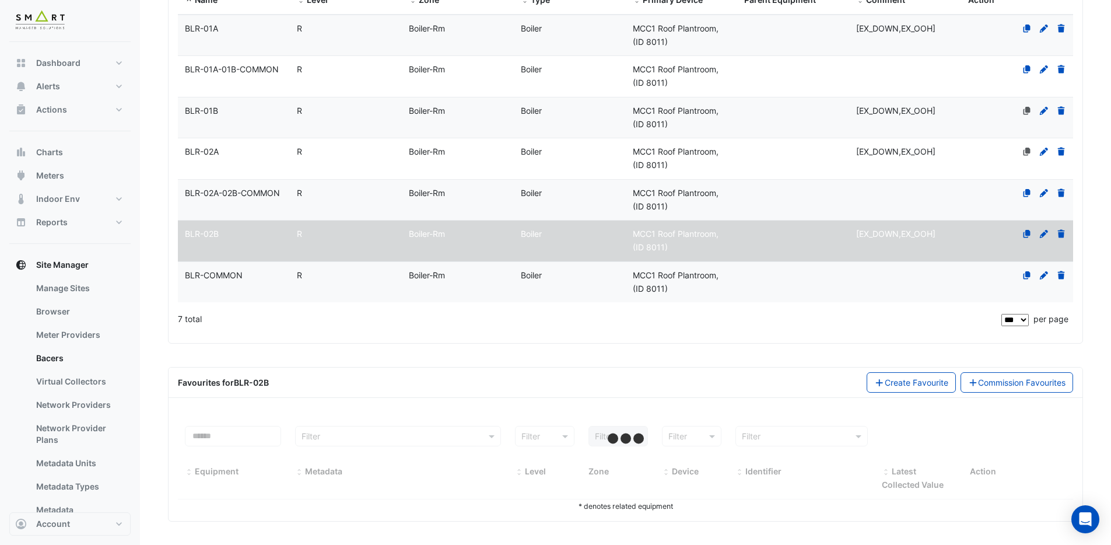
select select "***"
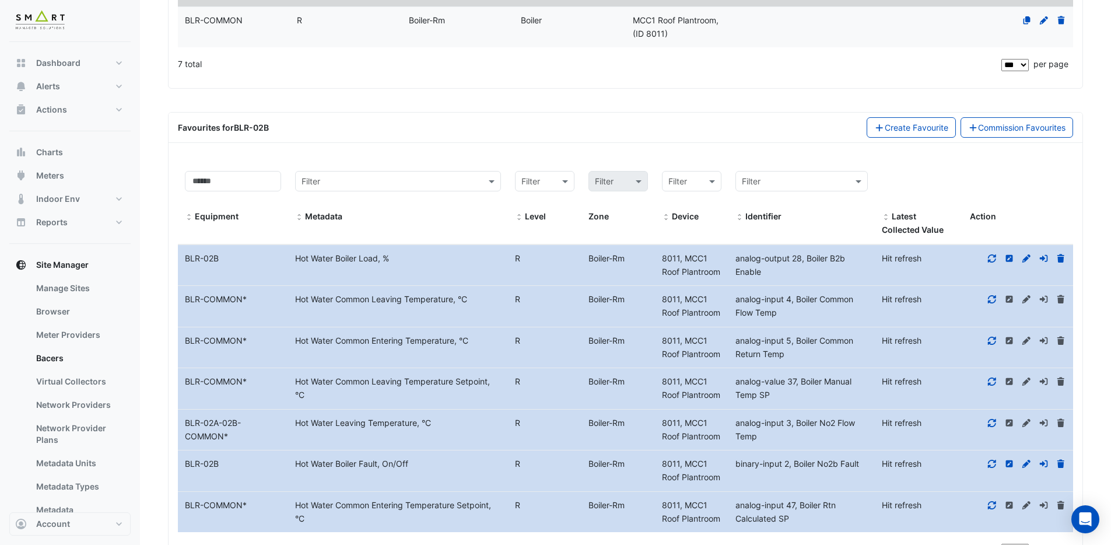
scroll to position [604, 0]
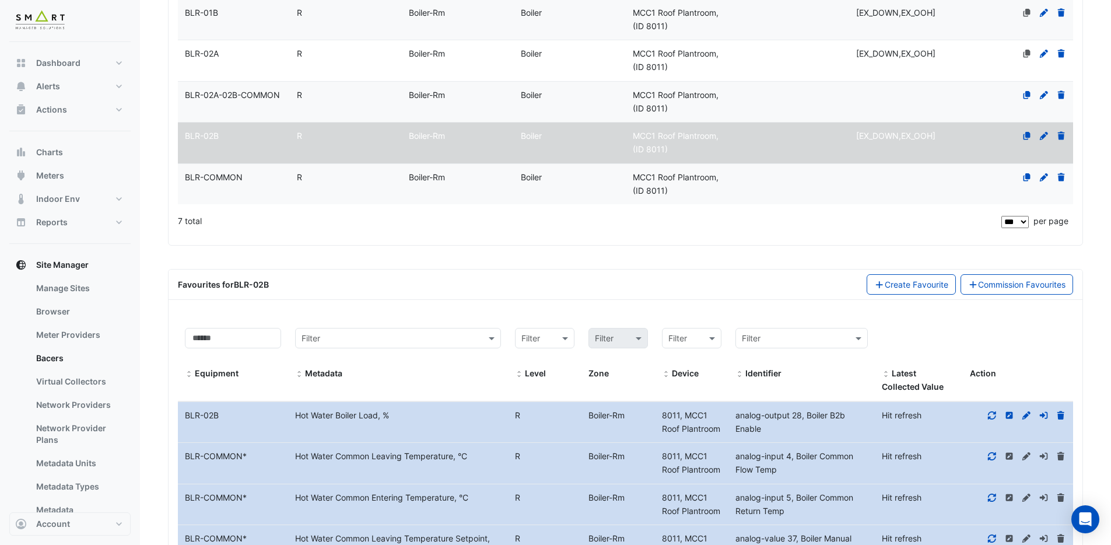
click at [254, 185] on datatable-body-cell "Name BLR-COMMON" at bounding box center [234, 184] width 112 height 41
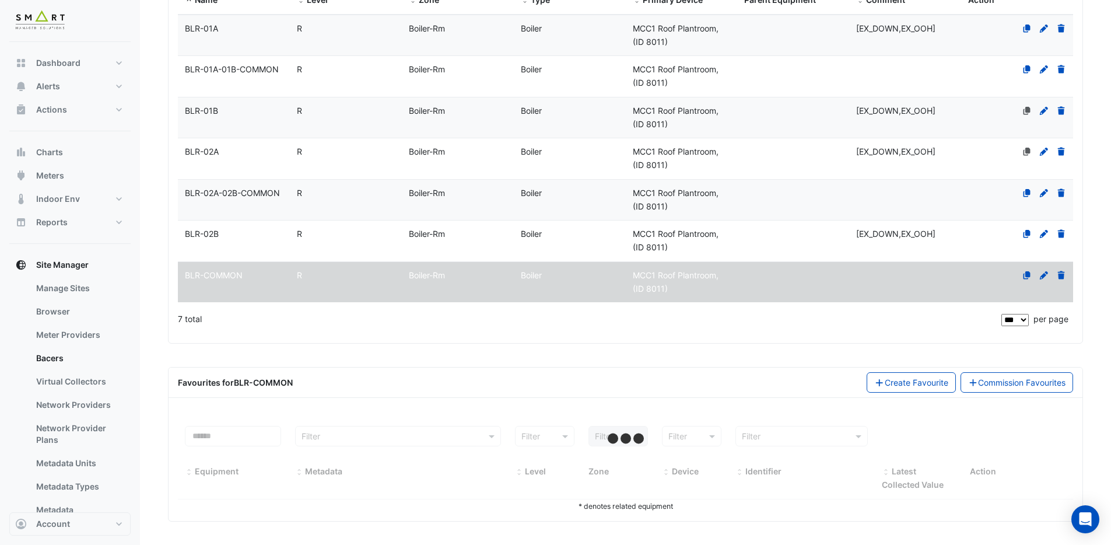
select select "***"
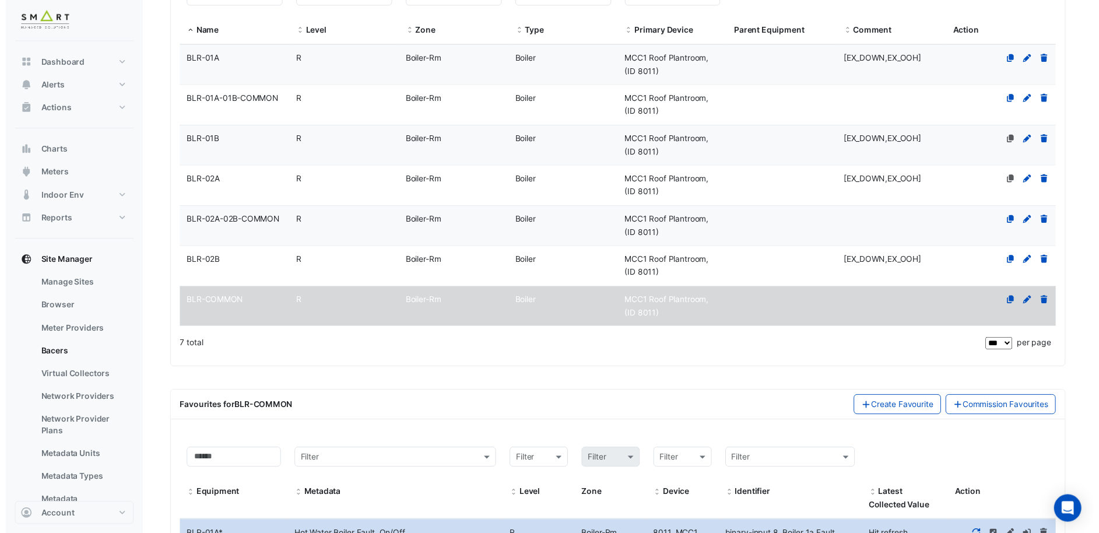
scroll to position [170, 0]
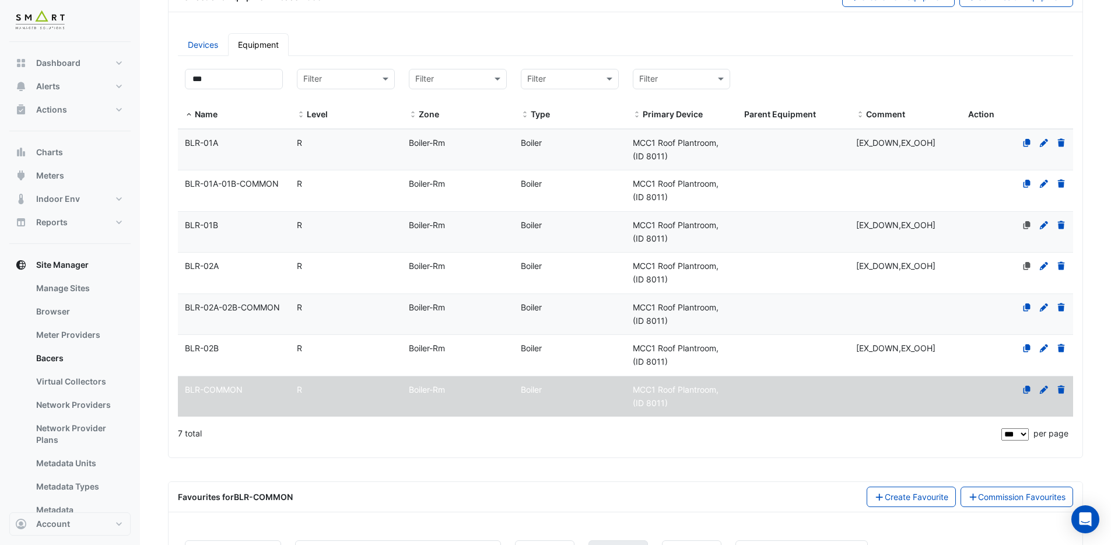
click at [744, 29] on div "Devices Equipment Filter by name: *** Filter by level: Filter Filter by zone: F…" at bounding box center [626, 240] width 914 height 433
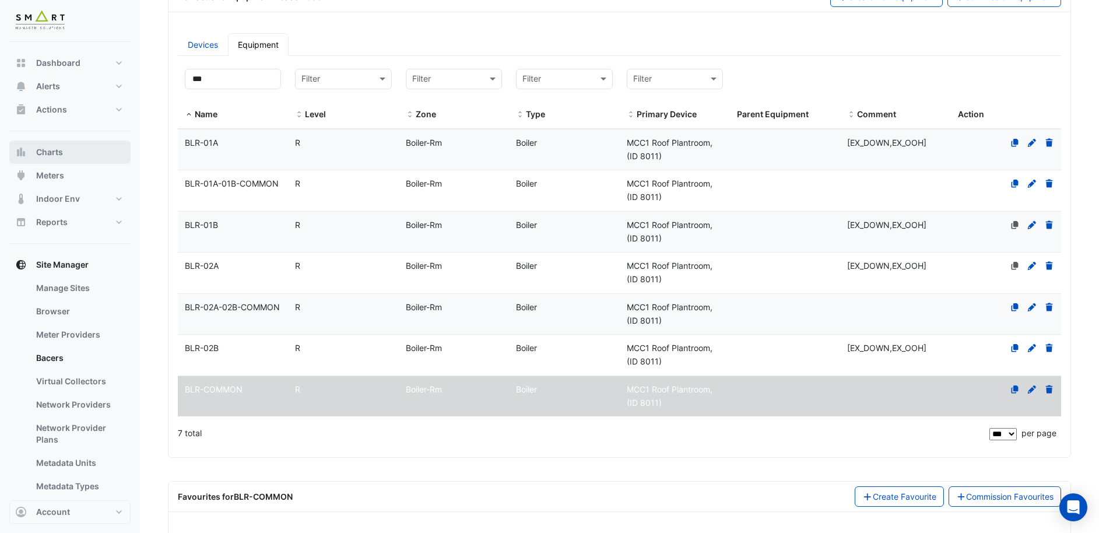
click at [61, 147] on span "Charts" at bounding box center [49, 152] width 27 height 12
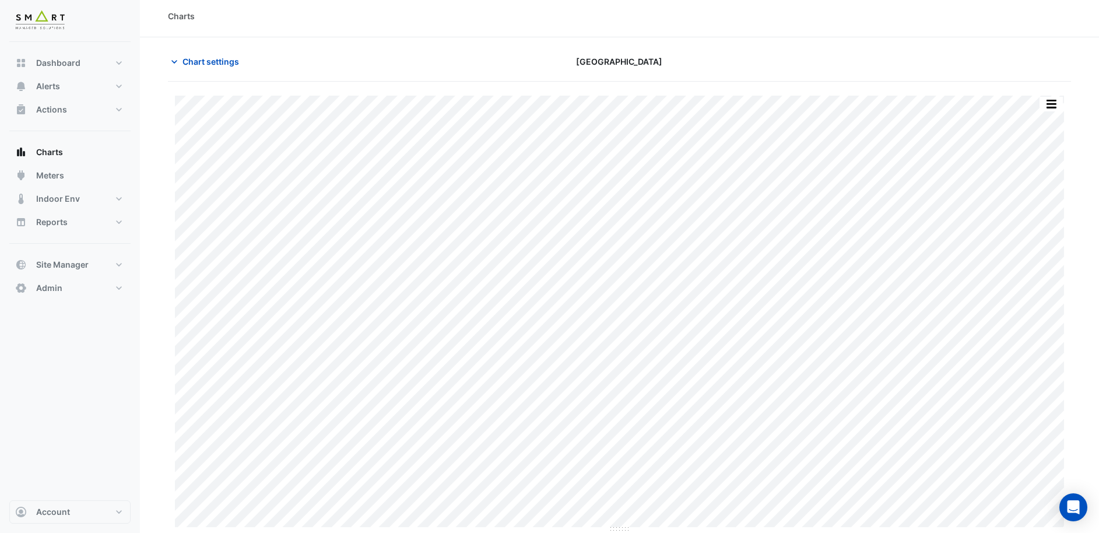
scroll to position [5, 0]
click at [196, 66] on span "Chart settings" at bounding box center [211, 61] width 57 height 12
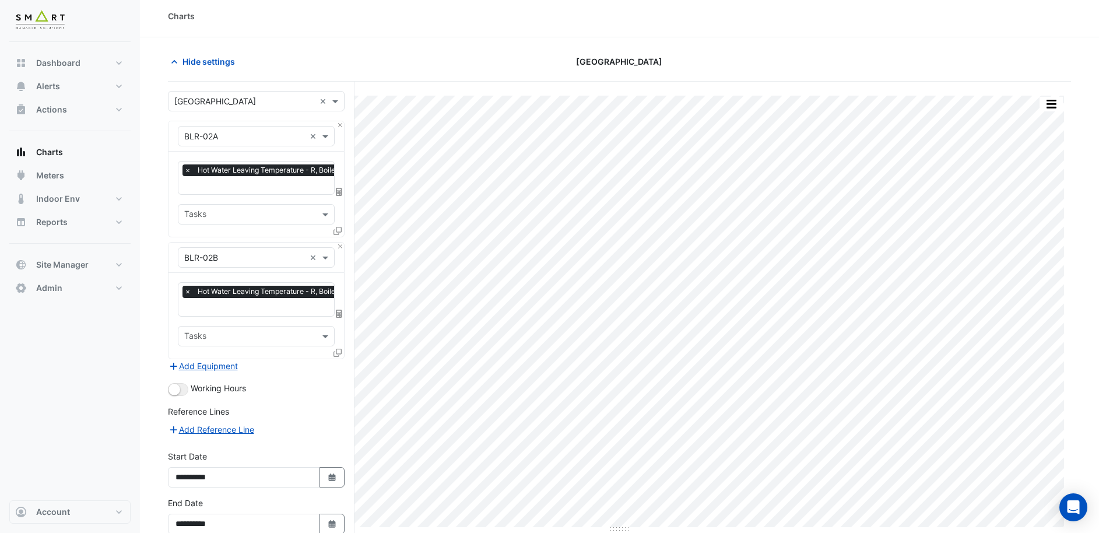
click at [224, 180] on input "text" at bounding box center [271, 186] width 174 height 12
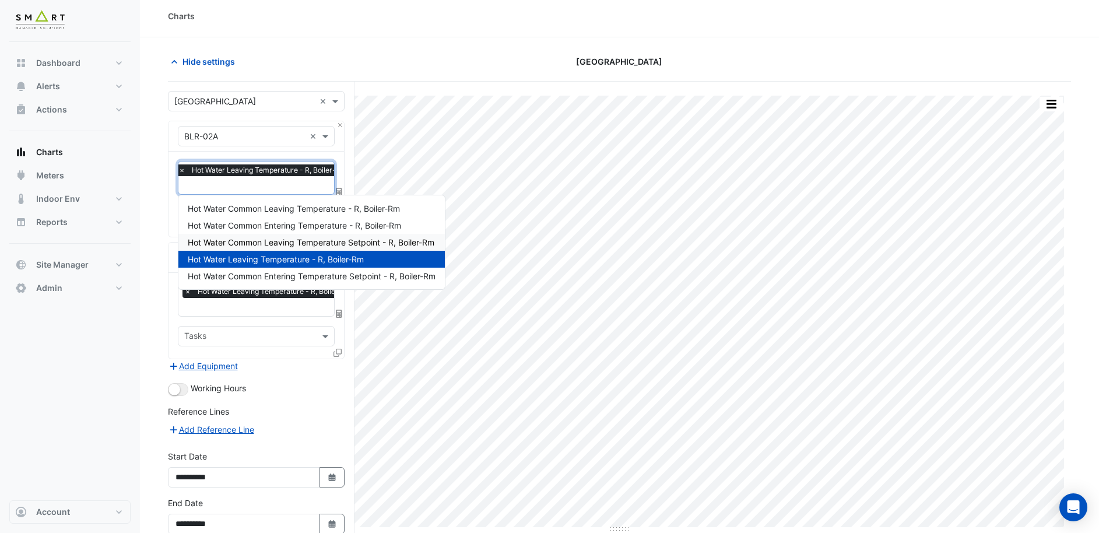
click at [169, 206] on div "× Hot Water Leaving Temperature - R, Boiler-Rm × Tasks" at bounding box center [257, 194] width 176 height 85
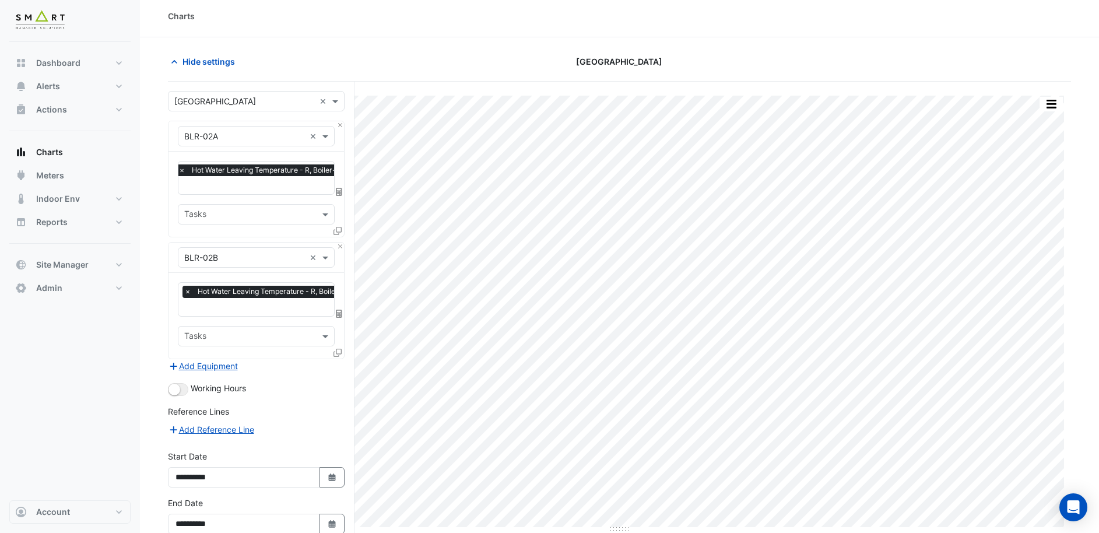
click at [212, 302] on input "text" at bounding box center [271, 308] width 174 height 12
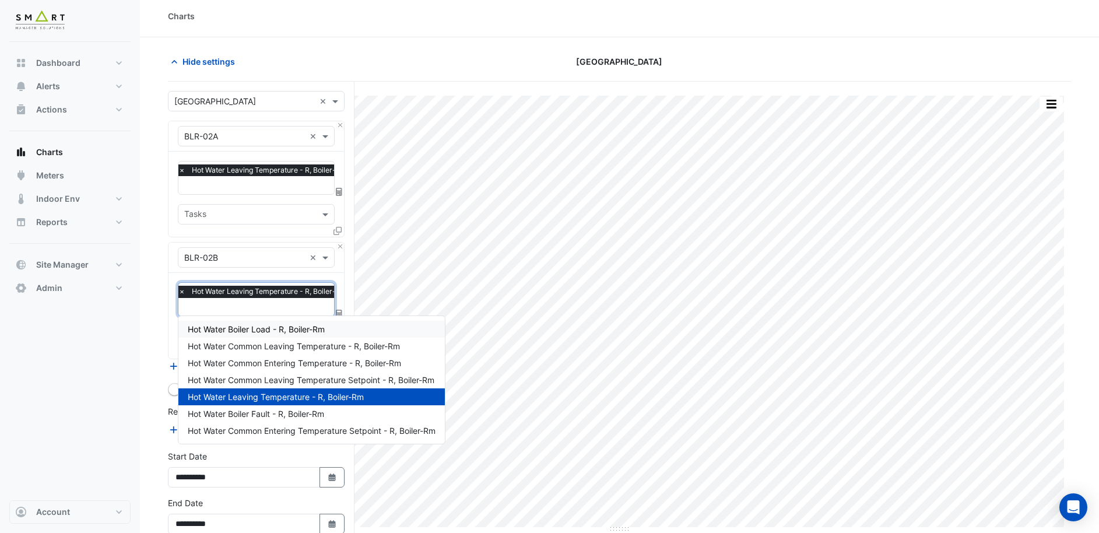
click at [267, 324] on span "Hot Water Boiler Load - R, Boiler-Rm" at bounding box center [256, 329] width 137 height 10
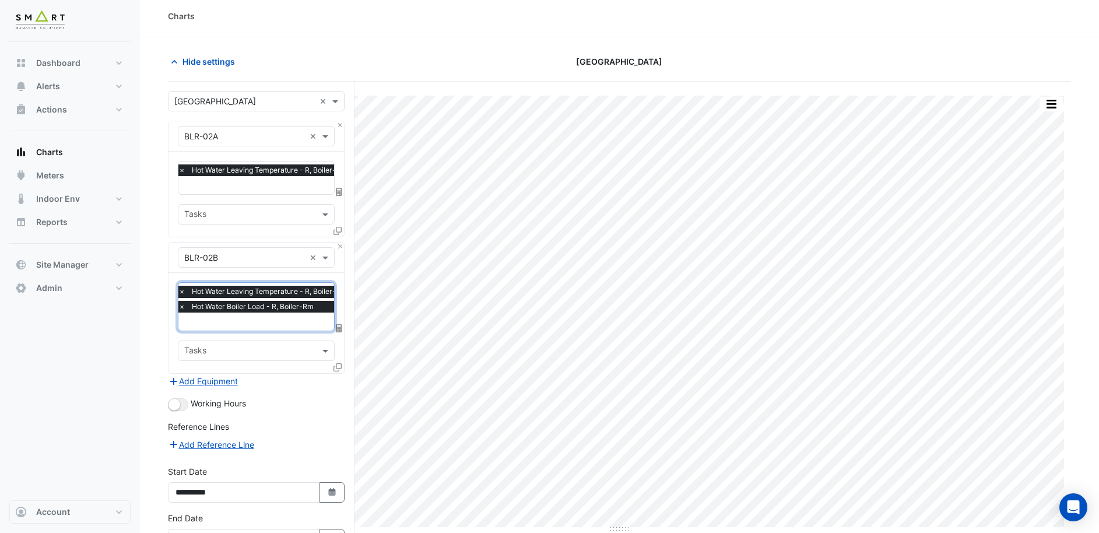
click at [339, 366] on icon at bounding box center [338, 367] width 8 height 8
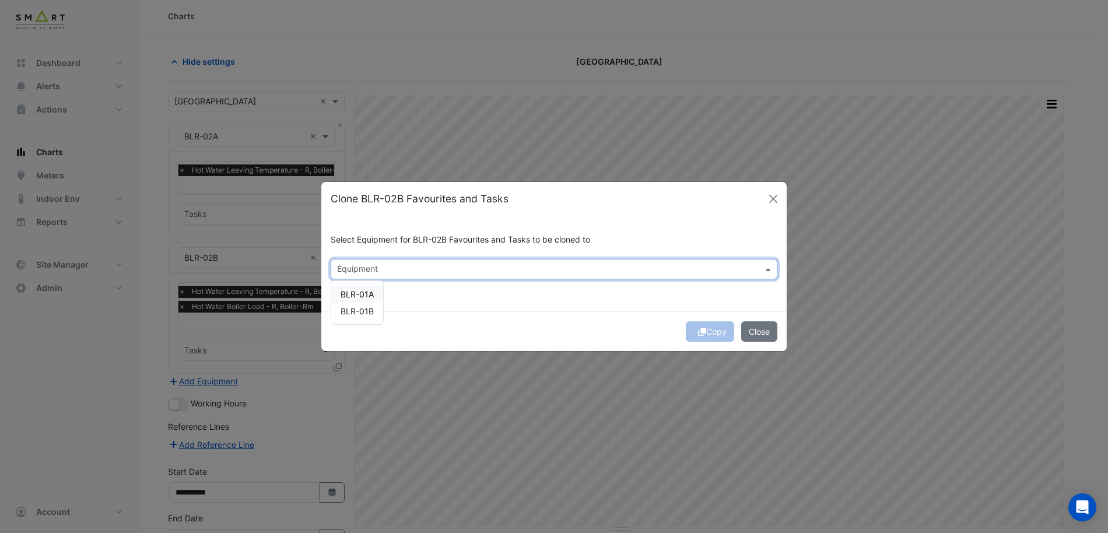
click at [425, 271] on input "text" at bounding box center [547, 270] width 420 height 12
click at [355, 295] on span "BLR-01A" at bounding box center [357, 294] width 33 height 10
drag, startPoint x: 362, startPoint y: 313, endPoint x: 374, endPoint y: 314, distance: 12.9
click at [362, 313] on span "BLR-01B" at bounding box center [357, 311] width 33 height 10
drag, startPoint x: 397, startPoint y: 300, endPoint x: 446, endPoint y: 307, distance: 49.5
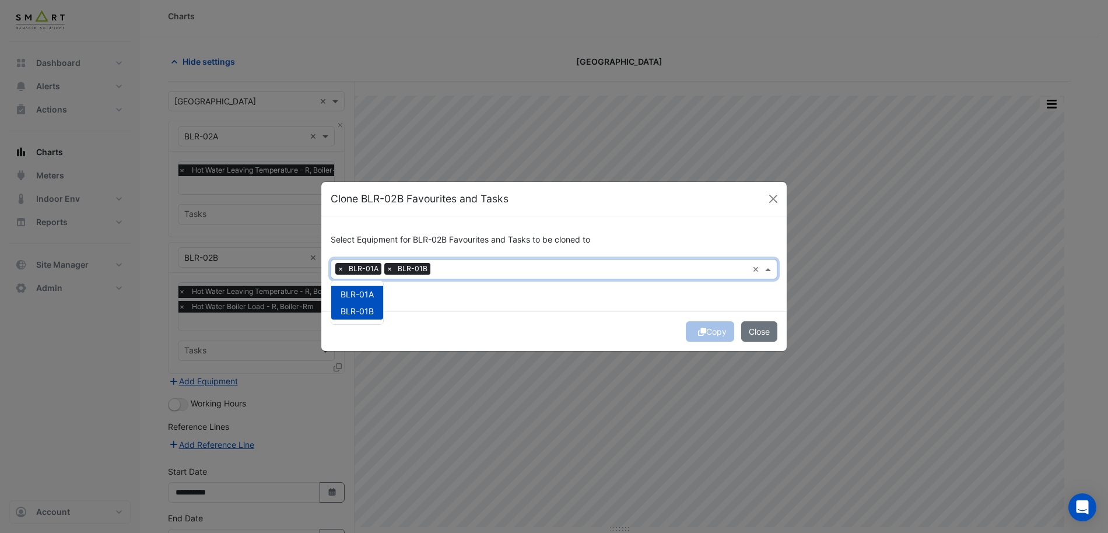
click at [400, 300] on div "Select Equipment for BLR-02B Favourites and Tasks to be cloned to × BLR-01A × B…" at bounding box center [553, 263] width 465 height 95
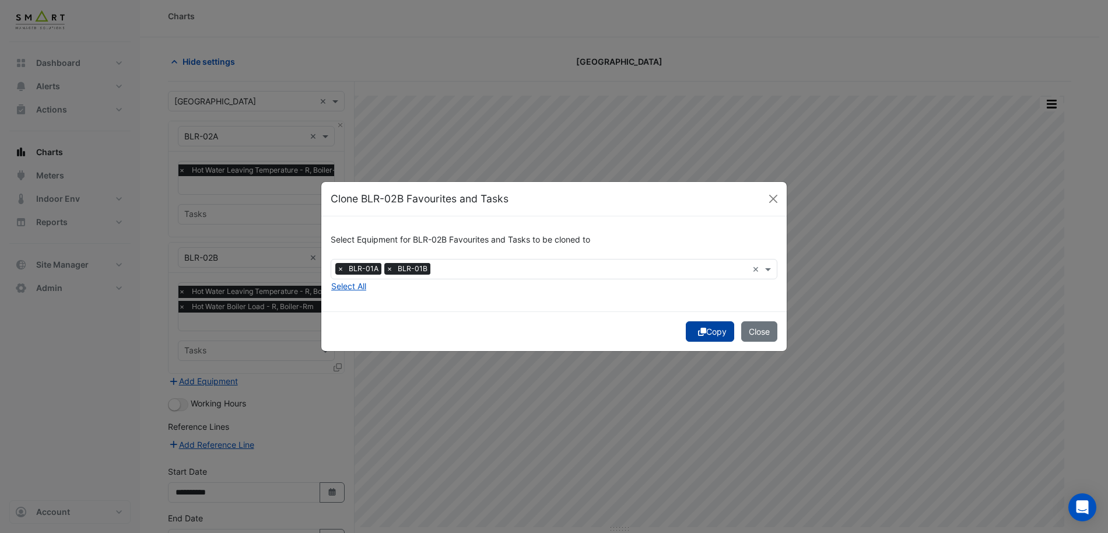
click at [714, 334] on button "Copy" at bounding box center [710, 331] width 48 height 20
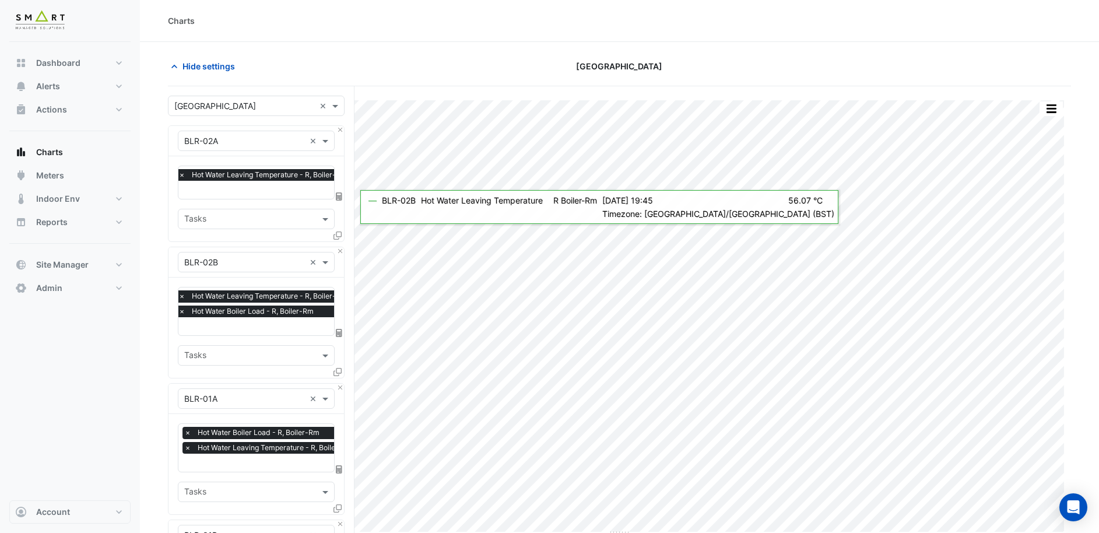
scroll to position [336, 0]
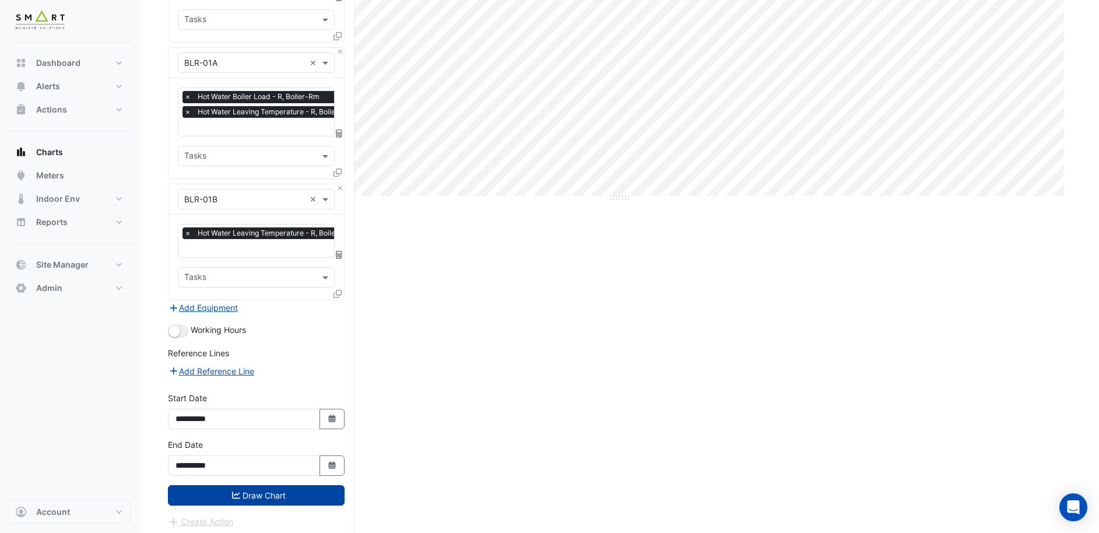
click at [265, 492] on button "Draw Chart" at bounding box center [256, 495] width 177 height 20
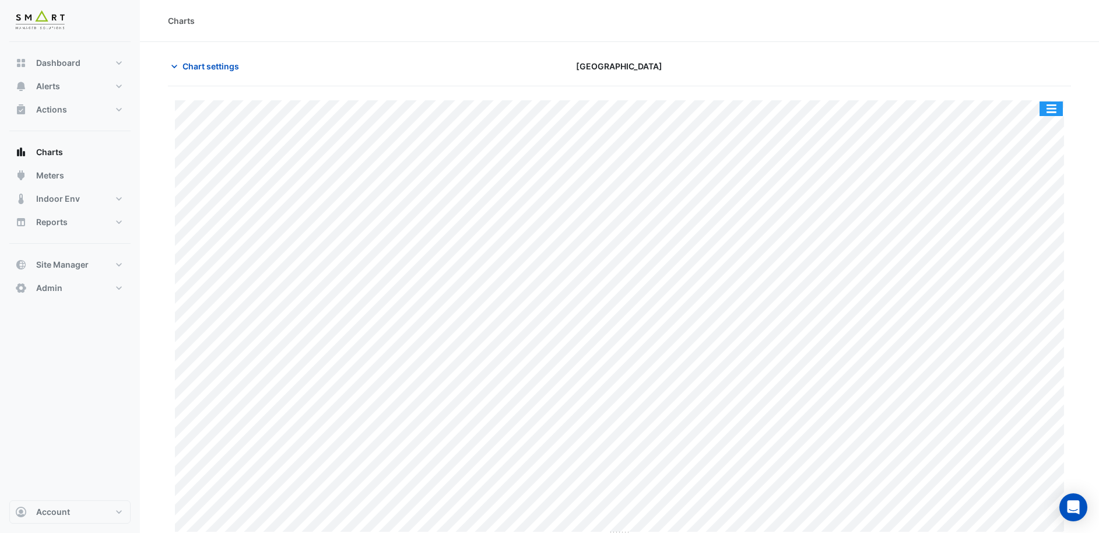
click at [1050, 106] on button "button" at bounding box center [1051, 108] width 23 height 15
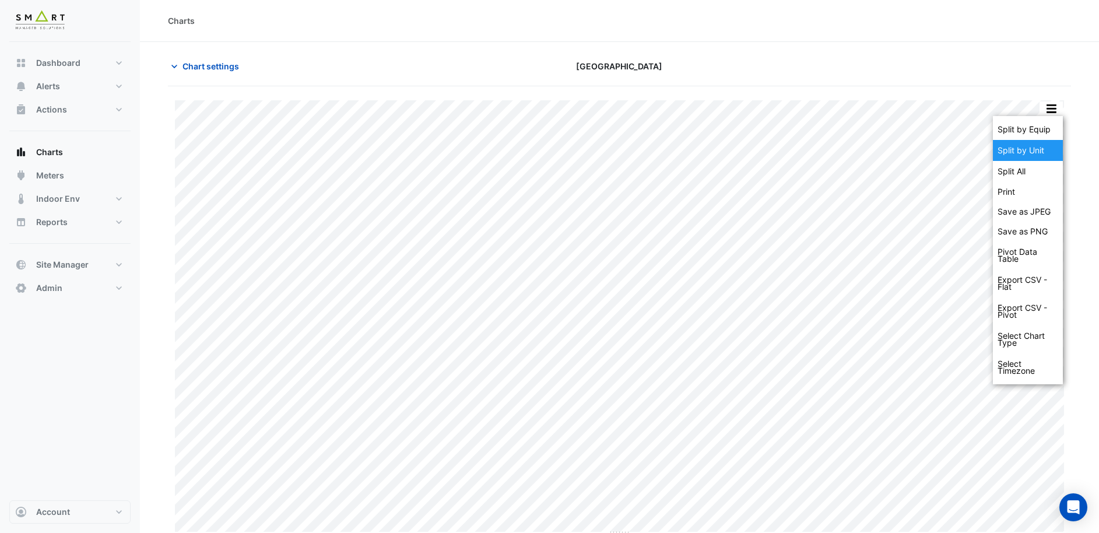
click at [1027, 148] on div "Split by Unit" at bounding box center [1028, 150] width 70 height 21
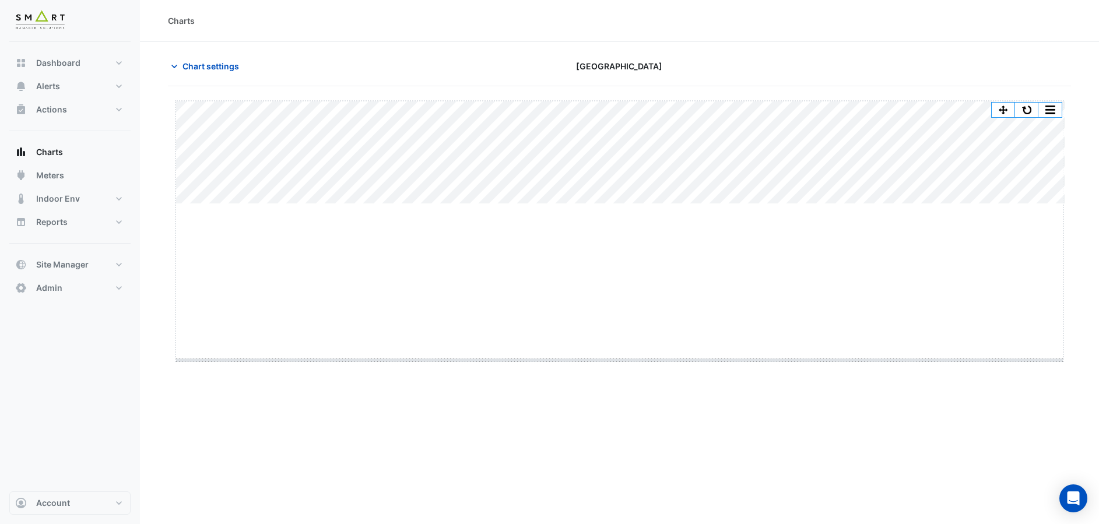
drag, startPoint x: 620, startPoint y: 202, endPoint x: 592, endPoint y: 360, distance: 159.9
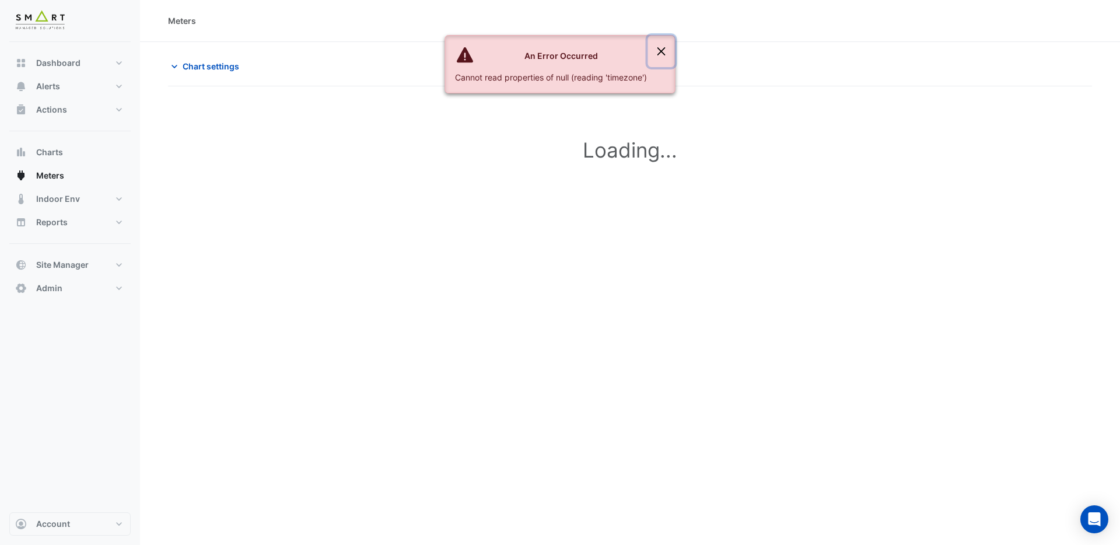
click at [664, 51] on button "Close" at bounding box center [661, 51] width 27 height 31
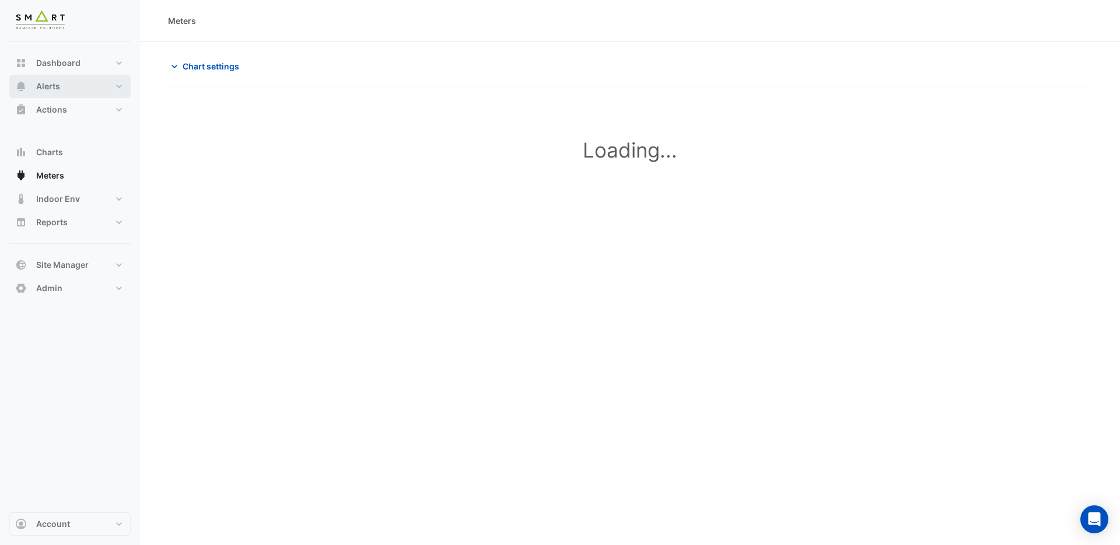
click at [51, 87] on span "Alerts" at bounding box center [48, 86] width 24 height 12
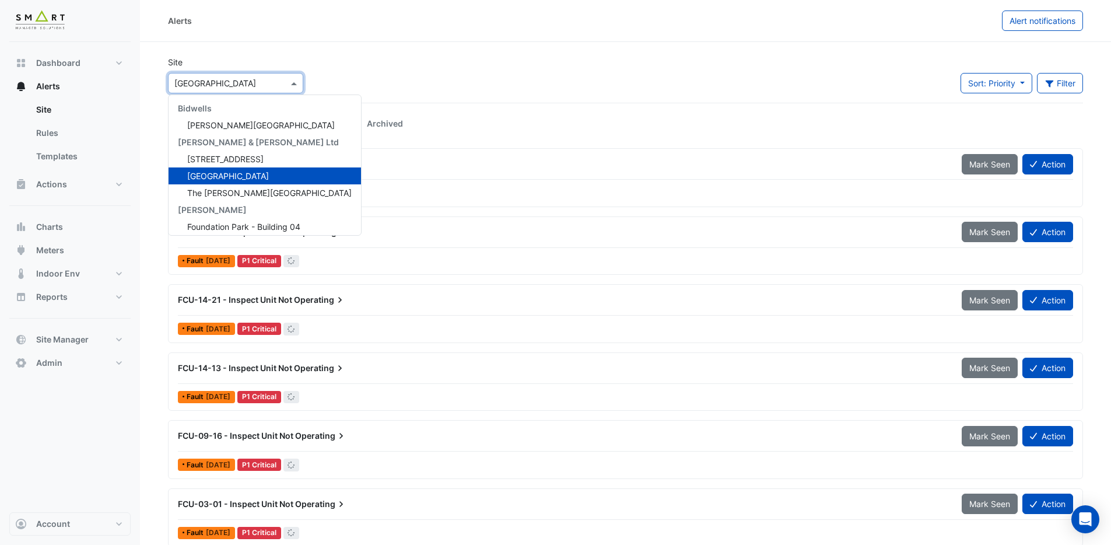
click at [202, 82] on input "text" at bounding box center [223, 84] width 99 height 12
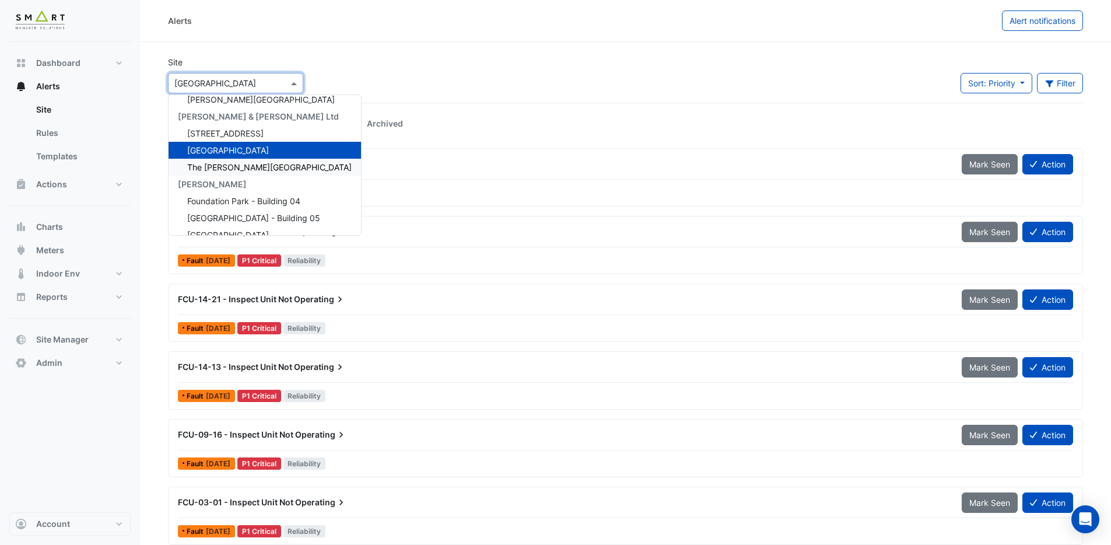
scroll to position [38, 0]
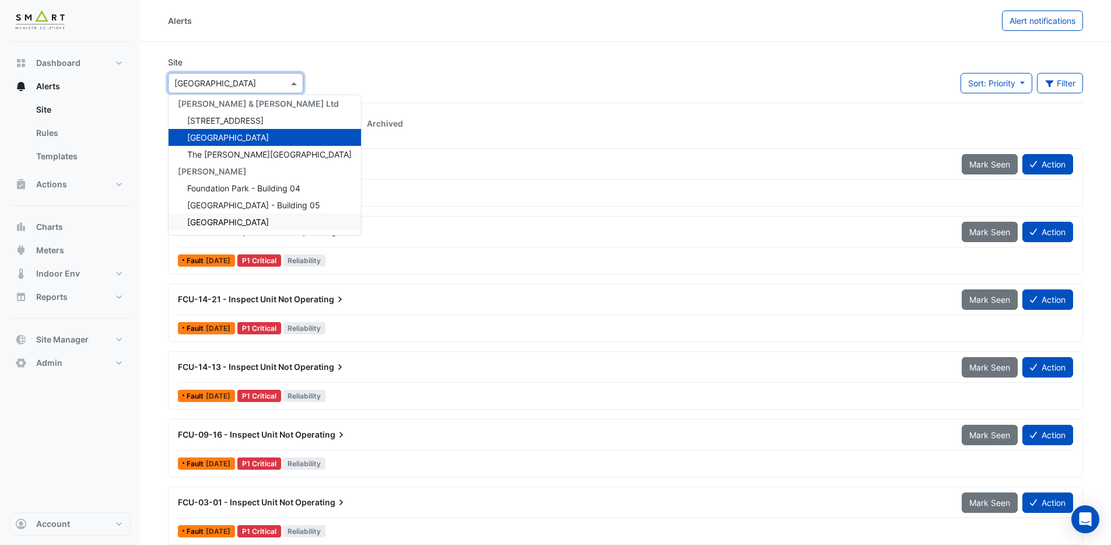
click at [233, 213] on div "Marble Arch Place" at bounding box center [265, 221] width 192 height 17
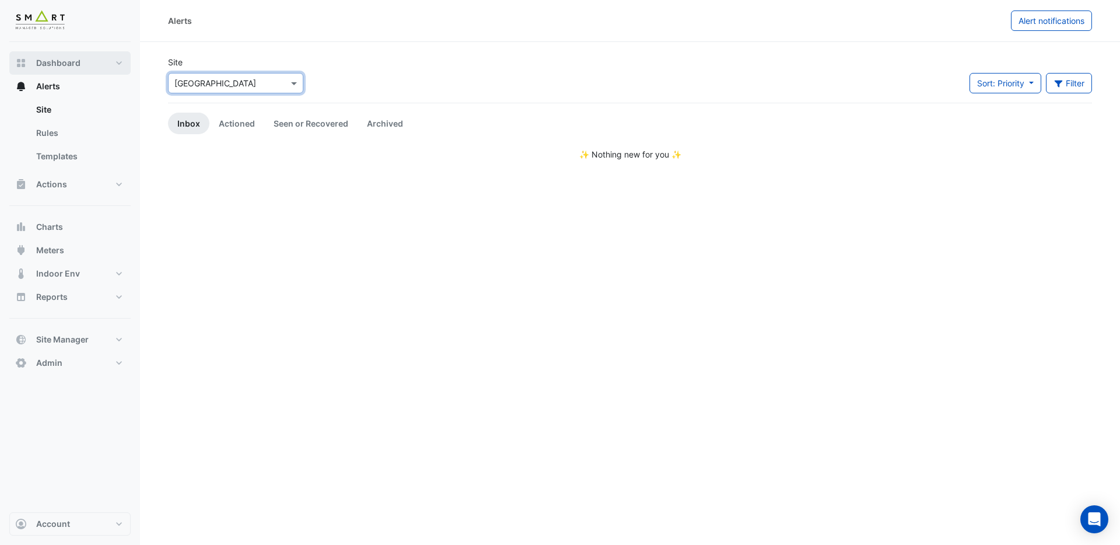
click at [67, 64] on span "Dashboard" at bounding box center [58, 63] width 44 height 12
select select "***"
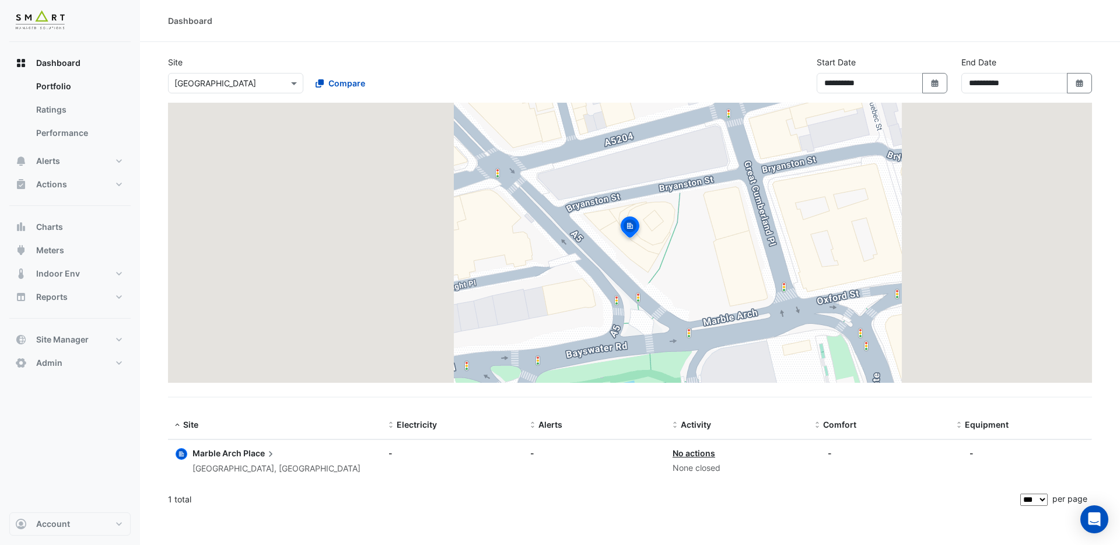
click at [210, 452] on span "Marble Arch" at bounding box center [216, 453] width 49 height 10
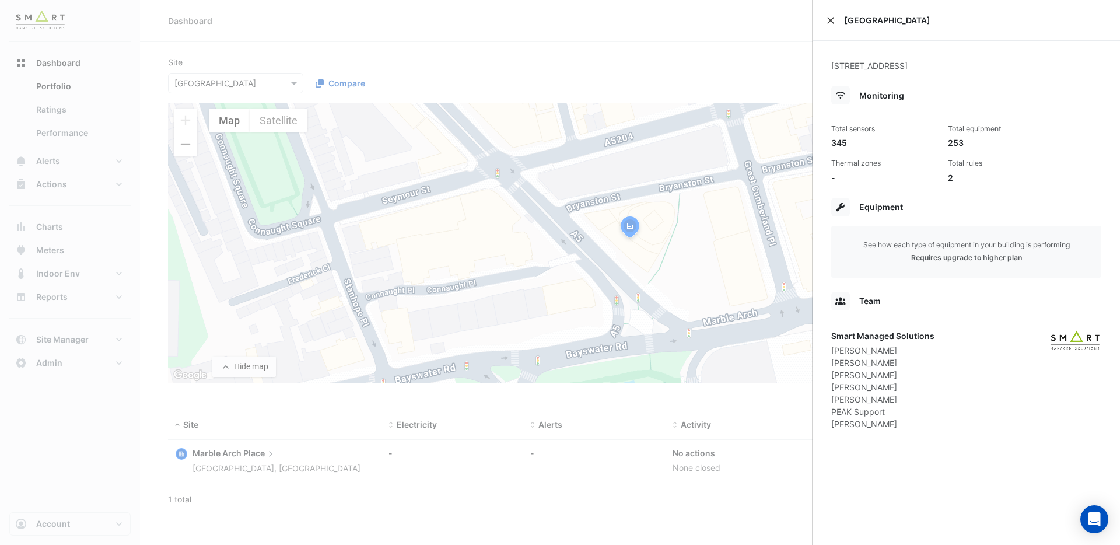
click at [829, 22] on button "Close" at bounding box center [830, 20] width 8 height 8
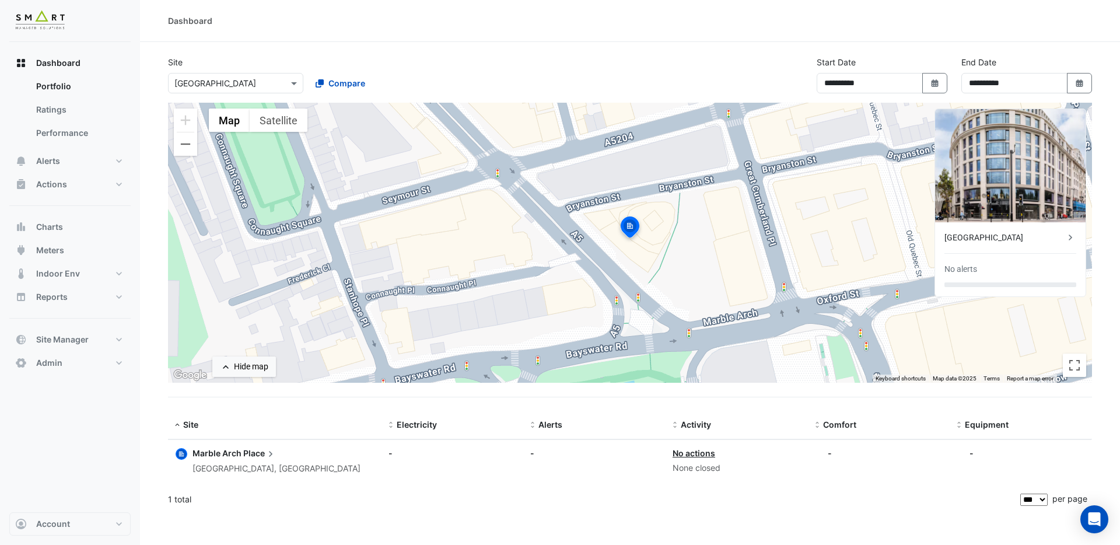
click at [801, 31] on div "Dashboard" at bounding box center [630, 21] width 980 height 42
click at [72, 344] on span "Site Manager" at bounding box center [62, 340] width 52 height 12
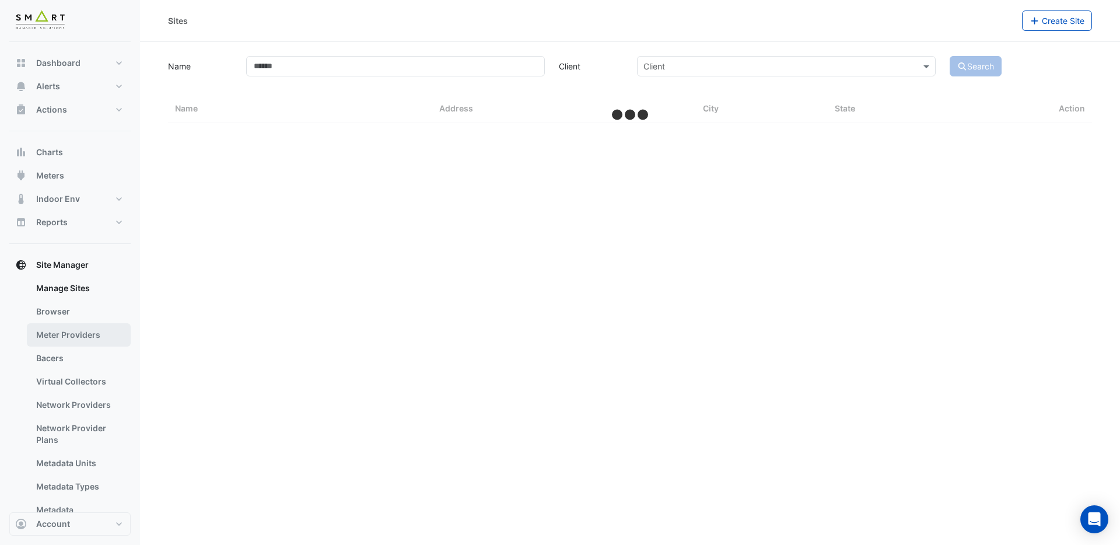
select select "***"
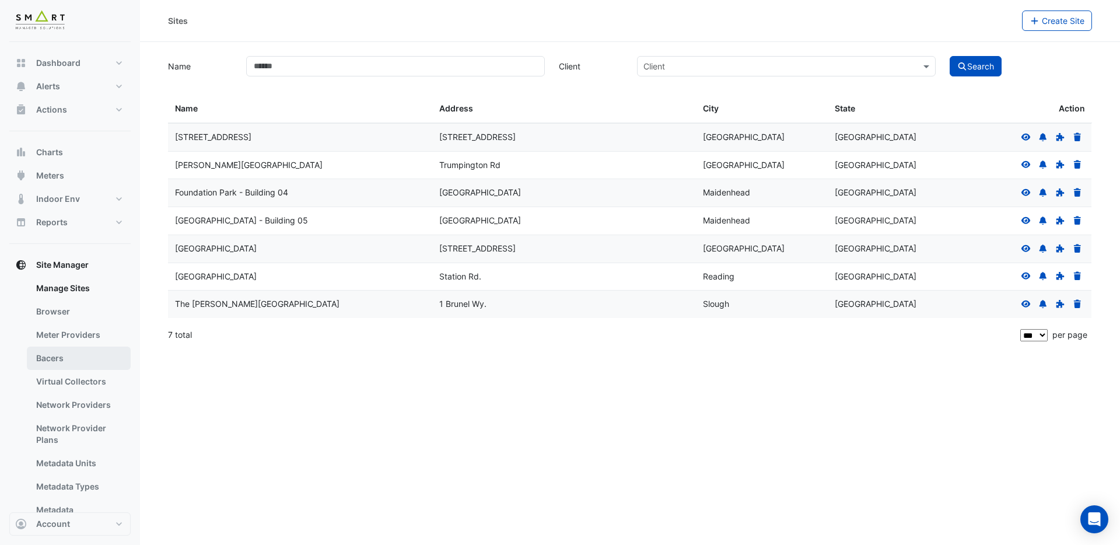
click at [68, 363] on link "Bacers" at bounding box center [79, 357] width 104 height 23
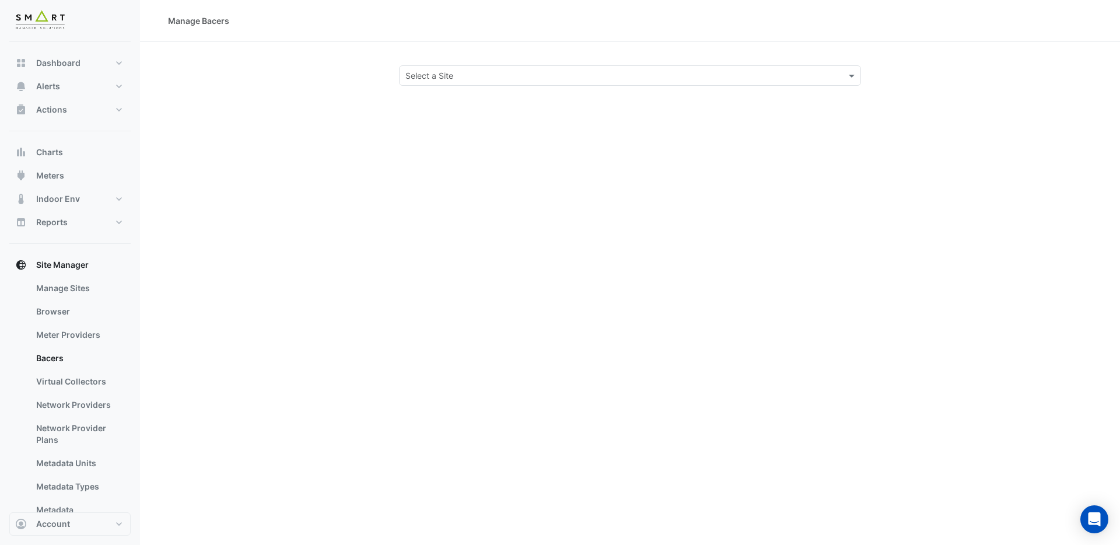
click at [437, 73] on input "text" at bounding box center [618, 76] width 426 height 12
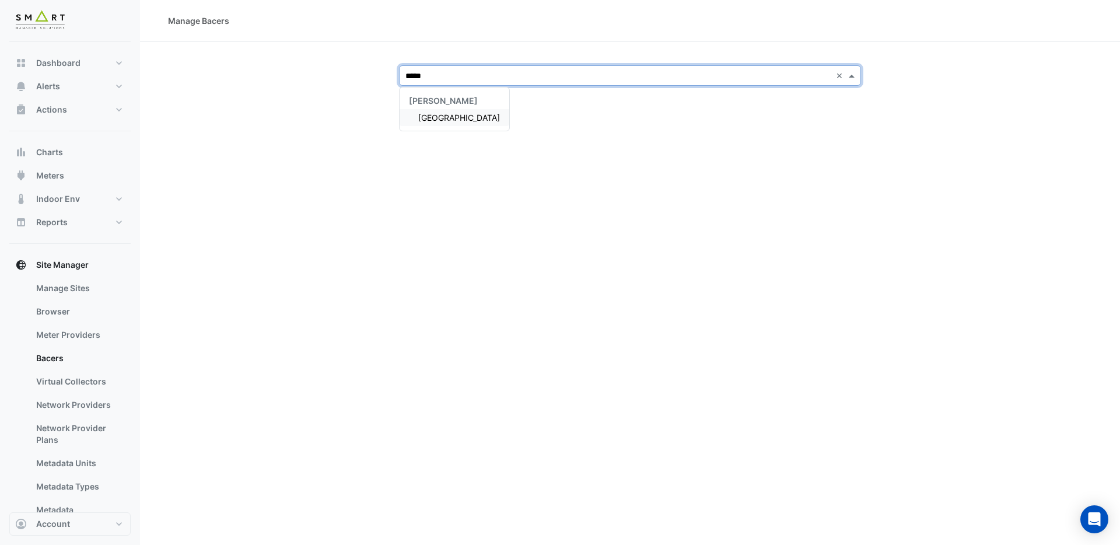
type input "******"
click at [462, 113] on span "Marble Arch Place" at bounding box center [459, 118] width 82 height 10
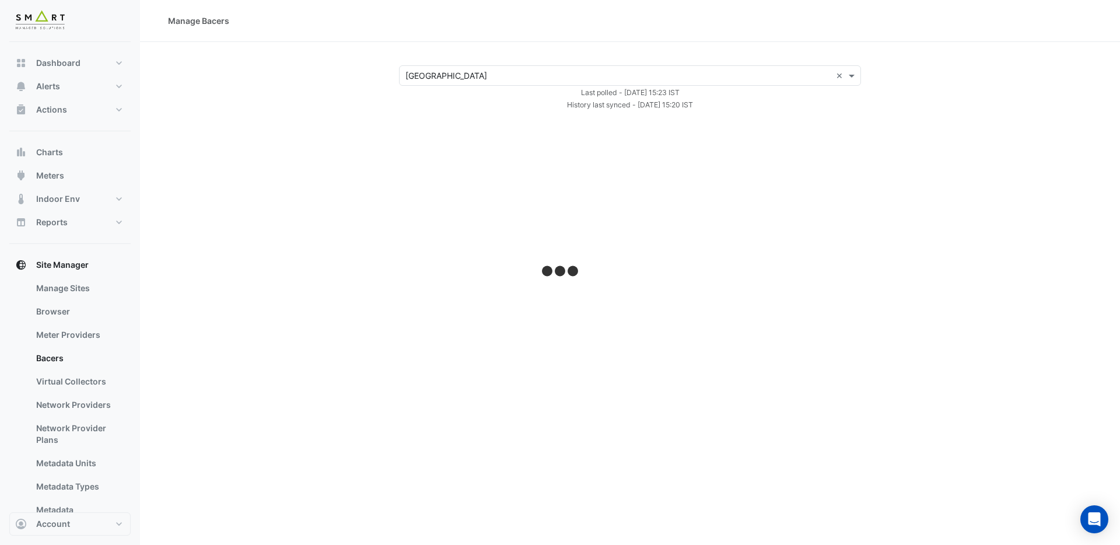
select select "***"
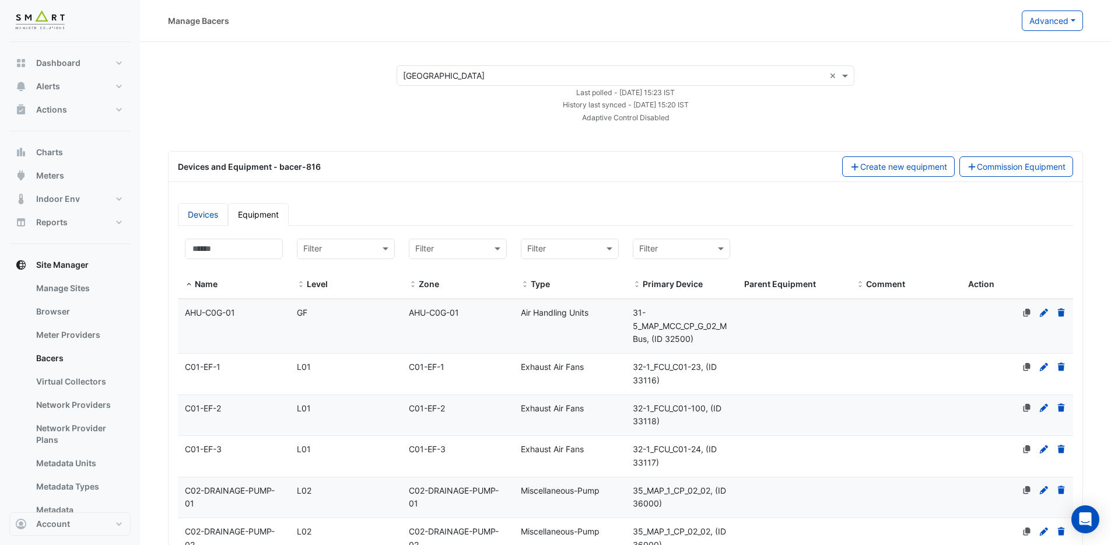
click at [208, 219] on link "Devices" at bounding box center [203, 214] width 50 height 23
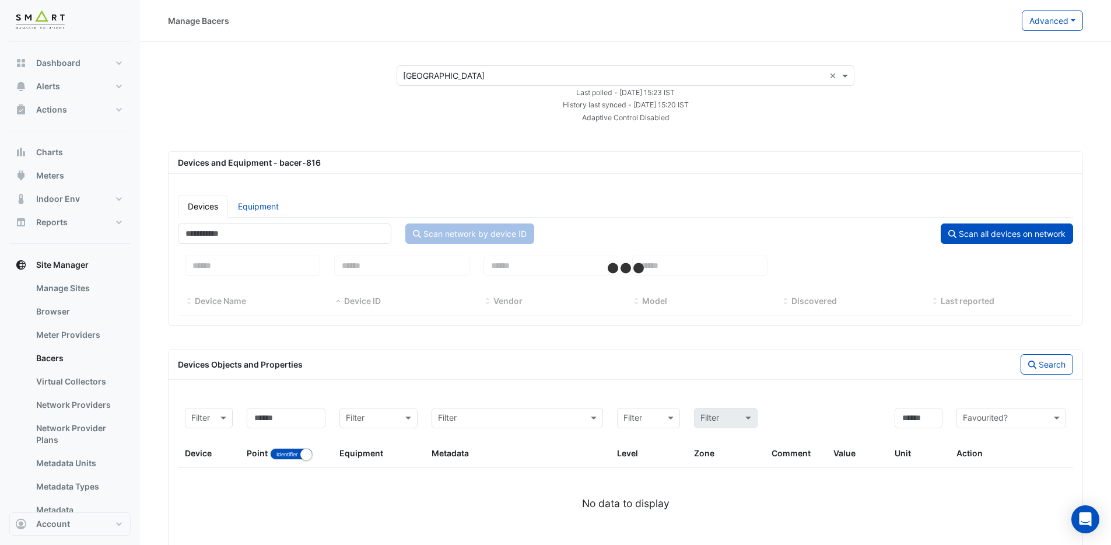
select select "***"
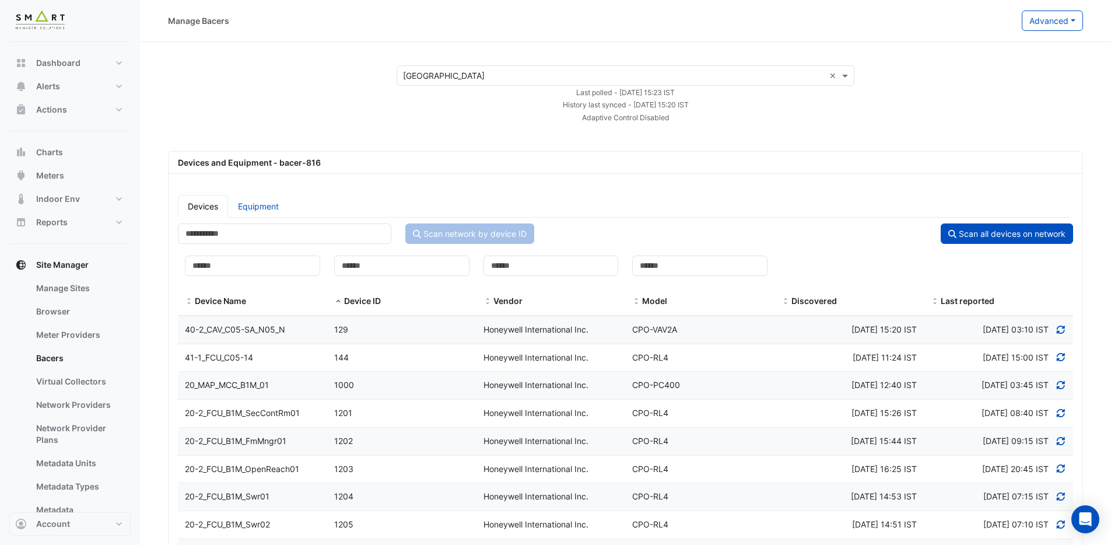
click at [503, 70] on input "text" at bounding box center [614, 76] width 422 height 12
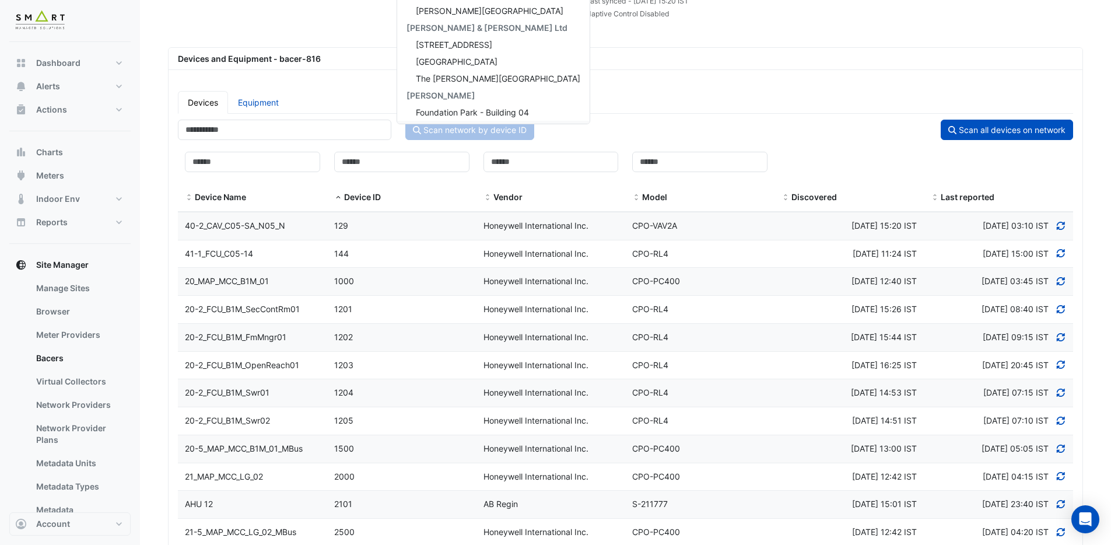
scroll to position [1, 0]
click at [472, 12] on div "Bidwell House" at bounding box center [493, 13] width 192 height 17
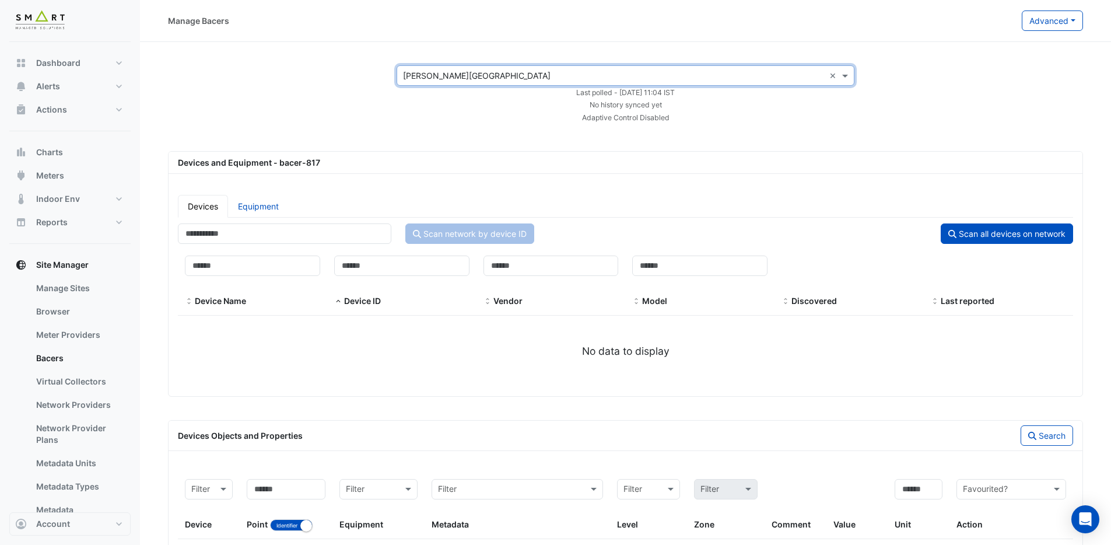
click at [787, 137] on app-bacers "× Bidwell House × Last polled - Thu 25-Sep-2025 11:04 IST No history synced yet…" at bounding box center [625, 342] width 915 height 555
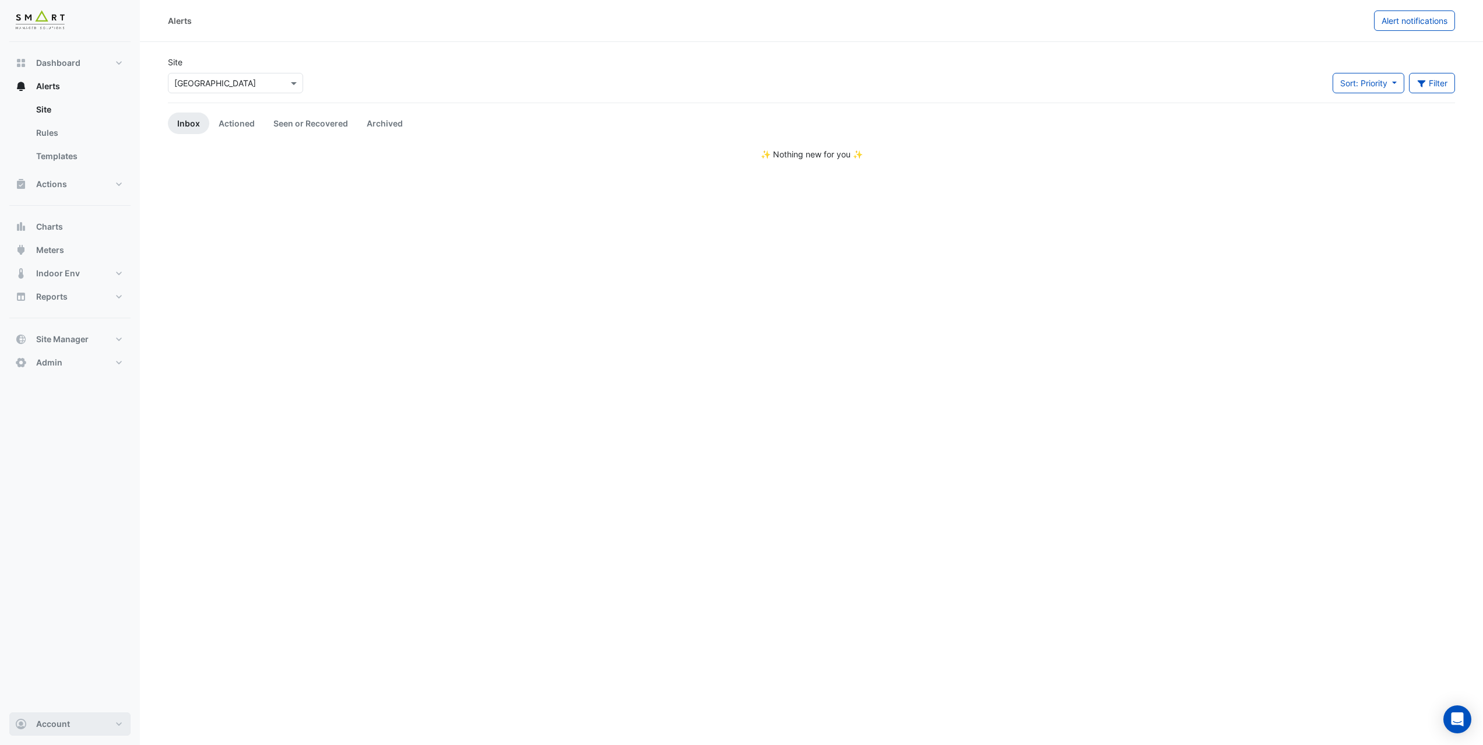
click at [113, 731] on button "Account" at bounding box center [69, 724] width 121 height 23
click at [75, 688] on link "Sign Out" at bounding box center [70, 694] width 111 height 23
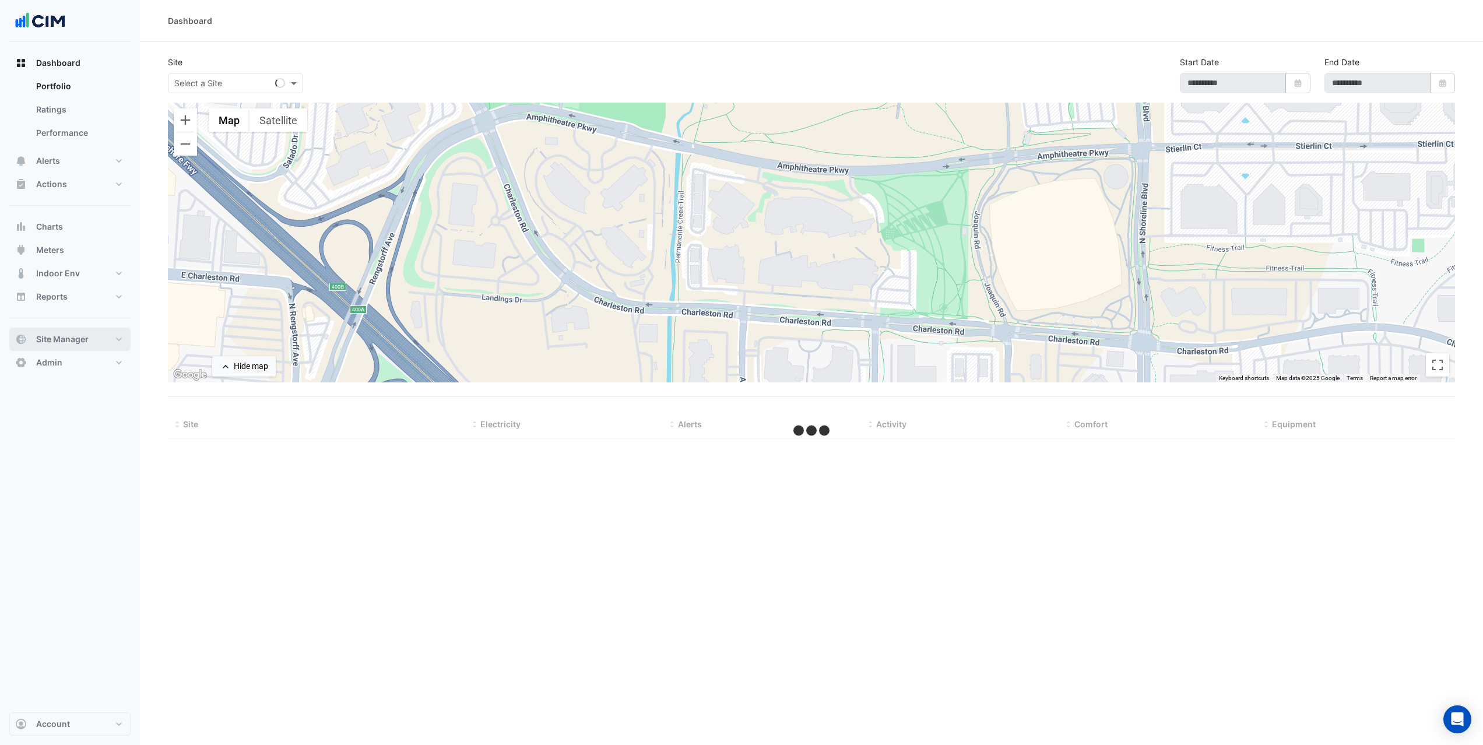
click at [110, 343] on button "Site Manager" at bounding box center [69, 339] width 121 height 23
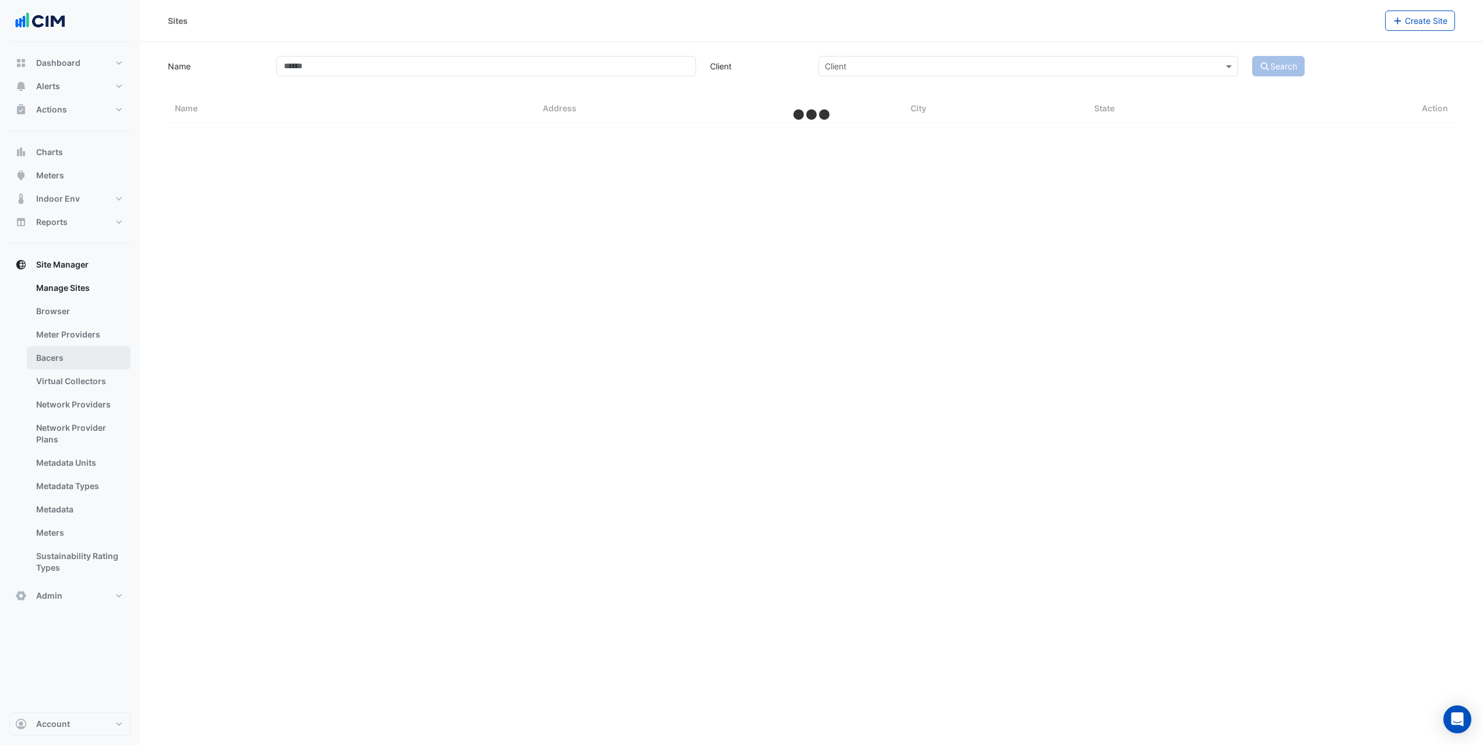
click at [103, 357] on link "Bacers" at bounding box center [79, 357] width 104 height 23
click at [68, 156] on button "Charts" at bounding box center [69, 152] width 121 height 23
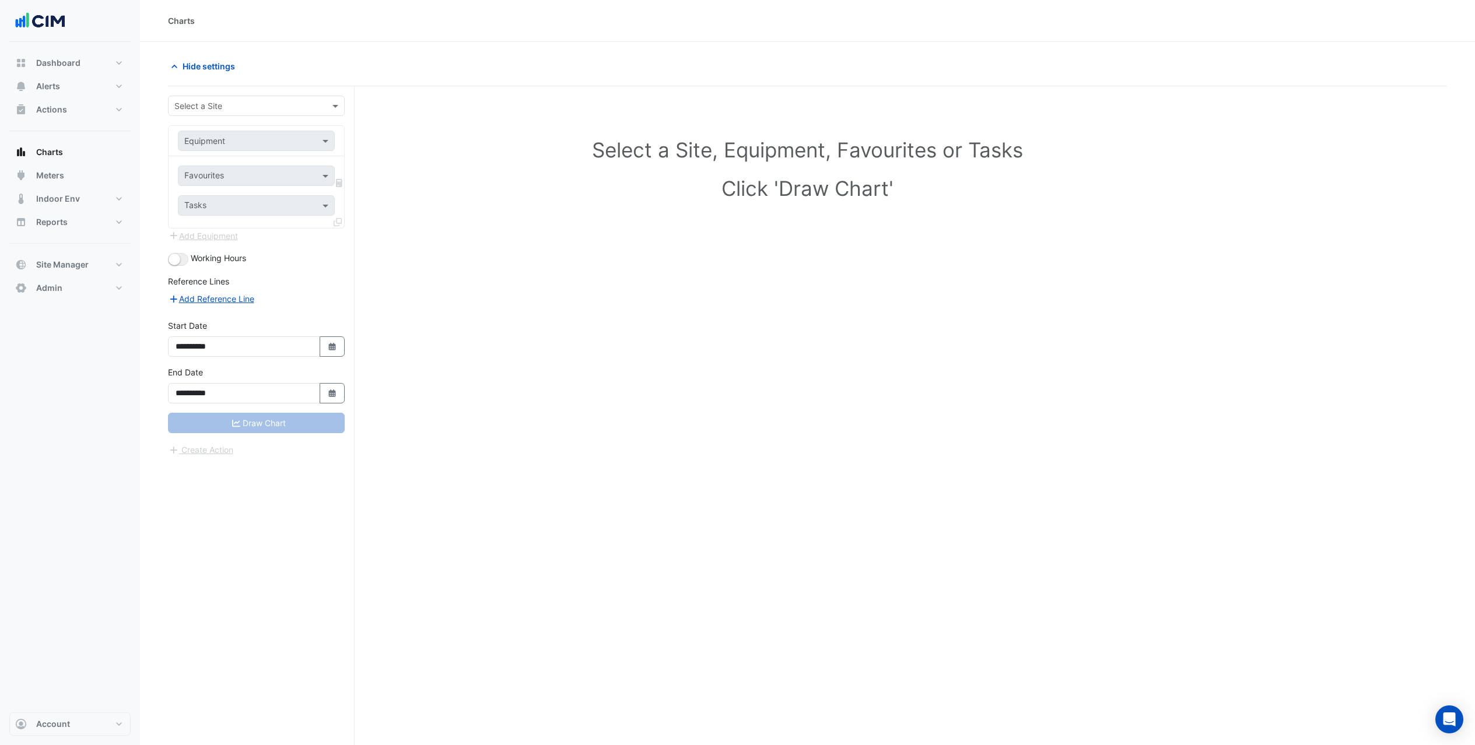
click at [227, 107] on input "text" at bounding box center [244, 106] width 141 height 12
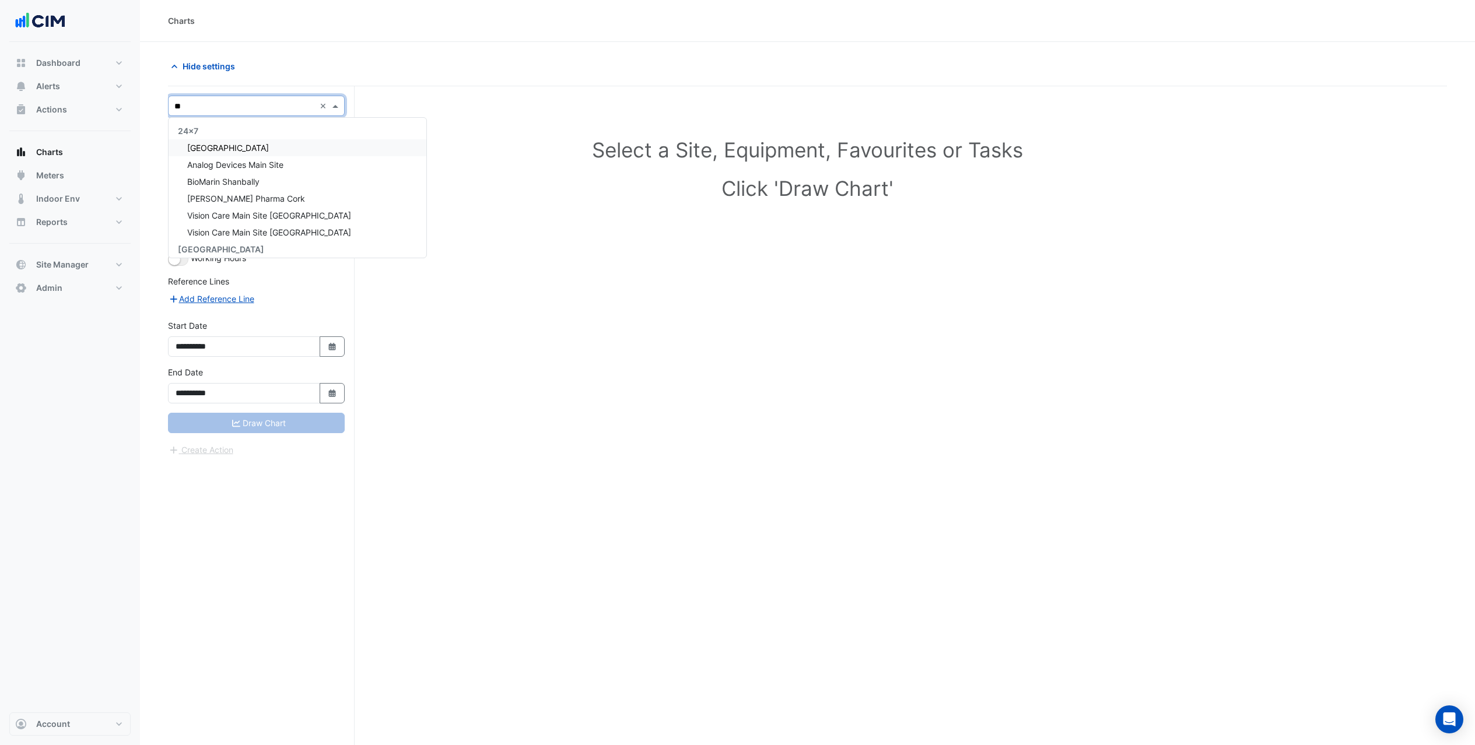
type input "***"
click at [250, 143] on span "[PERSON_NAME] Clinical Neuroscience Institute" at bounding box center [278, 148] width 183 height 10
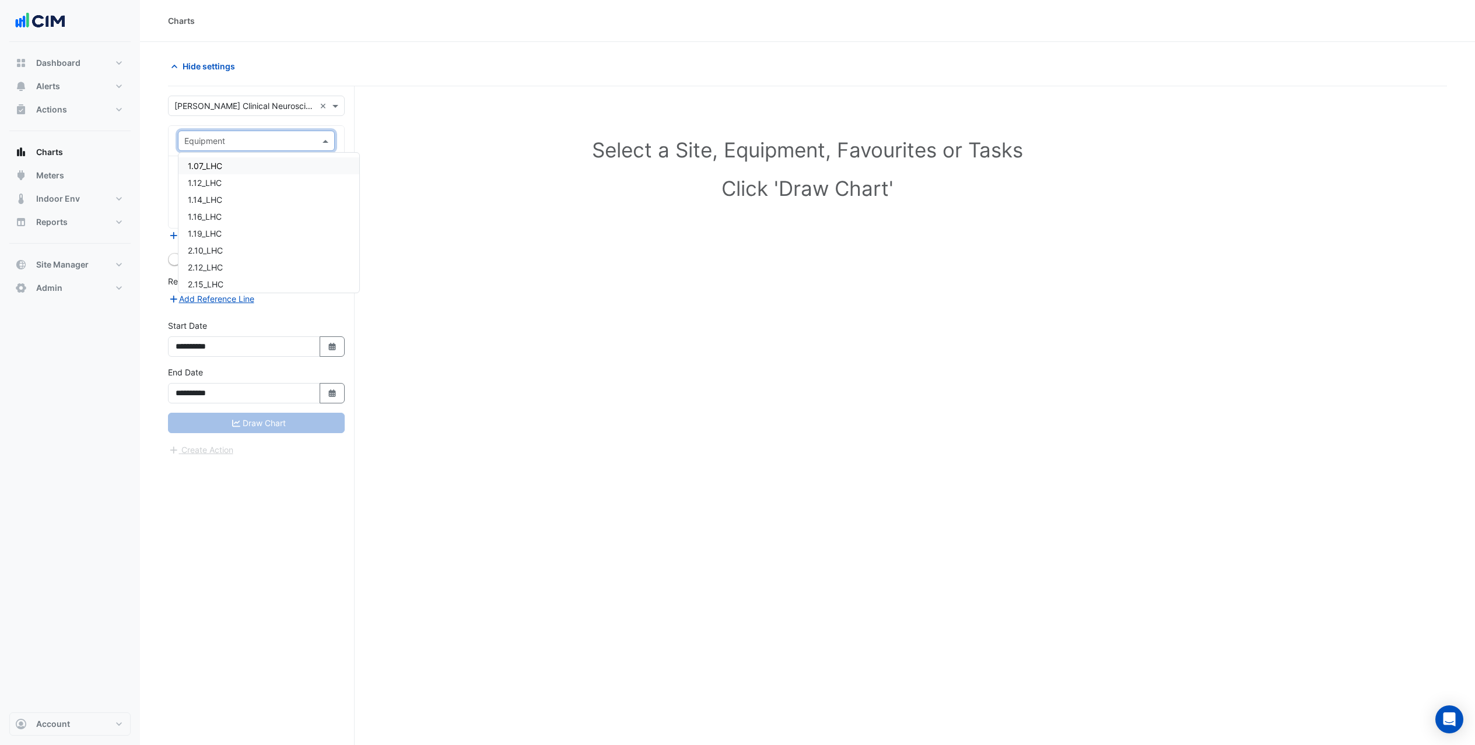
click at [250, 142] on input "text" at bounding box center [244, 141] width 121 height 12
type input "***"
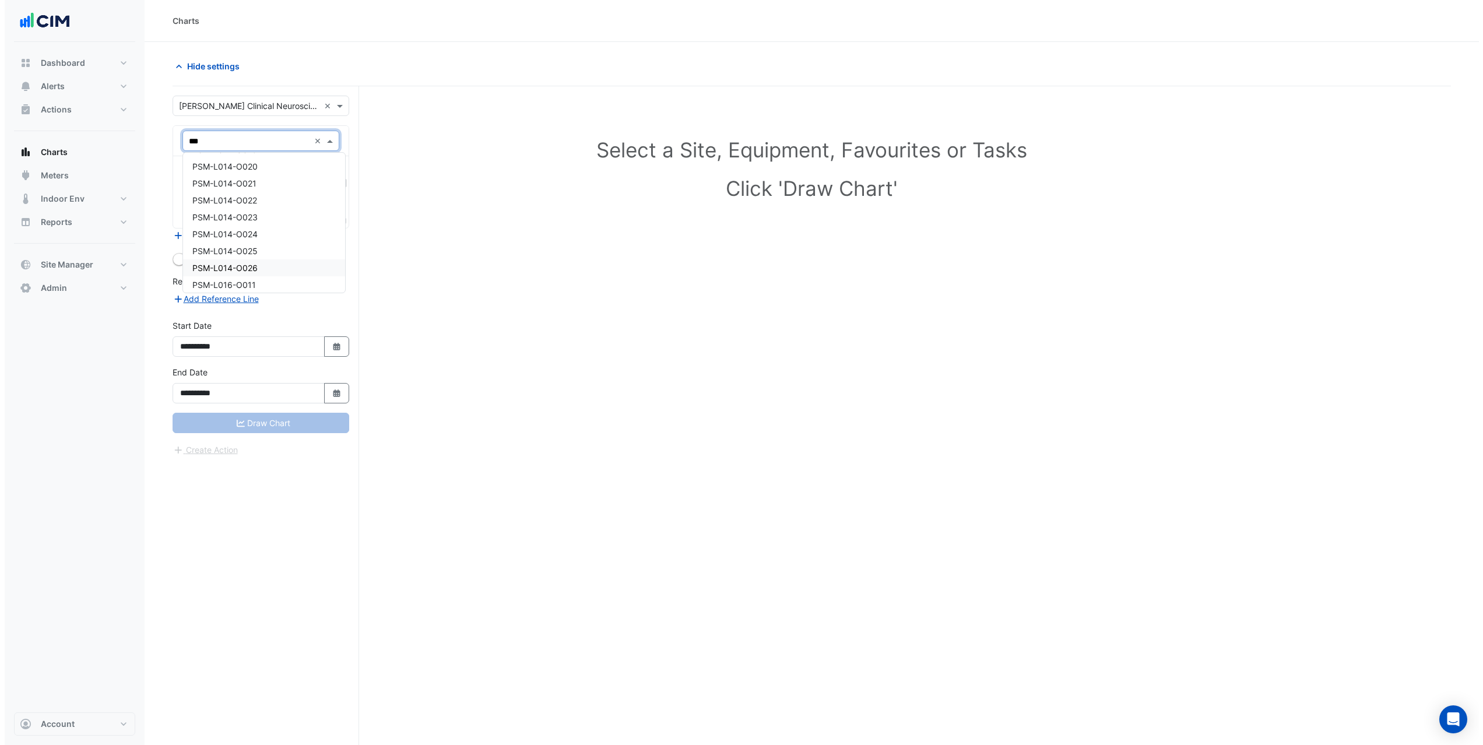
scroll to position [1322, 0]
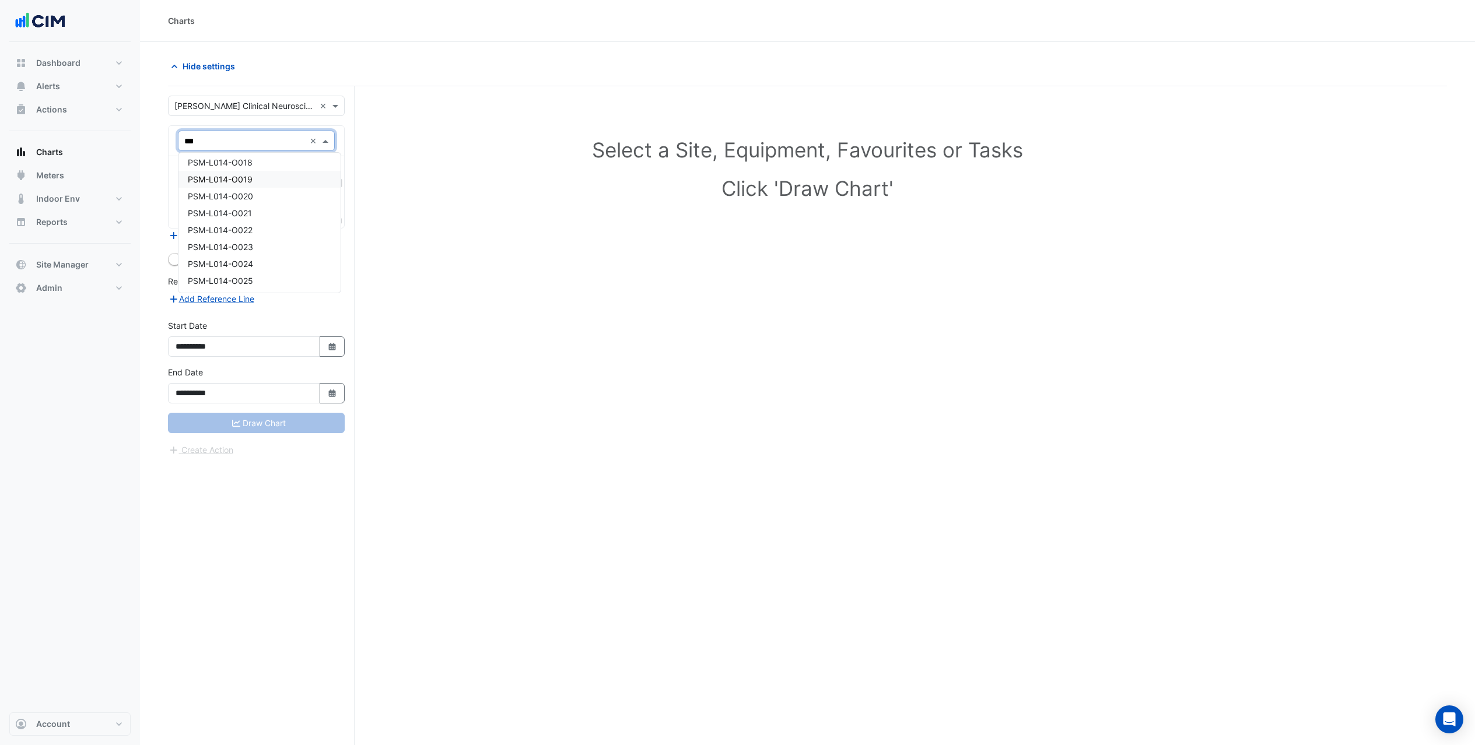
click at [257, 182] on div "PSM-L014-O019" at bounding box center [259, 179] width 162 height 17
click at [266, 174] on input "text" at bounding box center [249, 177] width 131 height 12
click at [264, 198] on span "Actual Energy Consumption - Plantroom, Plantroom" at bounding box center [285, 201] width 195 height 10
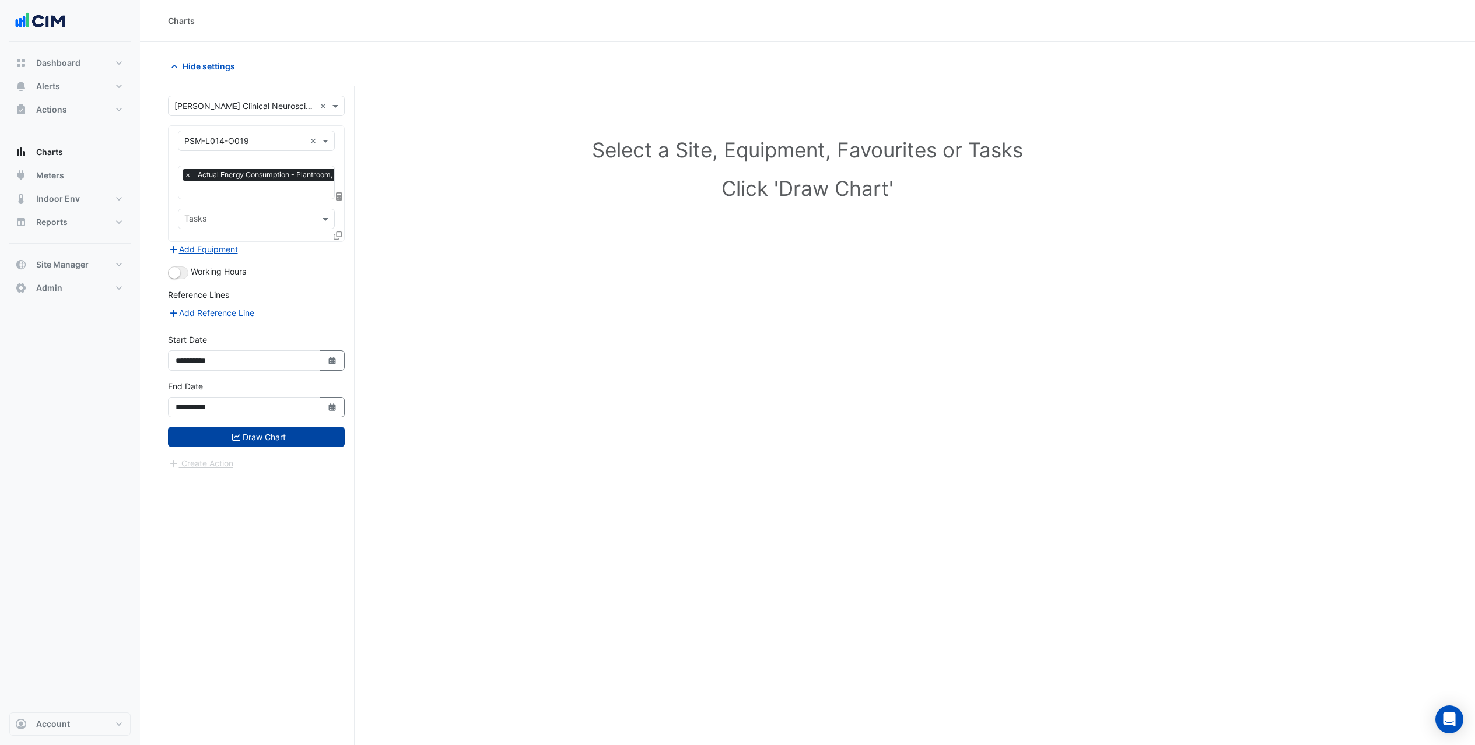
click at [260, 441] on button "Draw Chart" at bounding box center [256, 437] width 177 height 20
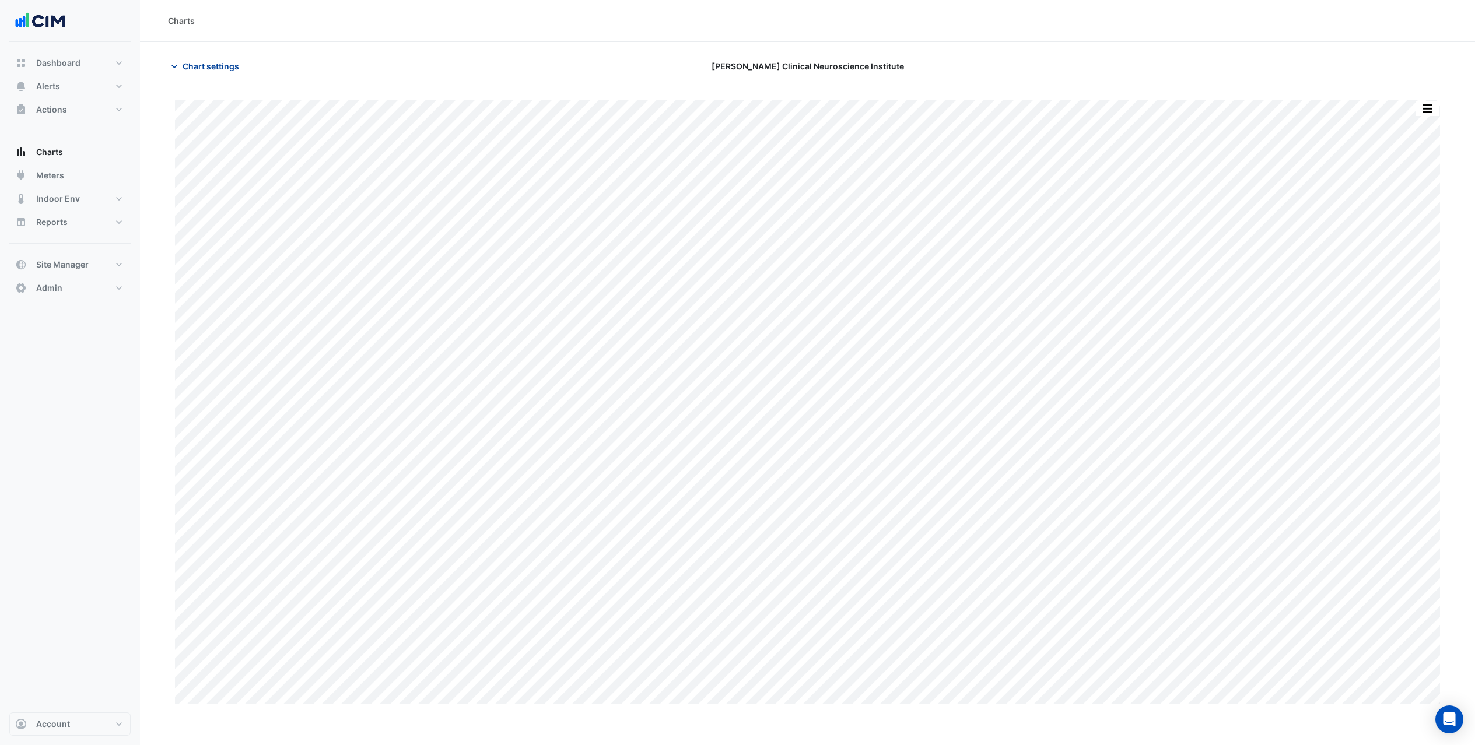
click at [234, 74] on button "Chart settings" at bounding box center [207, 66] width 79 height 20
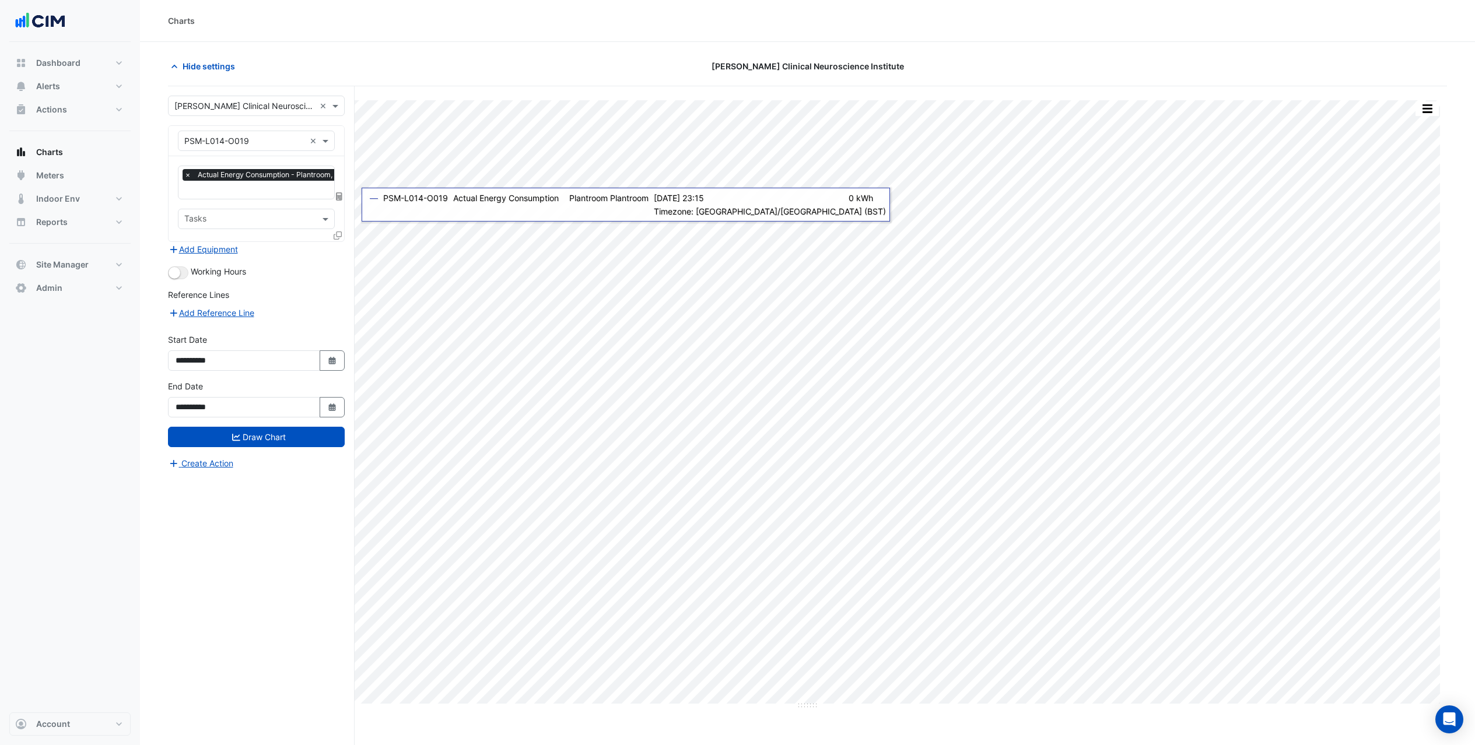
click at [339, 234] on icon at bounding box center [338, 235] width 8 height 8
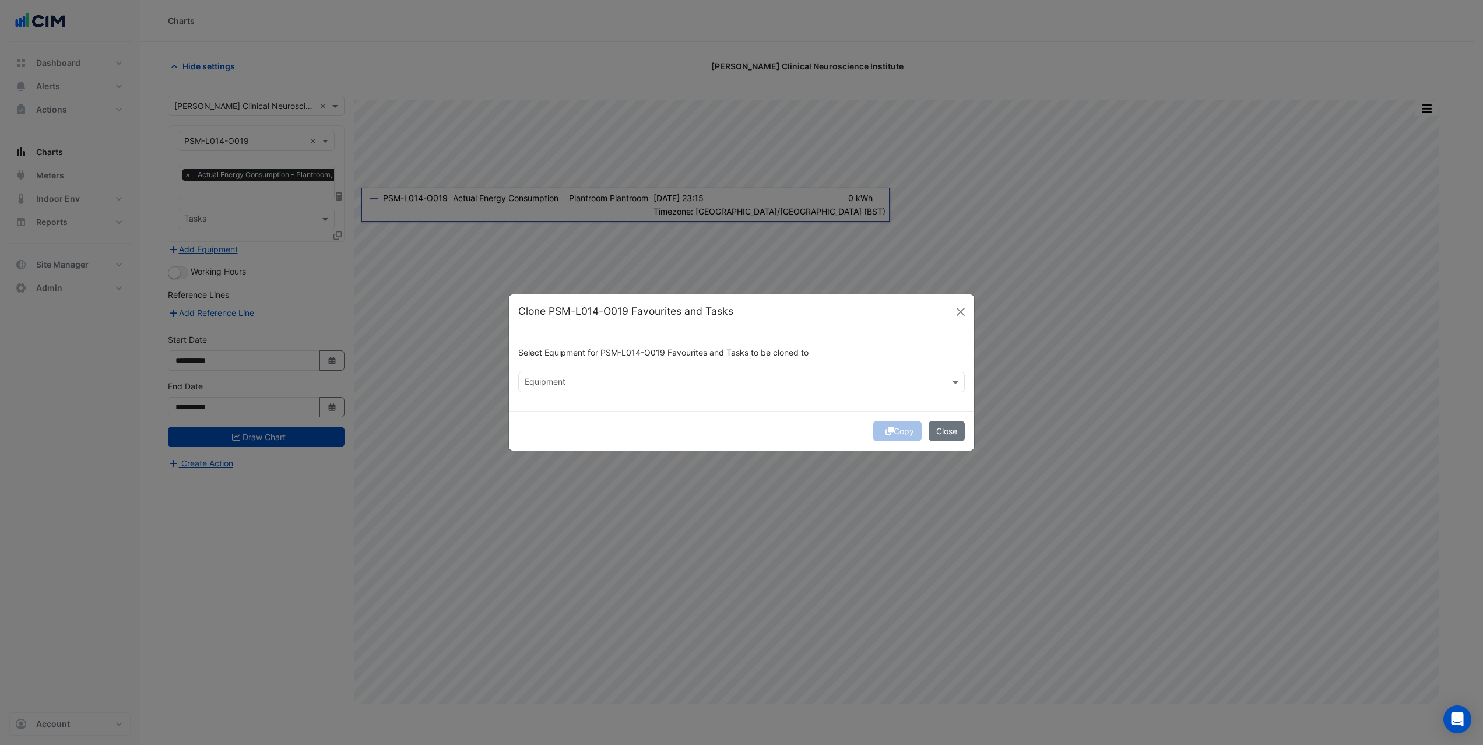
click at [552, 385] on input "text" at bounding box center [735, 383] width 420 height 12
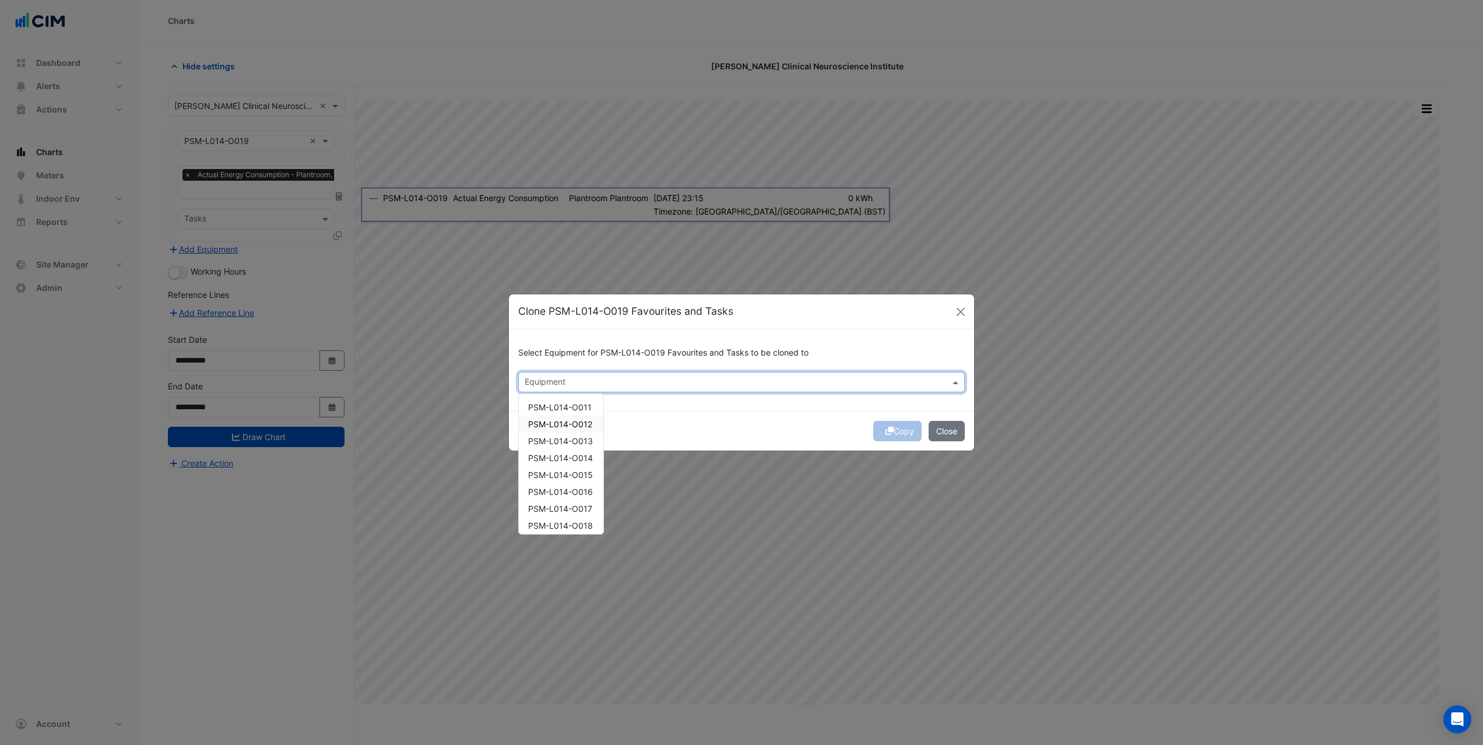
click at [570, 416] on div "PSM-L014-O012" at bounding box center [561, 424] width 85 height 17
click at [566, 473] on span "PSM-L014-O015" at bounding box center [560, 475] width 65 height 10
click at [568, 510] on span "PSM-L014-O017" at bounding box center [560, 509] width 64 height 10
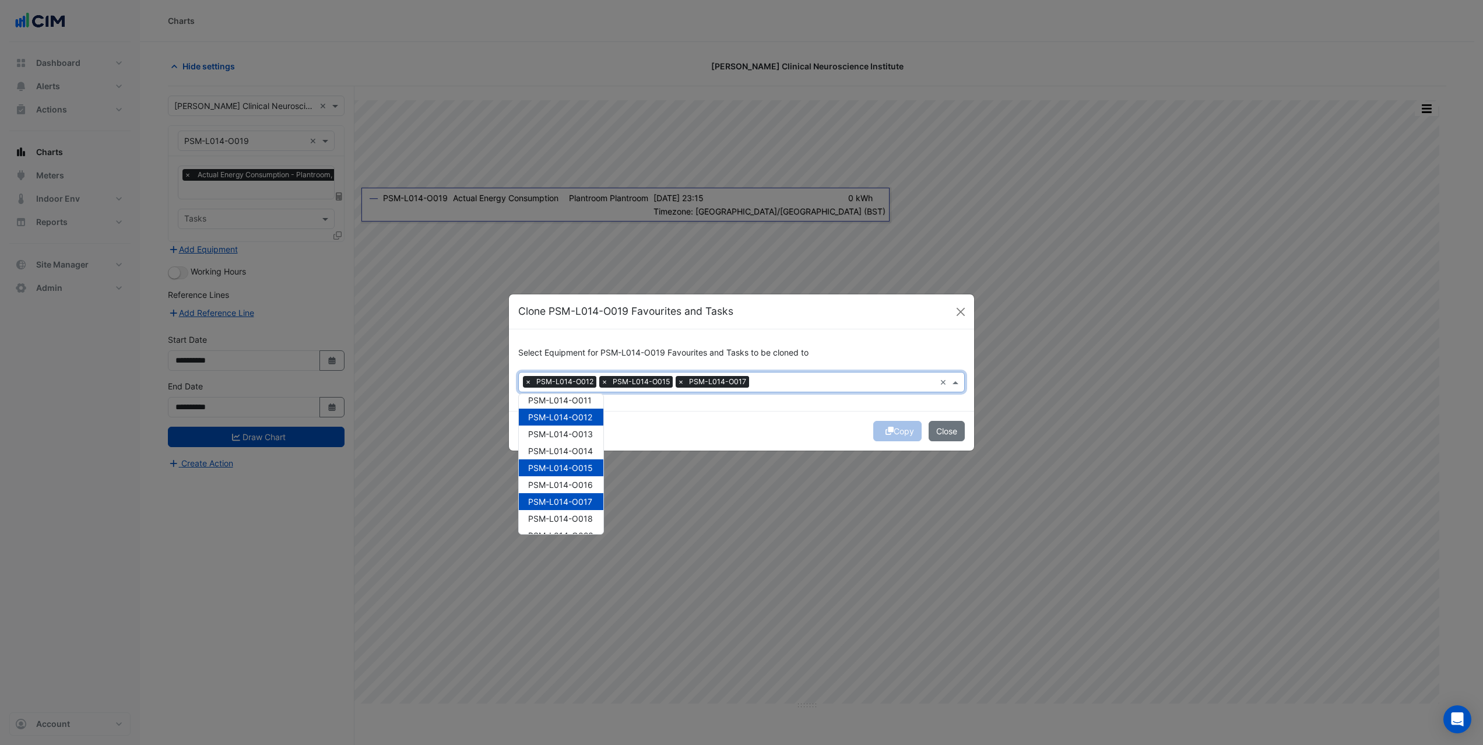
scroll to position [94, 0]
click at [573, 466] on span "PSM-L014-O021" at bounding box center [560, 465] width 64 height 10
drag, startPoint x: 567, startPoint y: 502, endPoint x: 567, endPoint y: 517, distance: 14.6
click at [573, 514] on span "PSM-L014-O024" at bounding box center [560, 516] width 65 height 10
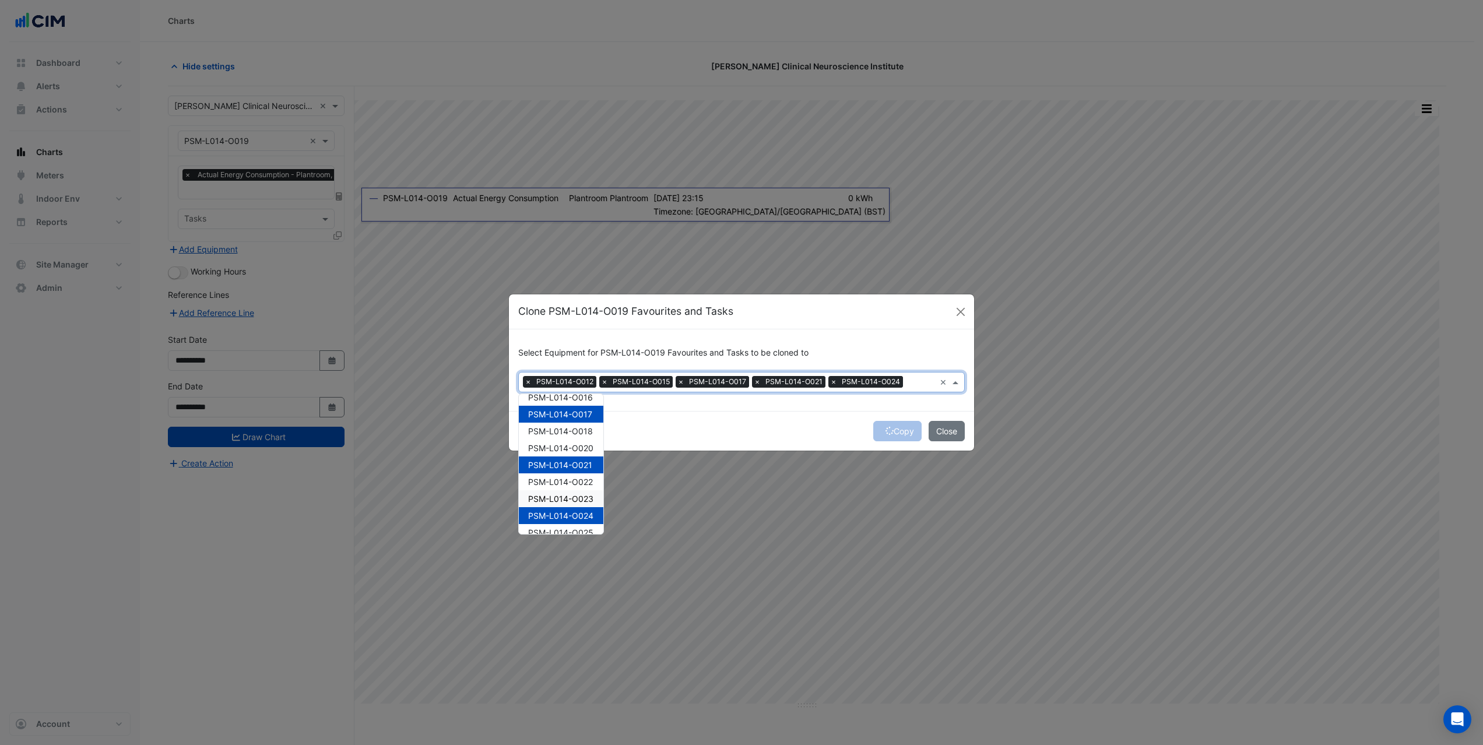
click at [570, 490] on div "PSM-L014-O023" at bounding box center [561, 498] width 85 height 17
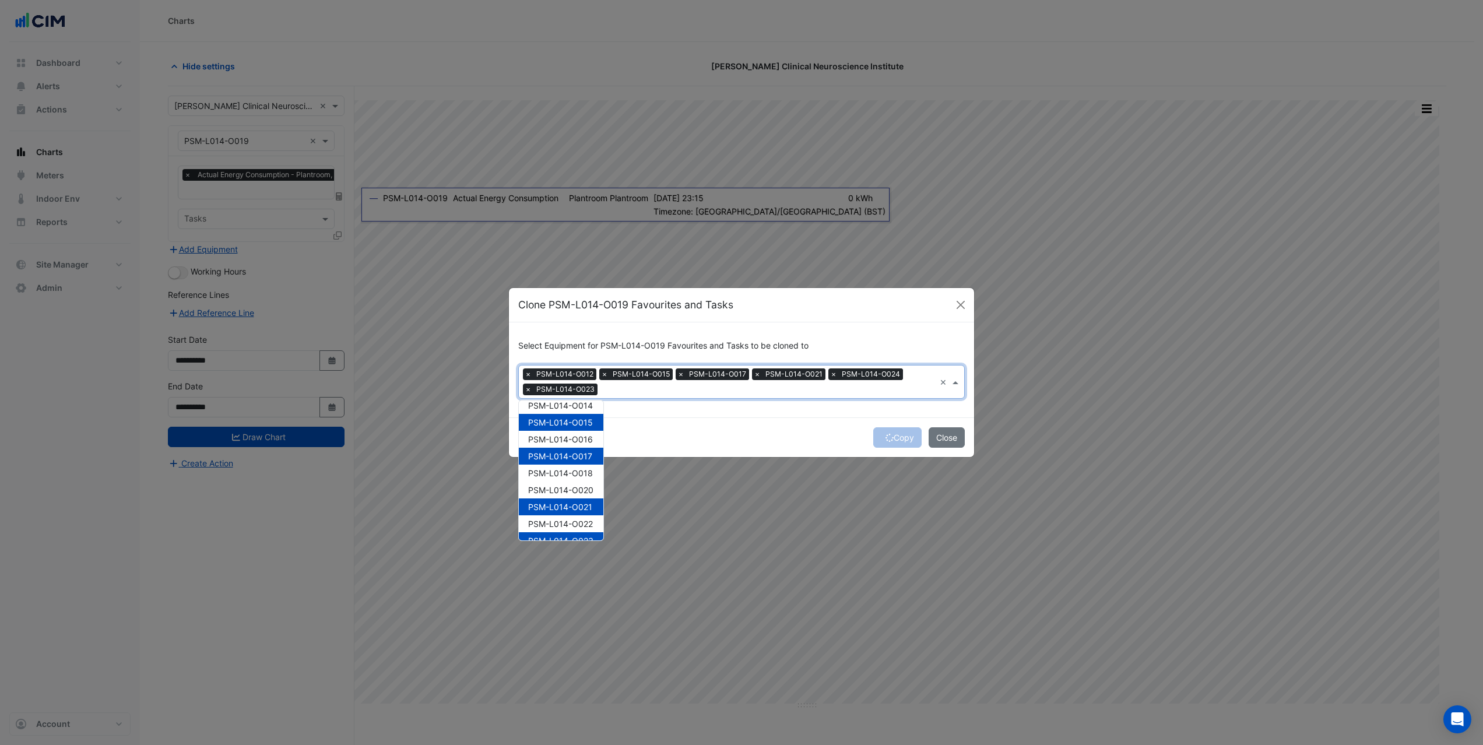
scroll to position [0, 0]
click at [563, 453] on div "PSM-L014-O013" at bounding box center [561, 447] width 85 height 17
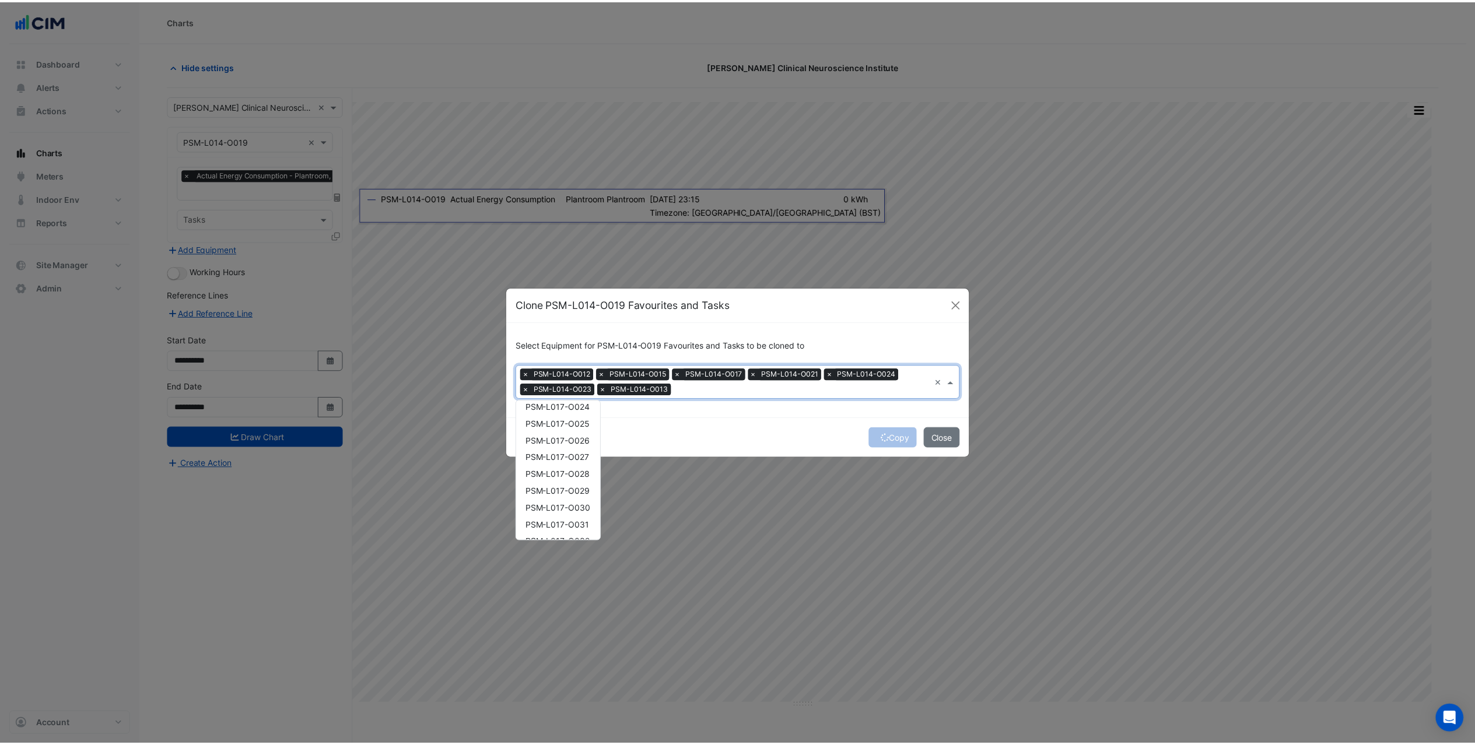
scroll to position [1070, 0]
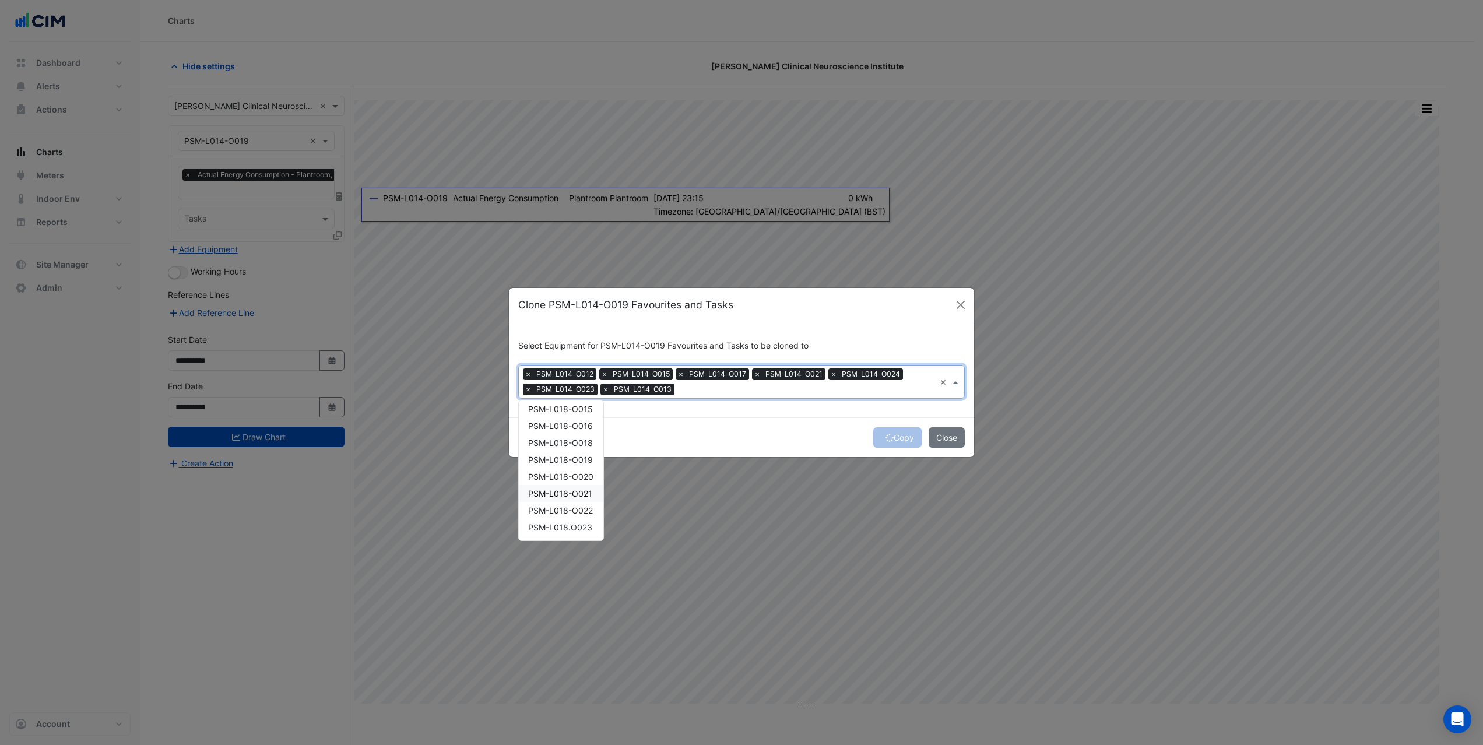
click at [564, 490] on span "PSM-L018-O021" at bounding box center [560, 494] width 64 height 10
click at [568, 453] on div "PSM-L018-O019" at bounding box center [561, 459] width 85 height 17
click at [665, 440] on div "Copy Close" at bounding box center [741, 438] width 465 height 40
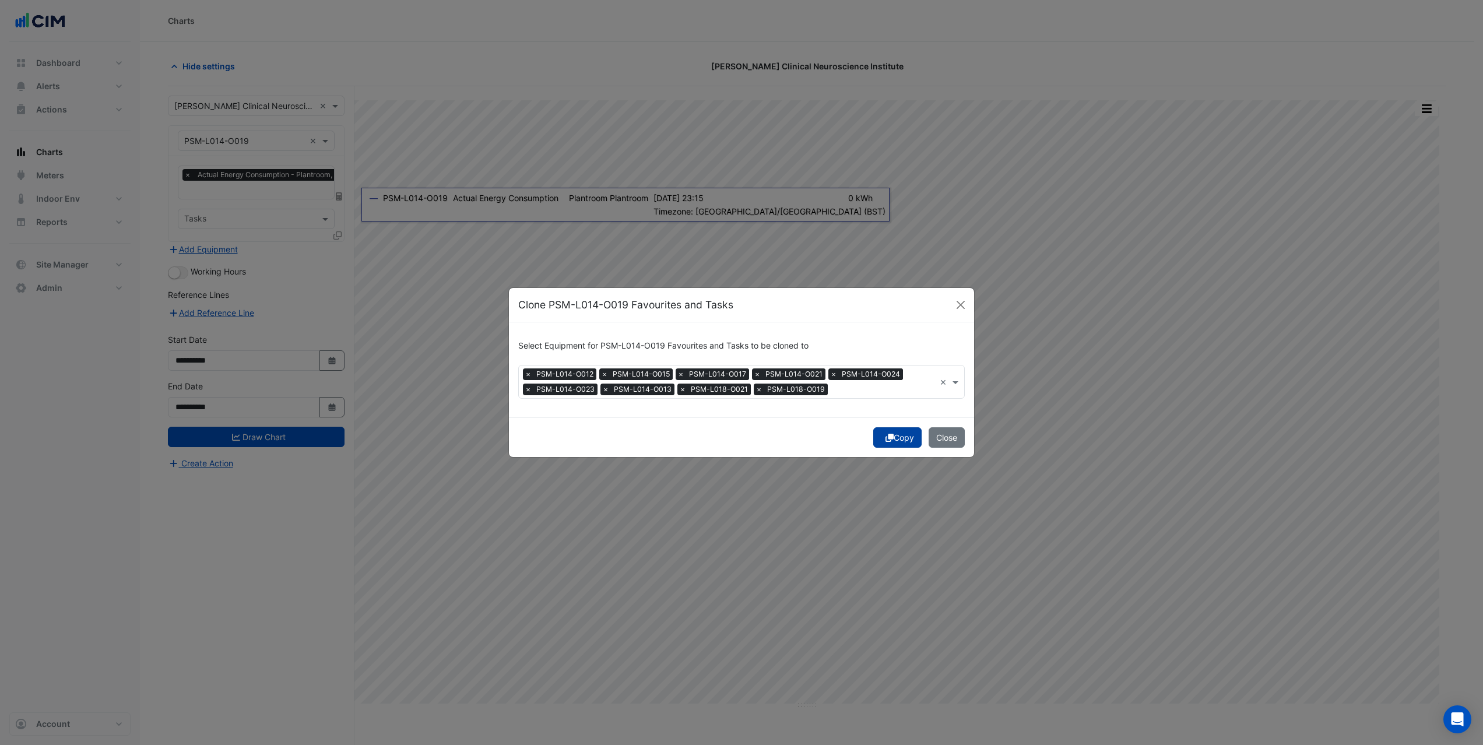
click at [904, 441] on button "Copy" at bounding box center [897, 437] width 48 height 20
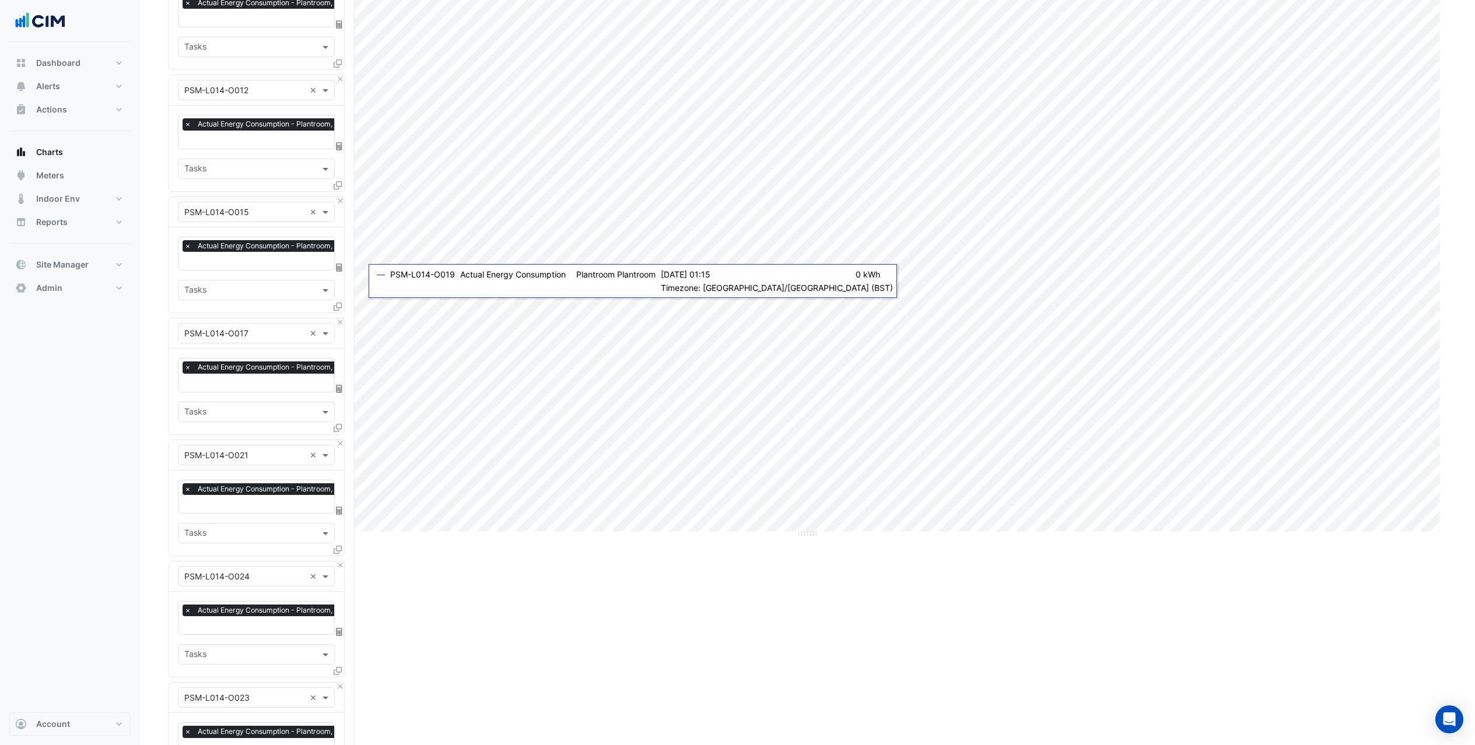
scroll to position [816, 0]
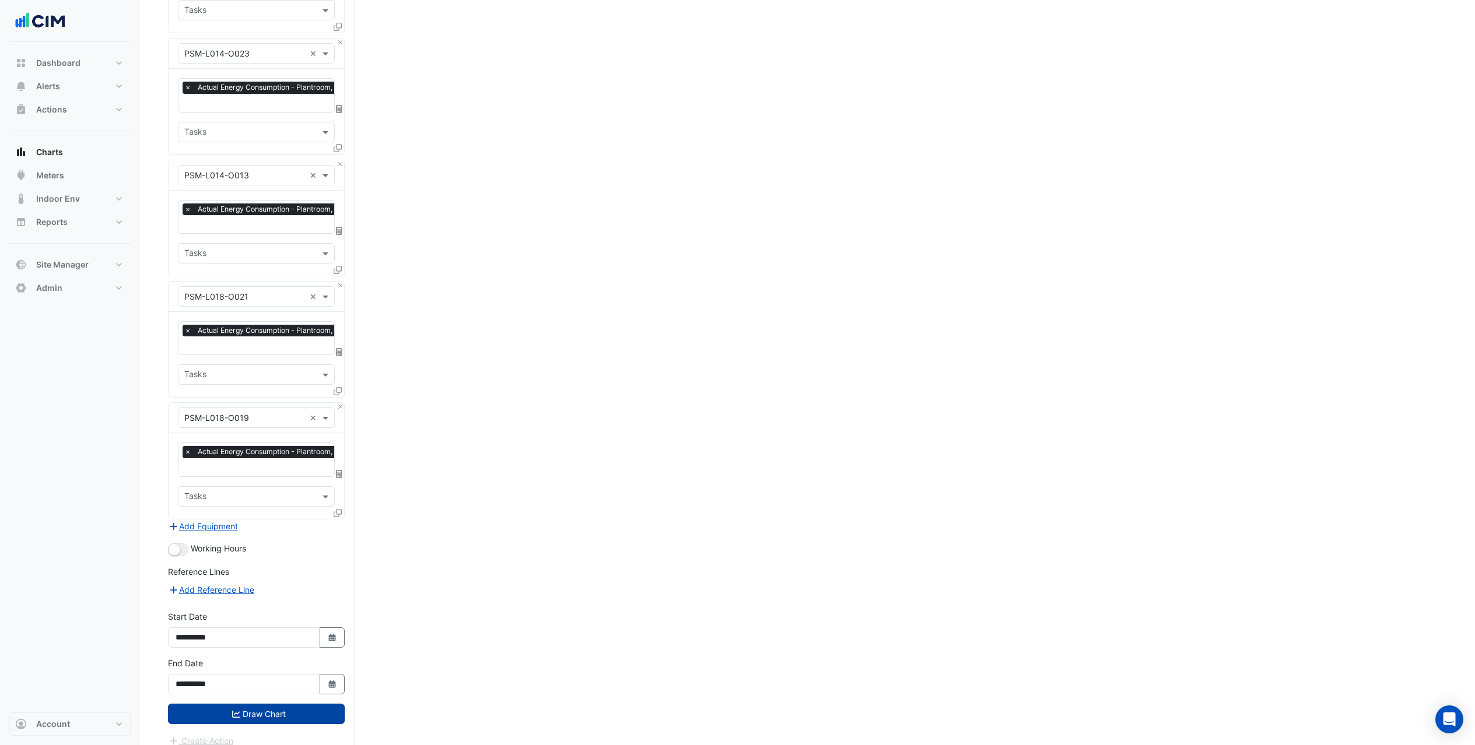
click at [255, 704] on button "Draw Chart" at bounding box center [256, 714] width 177 height 20
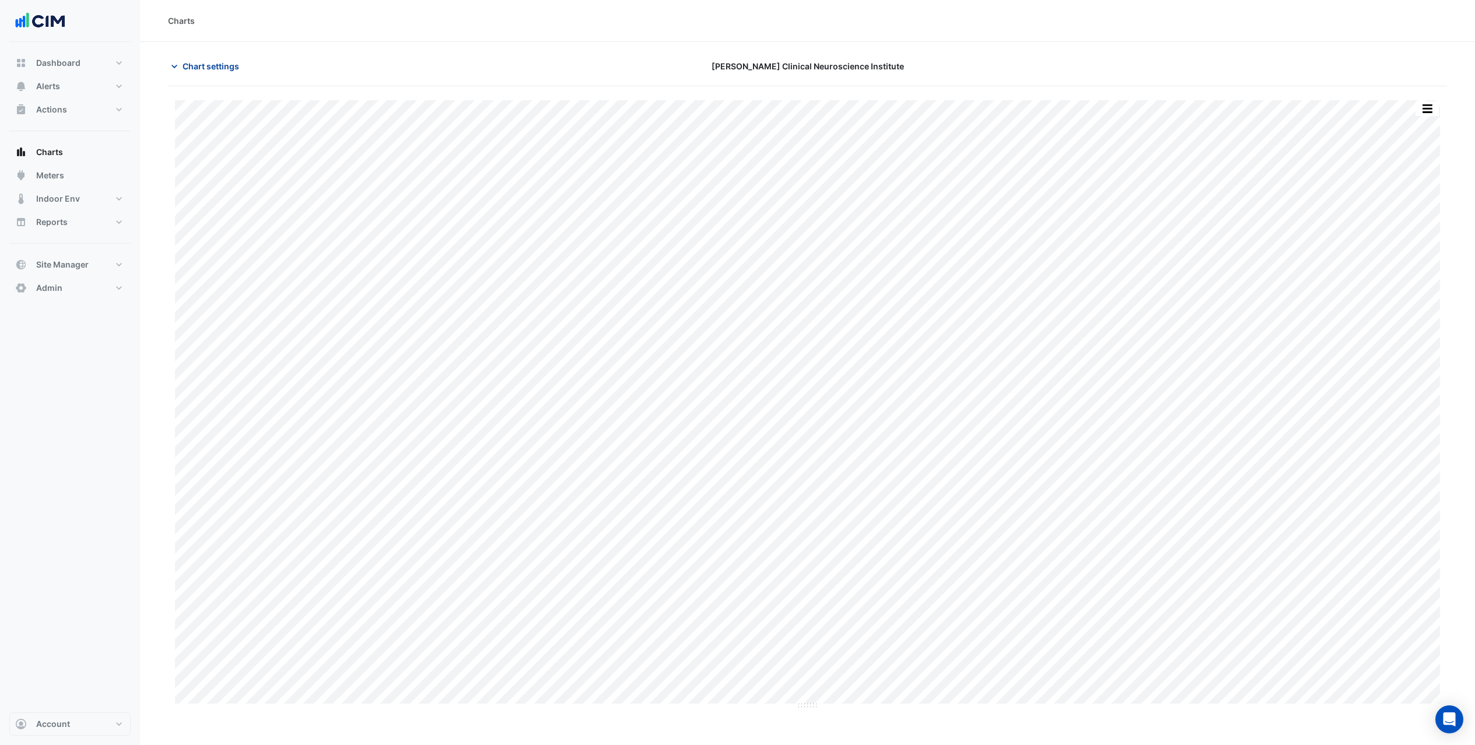
click at [209, 68] on span "Chart settings" at bounding box center [211, 66] width 57 height 12
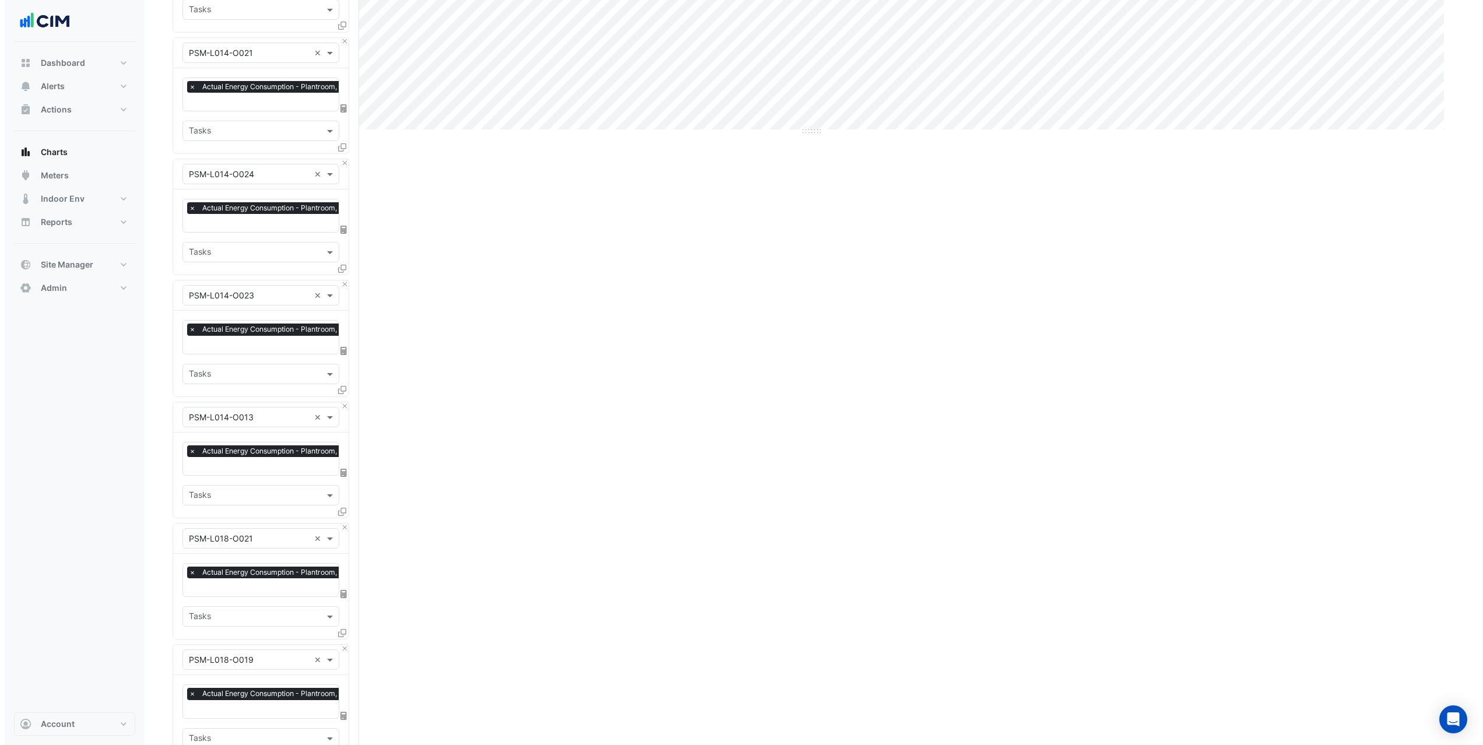
scroll to position [816, 0]
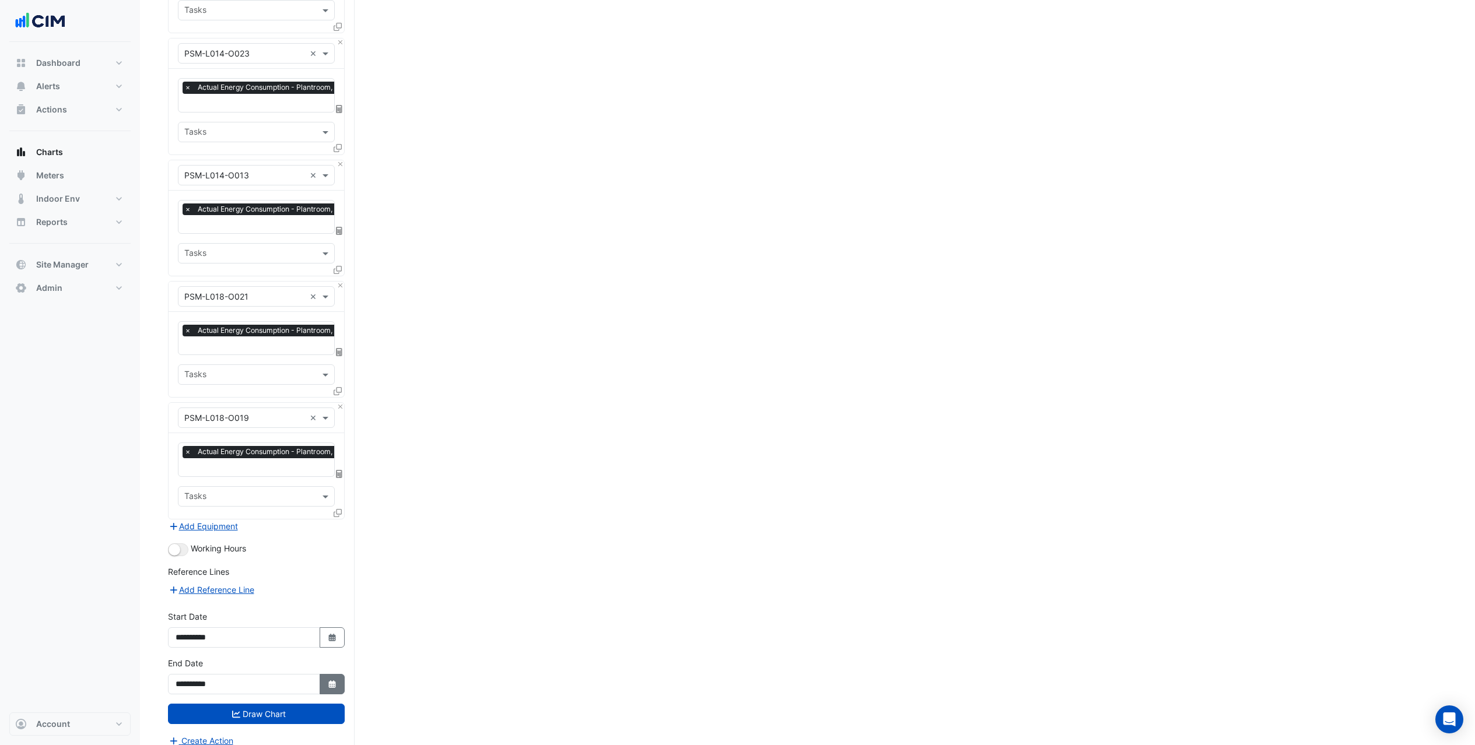
click at [330, 680] on icon "button" at bounding box center [331, 684] width 7 height 8
select select "**"
click at [344, 583] on div "Add Reference Line" at bounding box center [256, 590] width 177 height 14
click at [341, 509] on icon at bounding box center [338, 513] width 8 height 8
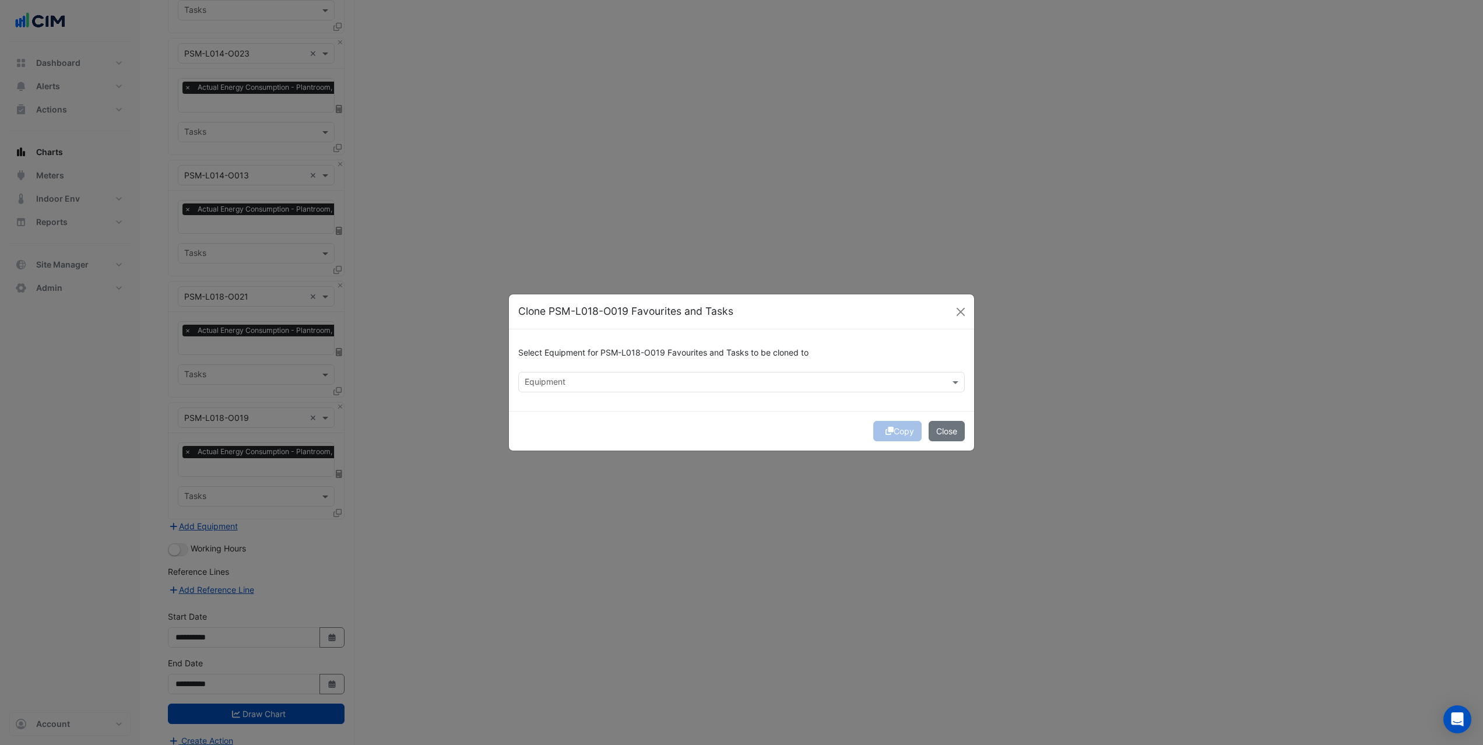
click at [582, 382] on input "text" at bounding box center [735, 383] width 420 height 12
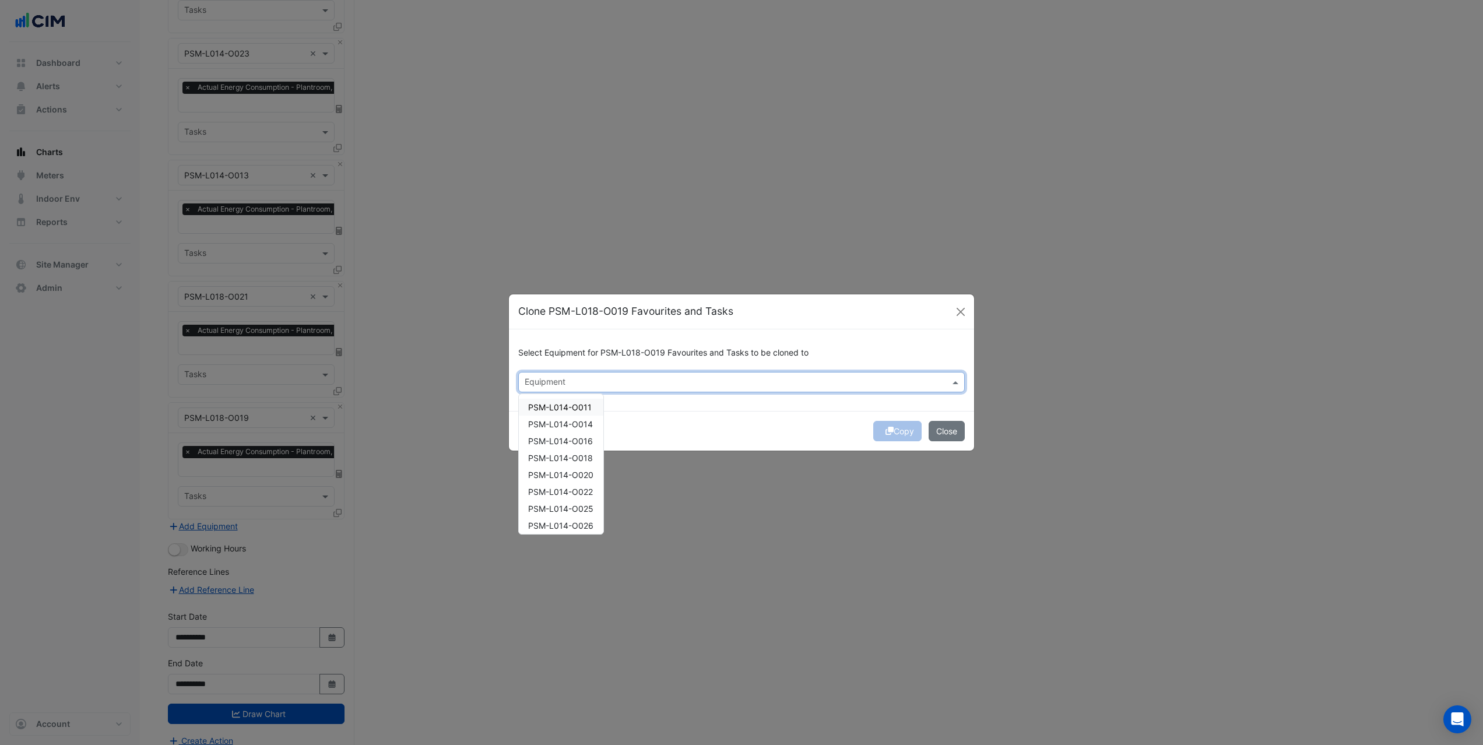
click at [575, 402] on span "PSM-L014-O011" at bounding box center [560, 407] width 64 height 10
click at [575, 427] on span "PSM-L014-O014" at bounding box center [560, 424] width 65 height 10
click at [572, 445] on span "PSM-L014-O016" at bounding box center [560, 441] width 65 height 10
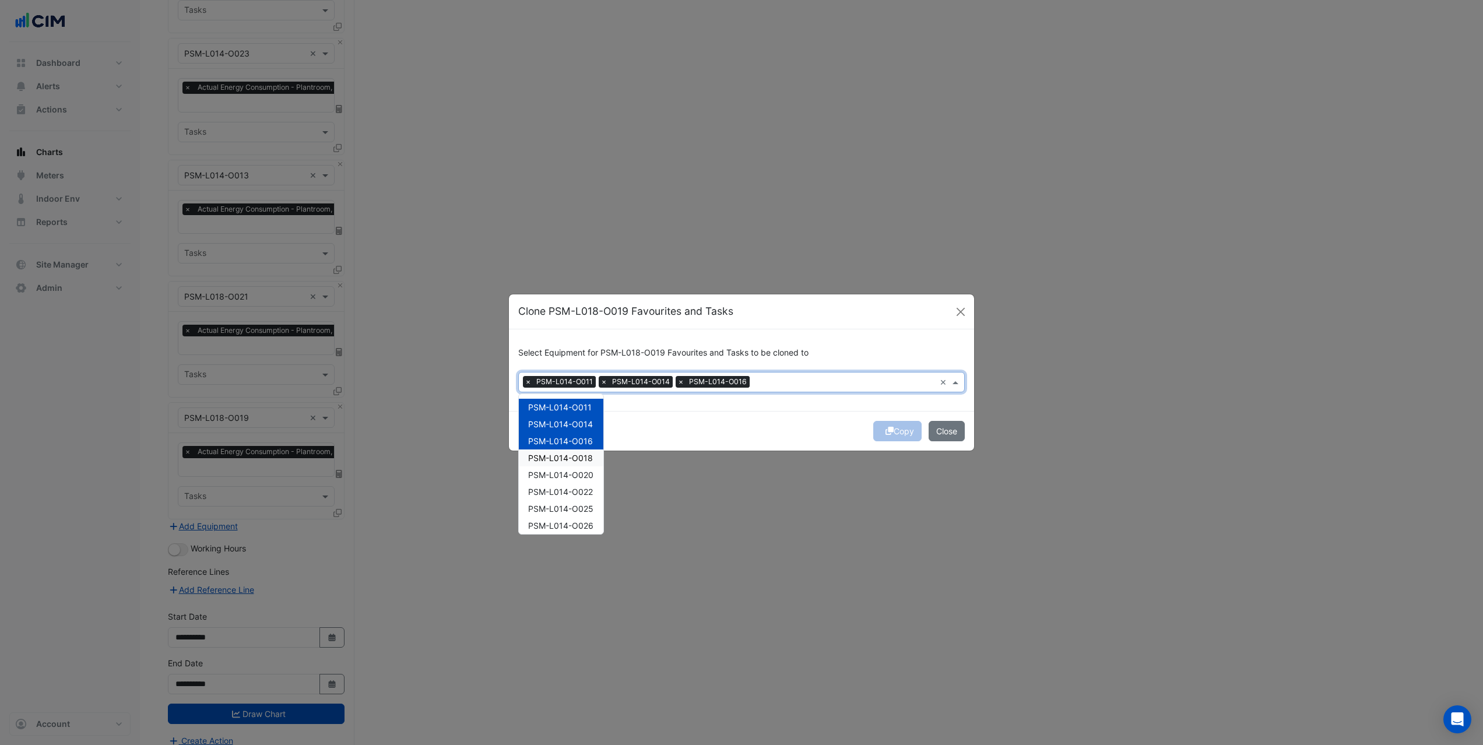
click at [570, 462] on span "PSM-L014-O018" at bounding box center [560, 458] width 65 height 10
click at [570, 478] on span "PSM-L014-O020" at bounding box center [560, 475] width 65 height 10
click at [563, 508] on span "PSM-L014-O025" at bounding box center [560, 509] width 65 height 10
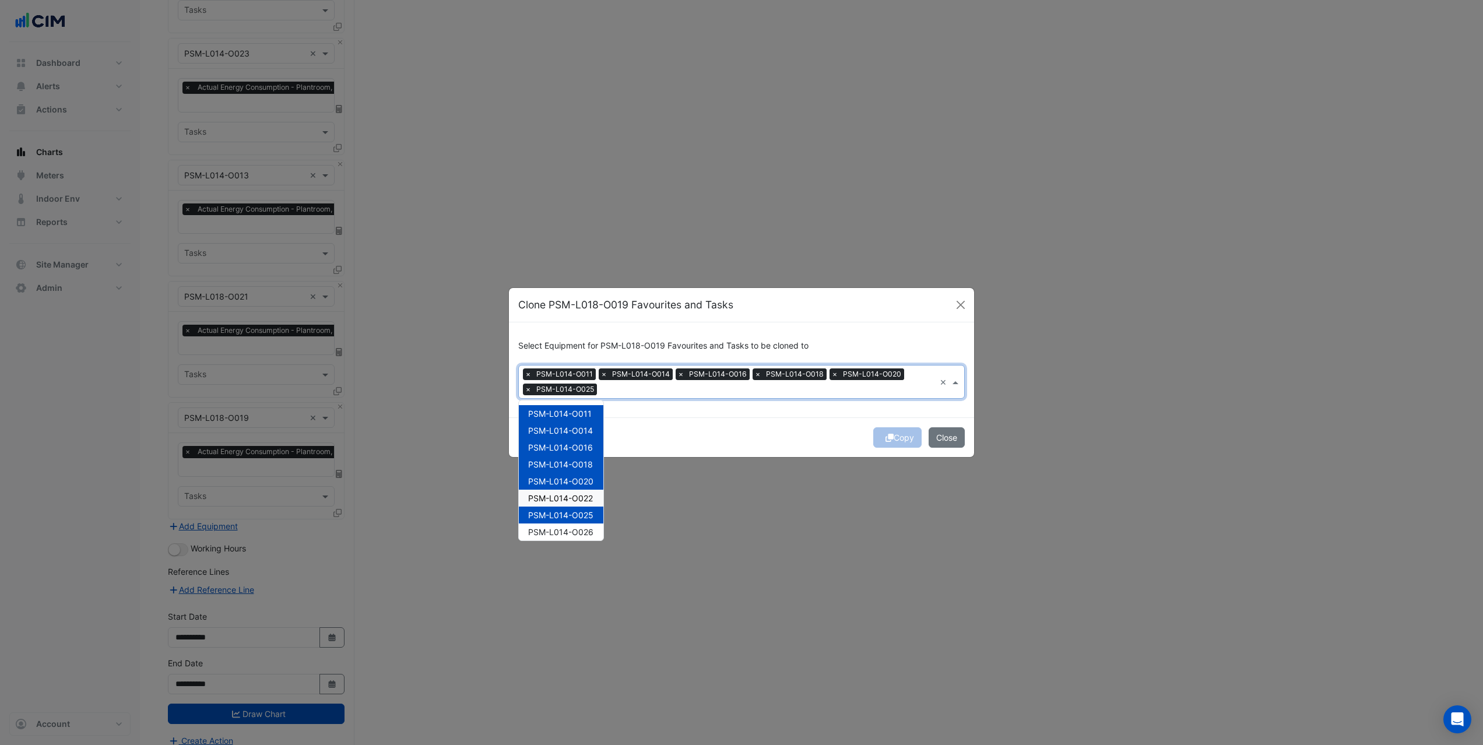
click at [563, 501] on span "PSM-L014-O022" at bounding box center [560, 498] width 65 height 10
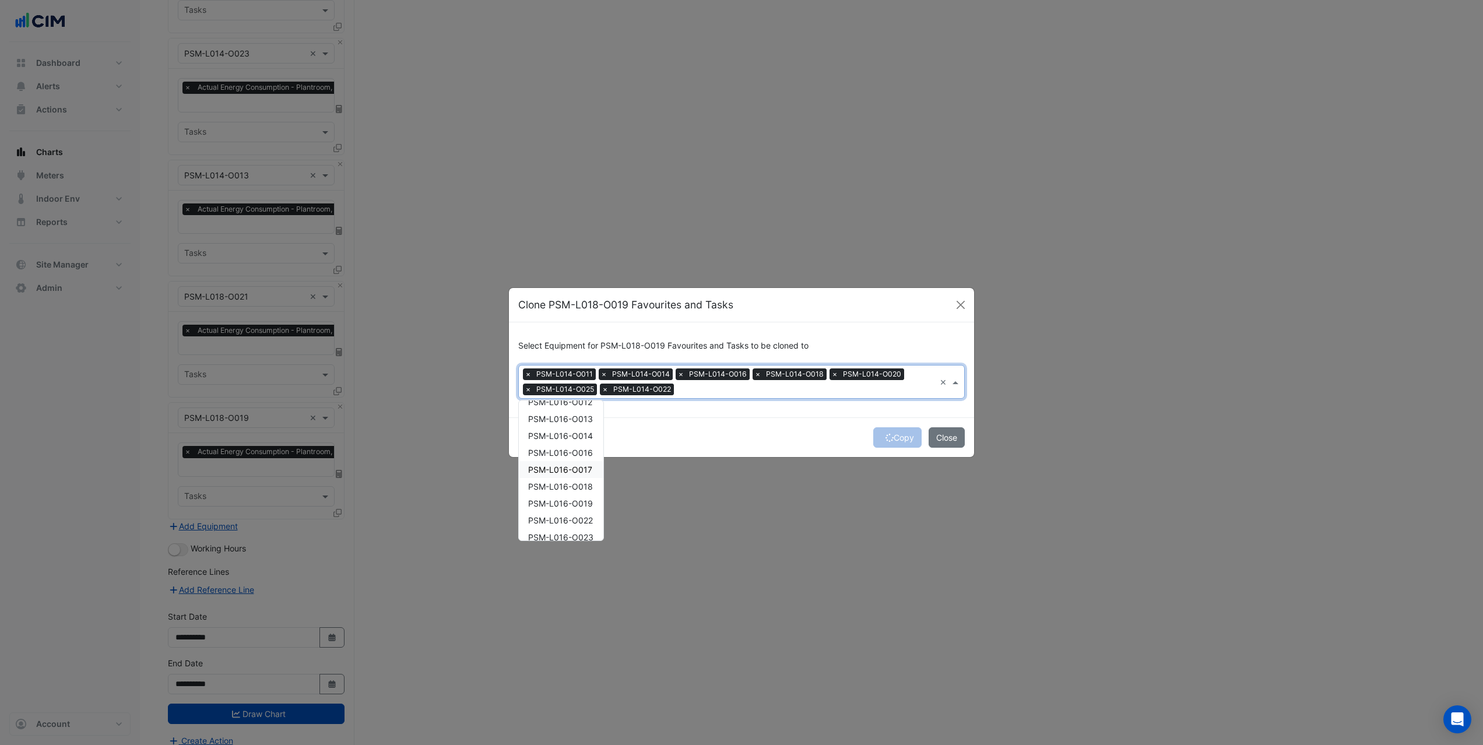
scroll to position [131, 0]
click at [575, 469] on span "PSM-L016-O014" at bounding box center [560, 469] width 65 height 10
click at [574, 432] on span "PSM-L016-O012" at bounding box center [560, 435] width 64 height 10
click at [573, 417] on span "PSM-L016-O011" at bounding box center [560, 418] width 64 height 10
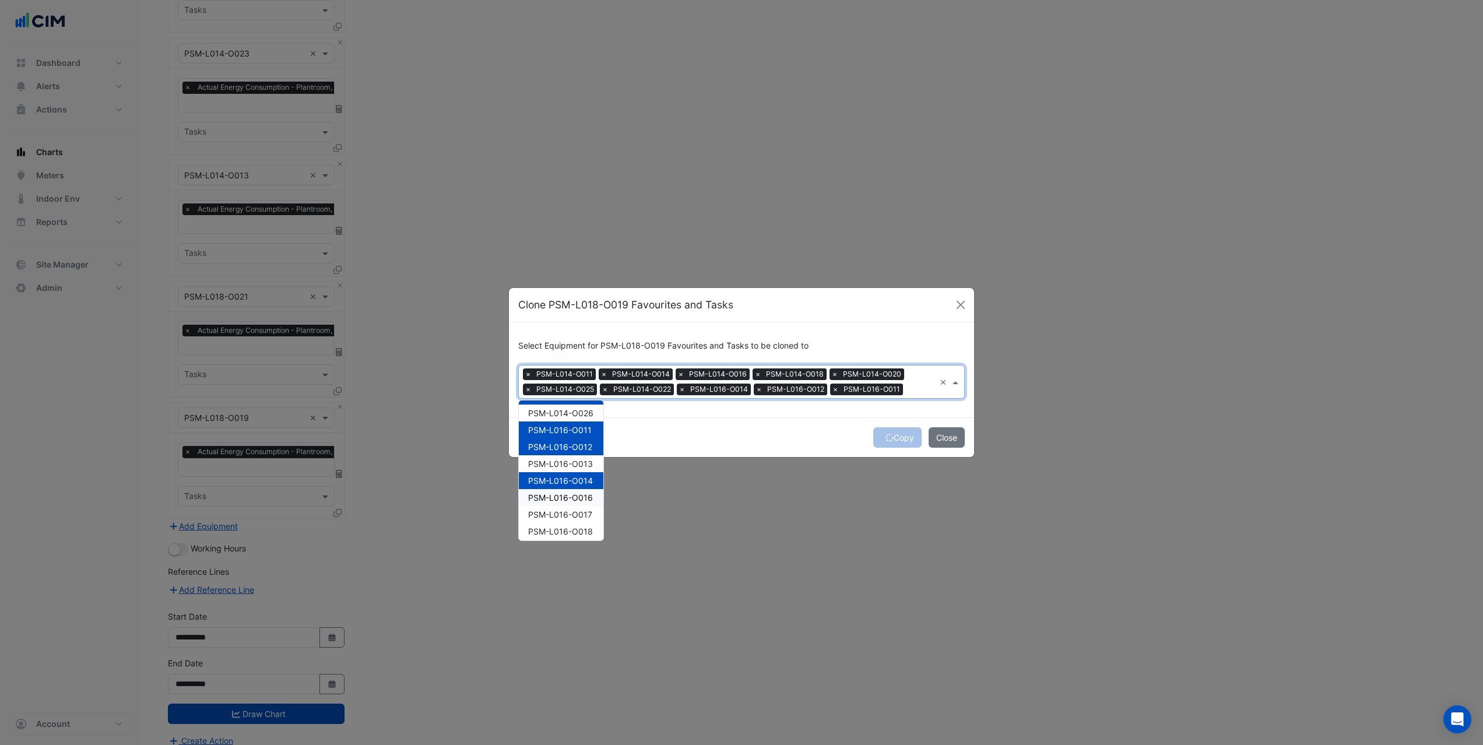
scroll to position [102, 0]
click at [576, 434] on span "PSM-L014-O026" at bounding box center [560, 430] width 65 height 10
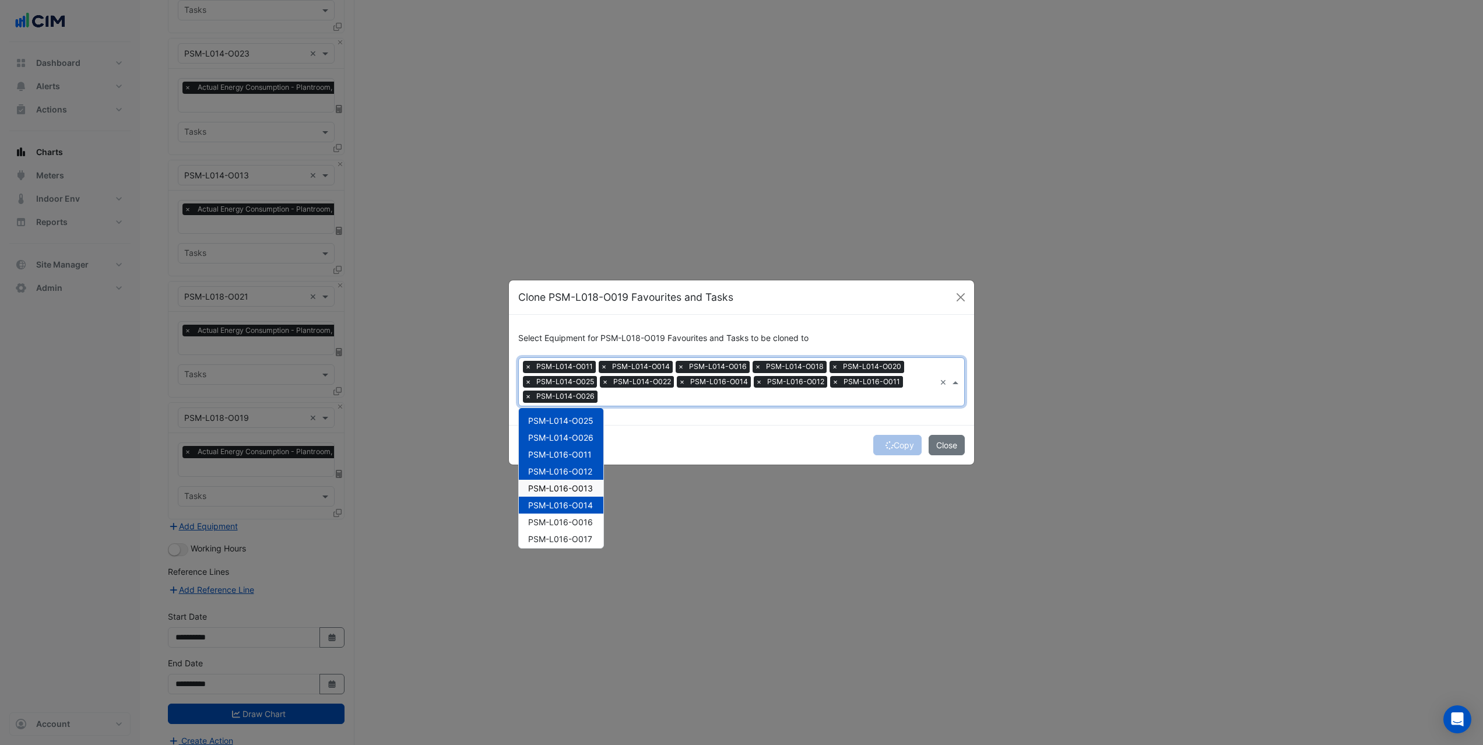
click at [570, 487] on span "PSM-L016-O013" at bounding box center [560, 488] width 65 height 10
click at [561, 522] on span "PSM-L016-O016" at bounding box center [560, 522] width 65 height 10
click at [560, 543] on span "PSM-L016-O017" at bounding box center [560, 539] width 64 height 10
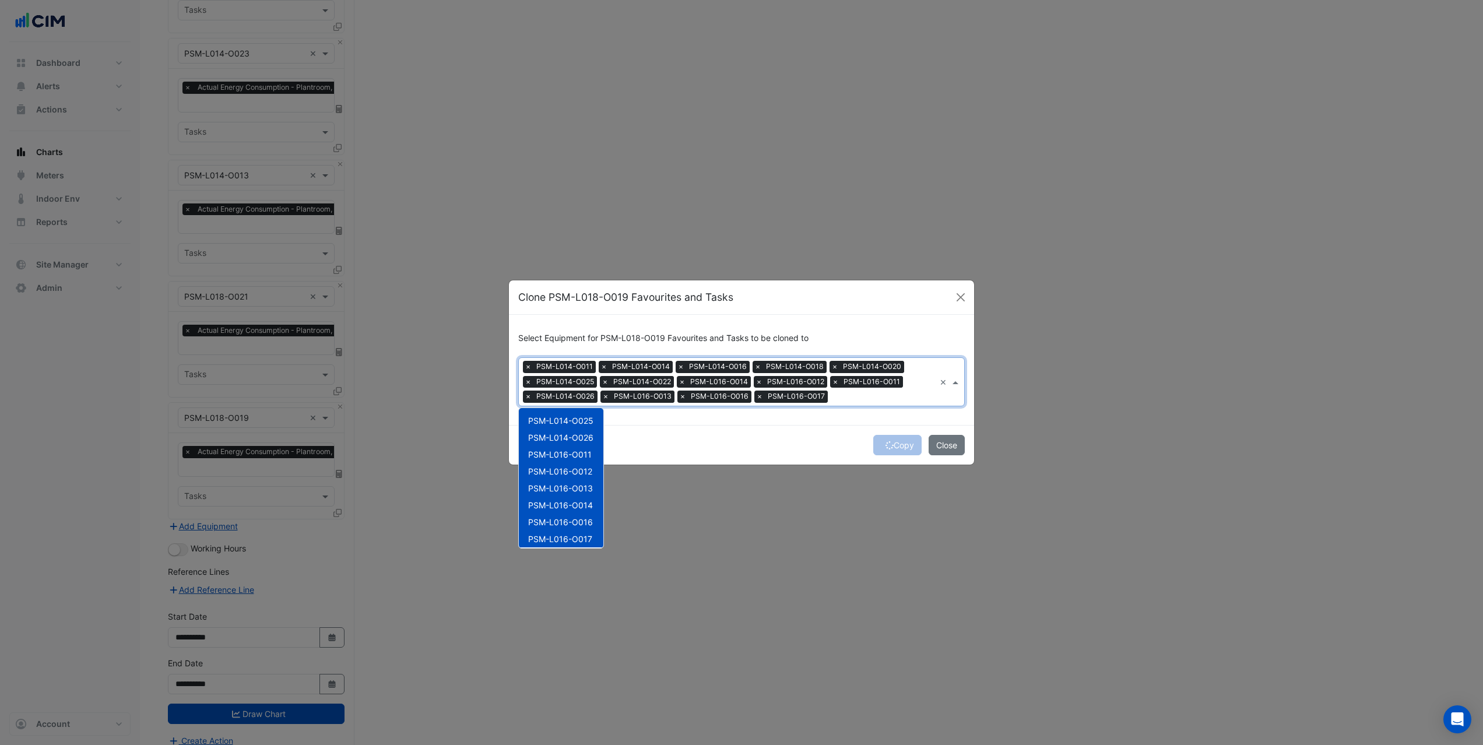
scroll to position [303, 0]
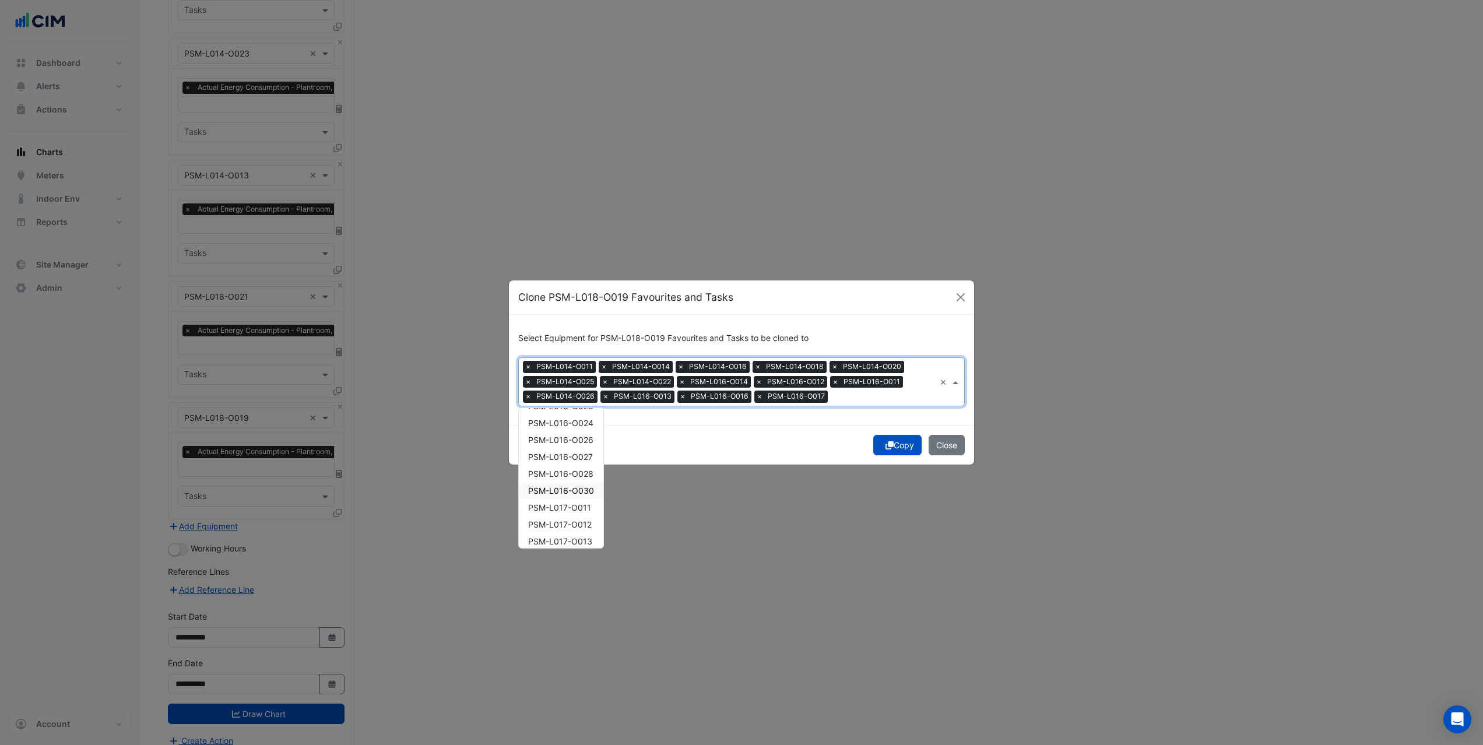
click at [574, 481] on div "PSM-L016-O028" at bounding box center [561, 473] width 85 height 17
click at [574, 440] on span "PSM-L016-O026" at bounding box center [560, 440] width 65 height 10
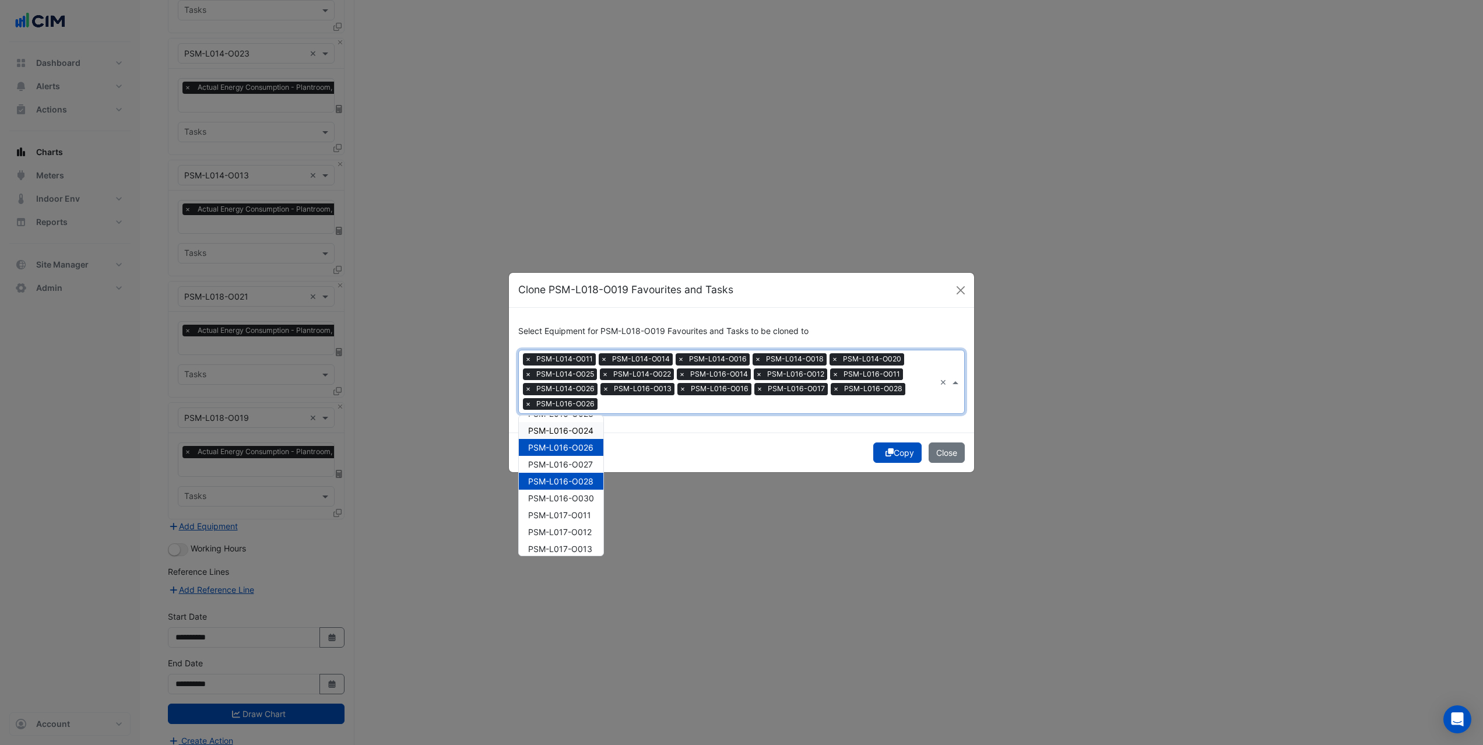
click at [575, 422] on div "PSM-L016-O024" at bounding box center [561, 430] width 85 height 17
click at [570, 464] on span "PSM-L016-O027" at bounding box center [560, 464] width 65 height 10
drag, startPoint x: 570, startPoint y: 496, endPoint x: 570, endPoint y: 514, distance: 18.7
click at [570, 499] on span "PSM-L016-O030" at bounding box center [561, 498] width 66 height 10
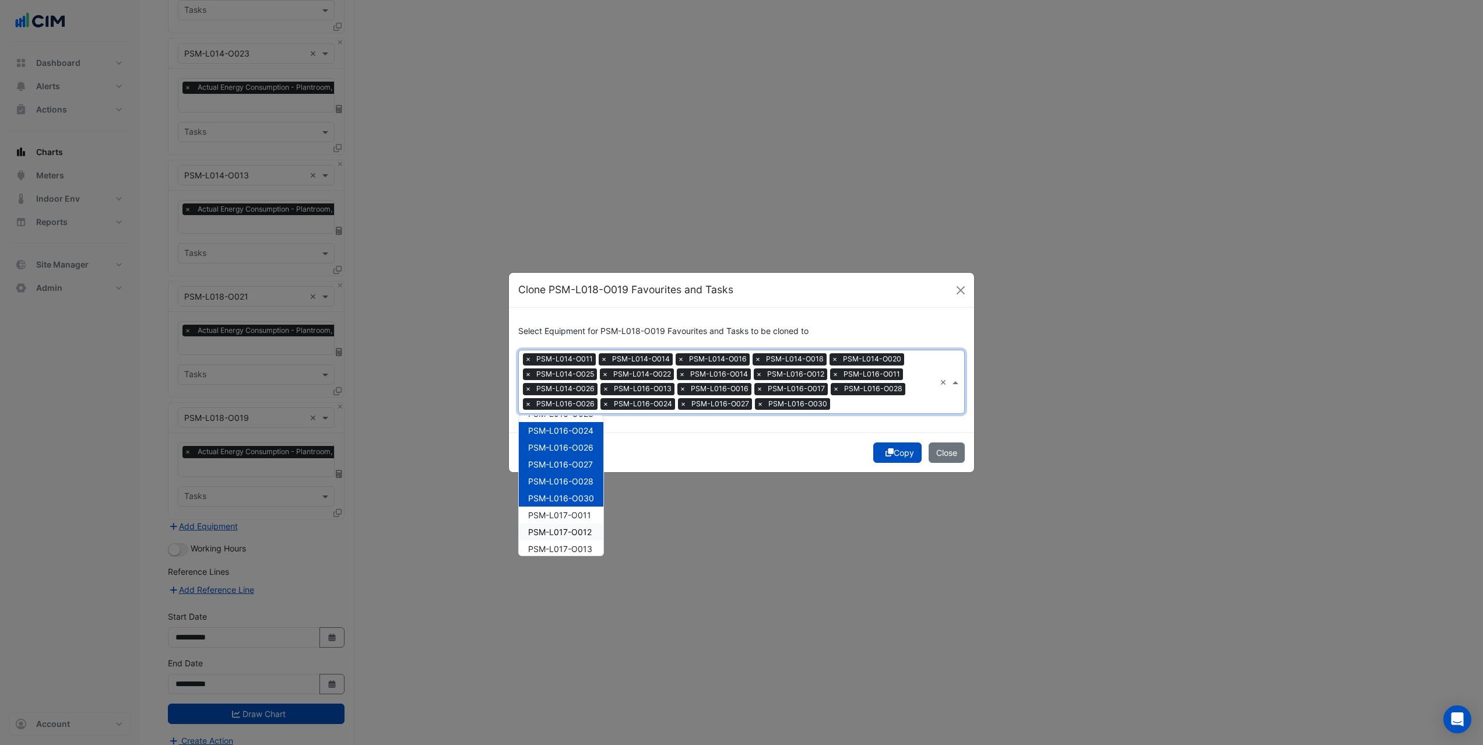
click at [571, 535] on span "PSM-L017-O012" at bounding box center [560, 532] width 64 height 10
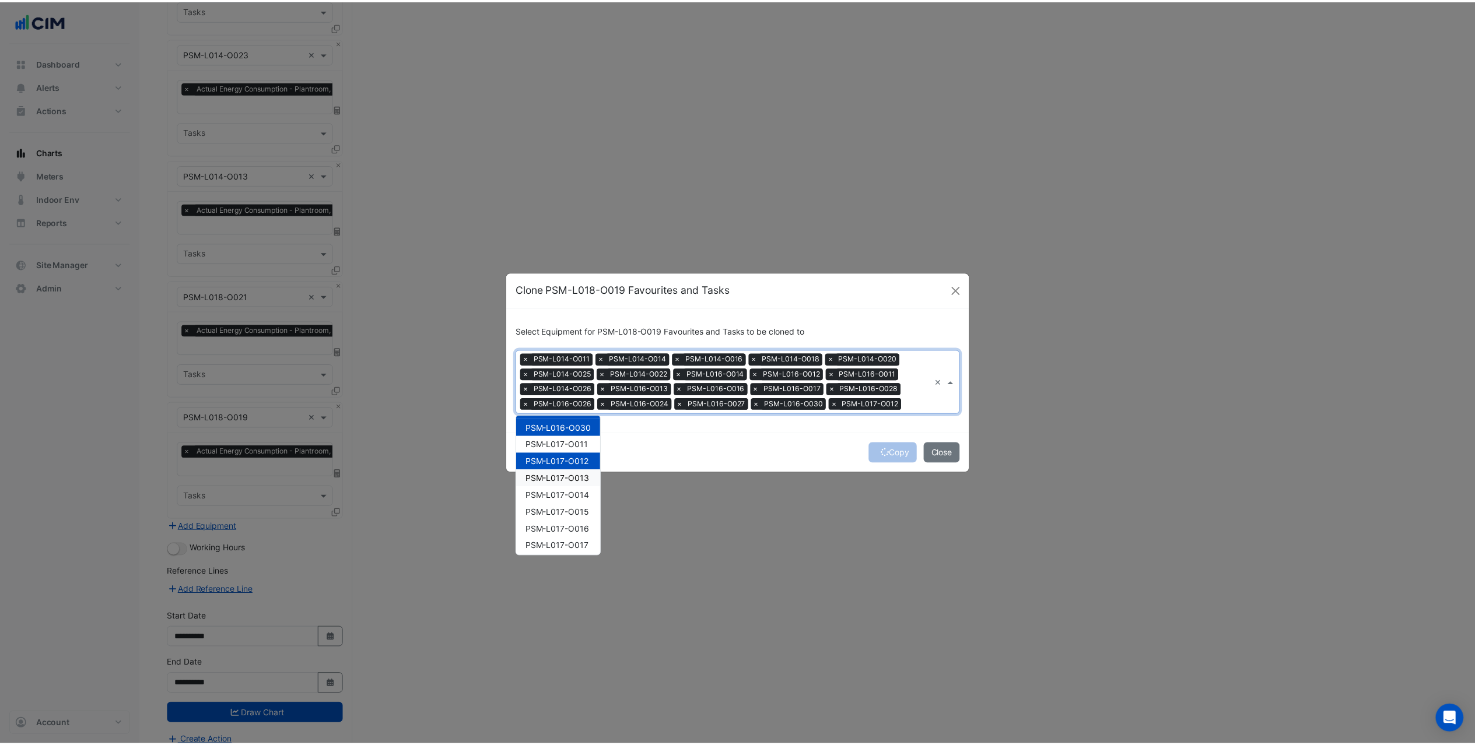
scroll to position [376, 0]
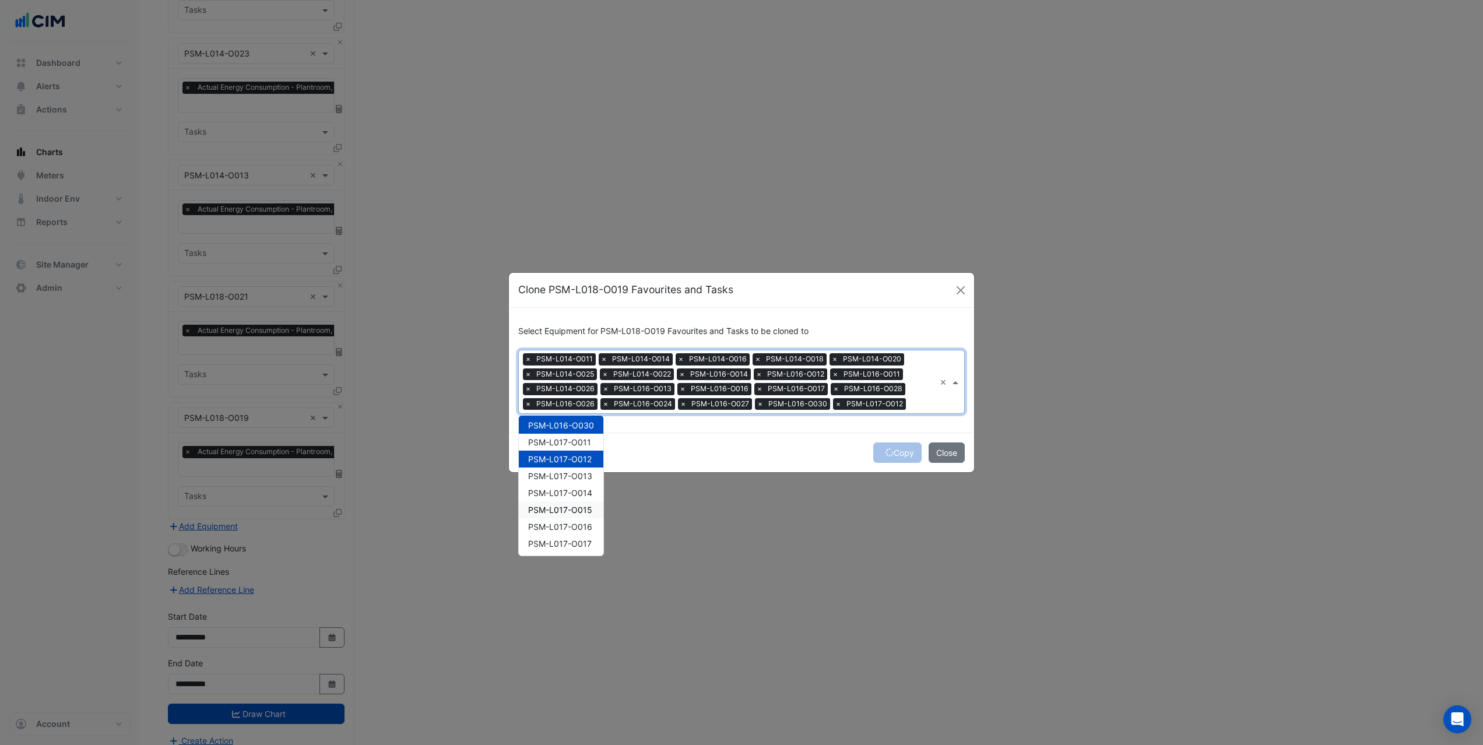
drag, startPoint x: 582, startPoint y: 508, endPoint x: 595, endPoint y: 511, distance: 13.3
click at [582, 508] on span "PSM-L017-O015" at bounding box center [560, 510] width 64 height 10
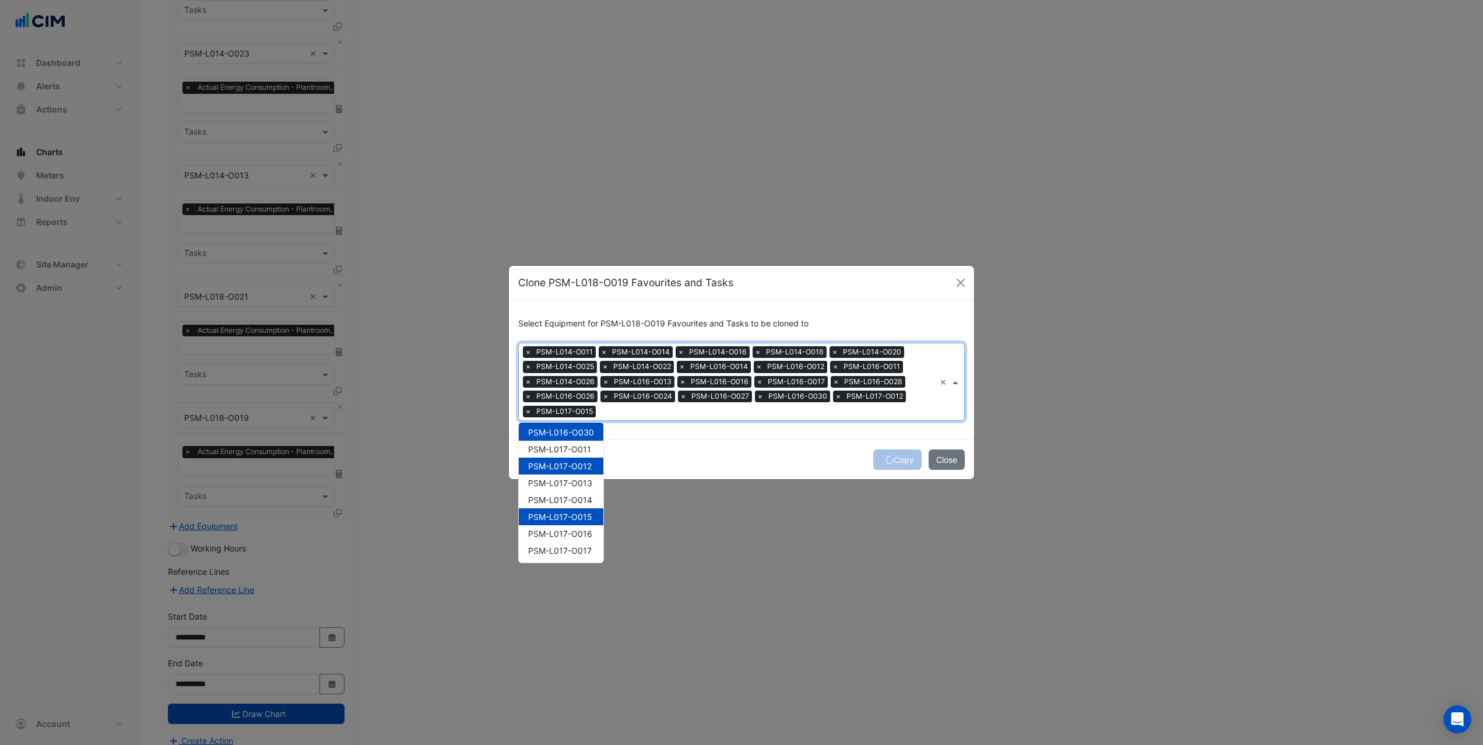
drag, startPoint x: 759, startPoint y: 462, endPoint x: 783, endPoint y: 468, distance: 24.6
click at [759, 462] on div "Copy Close" at bounding box center [741, 460] width 465 height 40
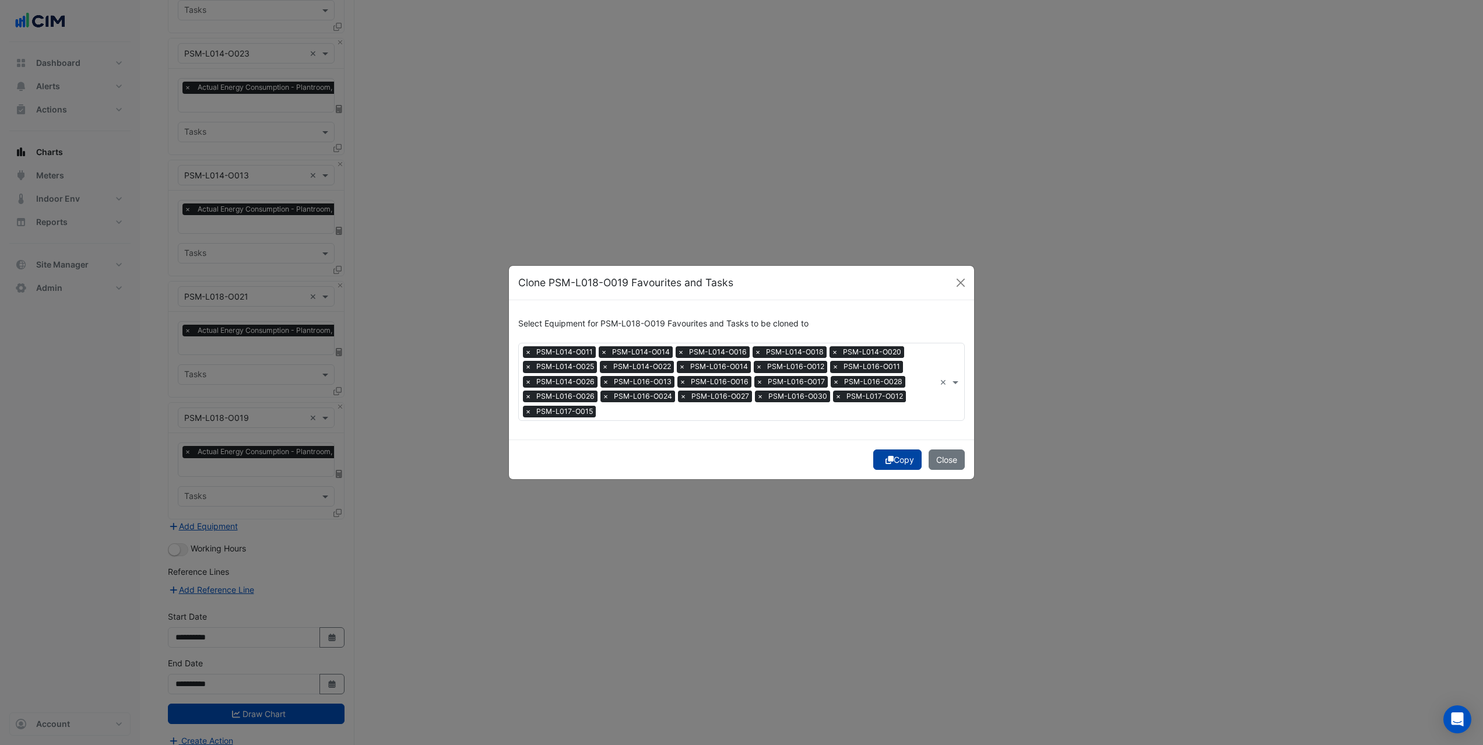
click at [906, 464] on button "Copy" at bounding box center [897, 460] width 48 height 20
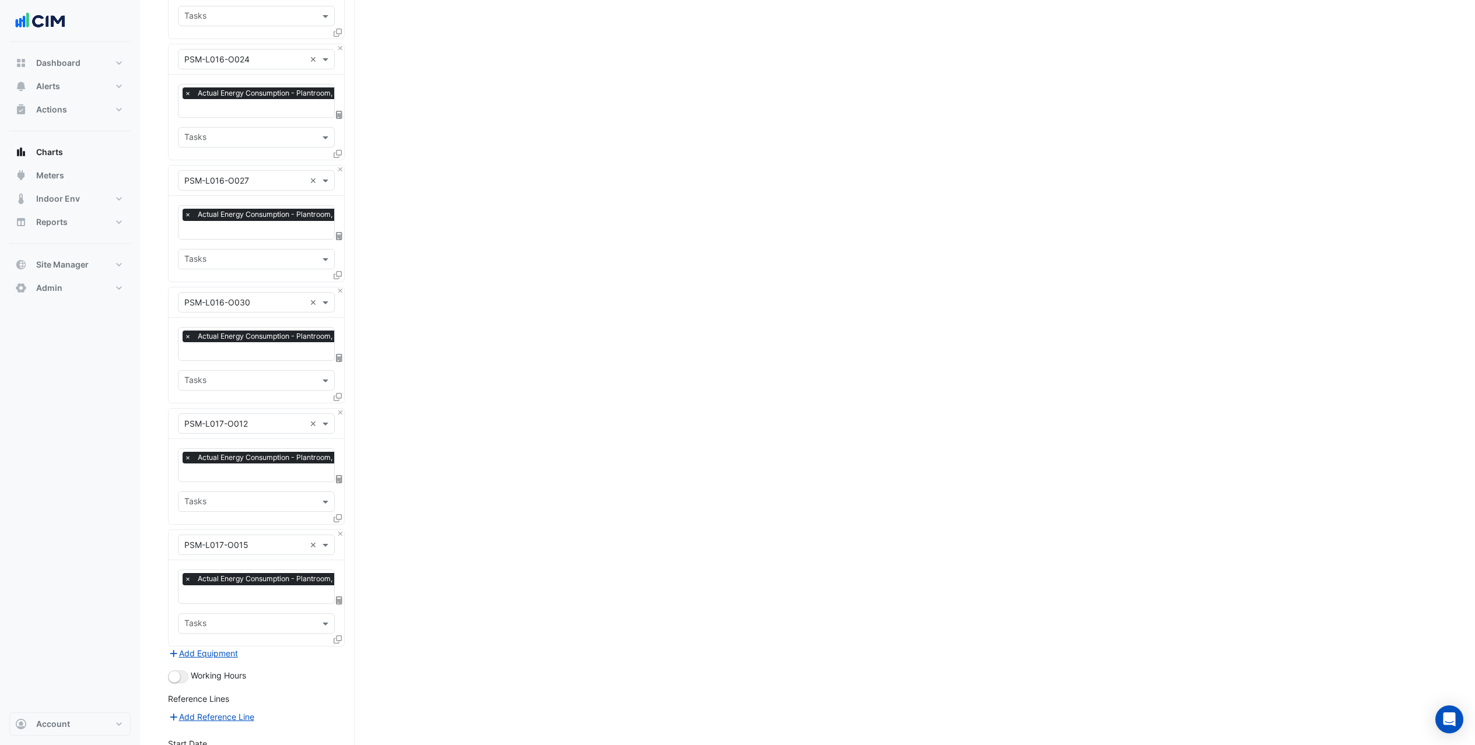
scroll to position [3343, 0]
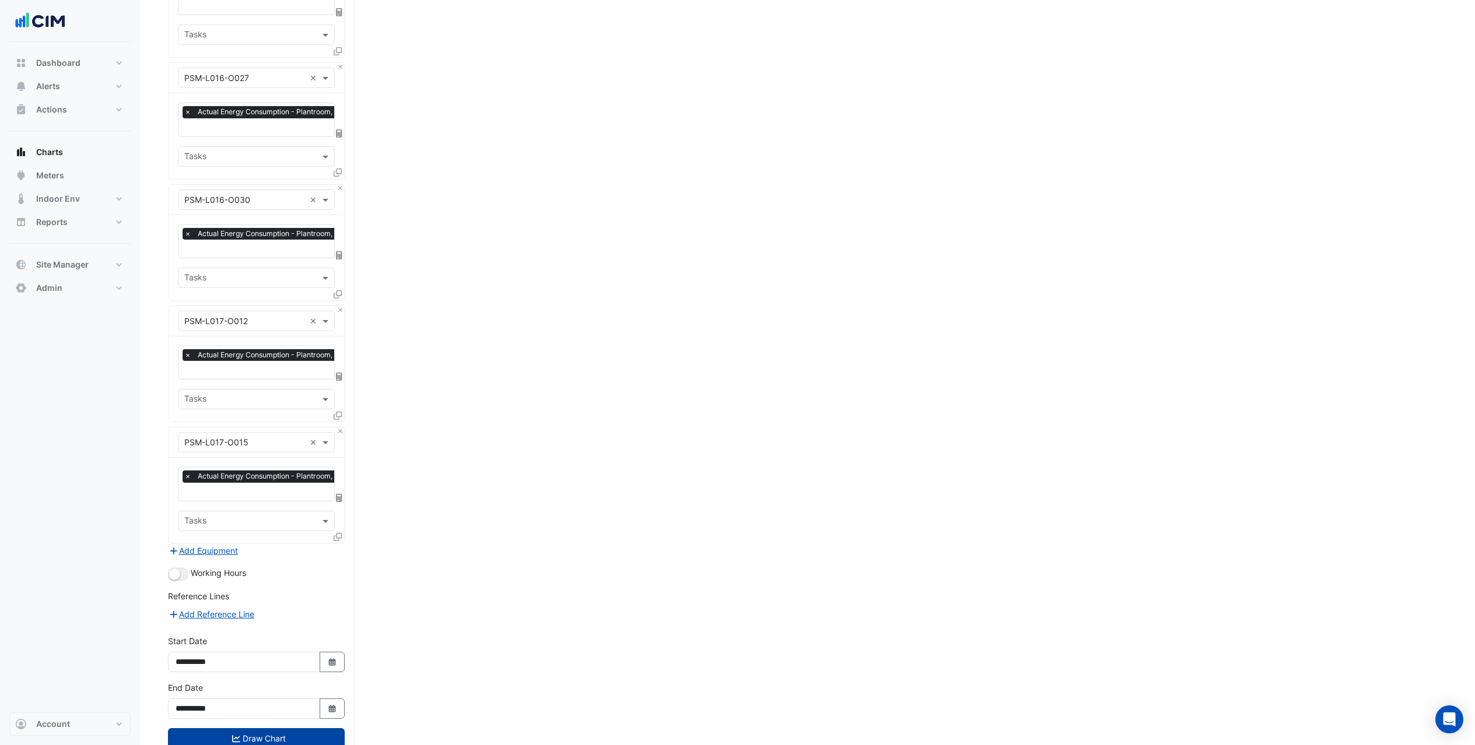
click at [261, 728] on button "Draw Chart" at bounding box center [256, 738] width 177 height 20
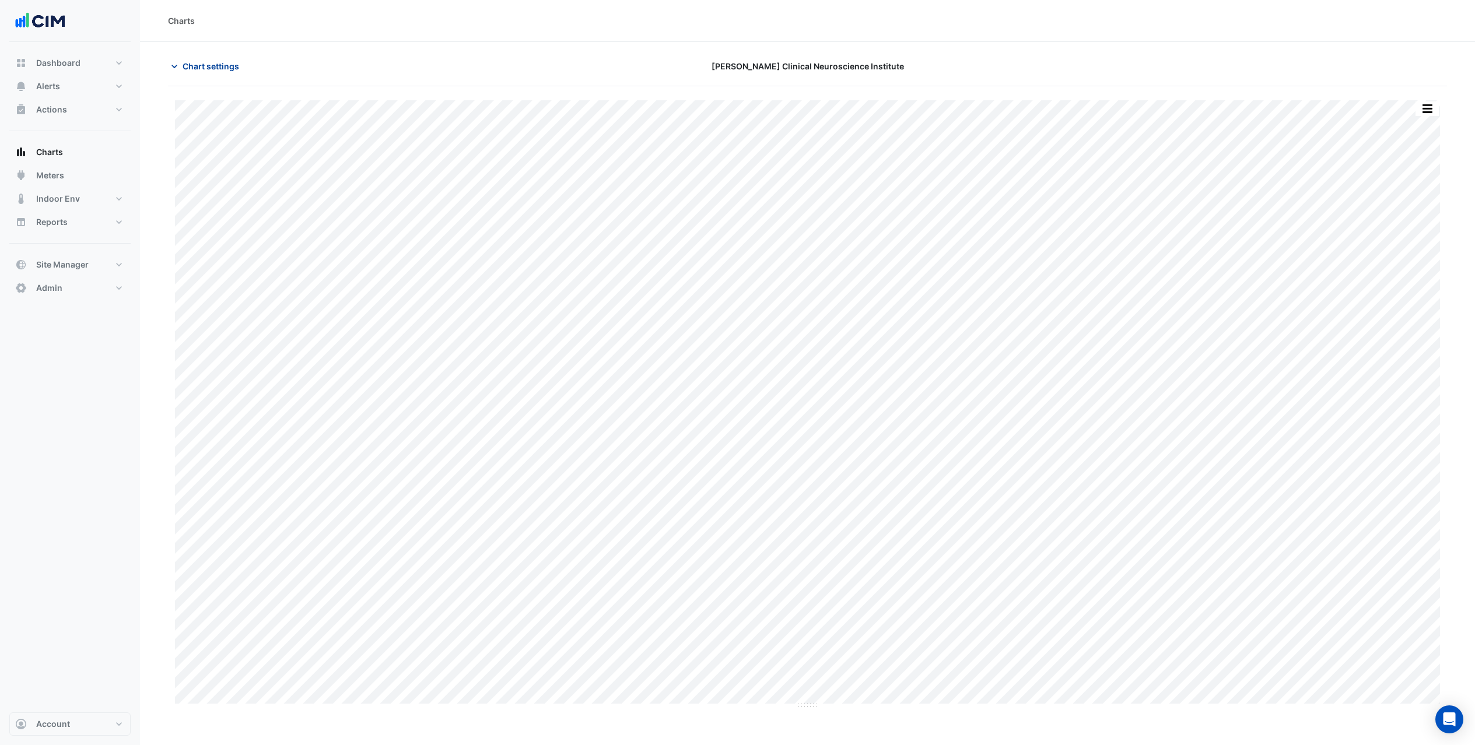
click at [205, 73] on button "Chart settings" at bounding box center [207, 66] width 79 height 20
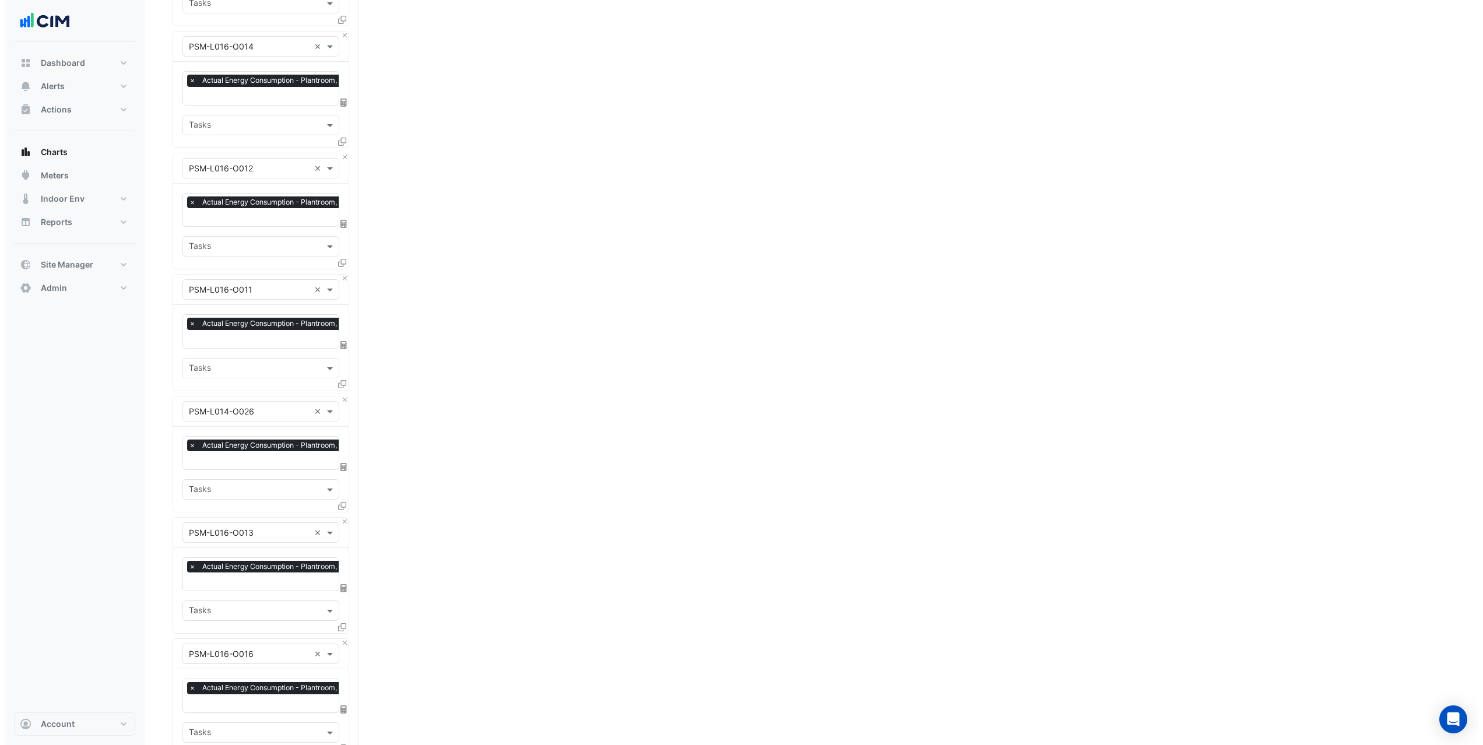
scroll to position [3343, 0]
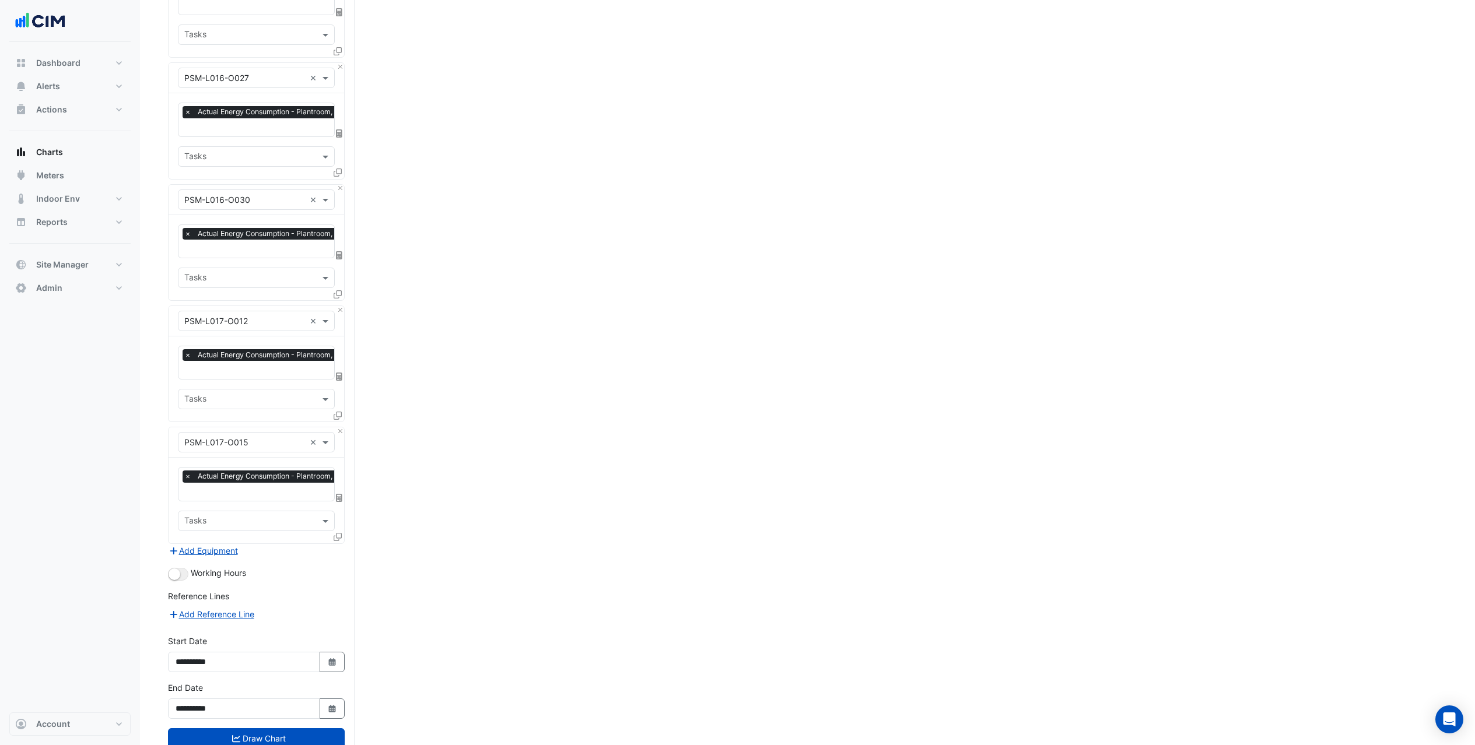
click at [335, 533] on icon at bounding box center [338, 537] width 8 height 8
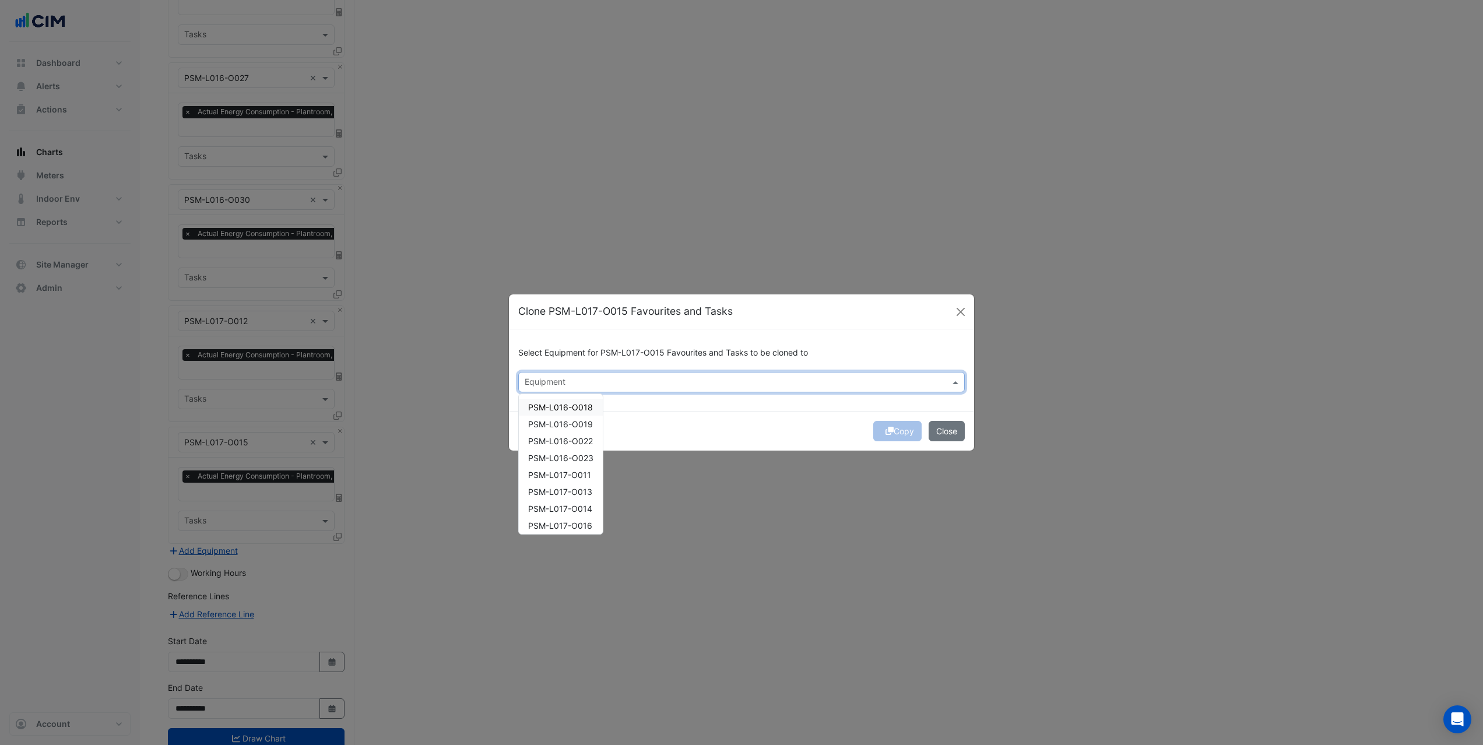
click at [571, 378] on input "text" at bounding box center [735, 383] width 420 height 12
click at [587, 412] on span "PSM-L016-O018" at bounding box center [560, 407] width 65 height 10
click at [590, 427] on span "PSM-L016-O019" at bounding box center [560, 424] width 65 height 10
click at [586, 447] on div "PSM-L016-O022" at bounding box center [561, 441] width 84 height 17
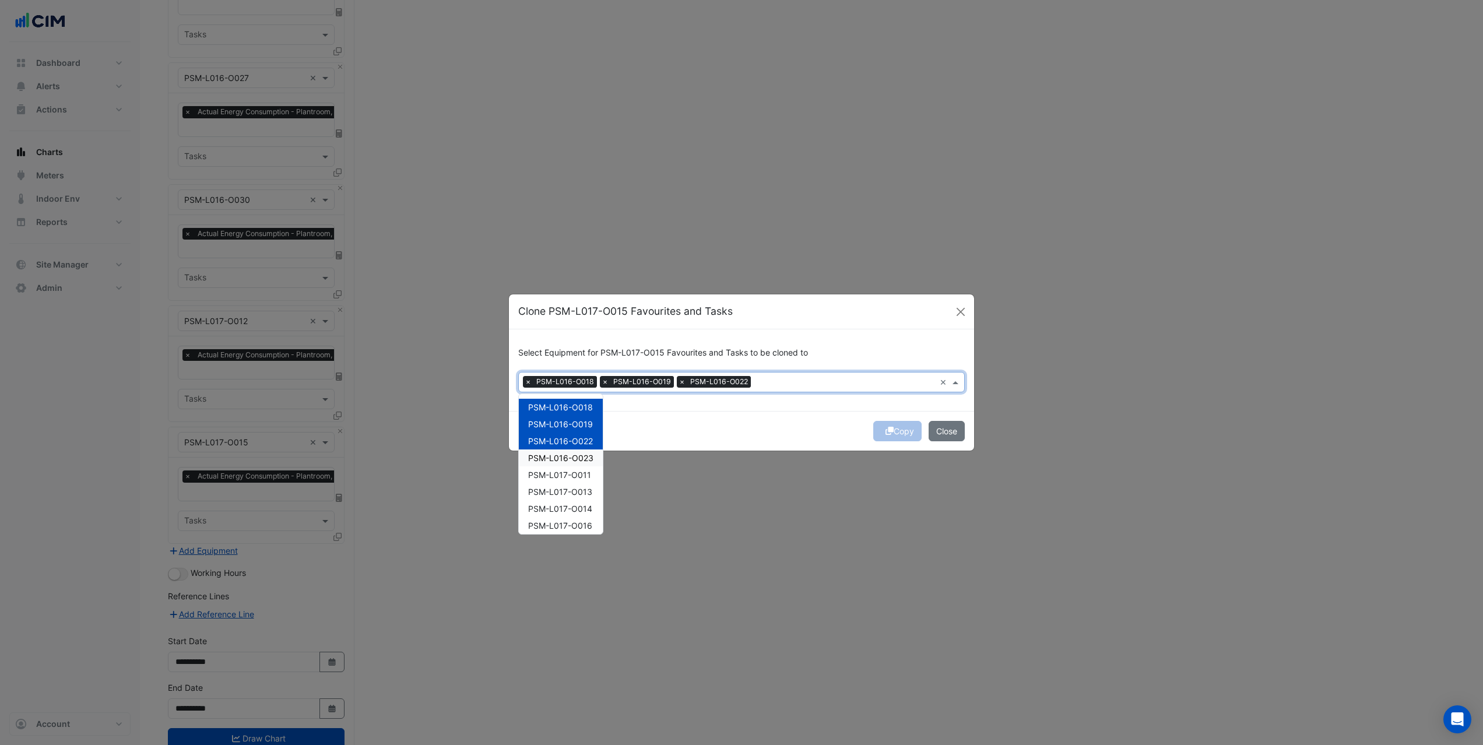
click at [583, 464] on div "PSM-L016-O023" at bounding box center [561, 458] width 84 height 17
click at [579, 485] on div "PSM-L017-O013" at bounding box center [561, 491] width 84 height 17
click at [577, 479] on span "PSM-L017-O011" at bounding box center [559, 475] width 63 height 10
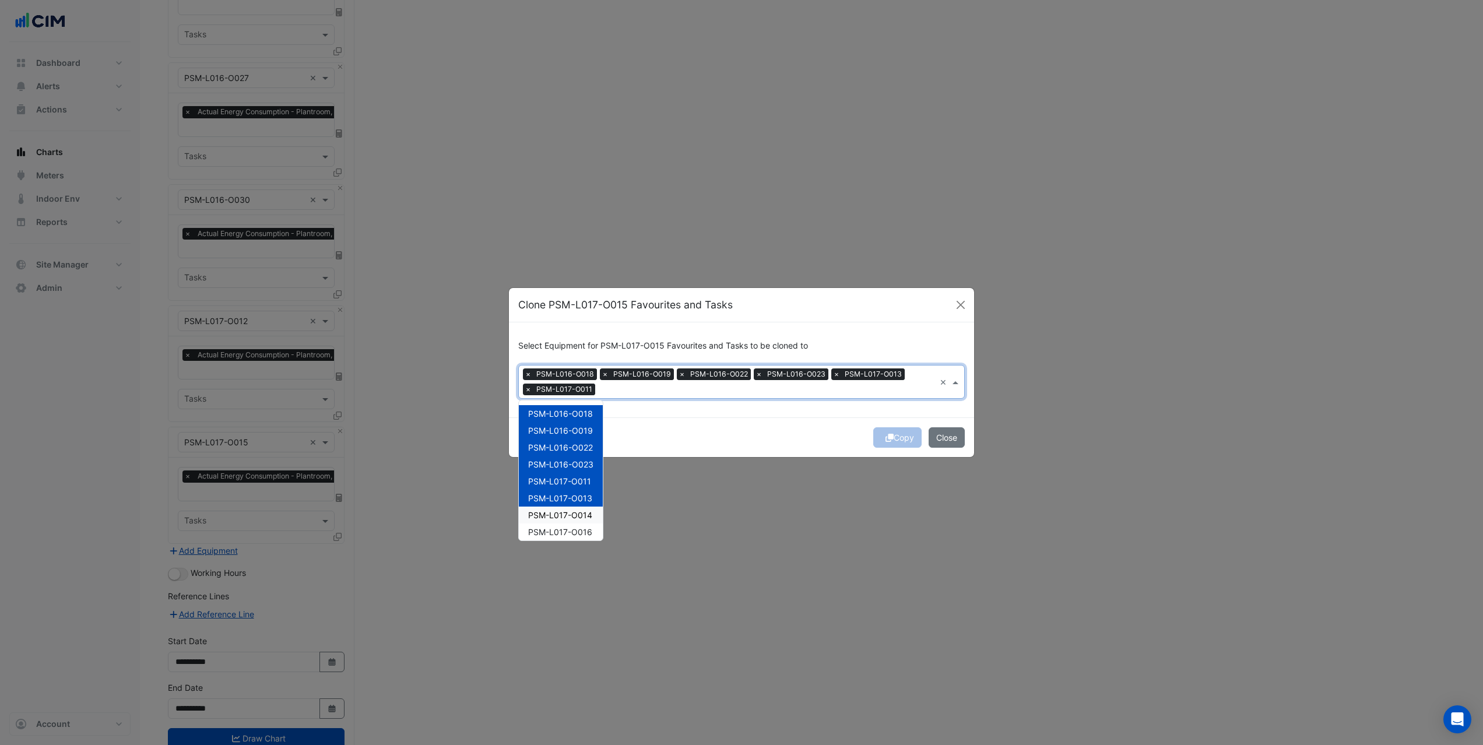
click at [577, 516] on span "PSM-L017-O014" at bounding box center [560, 515] width 64 height 10
click at [574, 534] on span "PSM-L017-O016" at bounding box center [560, 532] width 64 height 10
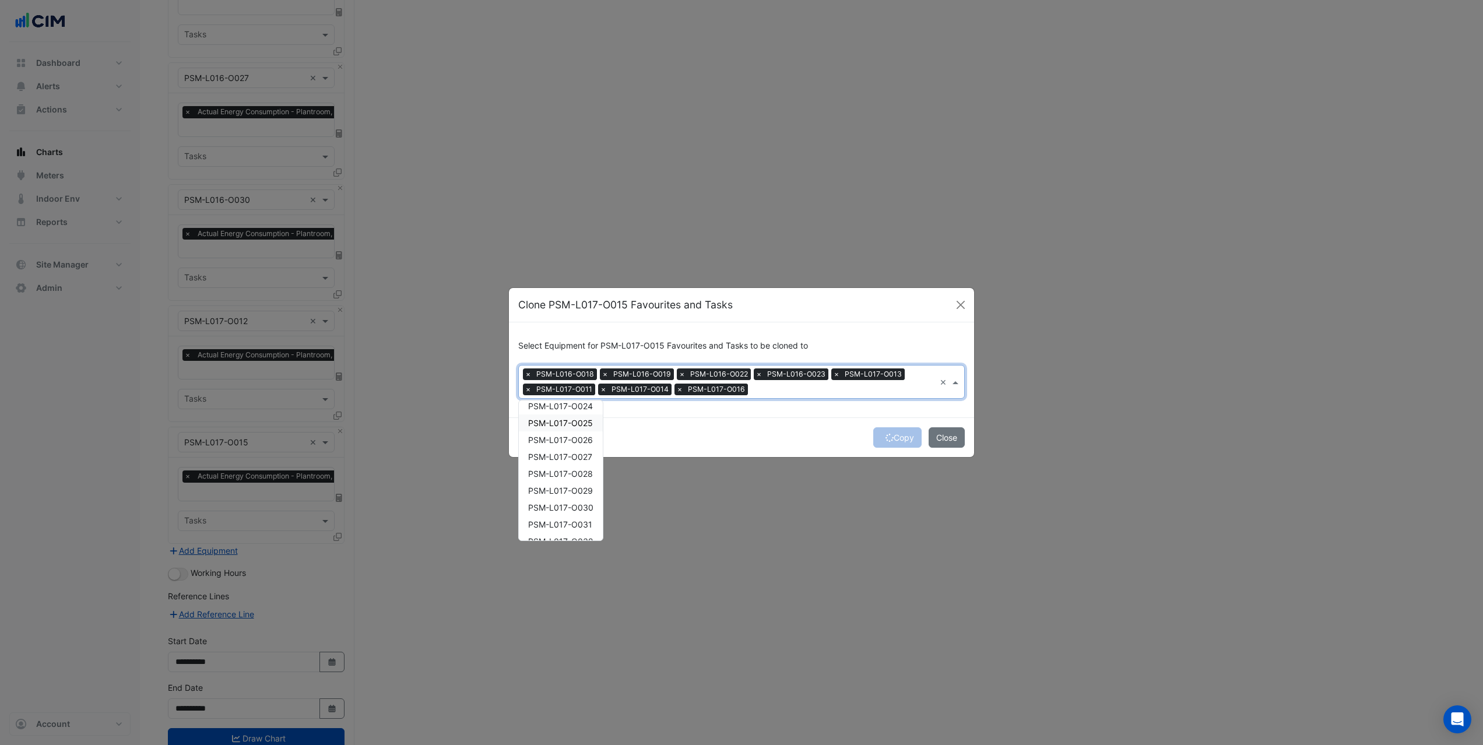
click at [572, 429] on div "PSM-L017-O025" at bounding box center [561, 423] width 84 height 17
click at [570, 447] on div "PSM-L017-O026" at bounding box center [561, 439] width 84 height 17
click at [570, 465] on div "PSM-L017-O028" at bounding box center [561, 473] width 84 height 17
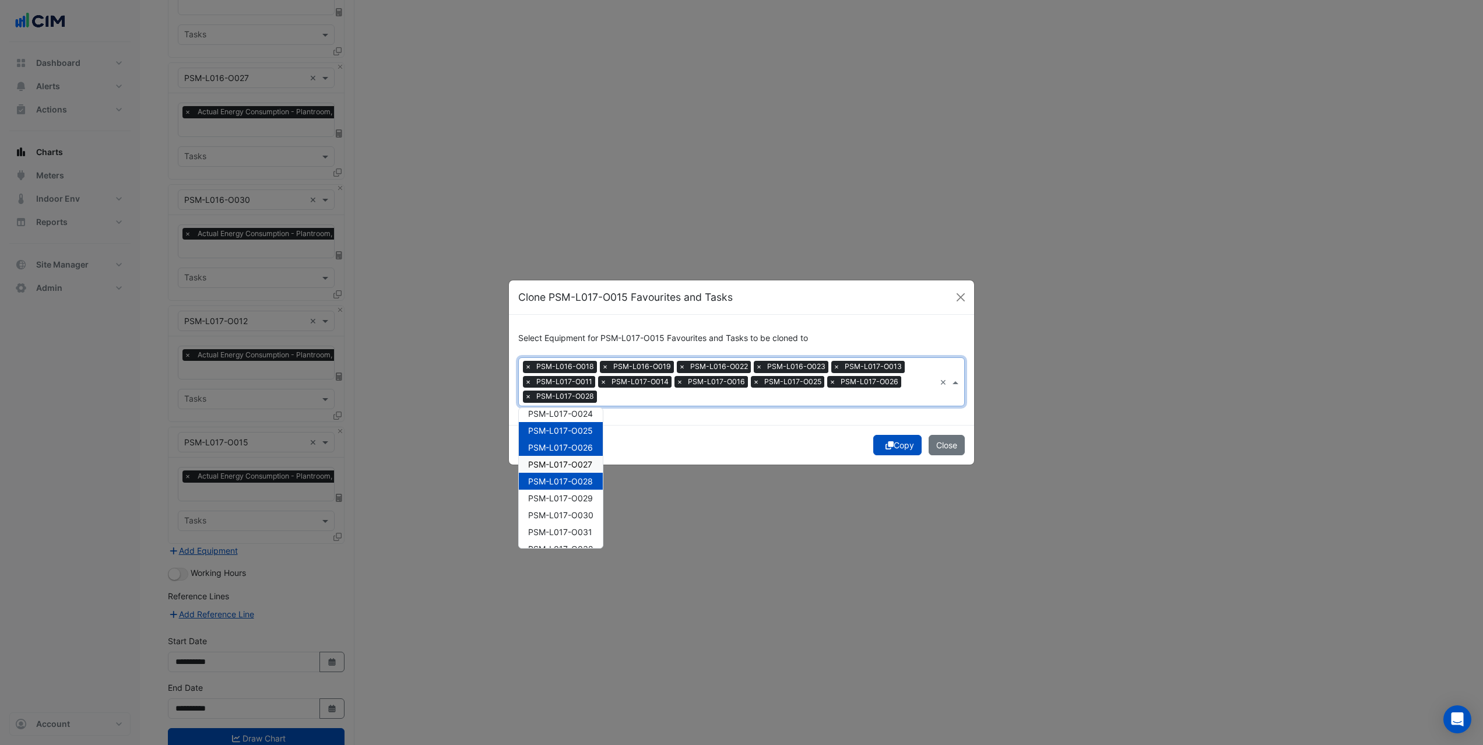
click at [571, 469] on div "PSM-L017-O027" at bounding box center [561, 464] width 84 height 17
click at [568, 494] on span "PSM-L017-O029" at bounding box center [560, 498] width 65 height 10
click at [569, 513] on span "PSM-L017-O030" at bounding box center [560, 515] width 65 height 10
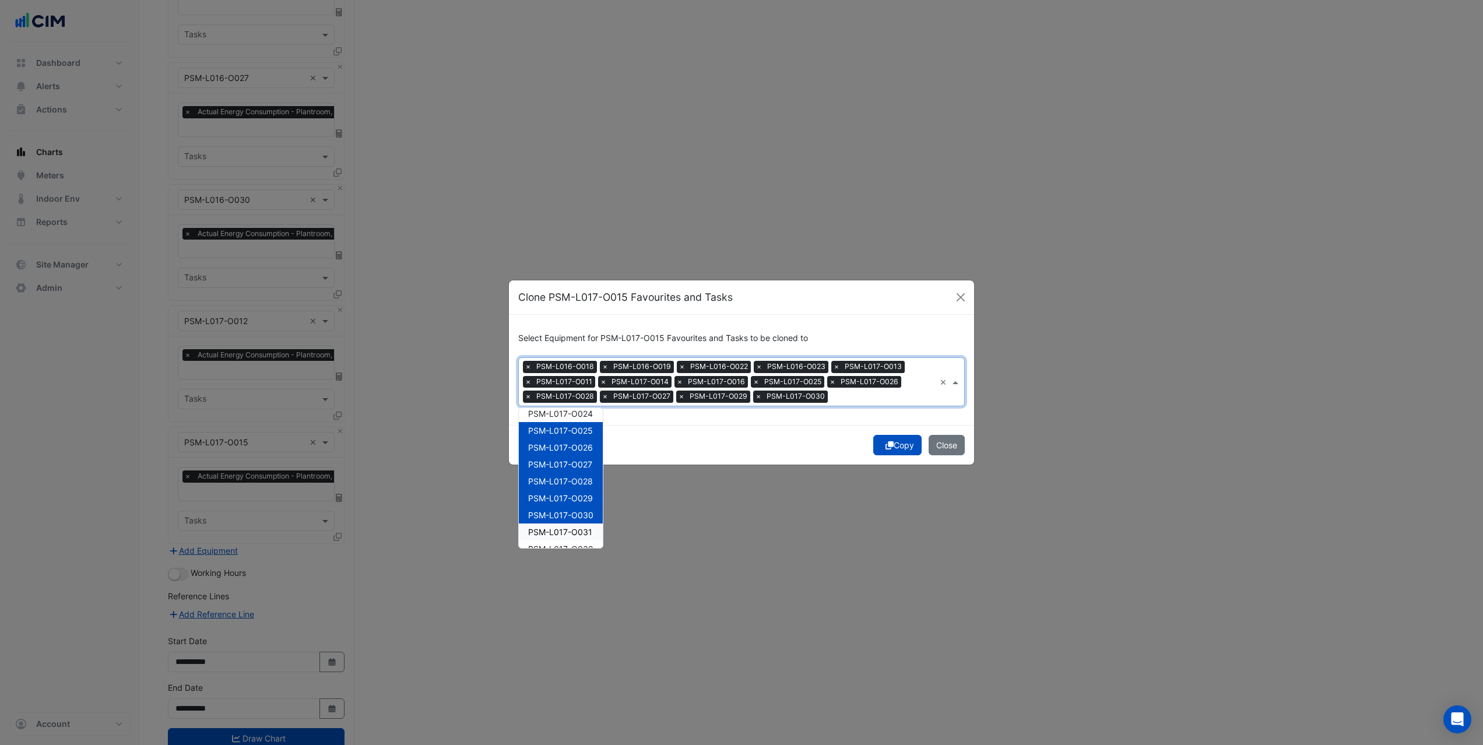
click at [569, 530] on span "PSM-L017-O031" at bounding box center [560, 532] width 64 height 10
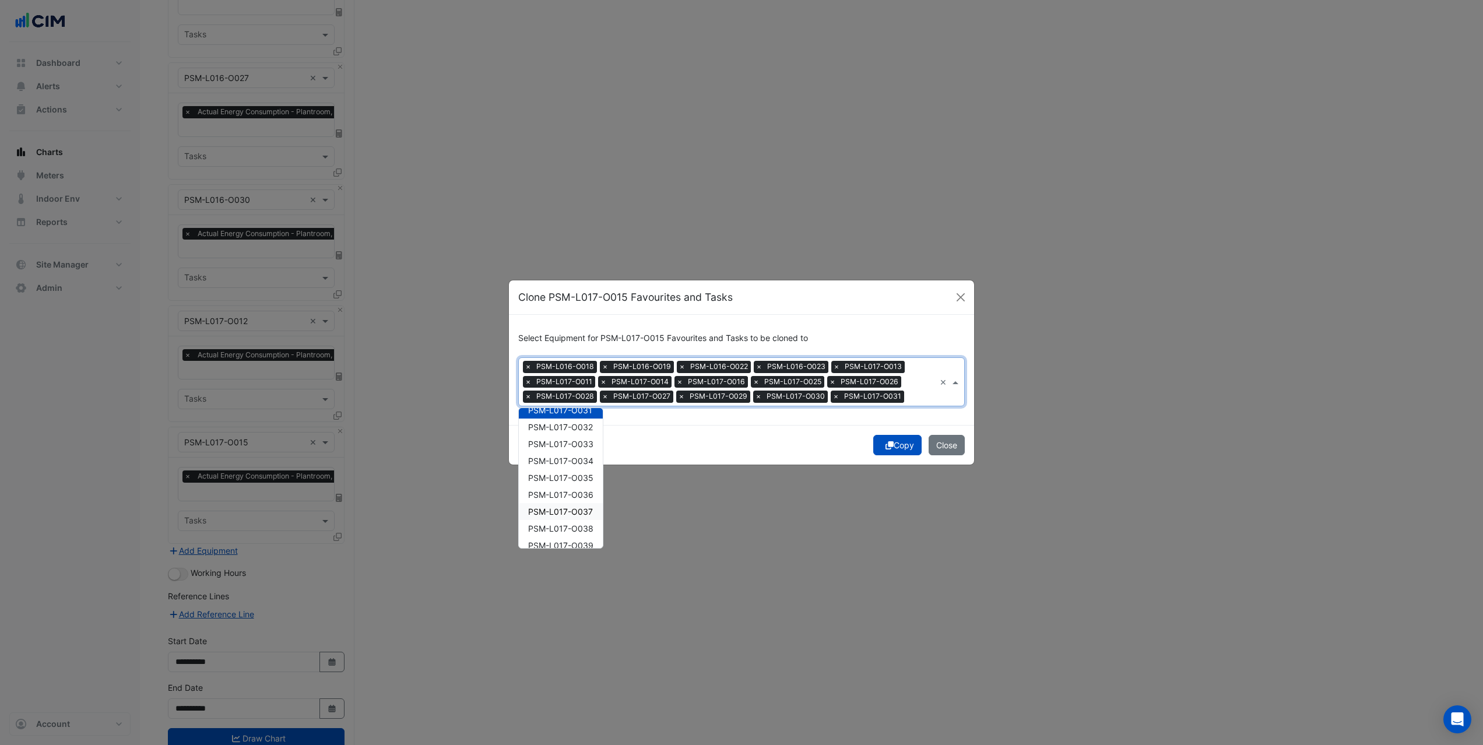
scroll to position [416, 0]
click at [569, 507] on span "PSM-L017-O039" at bounding box center [560, 512] width 65 height 10
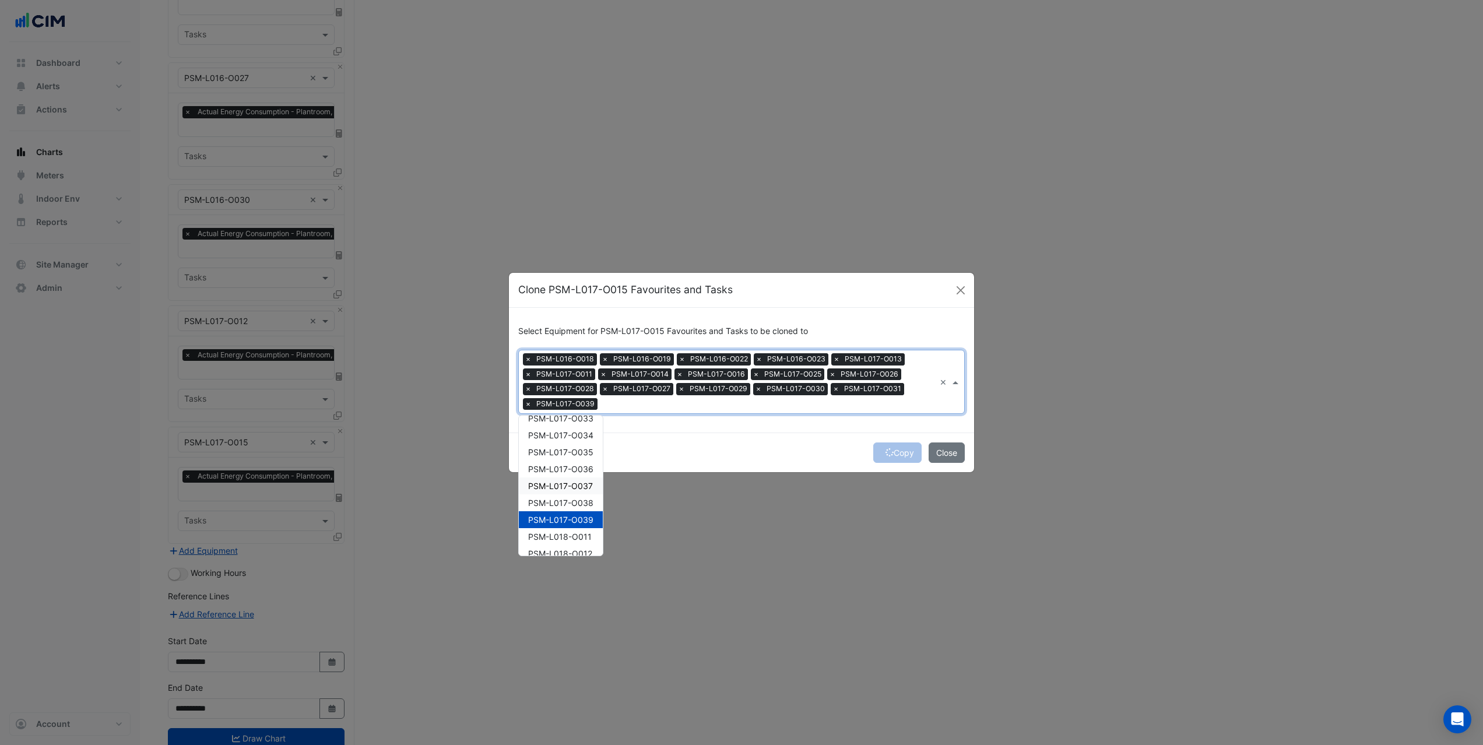
click at [566, 481] on span "PSM-L017-O037" at bounding box center [560, 486] width 65 height 10
click at [567, 458] on div "PSM-L017-O035" at bounding box center [561, 452] width 84 height 17
click at [564, 444] on div "PSM-L017-O035" at bounding box center [561, 452] width 84 height 17
click at [563, 427] on div "PSM-L017-O034" at bounding box center [561, 435] width 84 height 17
click at [566, 455] on span "PSM-L017-O035" at bounding box center [560, 452] width 65 height 10
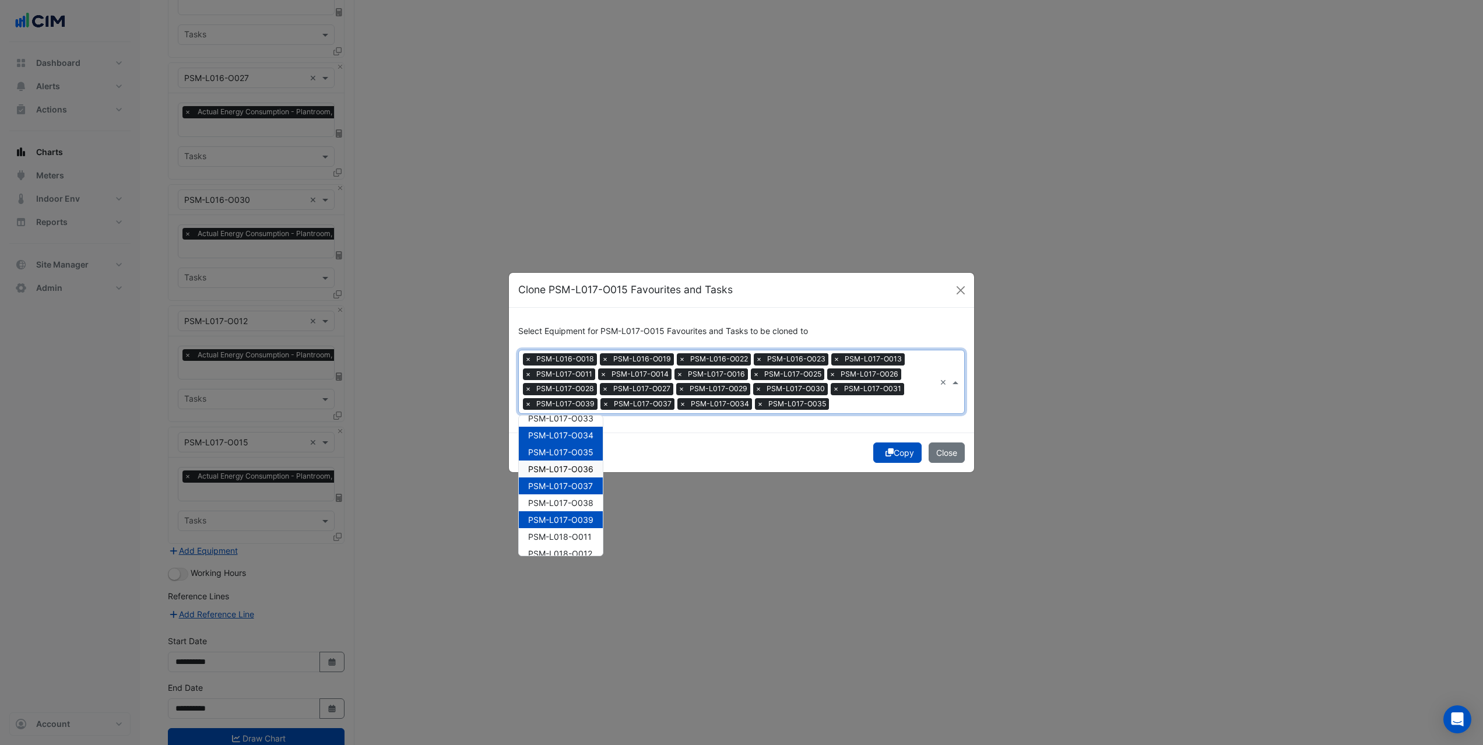
click at [567, 471] on span "PSM-L017-O036" at bounding box center [560, 469] width 65 height 10
click at [565, 504] on span "PSM-L017-O038" at bounding box center [560, 503] width 65 height 10
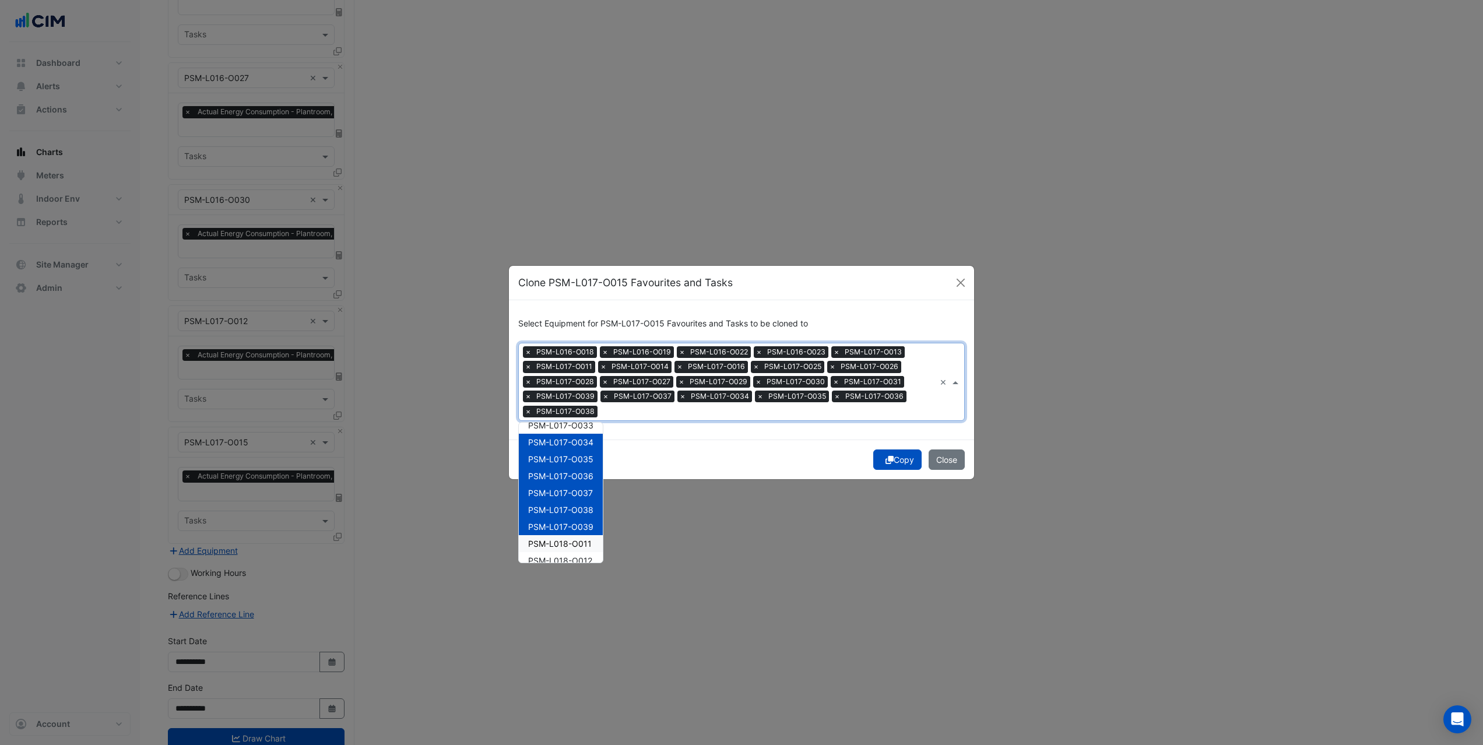
drag, startPoint x: 563, startPoint y: 546, endPoint x: 562, endPoint y: 560, distance: 14.0
click at [563, 548] on span "PSM-L018-O011" at bounding box center [560, 544] width 64 height 10
click at [563, 560] on span "PSM-L018-O012" at bounding box center [560, 561] width 64 height 10
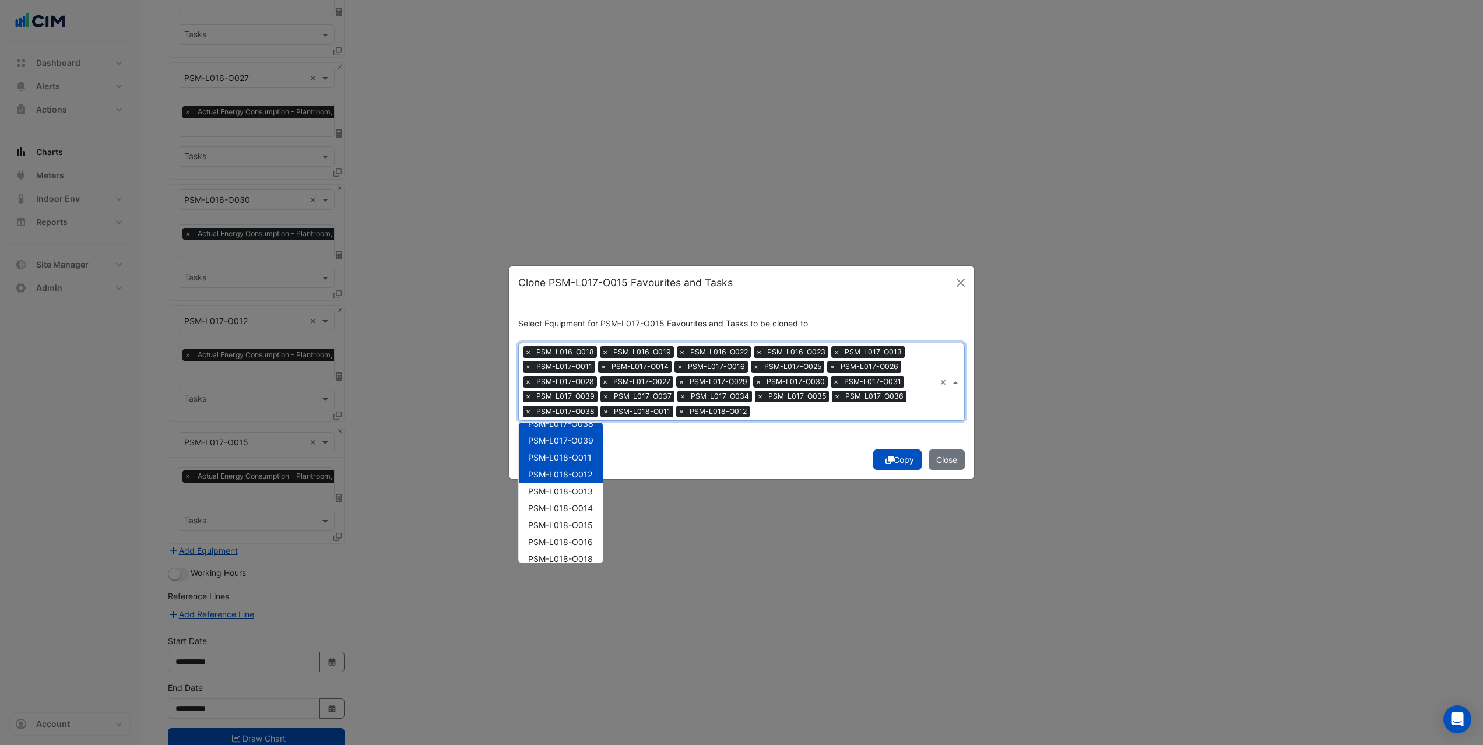
scroll to position [520, 0]
click at [565, 499] on div "PSM-L018-O014" at bounding box center [561, 491] width 84 height 17
click at [562, 511] on span "PSM-L018-O015" at bounding box center [560, 508] width 65 height 10
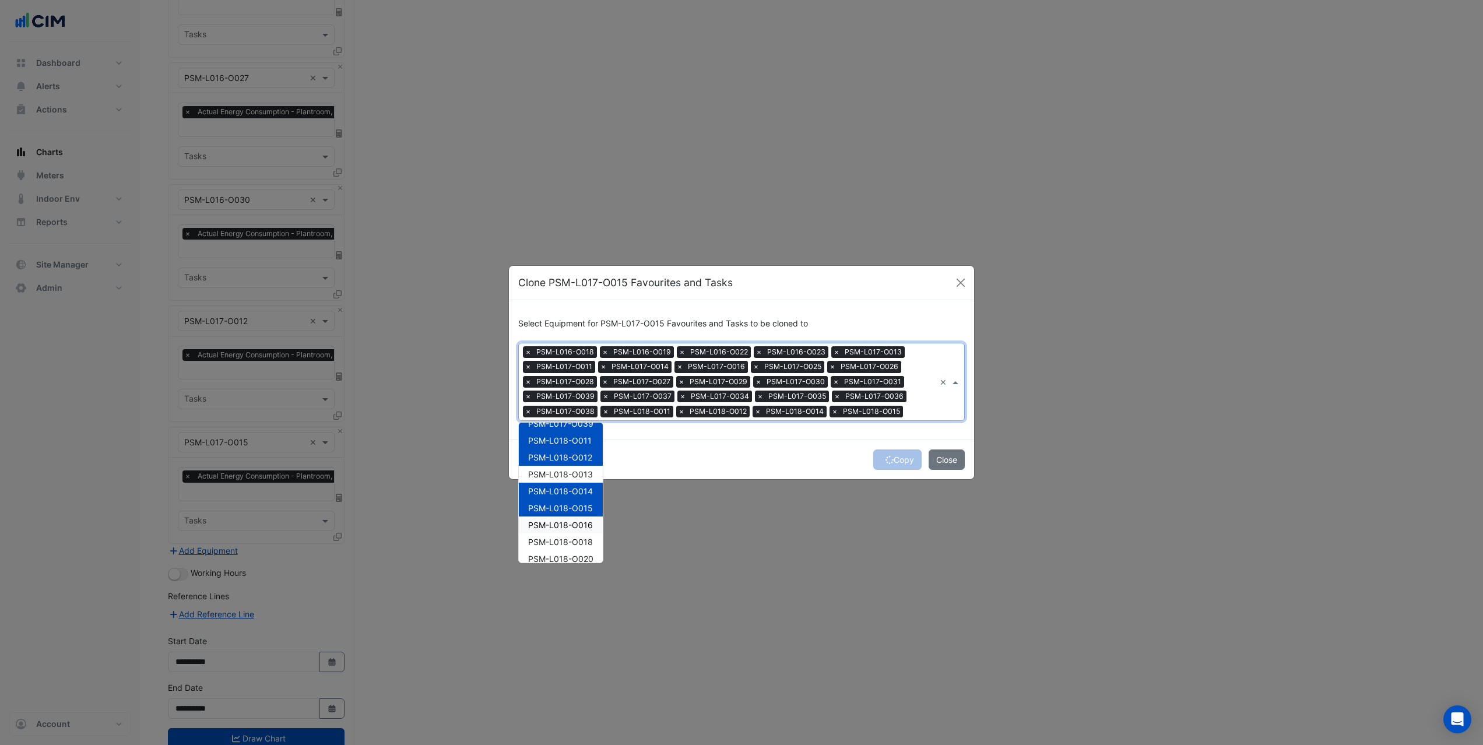
click at [561, 520] on span "PSM-L018-O016" at bounding box center [560, 525] width 65 height 10
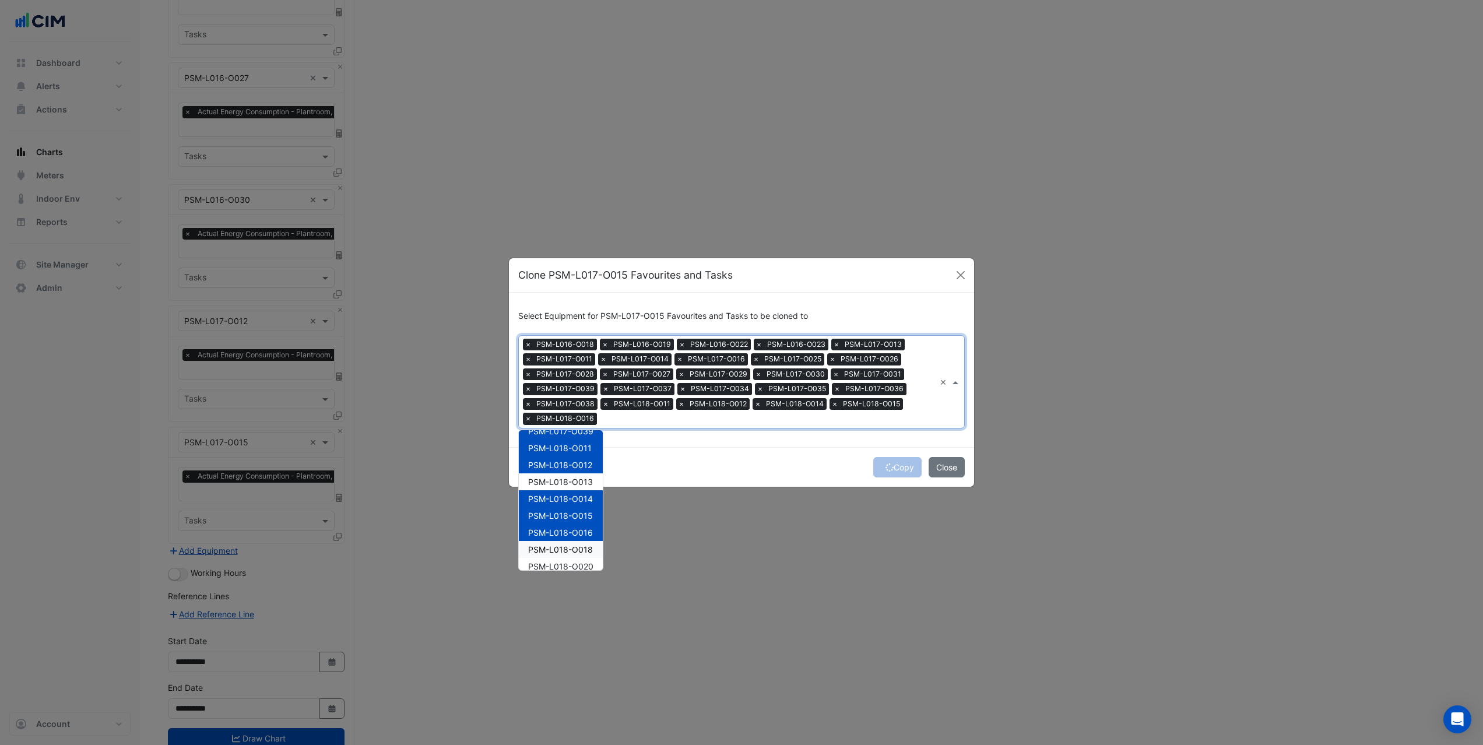
click at [559, 549] on span "PSM-L018-O018" at bounding box center [560, 550] width 65 height 10
click at [560, 566] on span "PSM-L018-O020" at bounding box center [560, 567] width 65 height 10
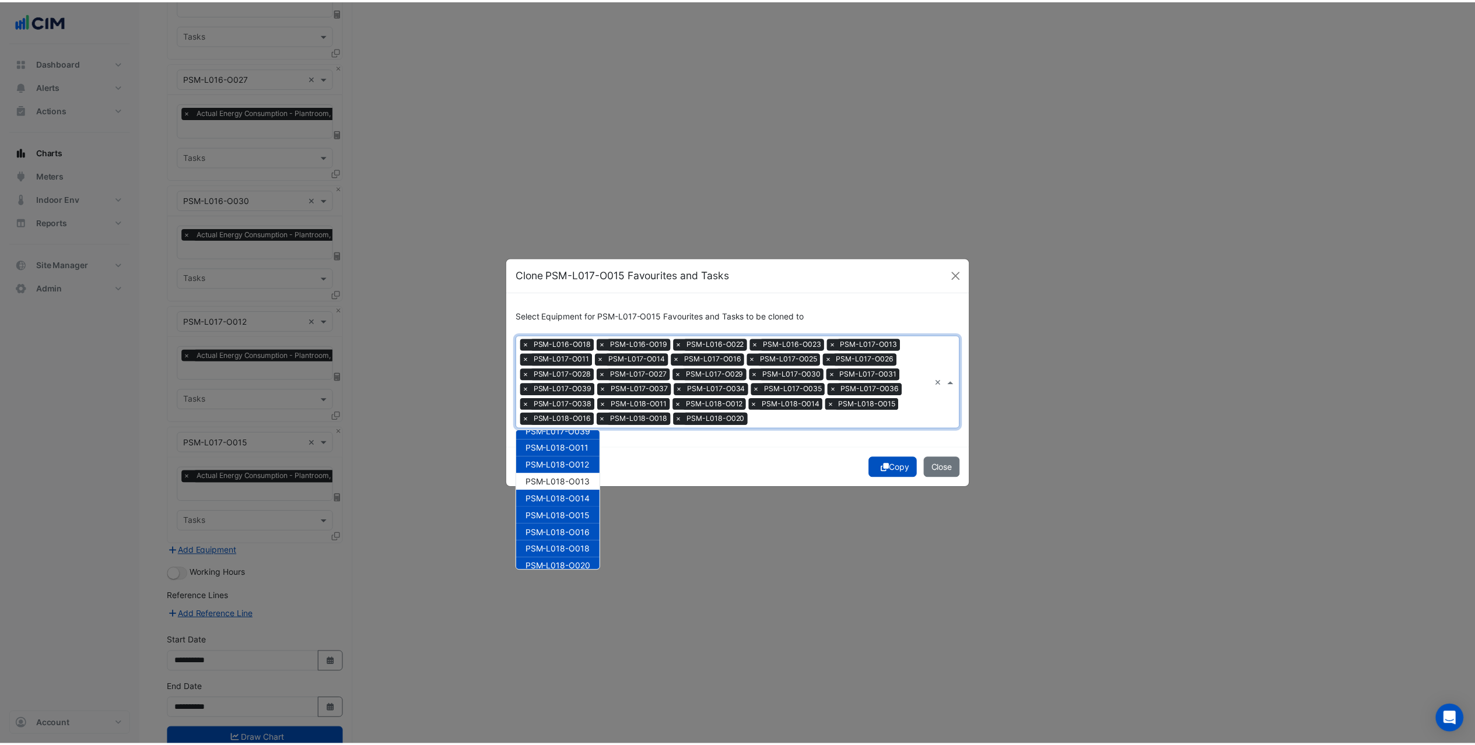
scroll to position [522, 0]
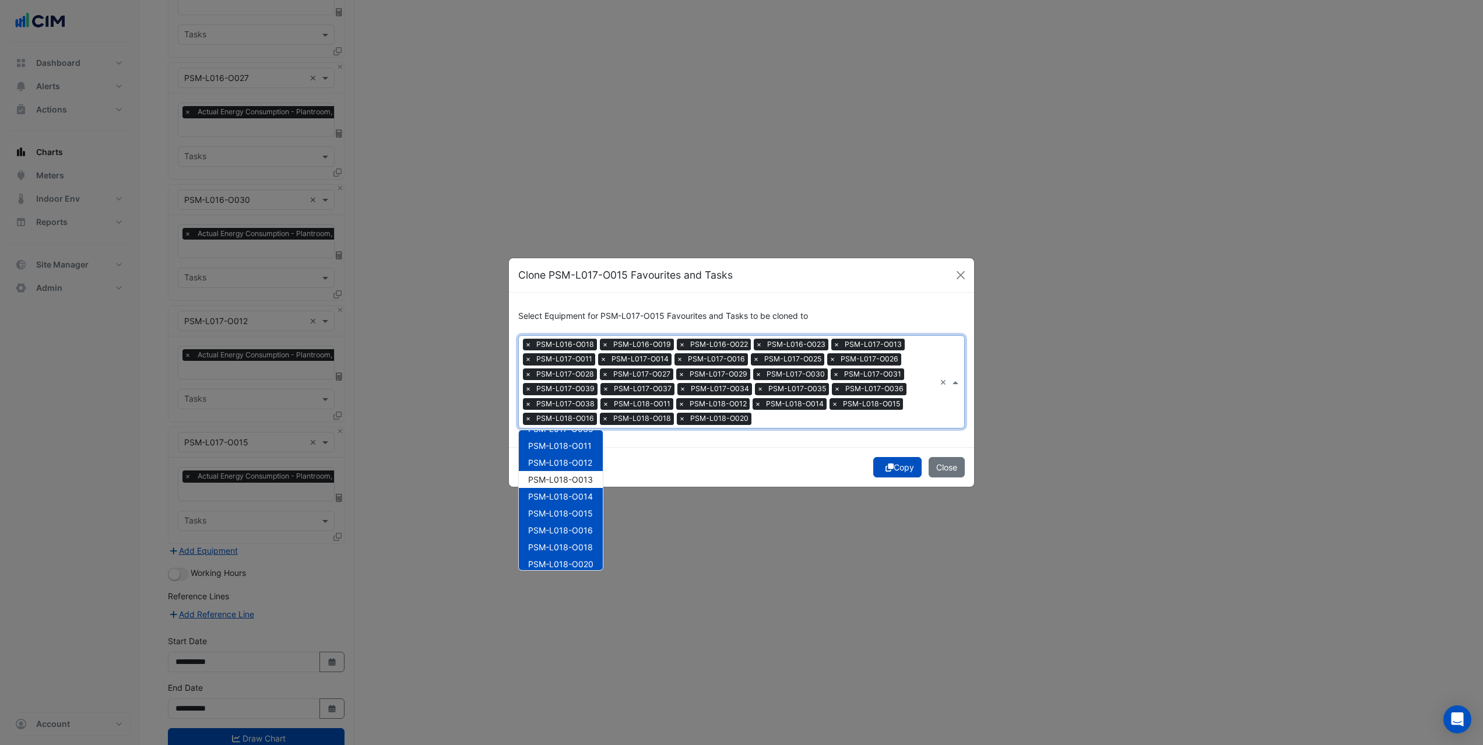
click at [686, 467] on div "Copy Close" at bounding box center [741, 467] width 465 height 40
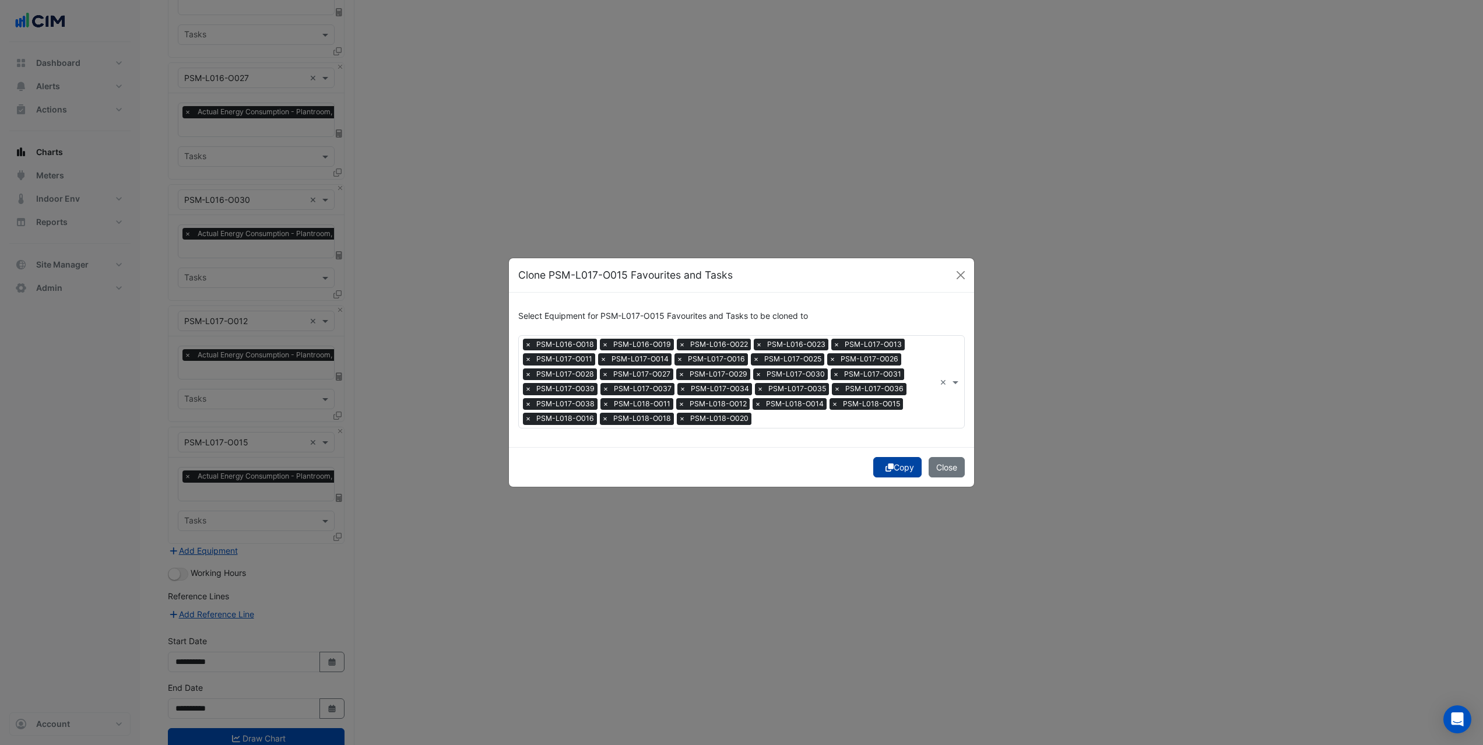
click at [896, 469] on button "Copy" at bounding box center [897, 467] width 48 height 20
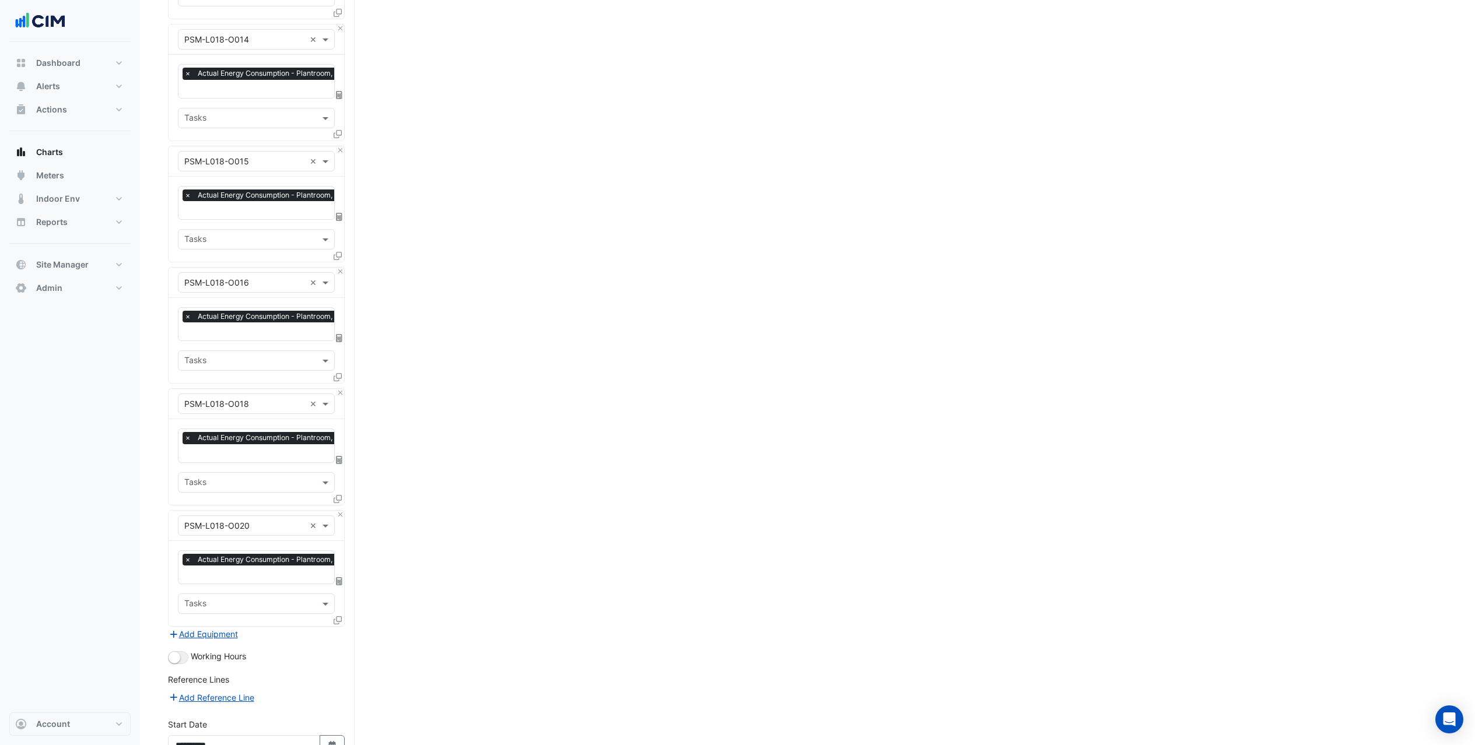
scroll to position [6713, 0]
